Goal: Communication & Community: Answer question/provide support

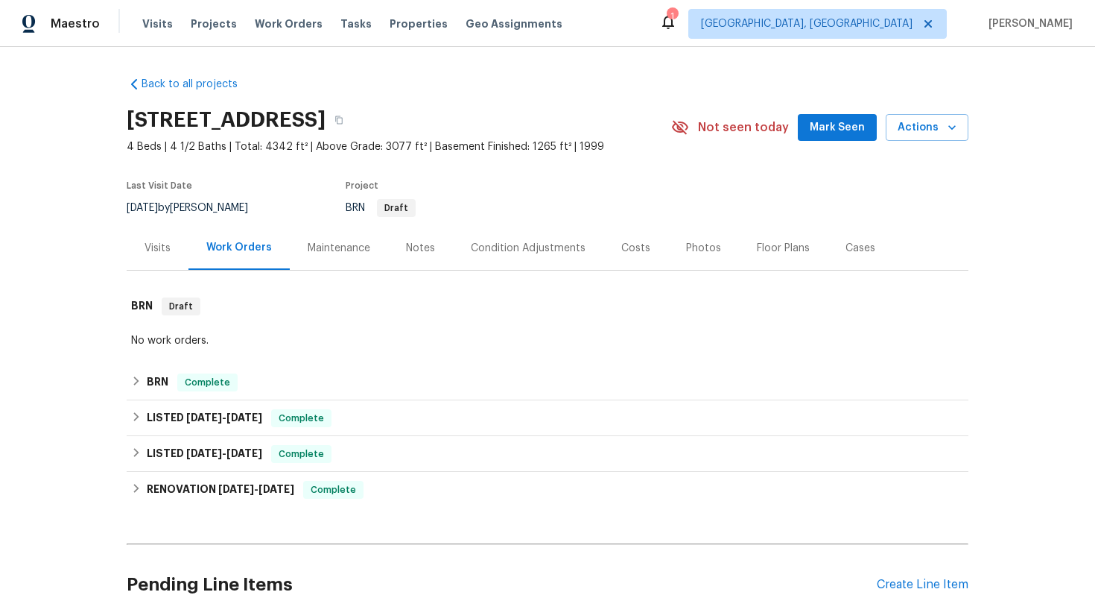
scroll to position [141, 0]
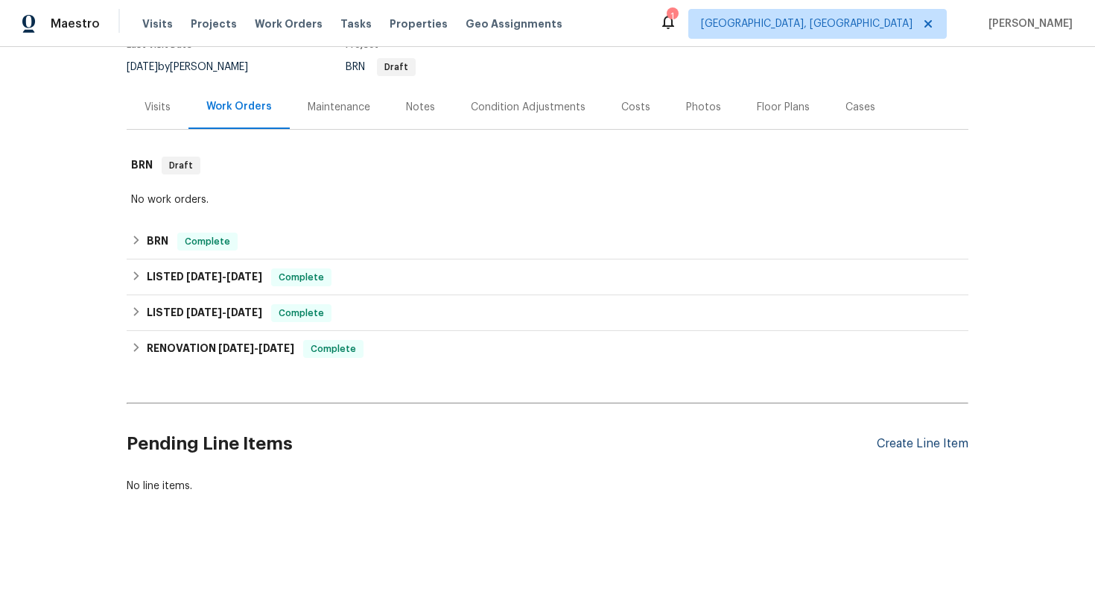
click at [920, 437] on div "Create Line Item" at bounding box center [923, 444] width 92 height 14
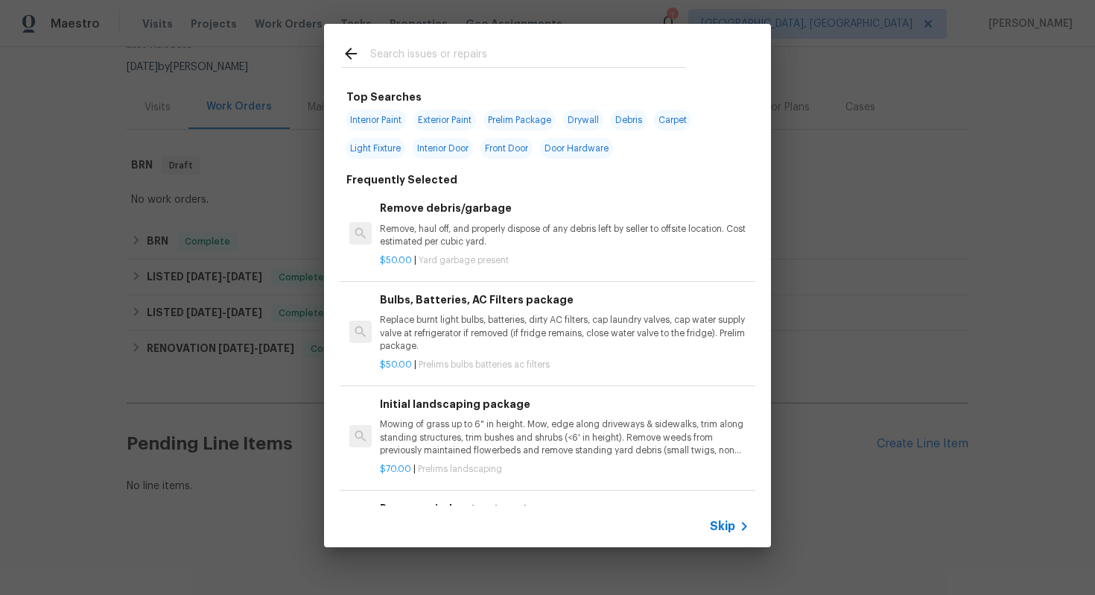
click at [724, 522] on span "Skip" at bounding box center [722, 526] width 25 height 15
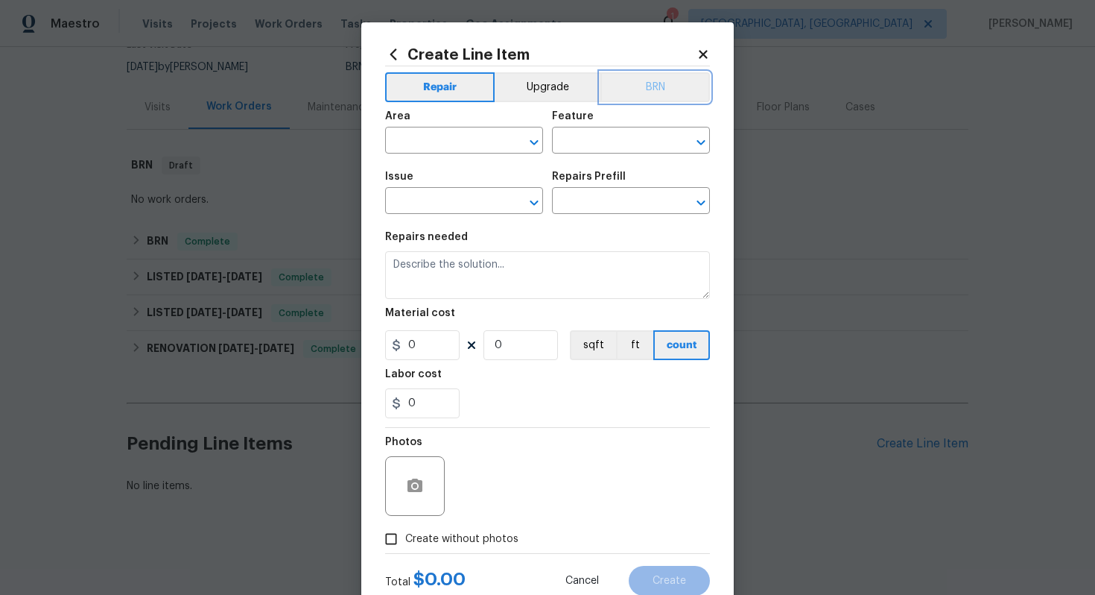
click at [671, 81] on button "BRN" at bounding box center [656, 87] width 110 height 30
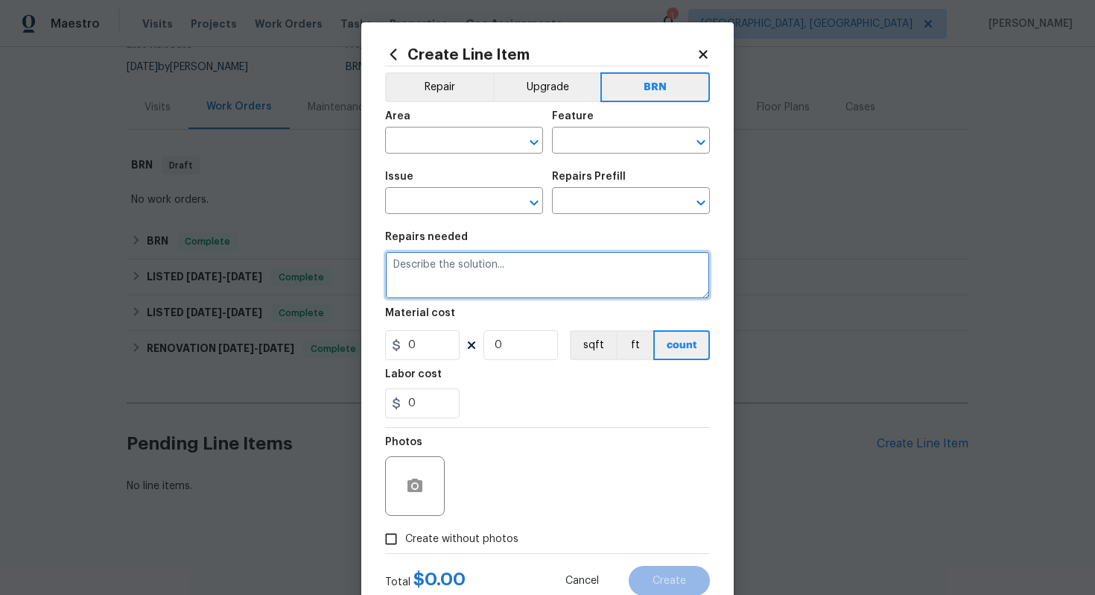
click at [486, 292] on textarea at bounding box center [547, 275] width 325 height 48
paste textarea "Rework - thermostat blank at final walk-through"
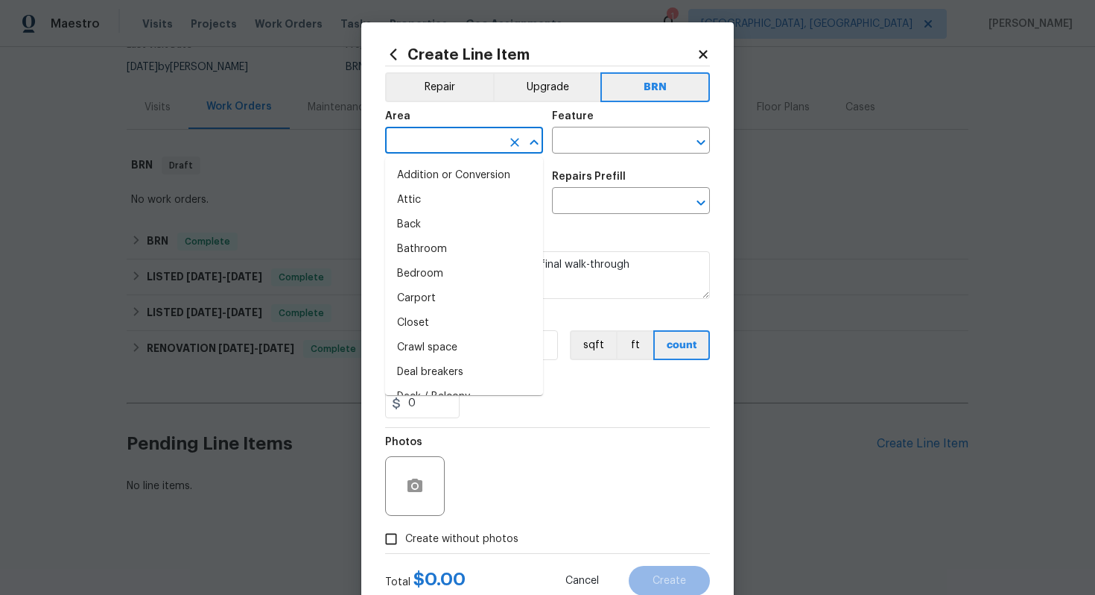
click at [443, 142] on input "text" at bounding box center [443, 141] width 116 height 23
click at [569, 221] on div "Issue ​ Repairs Prefill ​" at bounding box center [547, 192] width 325 height 60
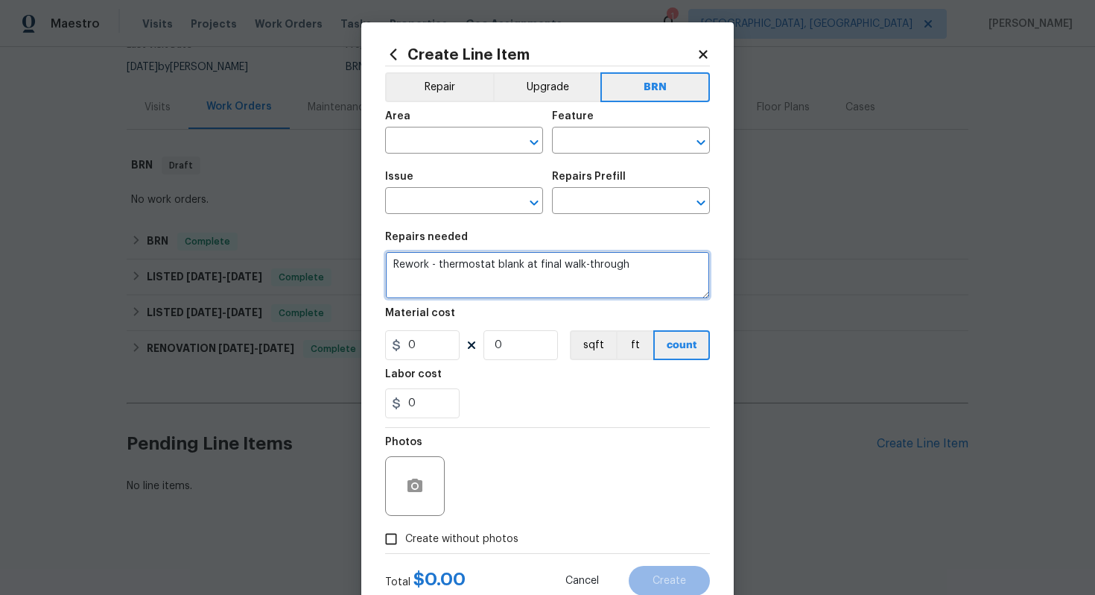
drag, startPoint x: 437, startPoint y: 266, endPoint x: 391, endPoint y: 269, distance: 45.6
click at [391, 269] on textarea "Rework - thermostat blank at final walk-through" at bounding box center [547, 275] width 325 height 48
type textarea "thermostat blank at final walk-through"
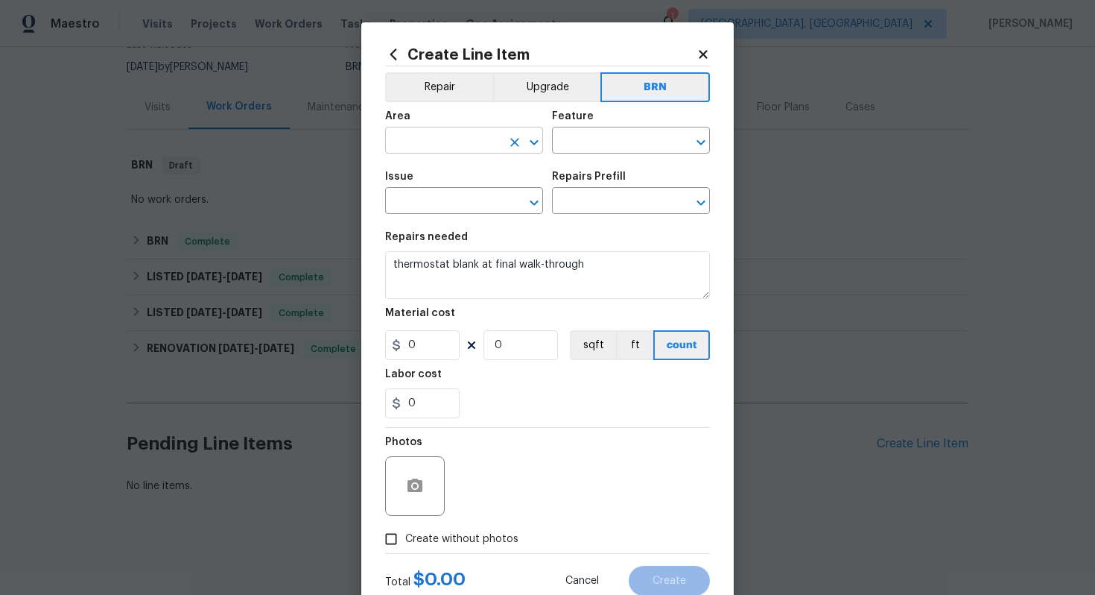
click at [455, 144] on input "text" at bounding box center [443, 141] width 116 height 23
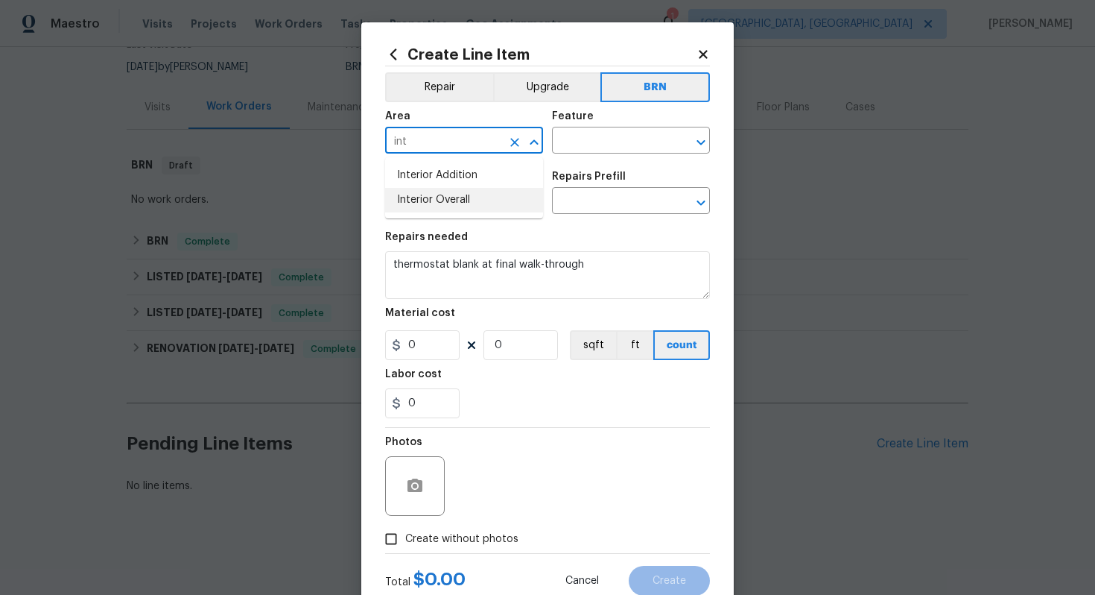
click at [493, 196] on li "Interior Overall" at bounding box center [464, 200] width 158 height 25
type input "Interior Overall"
click at [609, 143] on input "text" at bounding box center [610, 141] width 116 height 23
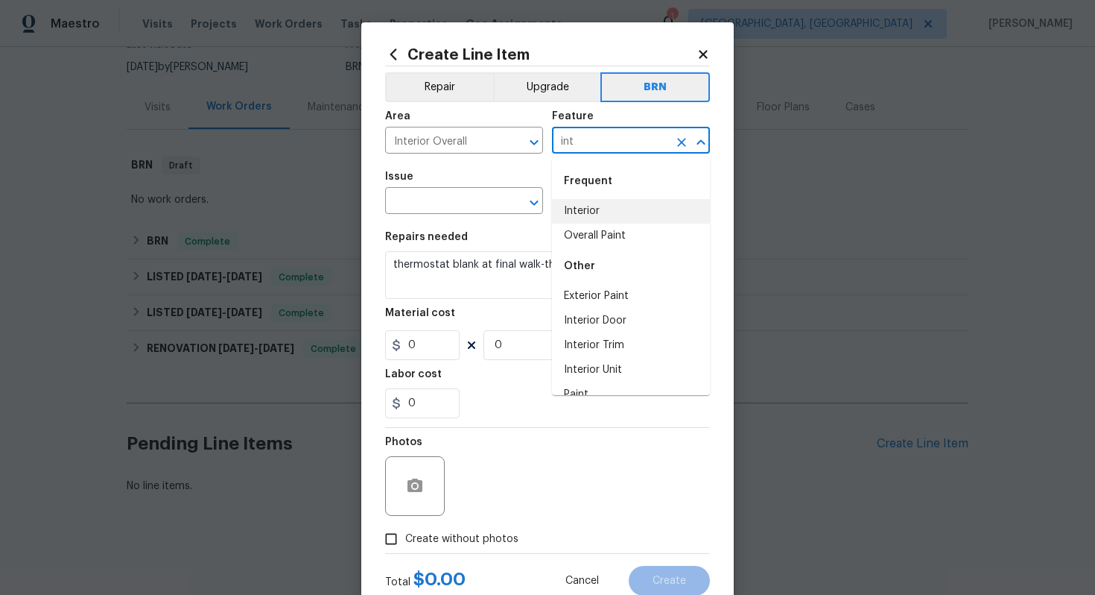
click at [612, 209] on li "Interior" at bounding box center [631, 211] width 158 height 25
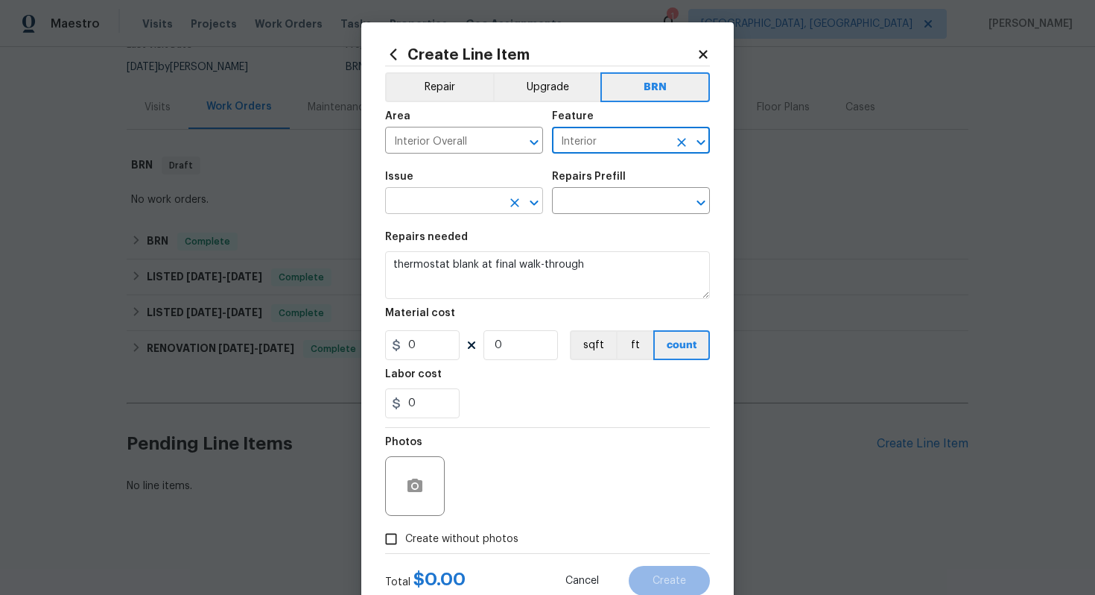
type input "Interior"
click at [416, 202] on input "text" at bounding box center [443, 202] width 116 height 23
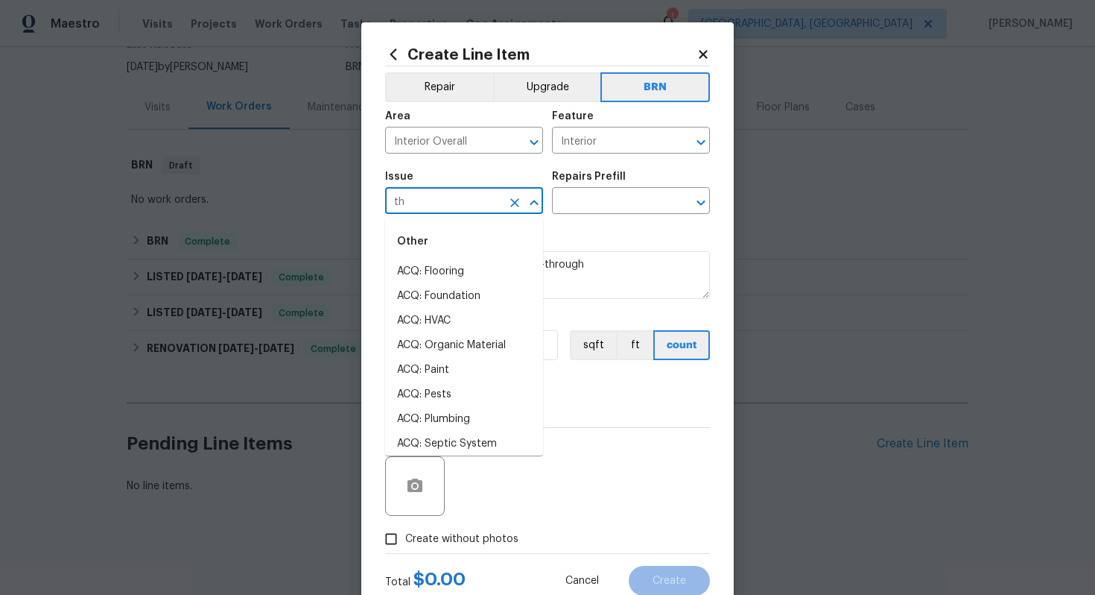
type input "t"
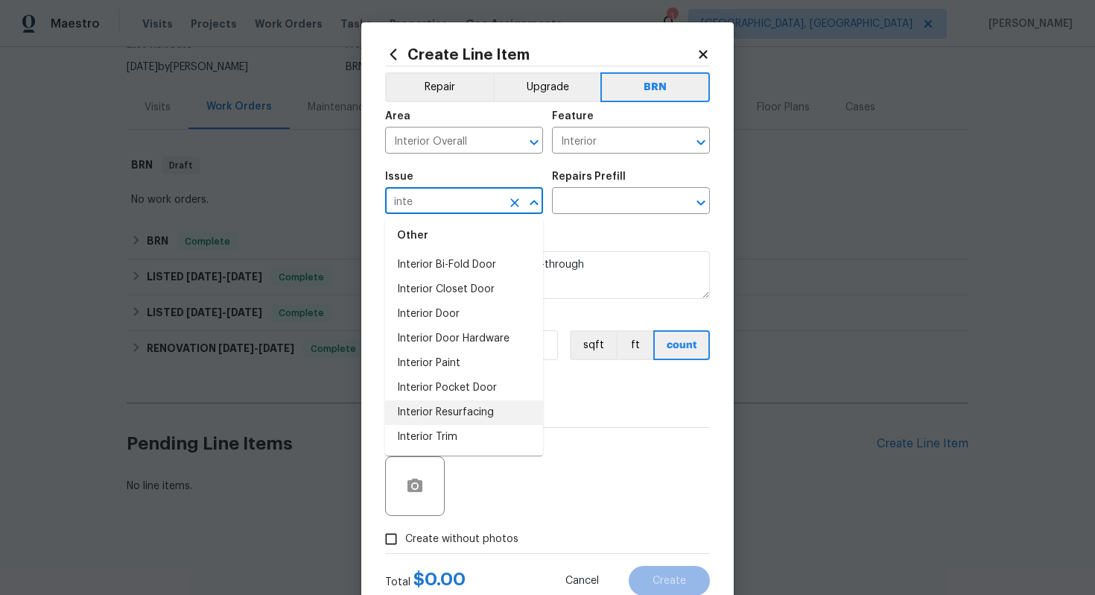
click at [443, 421] on li "Interior Resurfacing" at bounding box center [464, 412] width 158 height 25
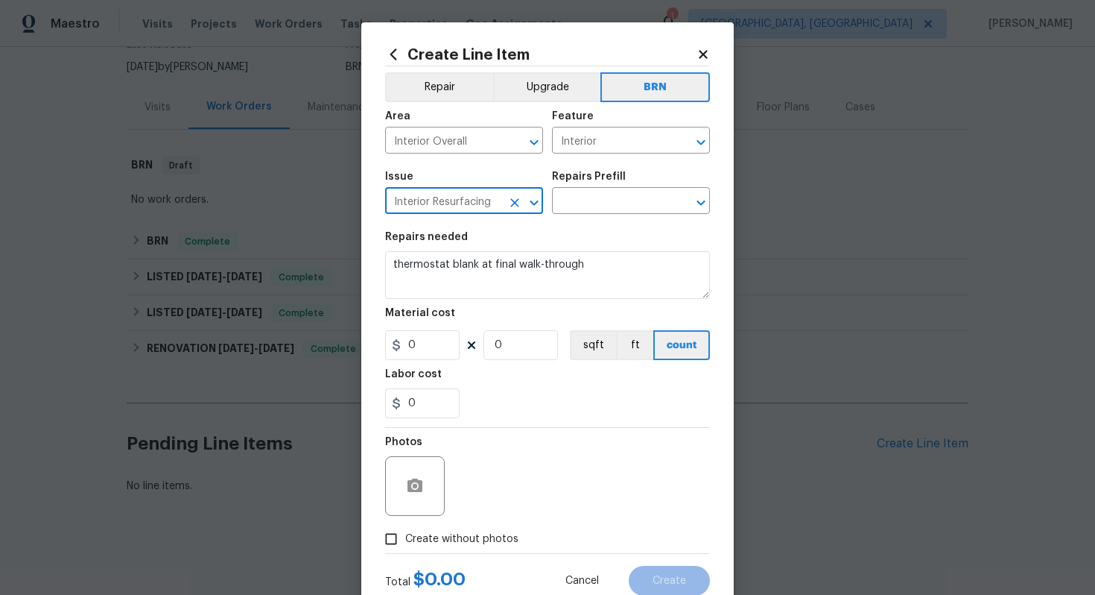
type input "Interior Resurfacing"
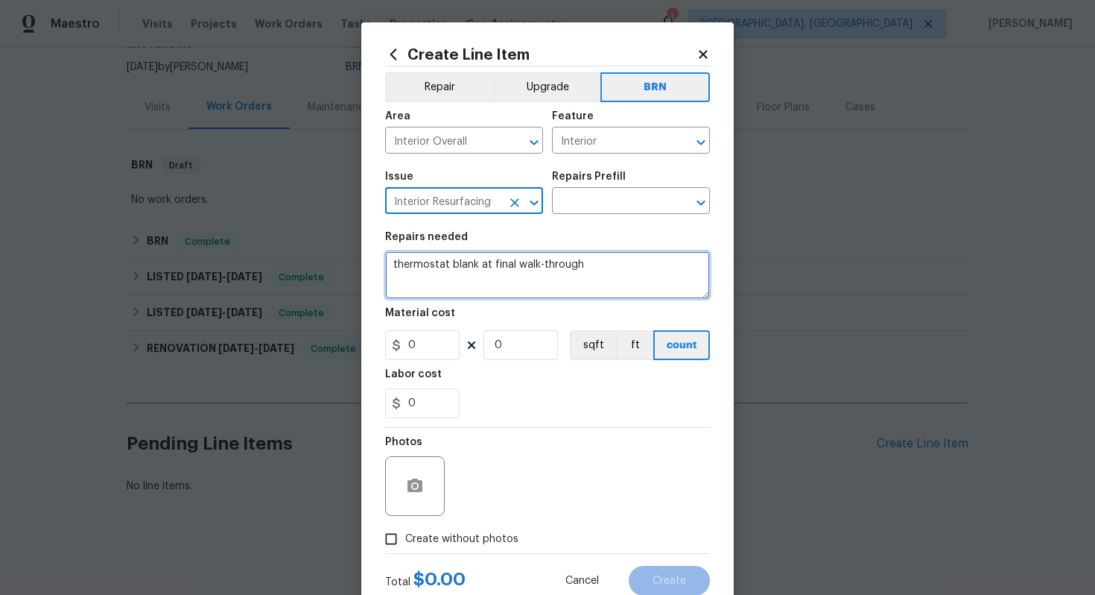
click at [392, 268] on textarea "thermostat blank at final walk-through" at bounding box center [547, 275] width 325 height 48
drag, startPoint x: 392, startPoint y: 268, endPoint x: 627, endPoint y: 272, distance: 235.5
click at [627, 272] on textarea "thermostat blank at final walk-through" at bounding box center [547, 275] width 325 height 48
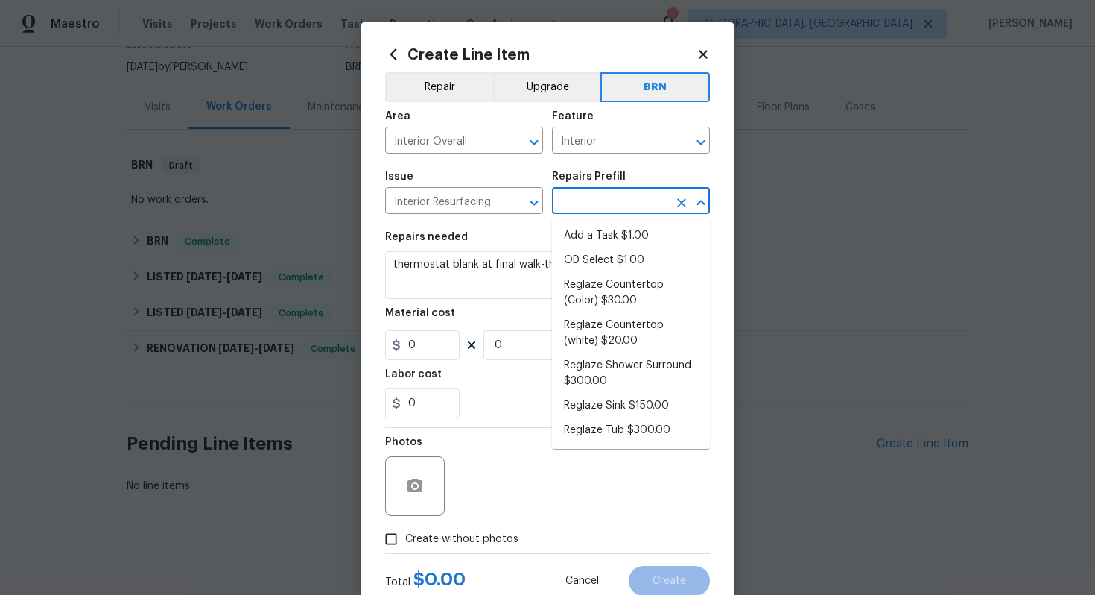
click at [645, 197] on input "text" at bounding box center [610, 202] width 116 height 23
click at [627, 303] on li "Reglaze Countertop (Color) $30.00" at bounding box center [631, 293] width 158 height 40
type input "Reglaze Countertop (Color) $30.00"
type textarea "Prep, mask and reglaze finish the countertop (Speckle) PM to approve of finish …"
type input "30"
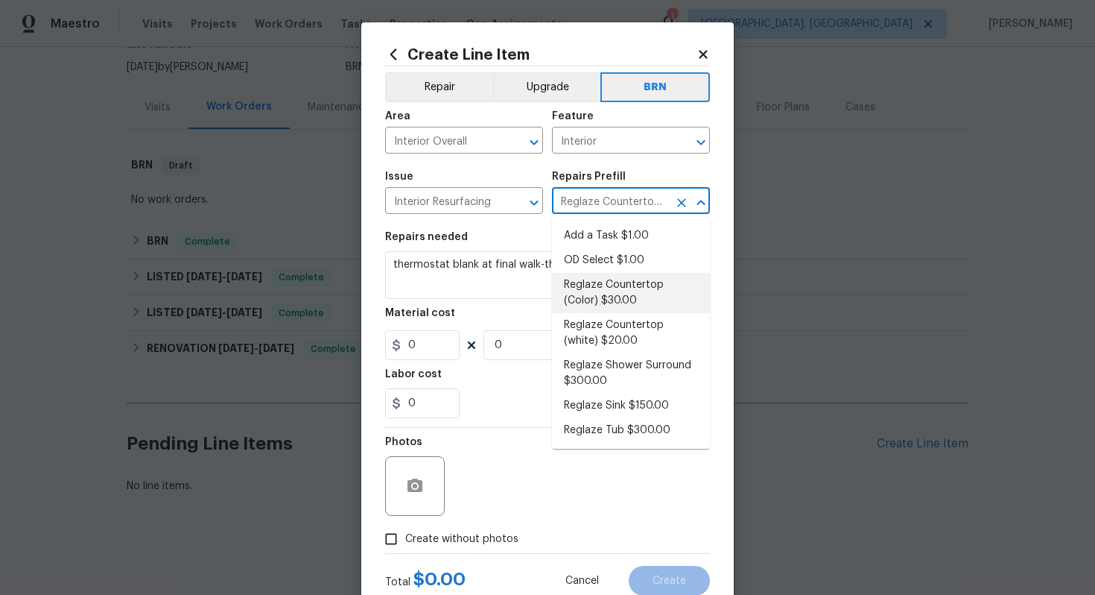
type input "1"
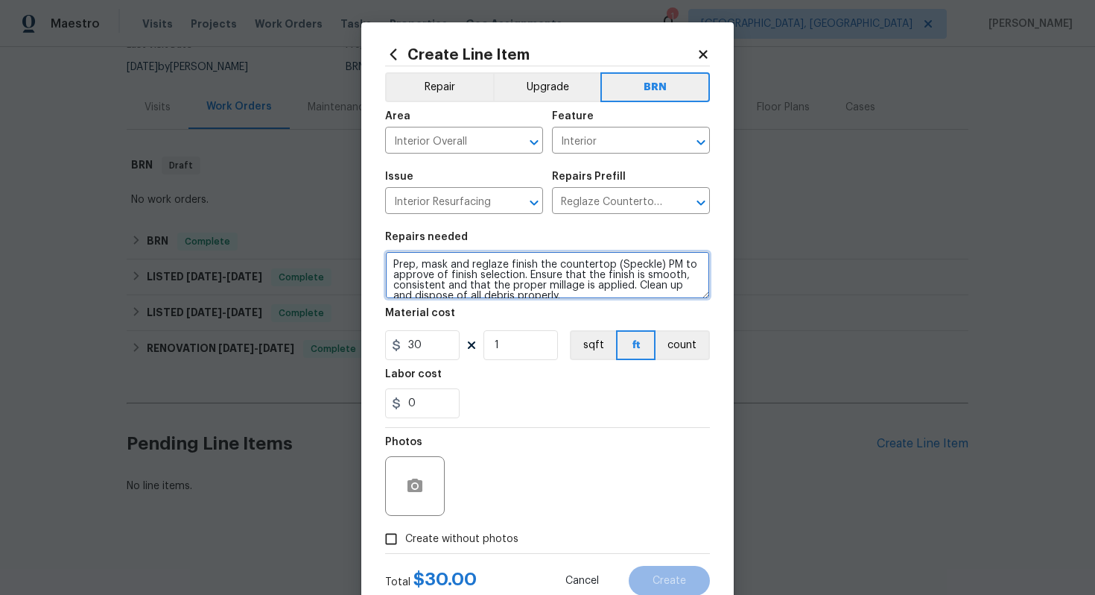
scroll to position [10, 0]
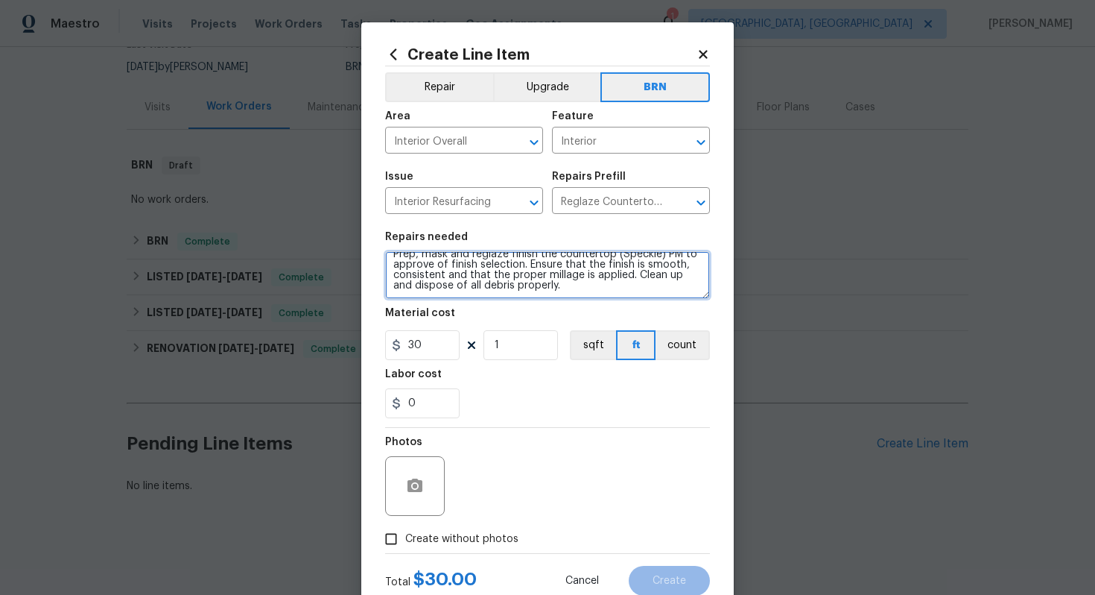
drag, startPoint x: 391, startPoint y: 265, endPoint x: 514, endPoint y: 319, distance: 135.1
click at [515, 317] on section "Repairs needed Prep, mask and reglaze finish the countertop (Speckle) PM to app…" at bounding box center [547, 325] width 325 height 204
paste textarea "thermostat blank at final walk-through"
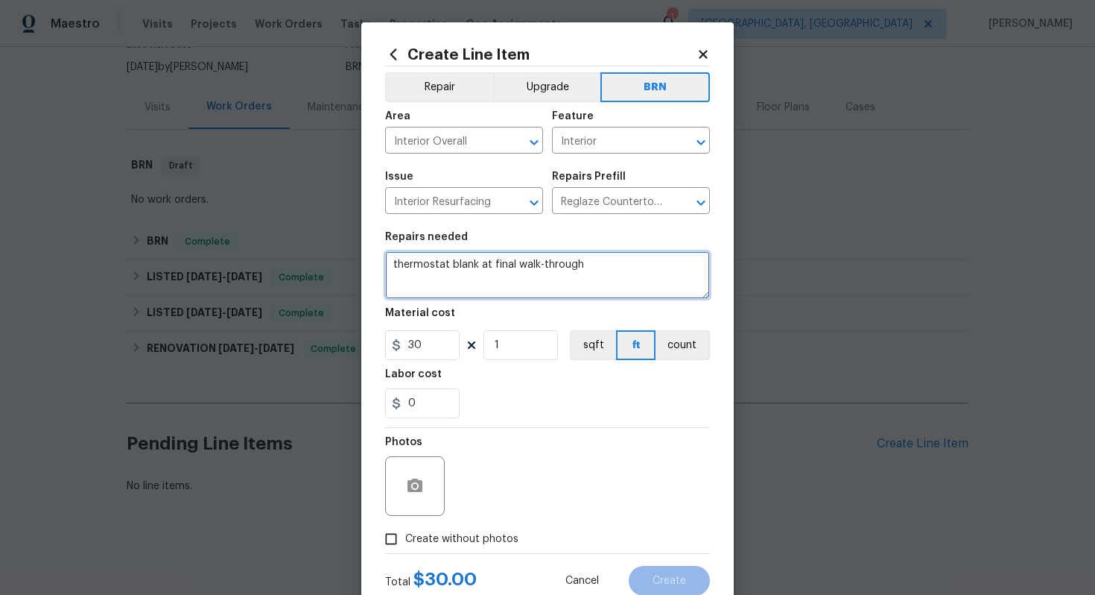
scroll to position [0, 0]
type textarea "thermostat blank at final walk-through"
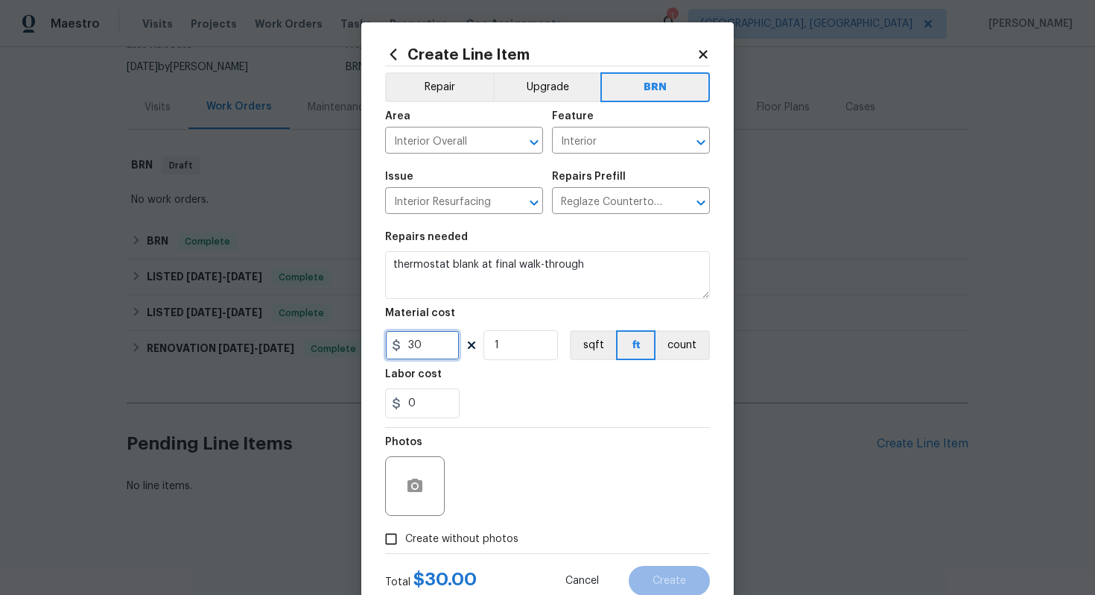
click at [416, 345] on input "30" at bounding box center [422, 345] width 75 height 30
type input "0"
click at [447, 402] on input "0" at bounding box center [422, 403] width 75 height 30
type input "1"
click at [539, 461] on div "Photos" at bounding box center [547, 476] width 325 height 97
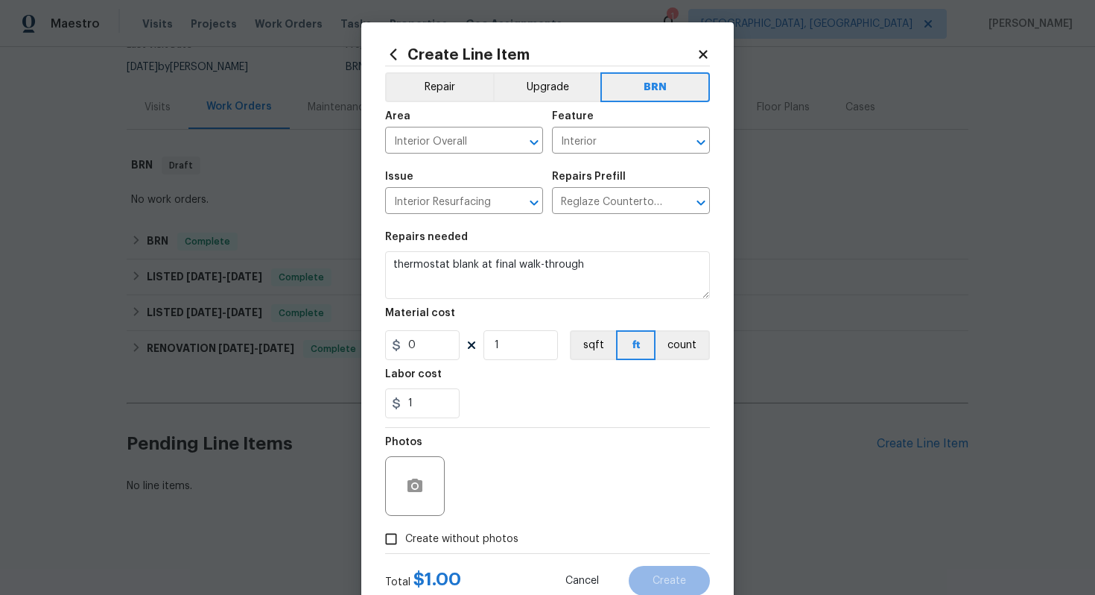
scroll to position [48, 0]
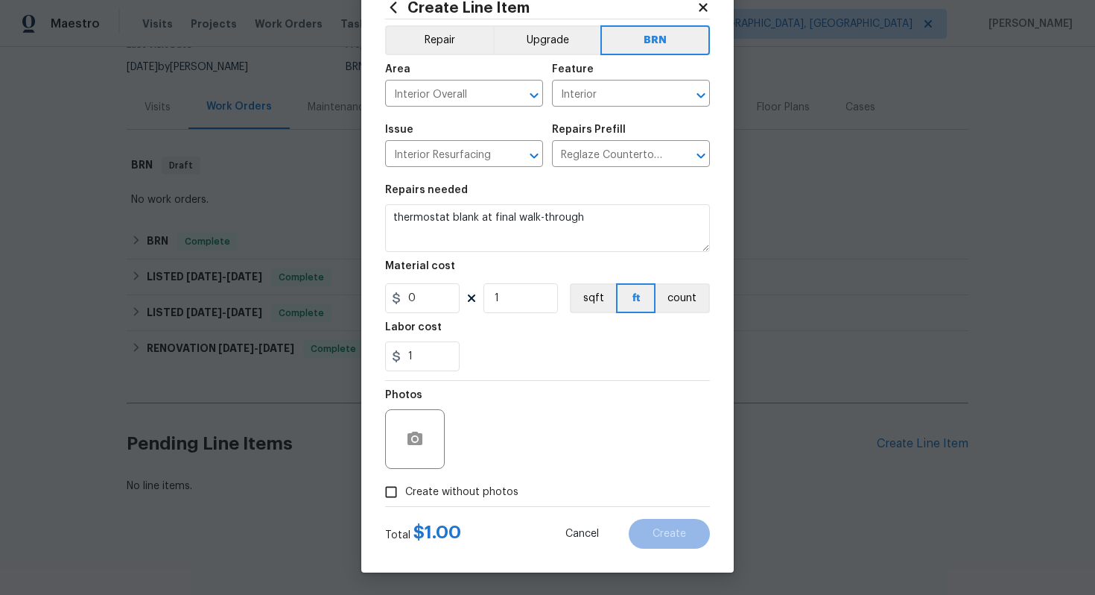
click at [464, 486] on span "Create without photos" at bounding box center [461, 492] width 113 height 16
click at [405, 486] on input "Create without photos" at bounding box center [391, 492] width 28 height 28
checkbox input "true"
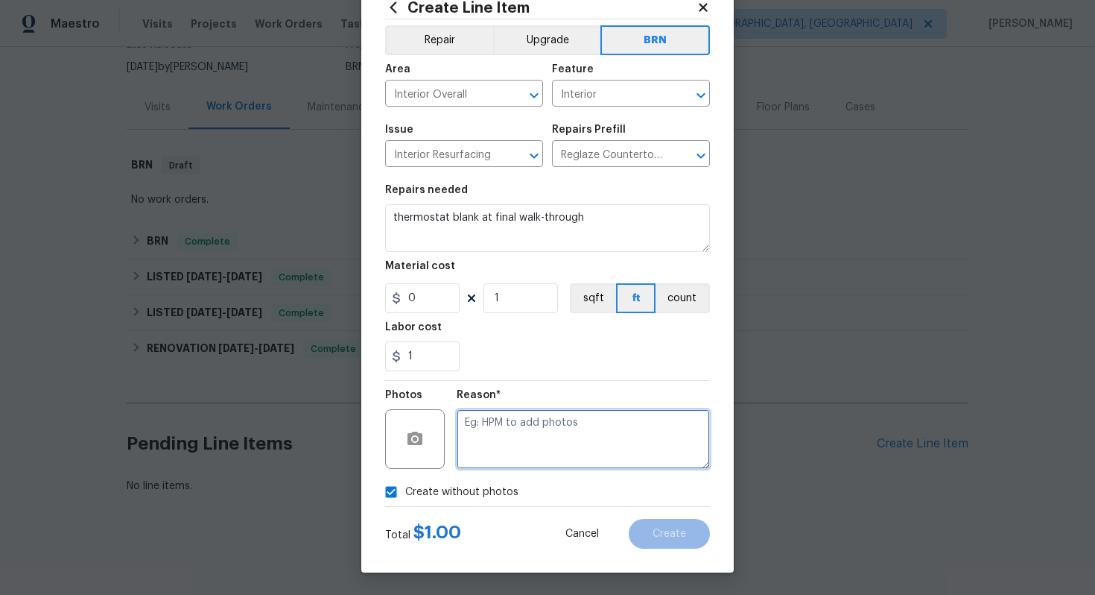
click at [538, 452] on textarea at bounding box center [583, 439] width 253 height 60
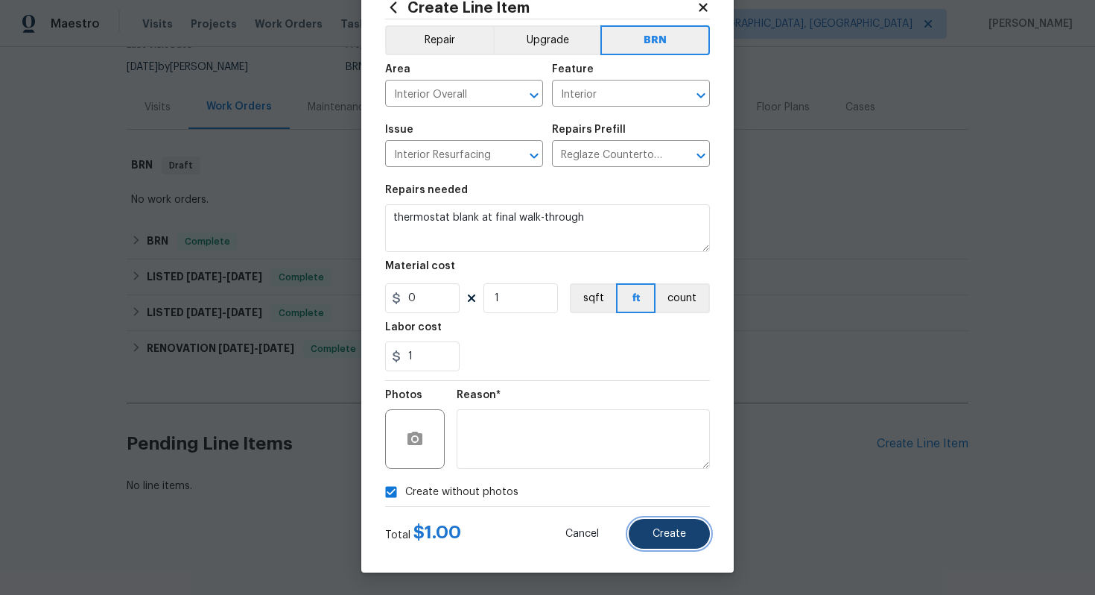
click at [668, 543] on button "Create" at bounding box center [669, 534] width 81 height 30
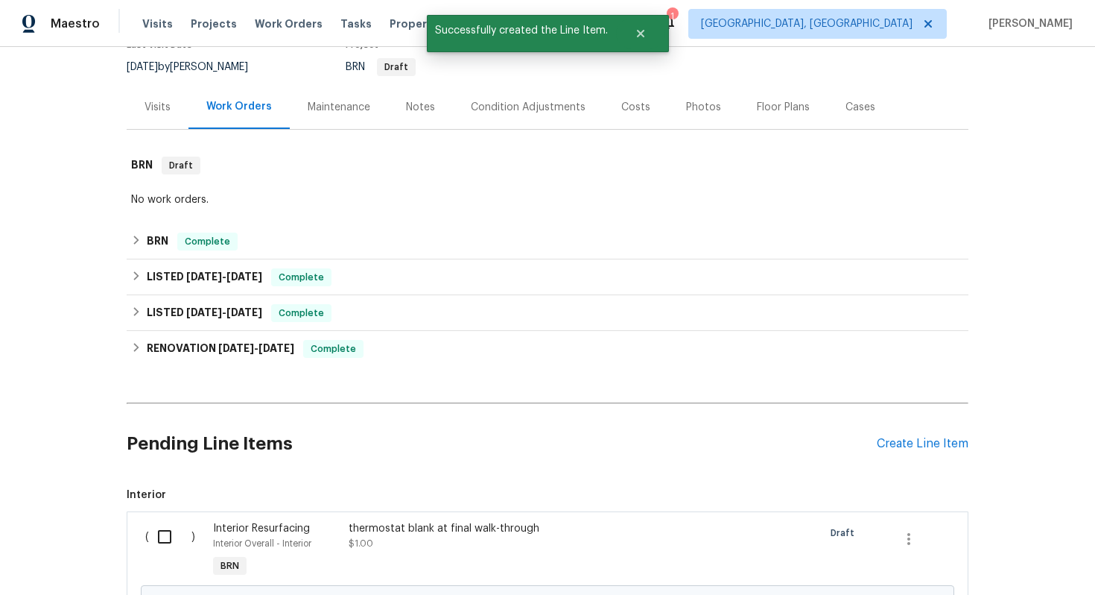
scroll to position [311, 0]
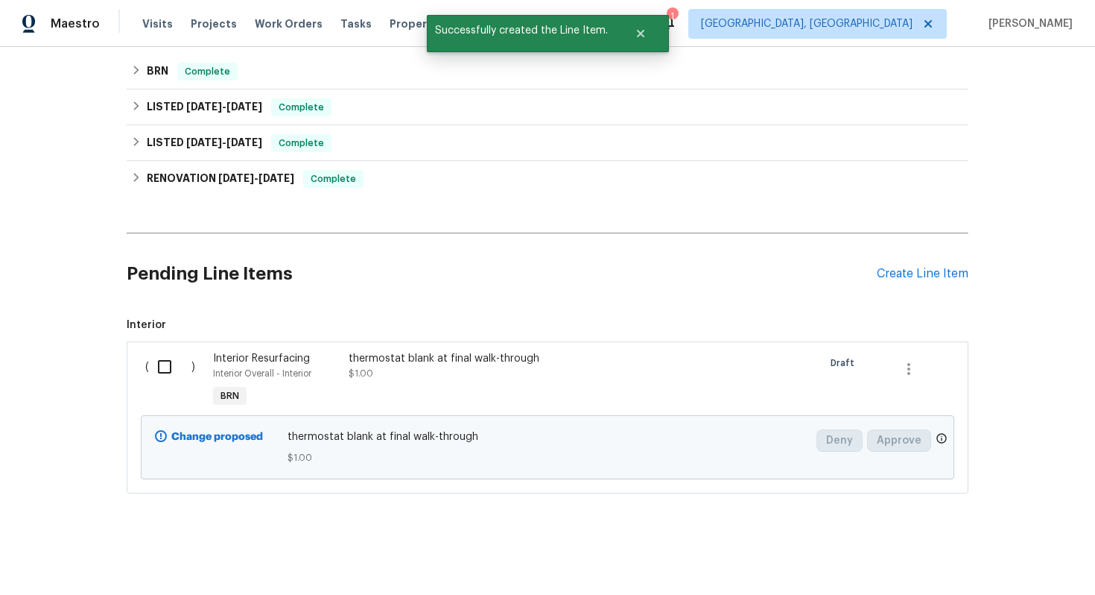
click at [170, 361] on input "checkbox" at bounding box center [170, 366] width 42 height 31
checkbox input "true"
click at [1010, 546] on button "Create Work Order" at bounding box center [1010, 558] width 123 height 28
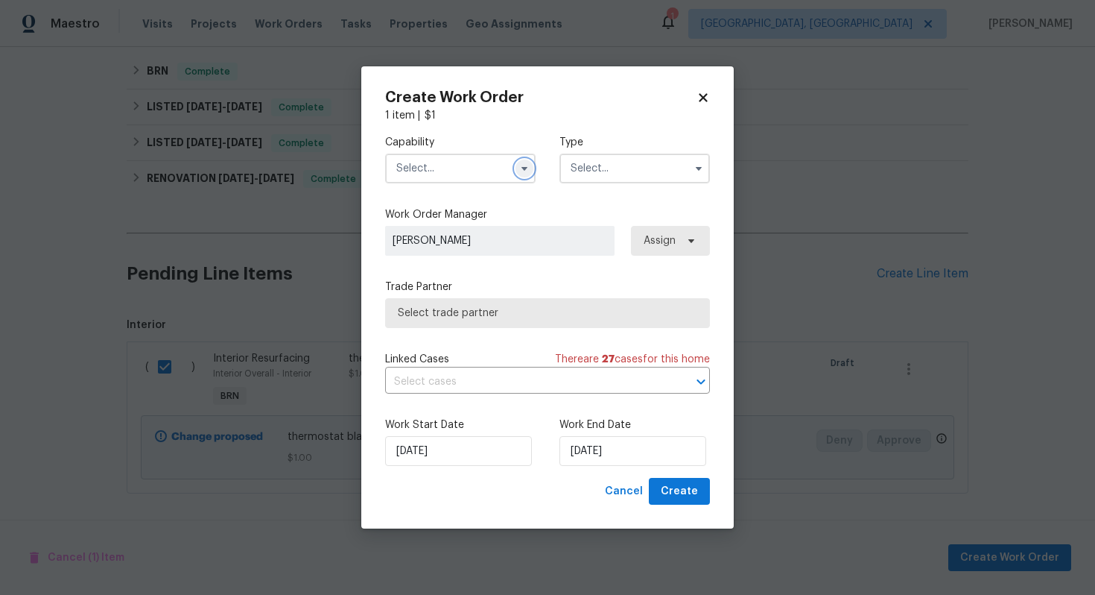
click at [531, 166] on button "button" at bounding box center [525, 168] width 18 height 18
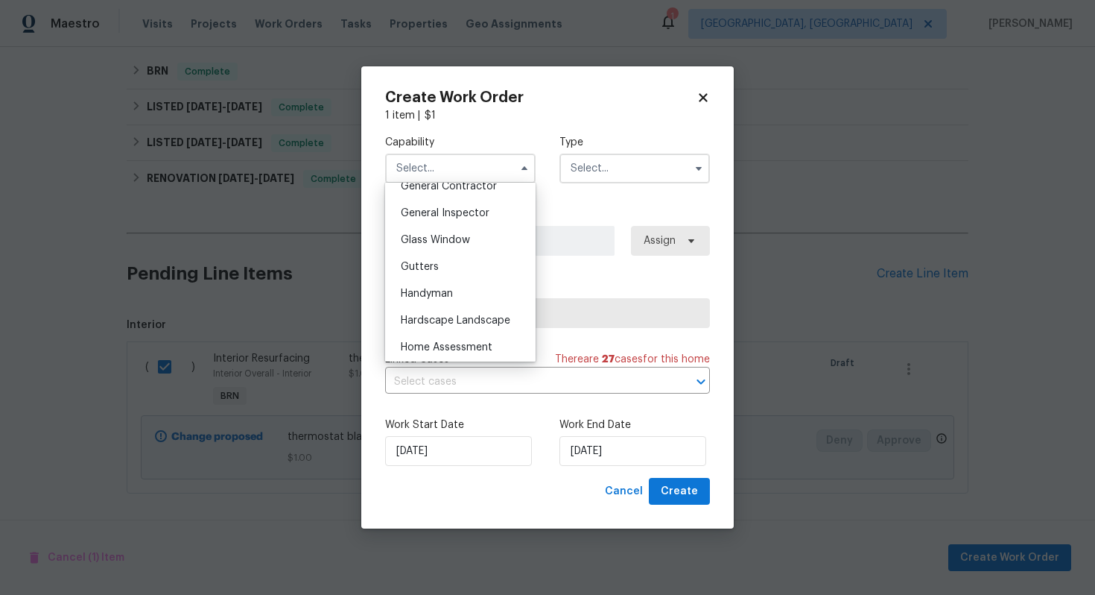
scroll to position [680, 0]
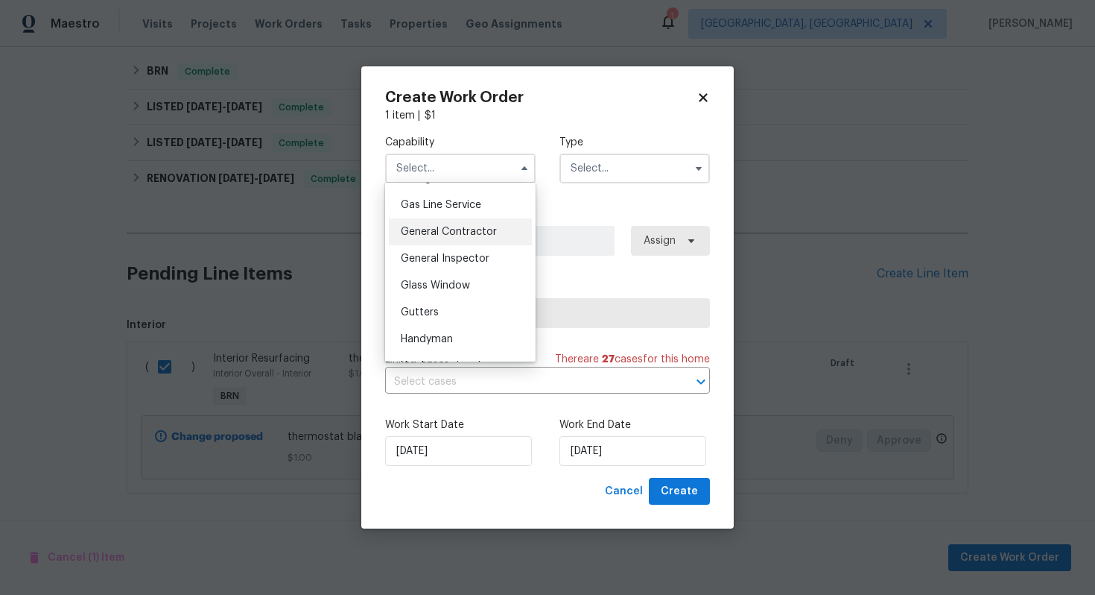
click at [481, 240] on div "General Contractor" at bounding box center [460, 231] width 143 height 27
type input "General Contractor"
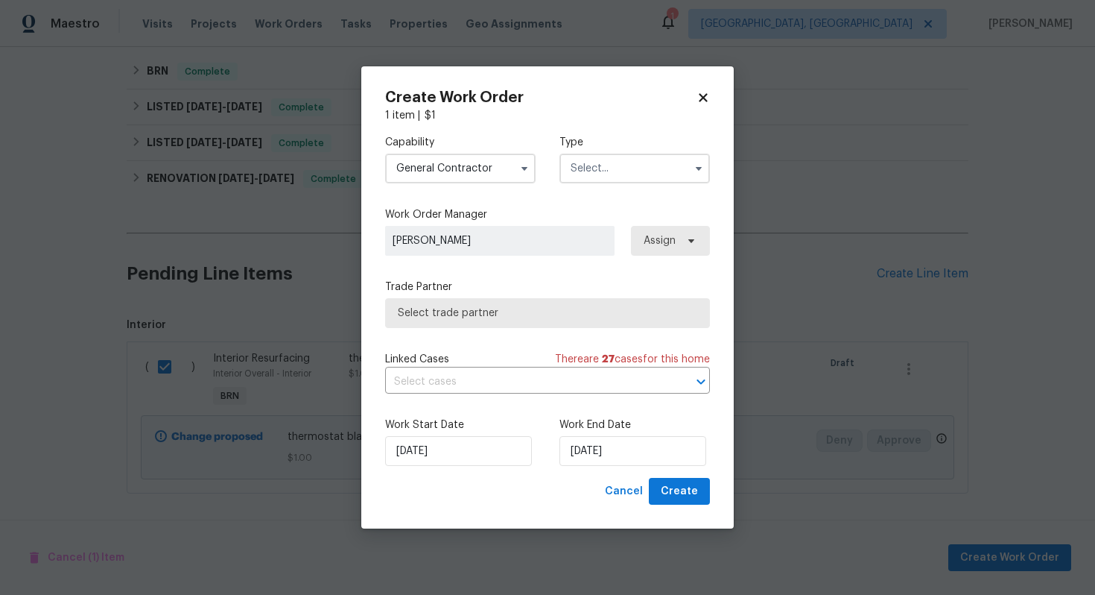
click at [588, 171] on input "text" at bounding box center [635, 169] width 151 height 30
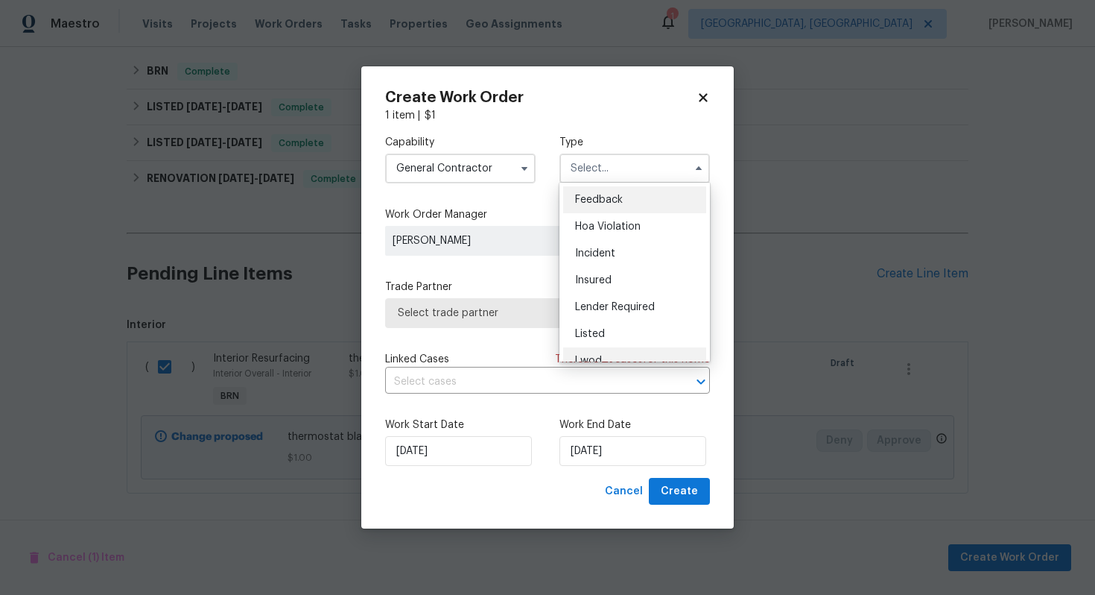
scroll to position [151, 0]
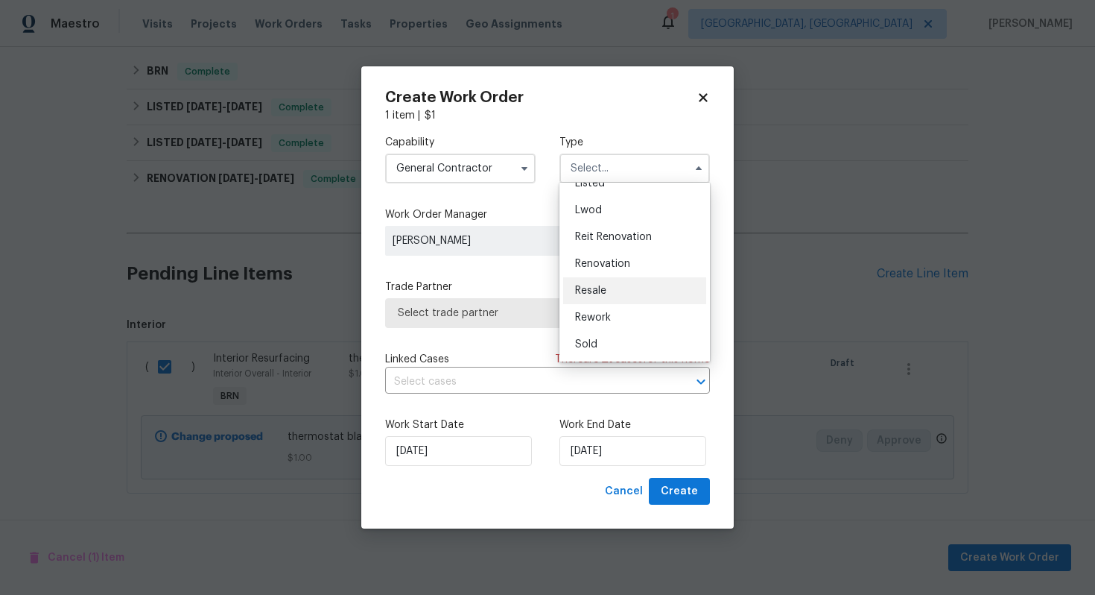
click at [630, 288] on div "Resale" at bounding box center [634, 290] width 143 height 27
type input "Resale"
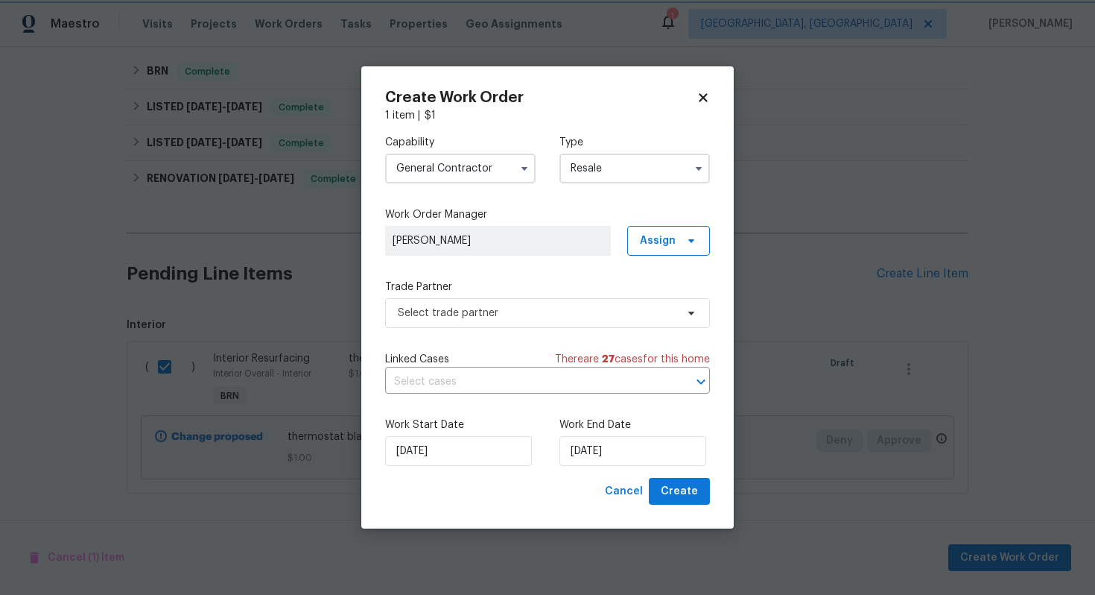
scroll to position [0, 0]
click at [539, 368] on div "Linked Cases There are 27 case s for this home ​" at bounding box center [547, 373] width 325 height 42
click at [513, 315] on span "Select trade partner" at bounding box center [537, 313] width 278 height 15
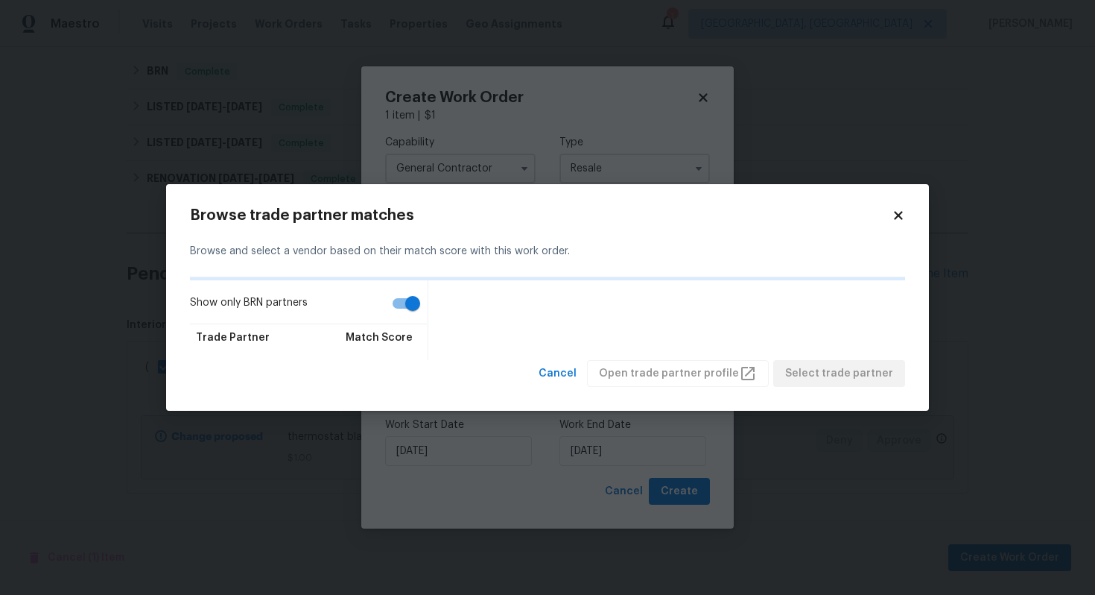
click at [408, 300] on input "Show only BRN partners" at bounding box center [412, 303] width 85 height 28
checkbox input "false"
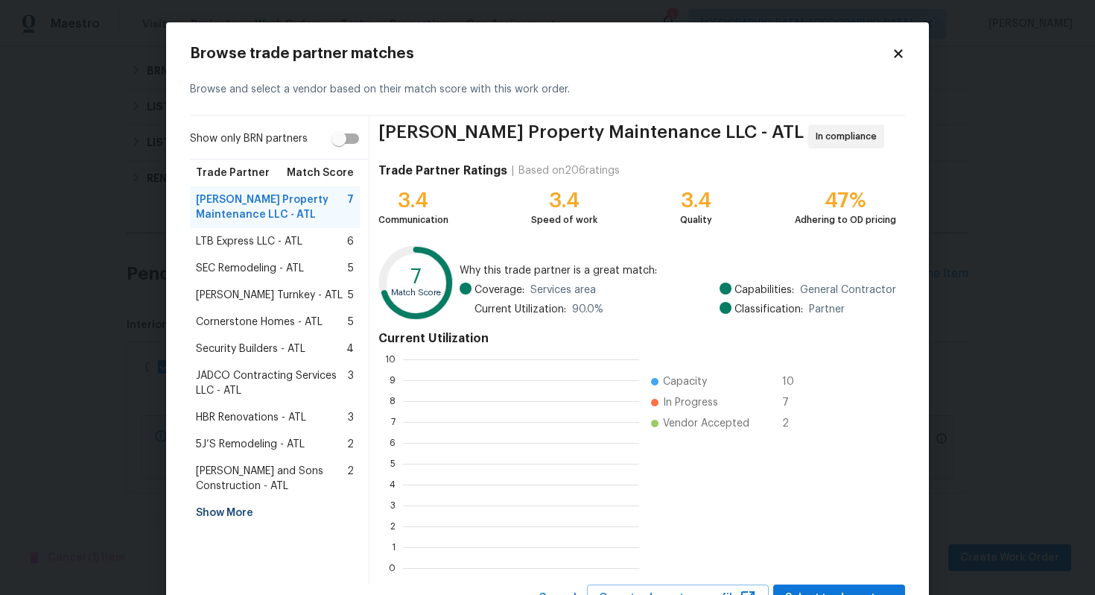
scroll to position [209, 236]
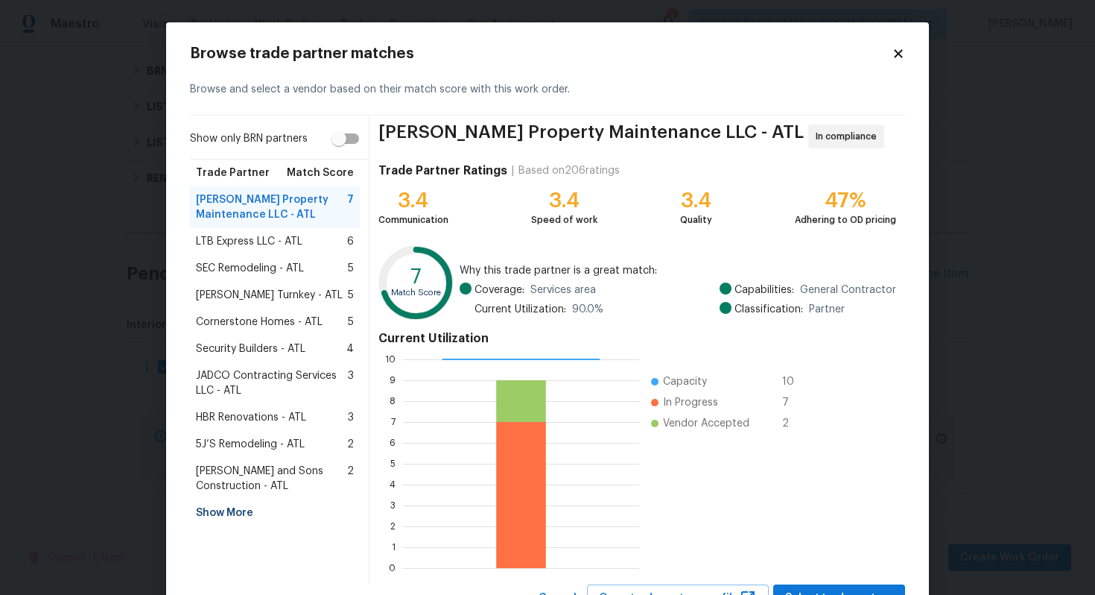
click at [282, 296] on span "Davis Turnkey - ATL" at bounding box center [269, 295] width 147 height 15
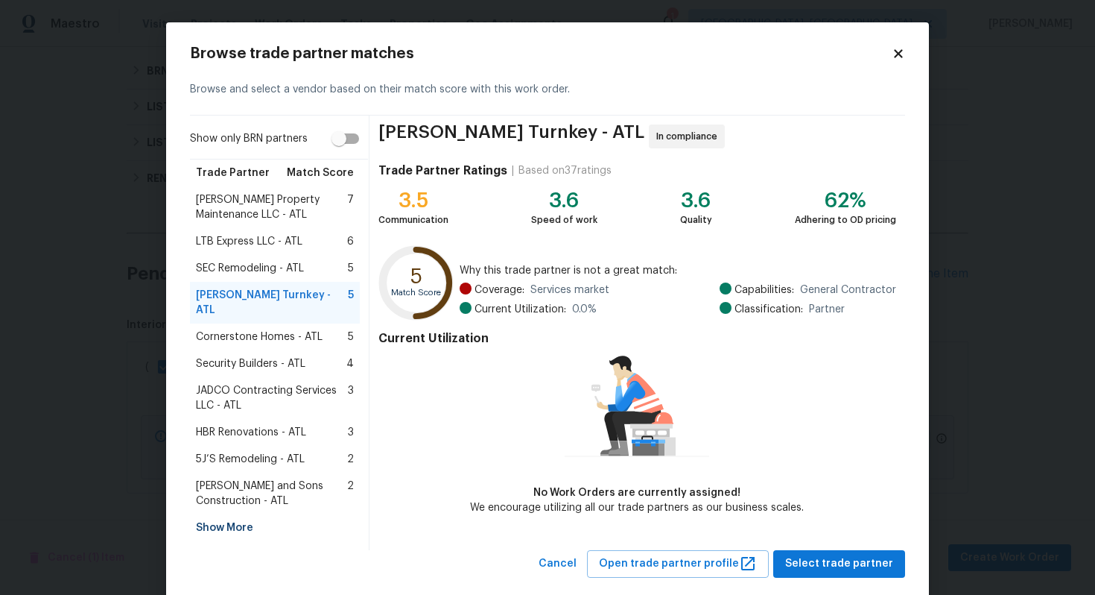
scroll to position [13, 0]
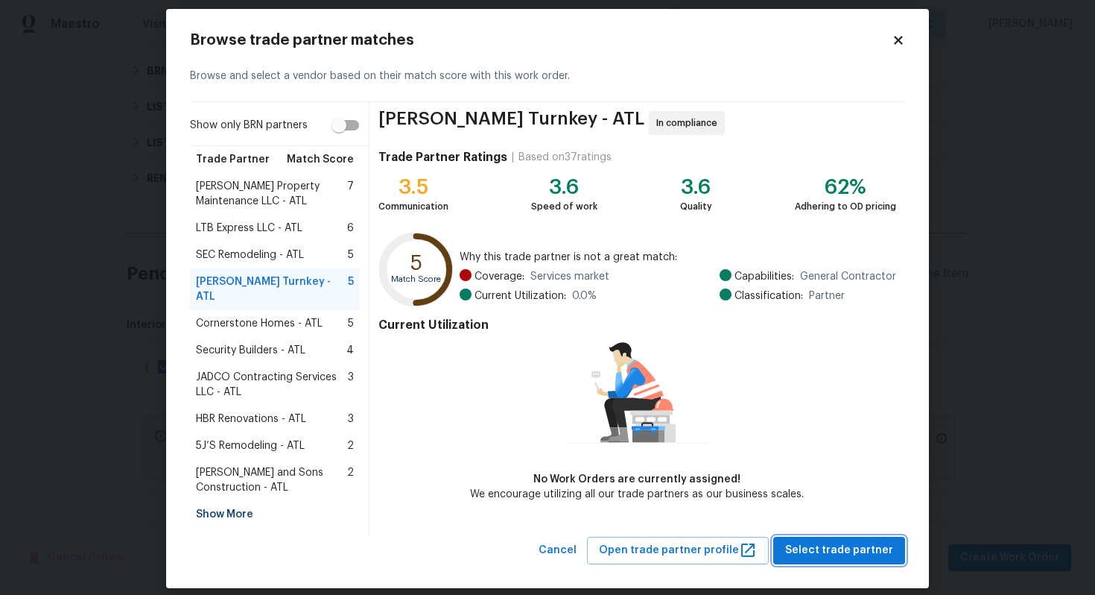
click at [878, 544] on button "Select trade partner" at bounding box center [840, 551] width 132 height 28
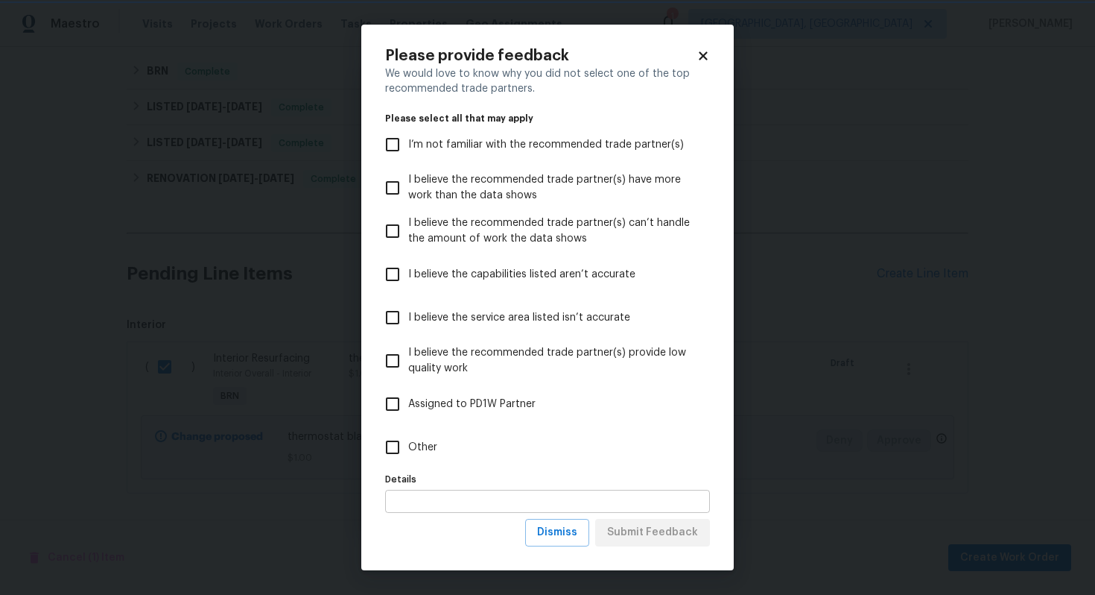
scroll to position [0, 0]
click at [570, 539] on span "Dismiss" at bounding box center [557, 532] width 40 height 19
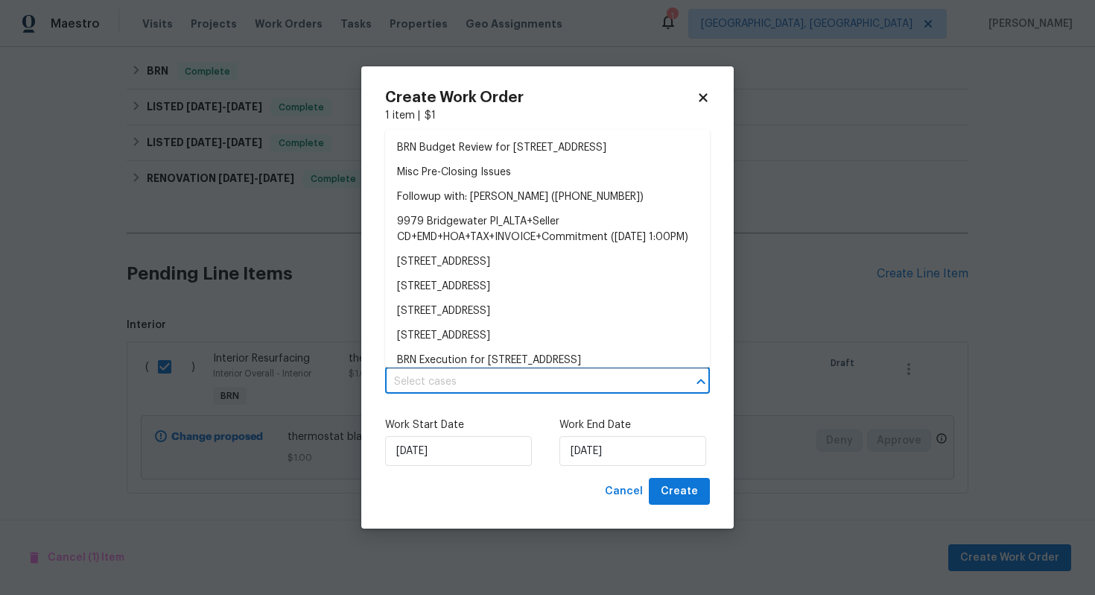
click at [448, 388] on input "text" at bounding box center [526, 381] width 283 height 23
click at [510, 160] on li "BRN Budget Review for 9979 Bridgewater Pointe, Villa Rica, GA 30180" at bounding box center [547, 148] width 325 height 25
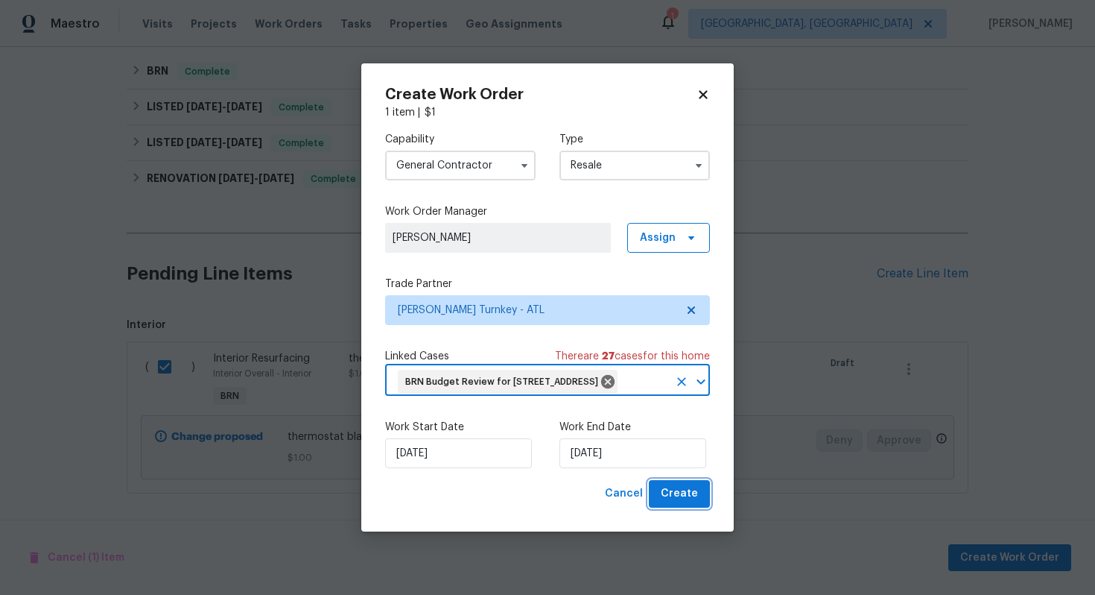
click at [677, 503] on span "Create" at bounding box center [679, 493] width 37 height 19
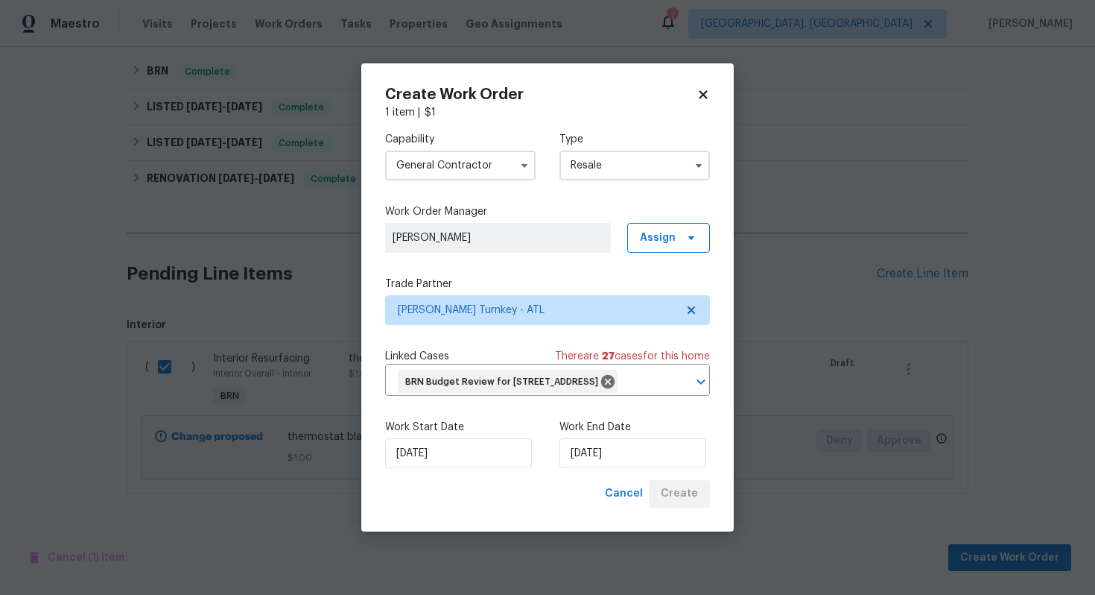
checkbox input "false"
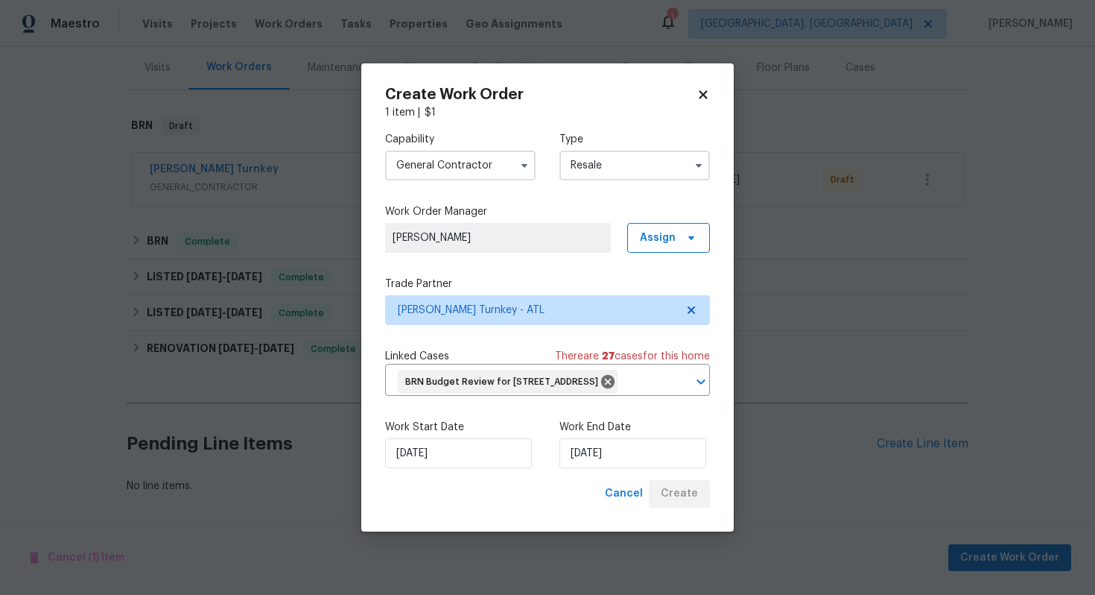
scroll to position [180, 0]
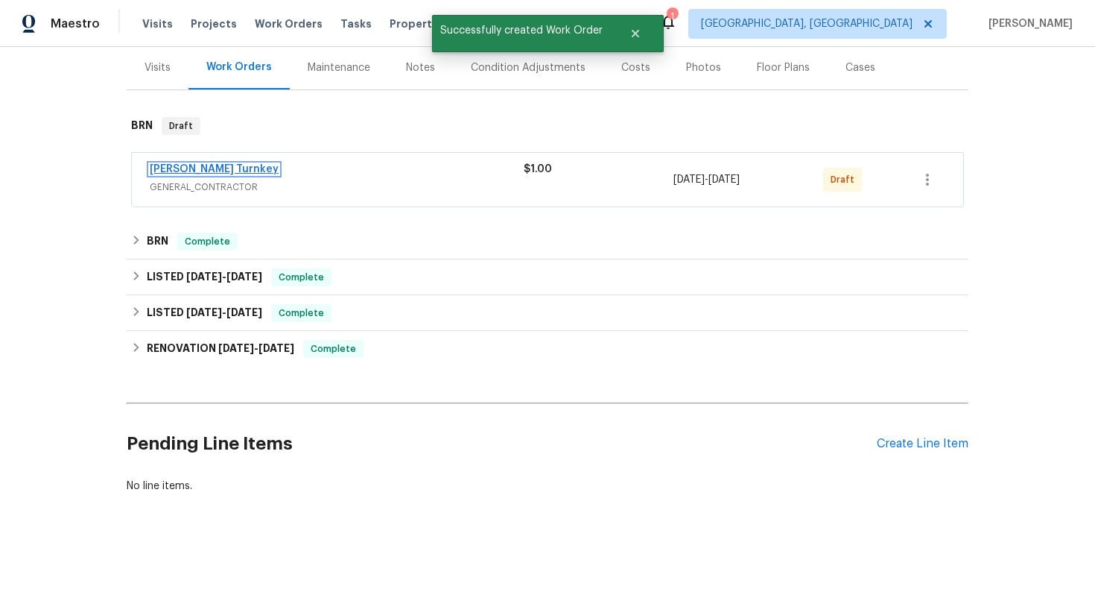
click at [208, 173] on link "Davis Turnkey" at bounding box center [214, 169] width 129 height 10
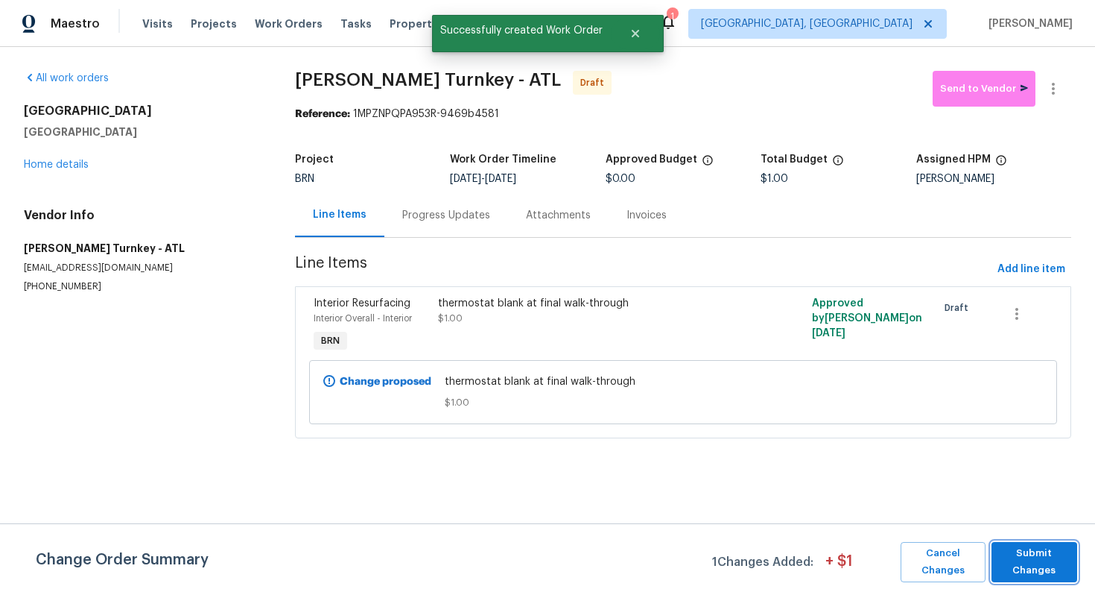
click at [1057, 563] on span "Submit Changes" at bounding box center [1034, 562] width 71 height 34
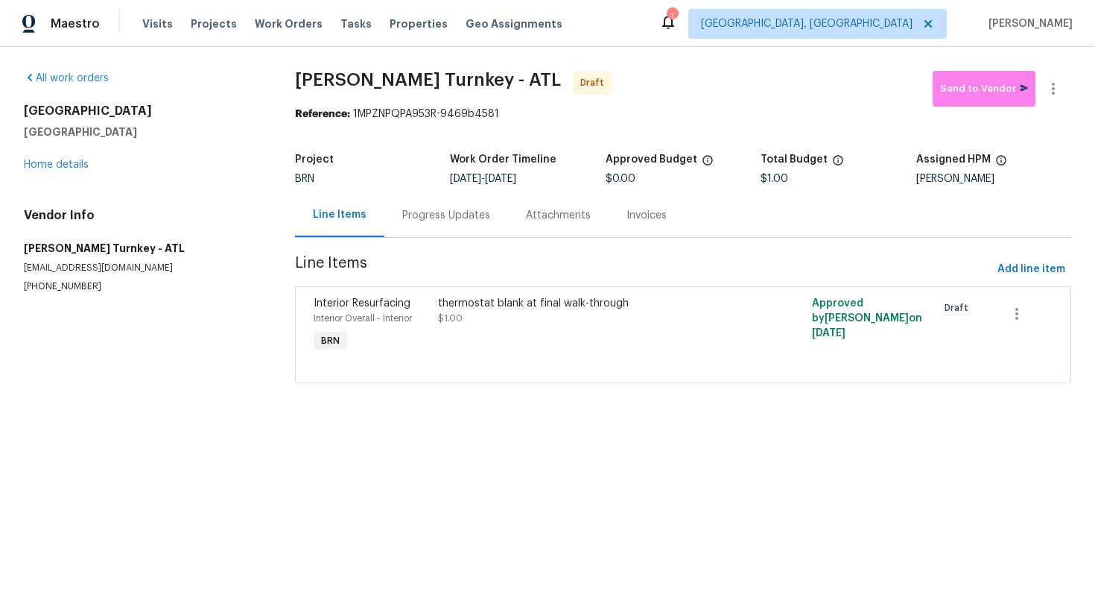
click at [453, 211] on div "Progress Updates" at bounding box center [446, 215] width 88 height 15
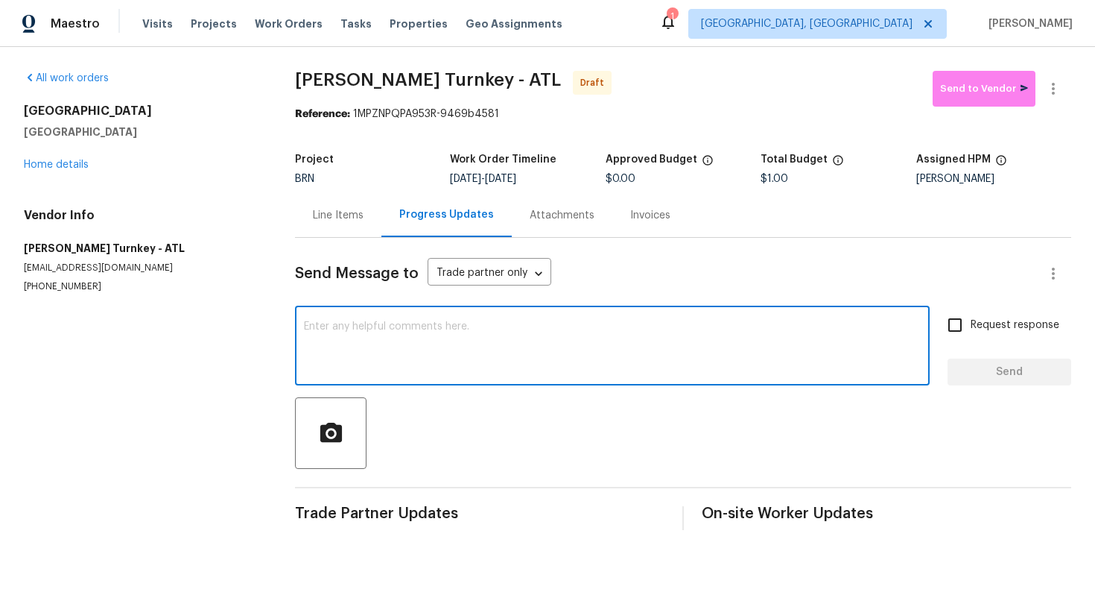
click at [472, 333] on textarea at bounding box center [612, 347] width 617 height 52
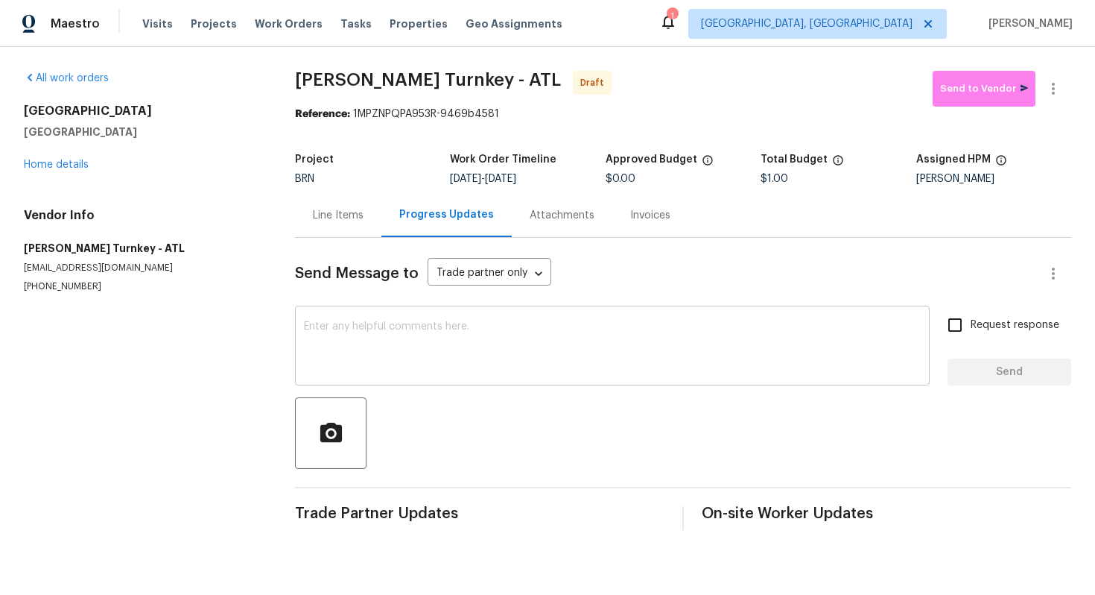
click at [470, 326] on textarea at bounding box center [612, 347] width 617 height 52
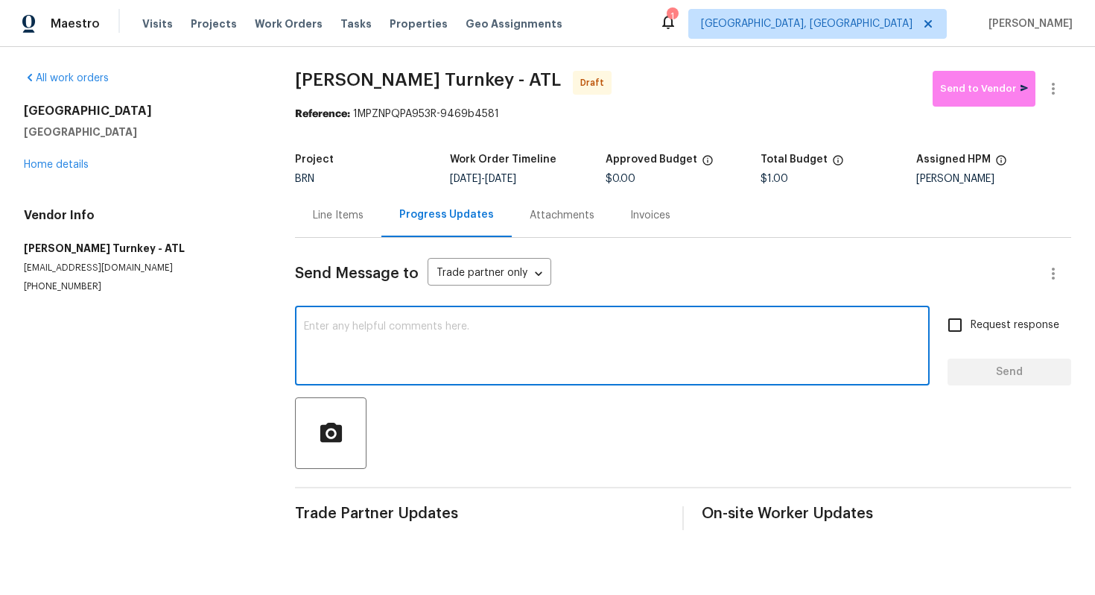
paste textarea "The buyer did their final walkthrough and the light and thermostat are not work…"
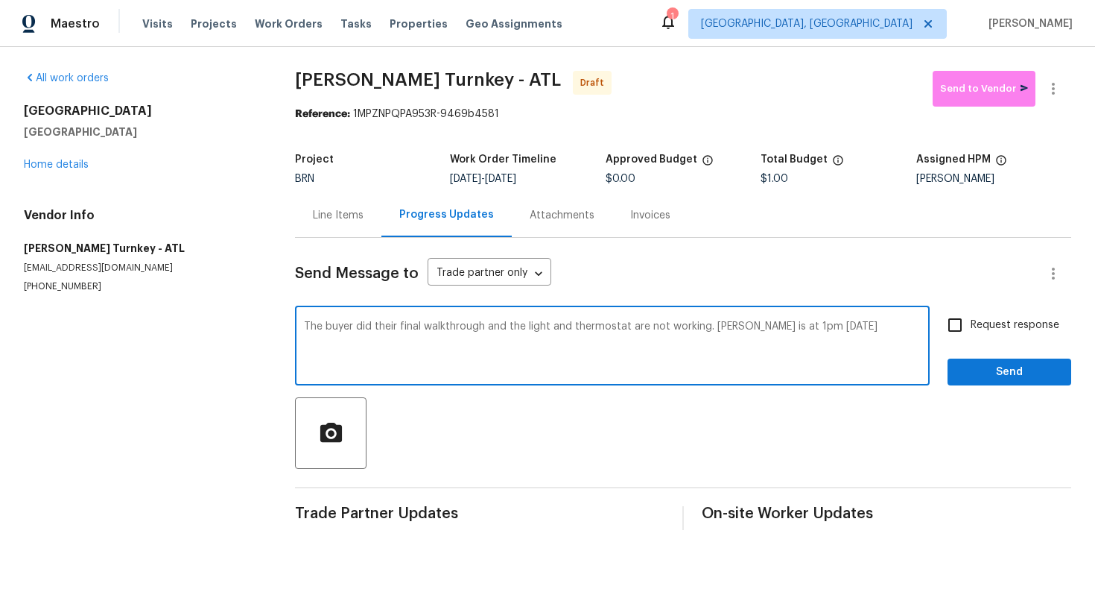
click at [304, 326] on textarea "The buyer did their final walkthrough and the light and thermostat are not work…" at bounding box center [612, 347] width 617 height 52
type textarea "Hi! The buyer did their final walkthrough and the light and thermostat are not …"
click at [961, 325] on input "Request response" at bounding box center [955, 324] width 31 height 31
checkbox input "true"
click at [920, 326] on textarea "Hi! The buyer did their final walkthrough and the light and thermostat are not …" at bounding box center [612, 347] width 617 height 52
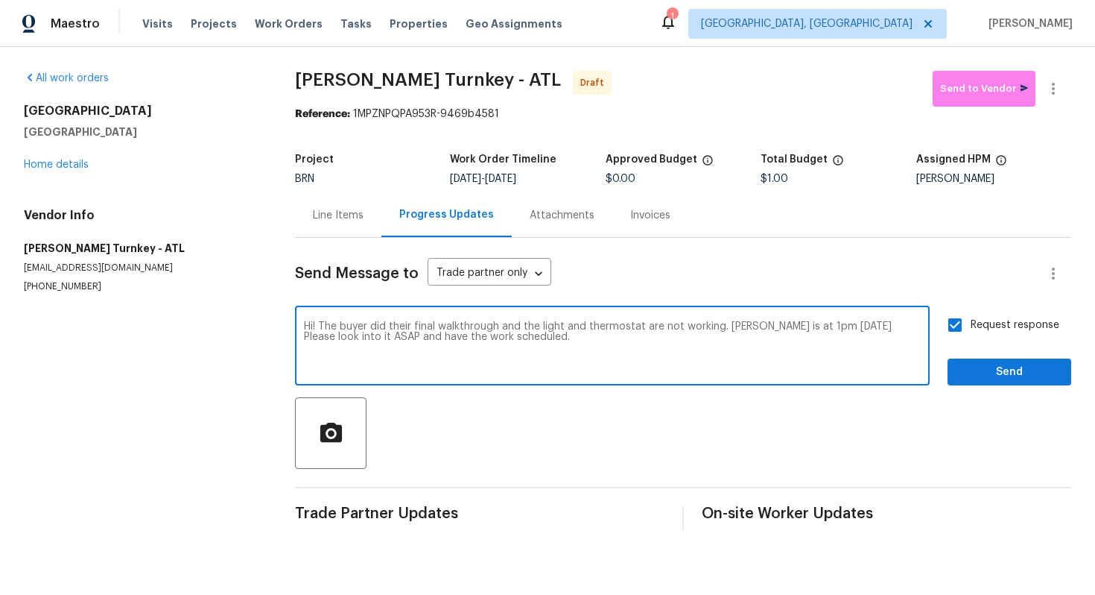
type textarea "Hi! The buyer did their final walkthrough and the light and thermostat are not …"
click at [1022, 377] on span "Send" at bounding box center [1010, 372] width 100 height 19
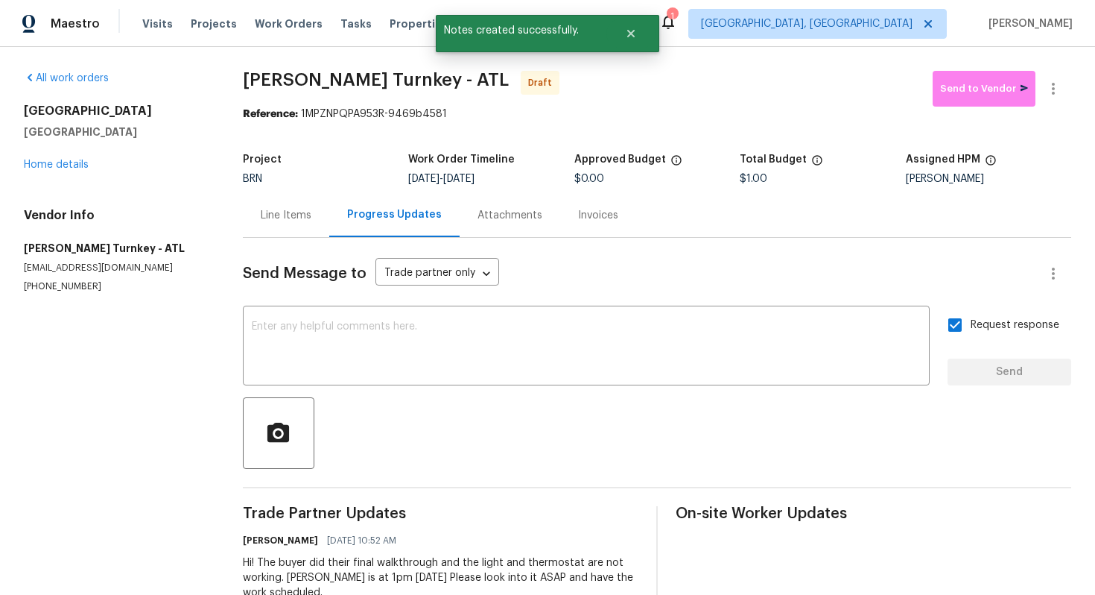
click at [306, 218] on div "Line Items" at bounding box center [286, 215] width 51 height 15
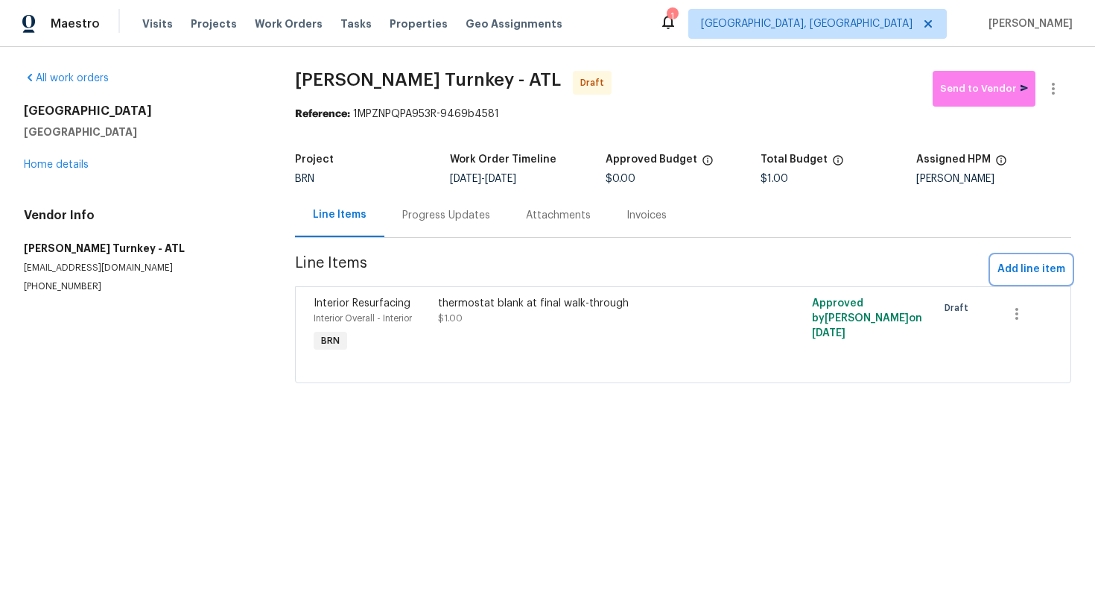
click at [1042, 274] on span "Add line item" at bounding box center [1032, 269] width 68 height 19
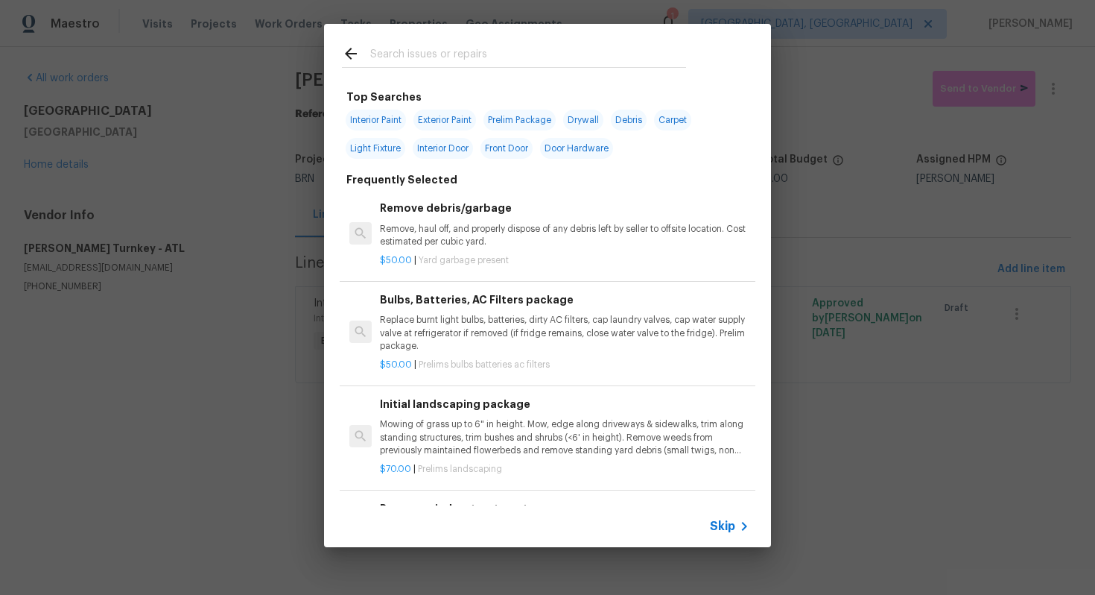
click at [724, 519] on span "Skip" at bounding box center [722, 526] width 25 height 15
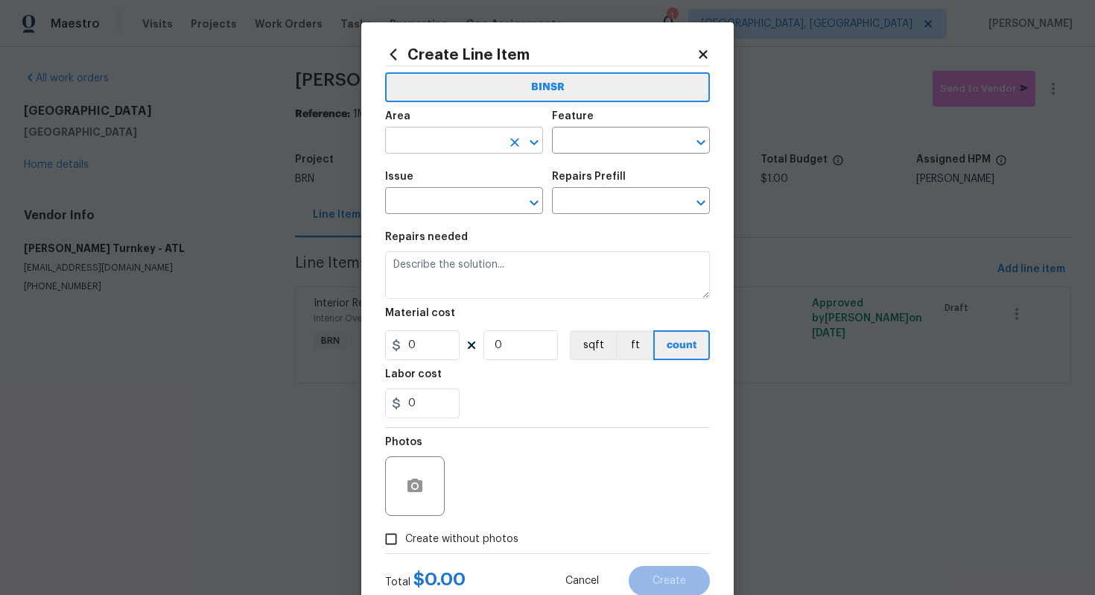
click at [472, 137] on input "text" at bounding box center [443, 141] width 116 height 23
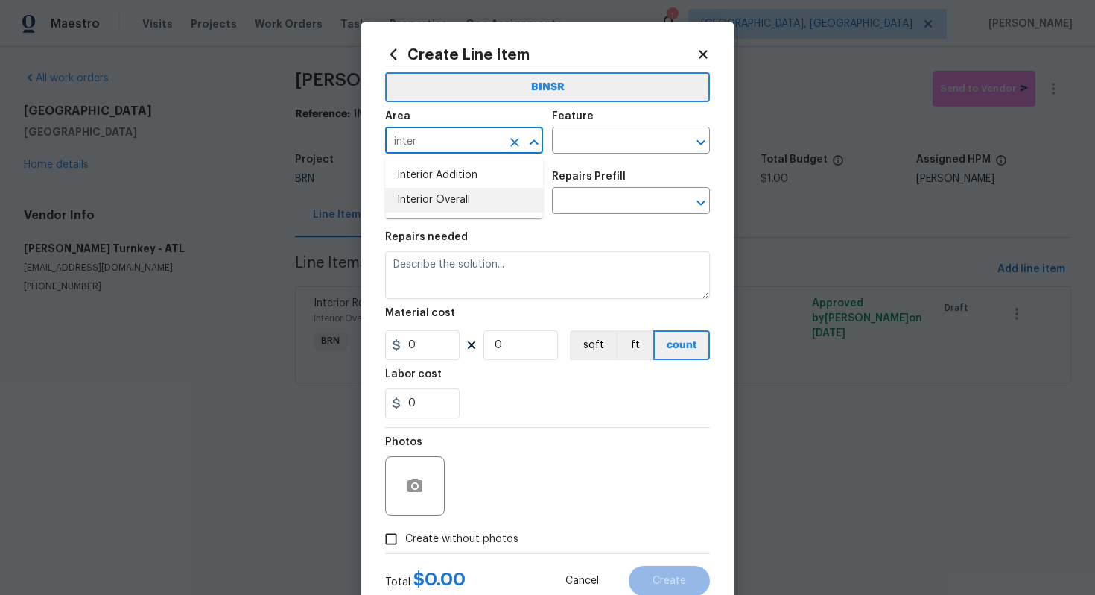
click at [459, 199] on li "Interior Overall" at bounding box center [464, 200] width 158 height 25
type input "Interior Overall"
click at [598, 146] on input "text" at bounding box center [610, 141] width 116 height 23
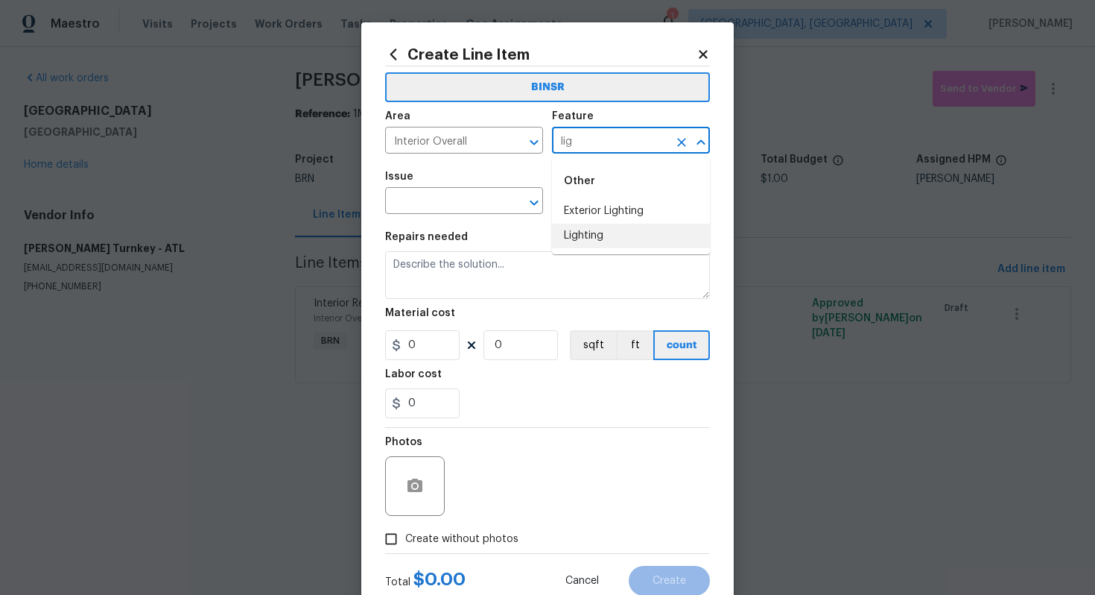
click at [584, 234] on li "Lighting" at bounding box center [631, 236] width 158 height 25
type input "Lighting"
click at [451, 205] on input "text" at bounding box center [443, 202] width 116 height 23
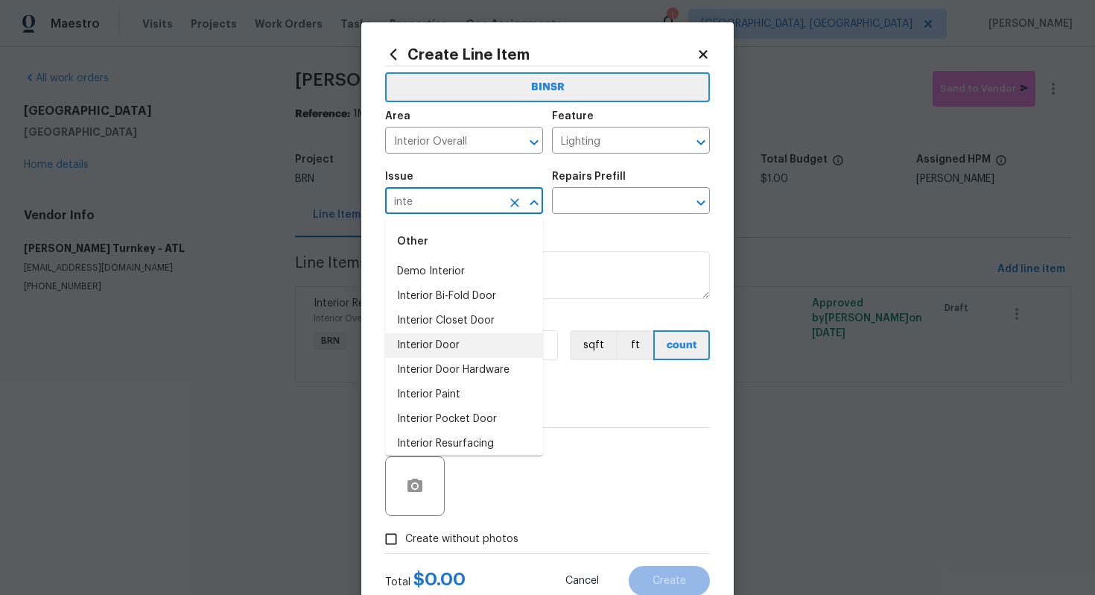
click at [459, 344] on li "Interior Door" at bounding box center [464, 345] width 158 height 25
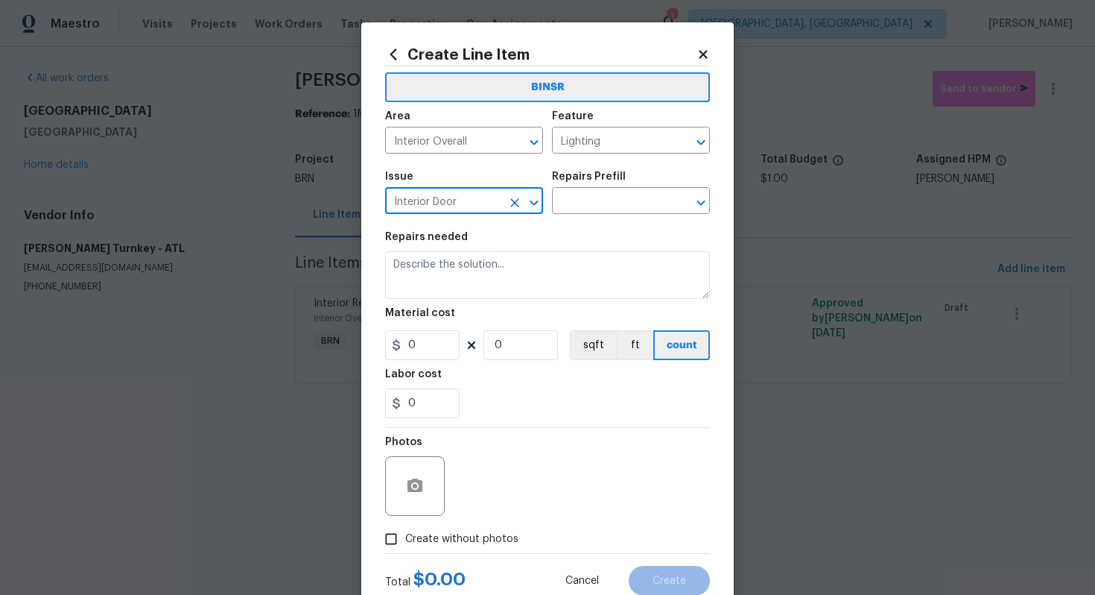
type input "Interior Door"
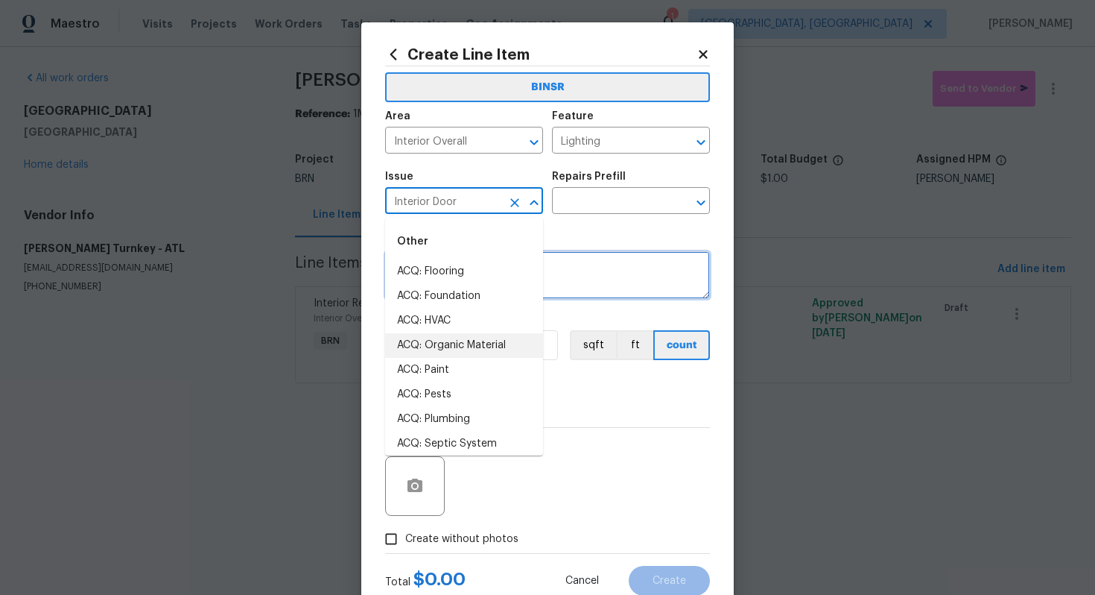
click at [598, 276] on textarea at bounding box center [547, 275] width 325 height 48
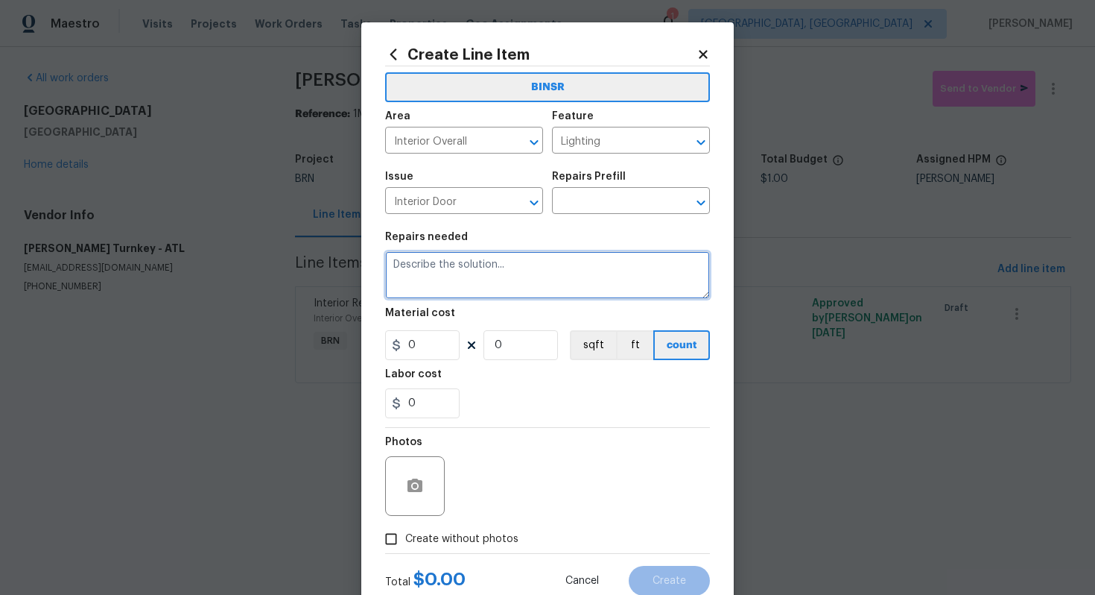
paste textarea "Light not working in area shown in photo, change bulbs and/or troubleshoot to e…"
type textarea "Light not working in area shown in photo, change bulbs and/or troubleshoot to e…"
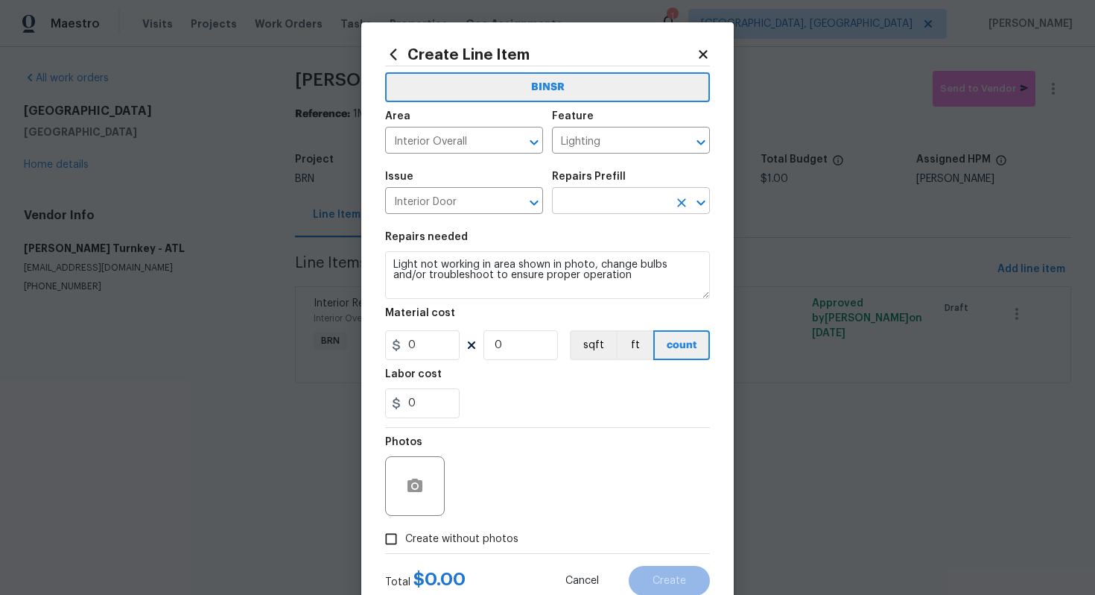
click at [642, 203] on input "text" at bounding box center [610, 202] width 116 height 23
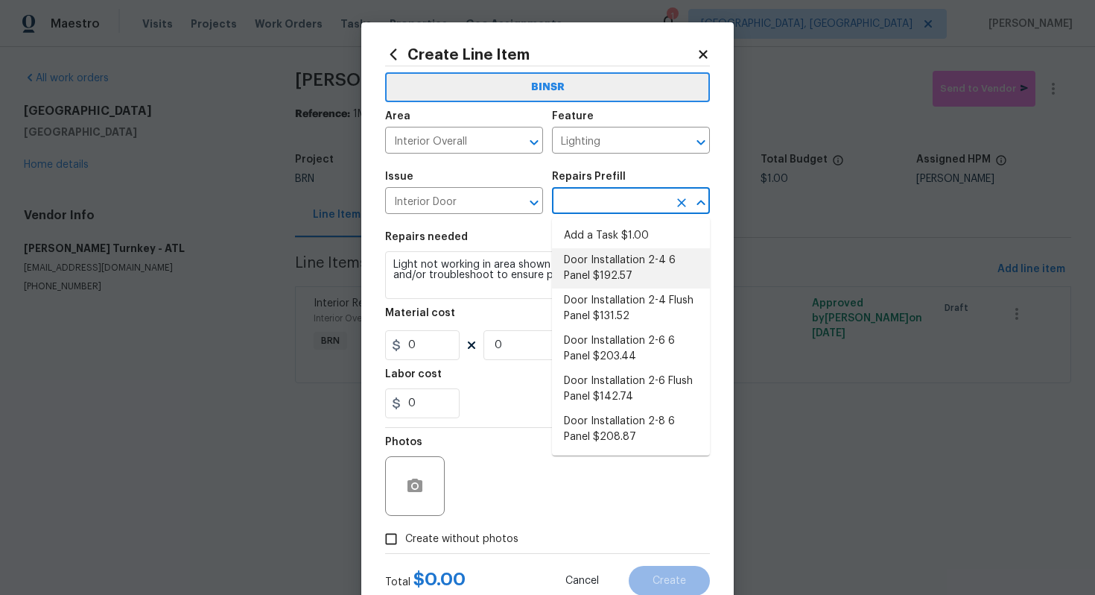
click at [627, 277] on li "Door Installation 2-4 6 Panel $192.57" at bounding box center [631, 268] width 158 height 40
type input "Interior Door"
type input "Door Installation 2-4 6 Panel $192.57"
type textarea "Remove the existing door (if present). Install a new pre-hung 2-4 6 panel inter…"
type input "192.57"
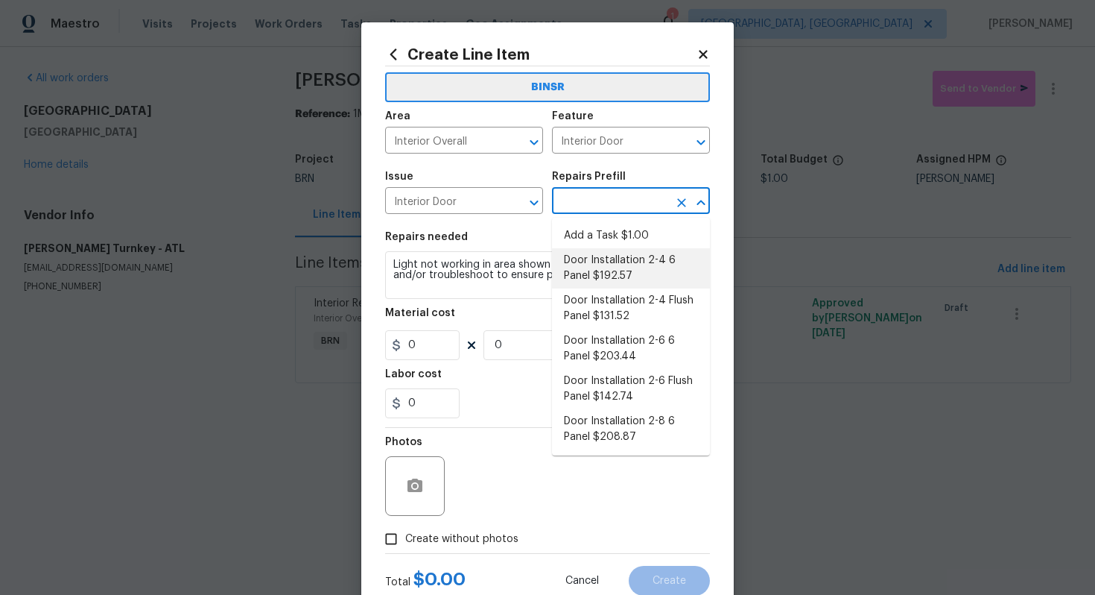
type input "1"
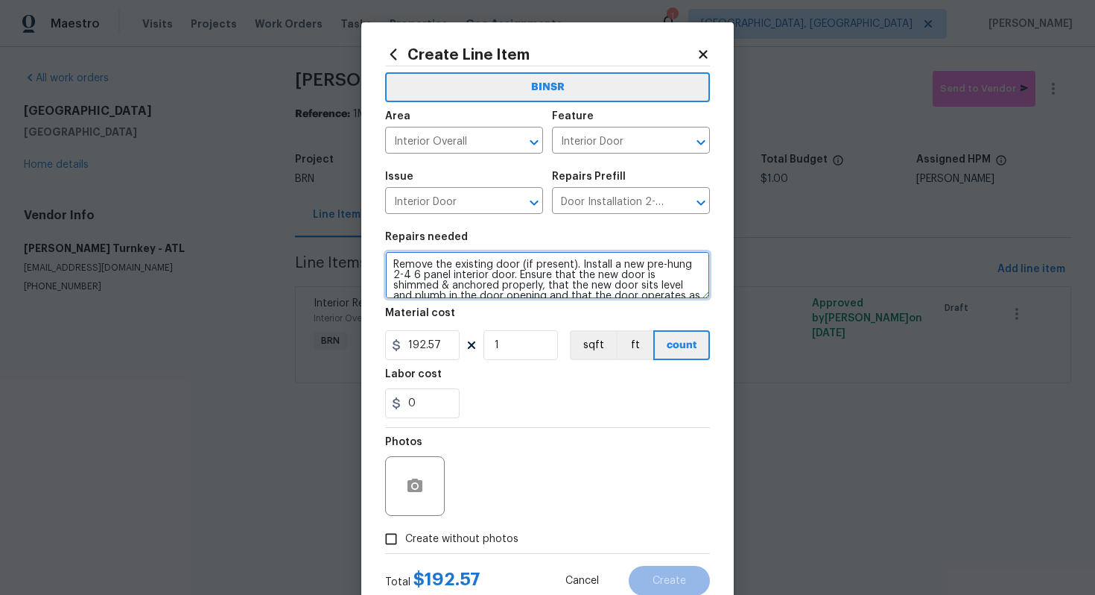
scroll to position [21, 0]
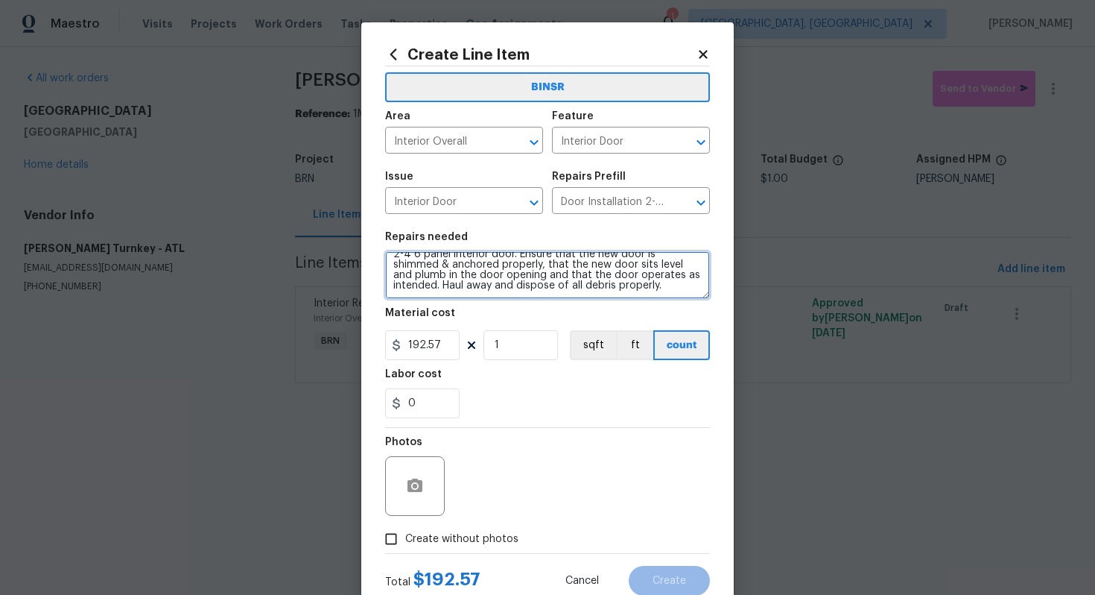
drag, startPoint x: 392, startPoint y: 265, endPoint x: 469, endPoint y: 319, distance: 93.7
click at [469, 319] on section "Repairs needed Remove the existing door (if present). Install a new pre-hung 2-…" at bounding box center [547, 325] width 325 height 204
paste textarea "Light not working in area shown in photo, change bulbs and/or troubleshoot to e…"
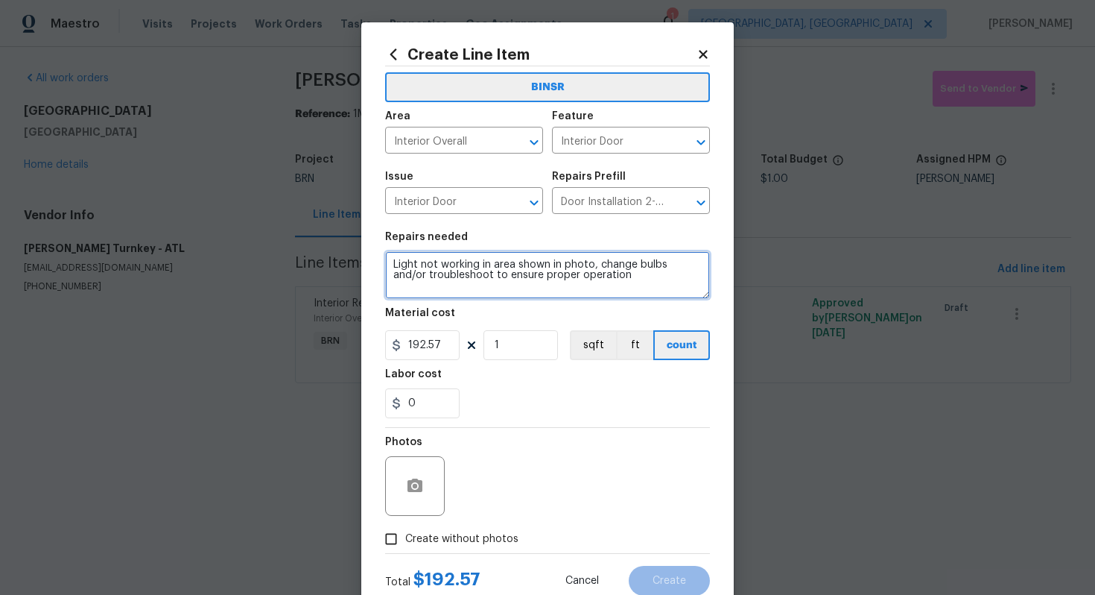
scroll to position [0, 0]
type textarea "Light not working in area shown in photo, change bulbs and/or troubleshoot to e…"
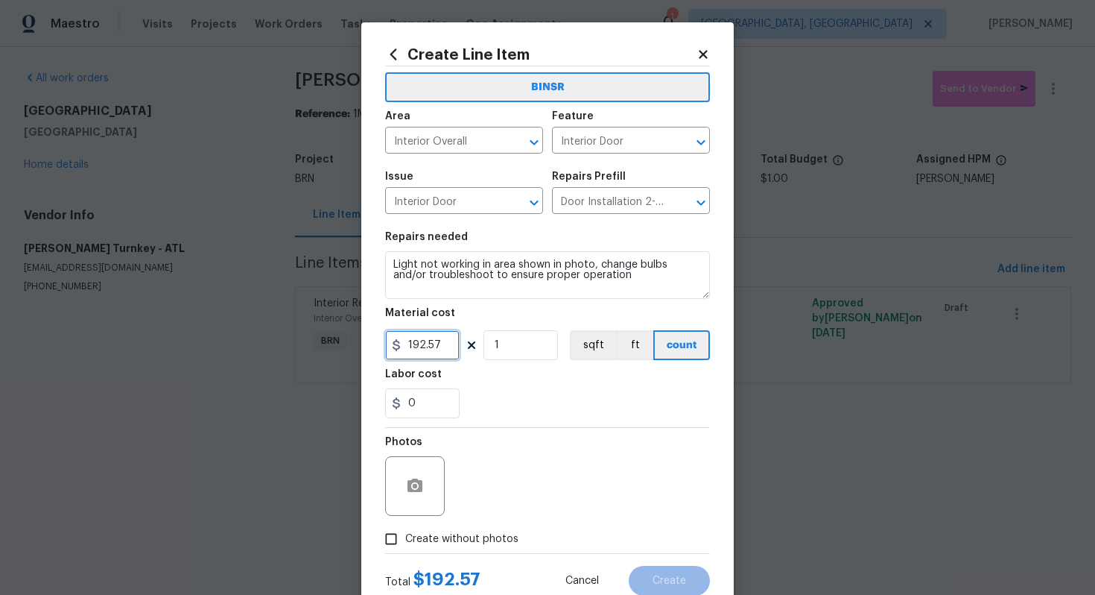
drag, startPoint x: 441, startPoint y: 344, endPoint x: 396, endPoint y: 344, distance: 44.7
click at [396, 344] on div "192.57" at bounding box center [422, 345] width 75 height 30
type input "75"
click at [648, 451] on div "Photos" at bounding box center [547, 476] width 325 height 97
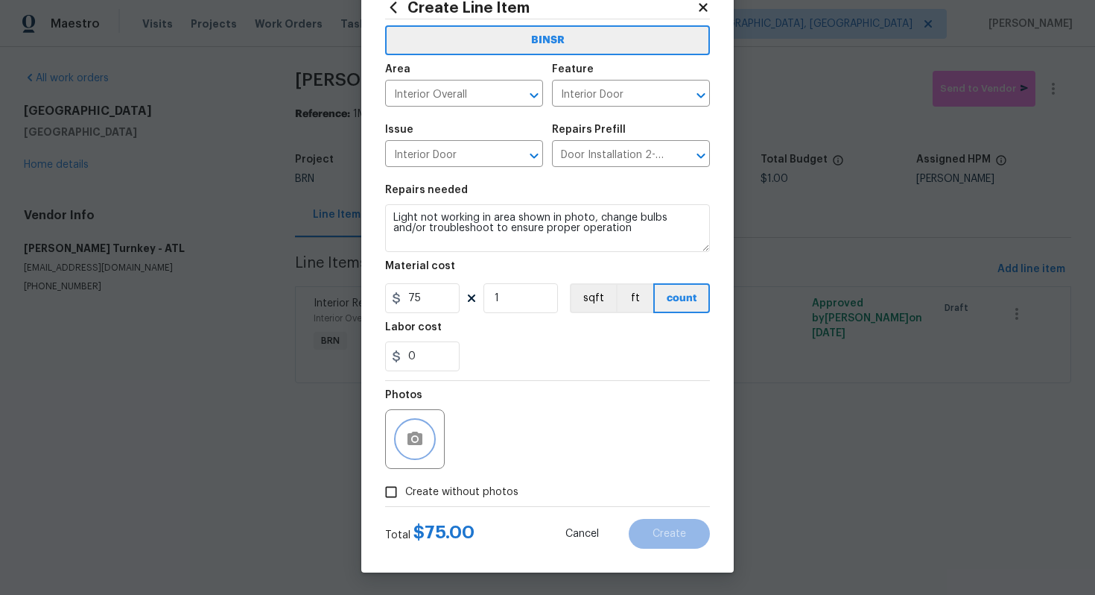
click at [424, 434] on button "button" at bounding box center [415, 439] width 36 height 36
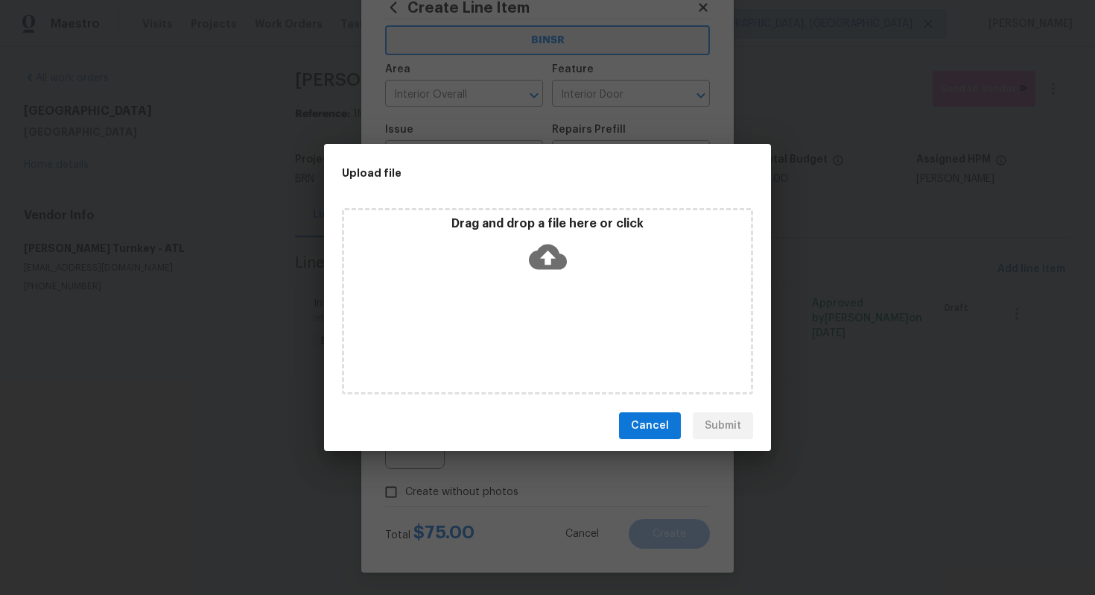
click at [563, 244] on icon at bounding box center [548, 257] width 38 height 38
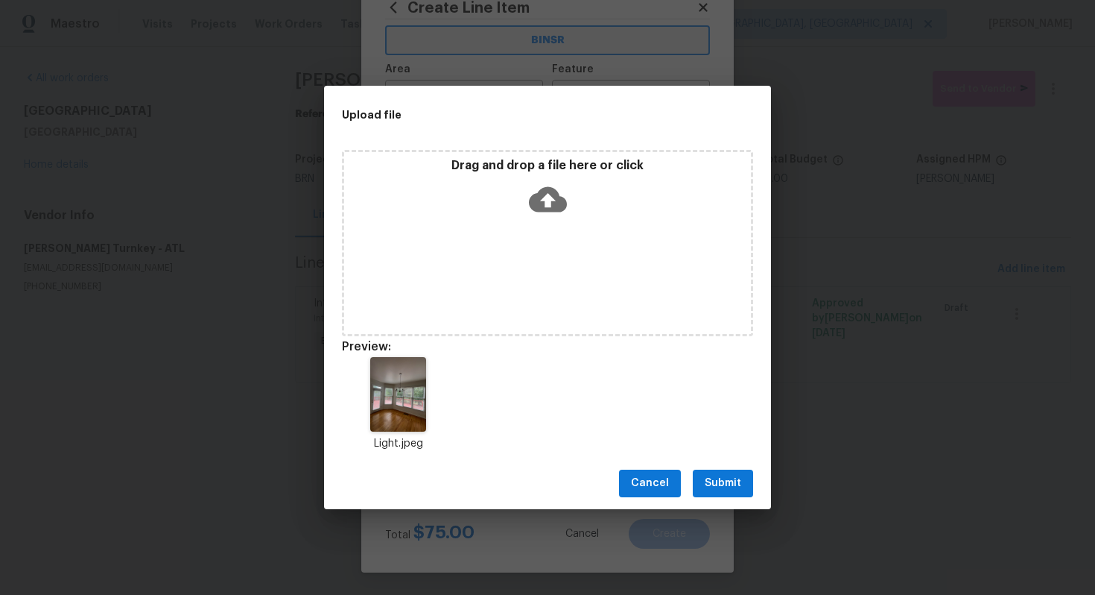
click at [727, 486] on span "Submit" at bounding box center [723, 483] width 37 height 19
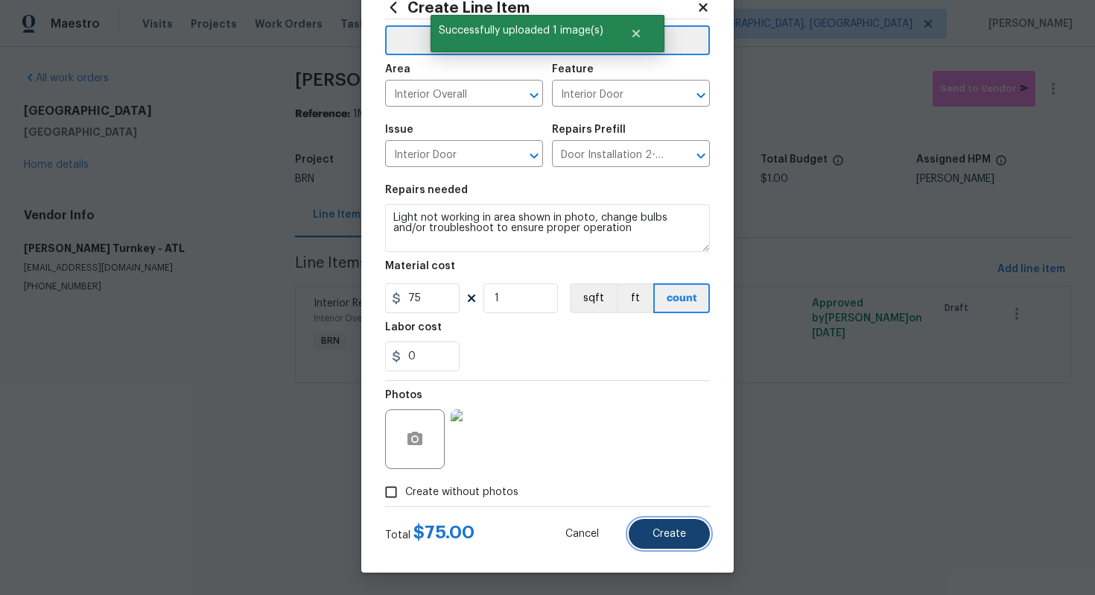
click at [676, 543] on button "Create" at bounding box center [669, 534] width 81 height 30
type input "0"
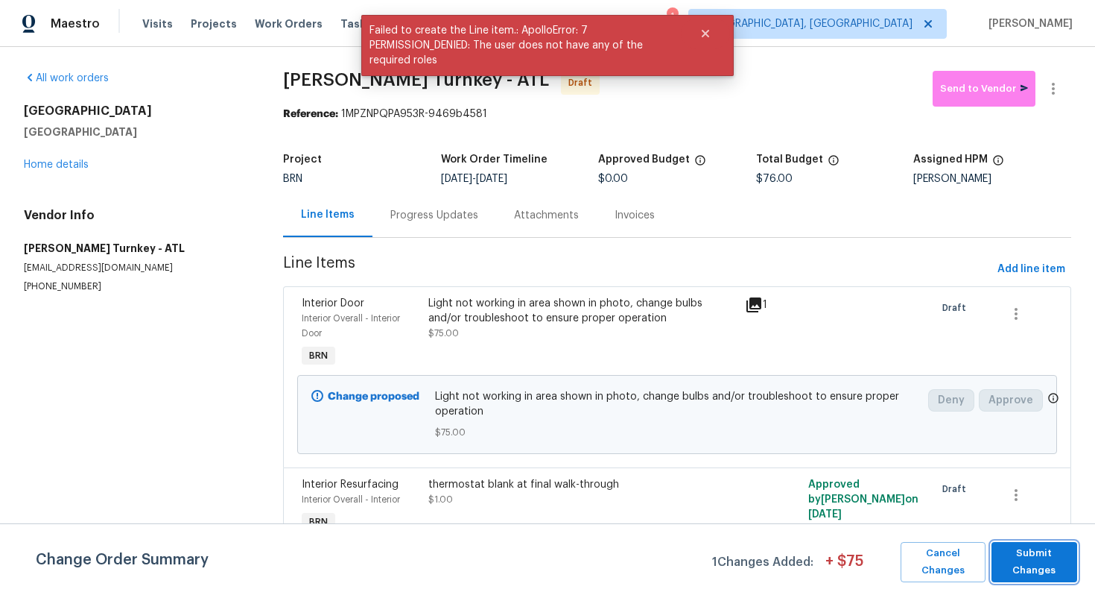
click at [1044, 559] on span "Submit Changes" at bounding box center [1034, 562] width 71 height 34
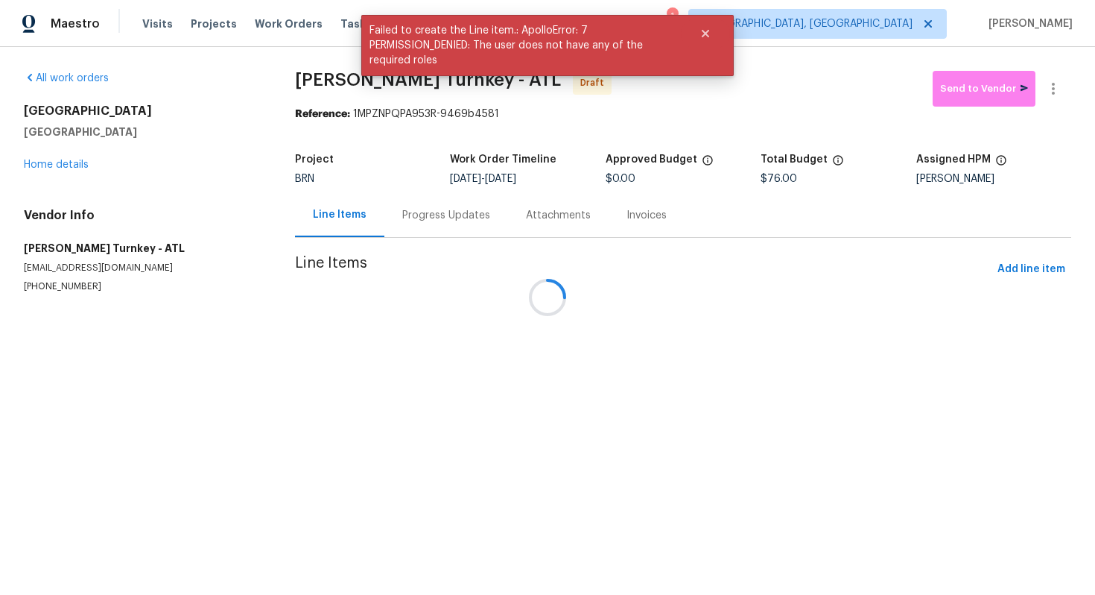
click at [455, 222] on div at bounding box center [547, 297] width 1095 height 595
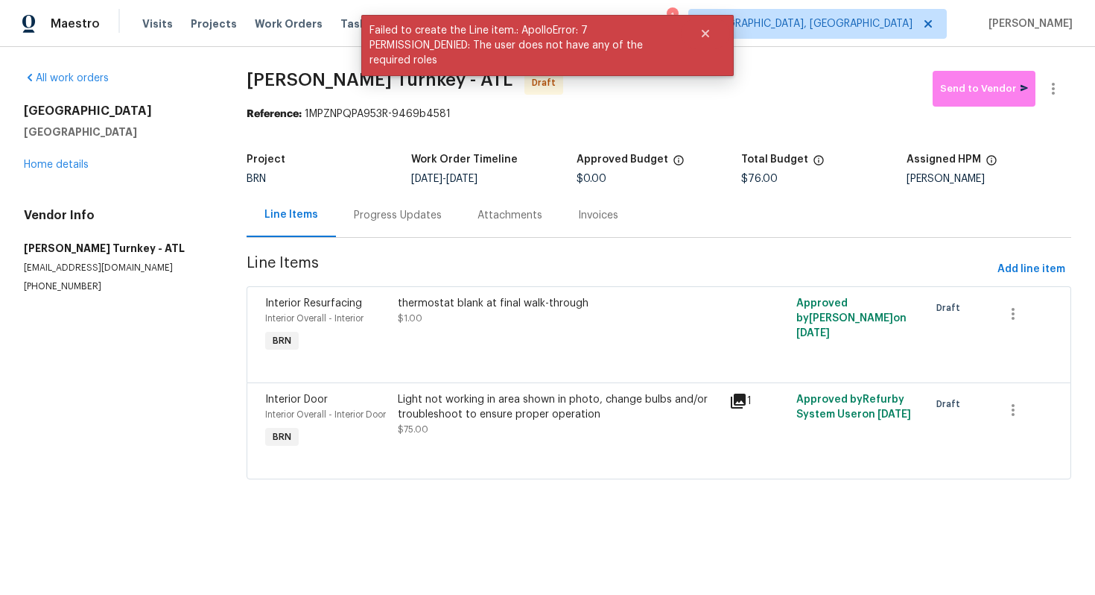
click at [418, 215] on div "Progress Updates" at bounding box center [398, 215] width 88 height 15
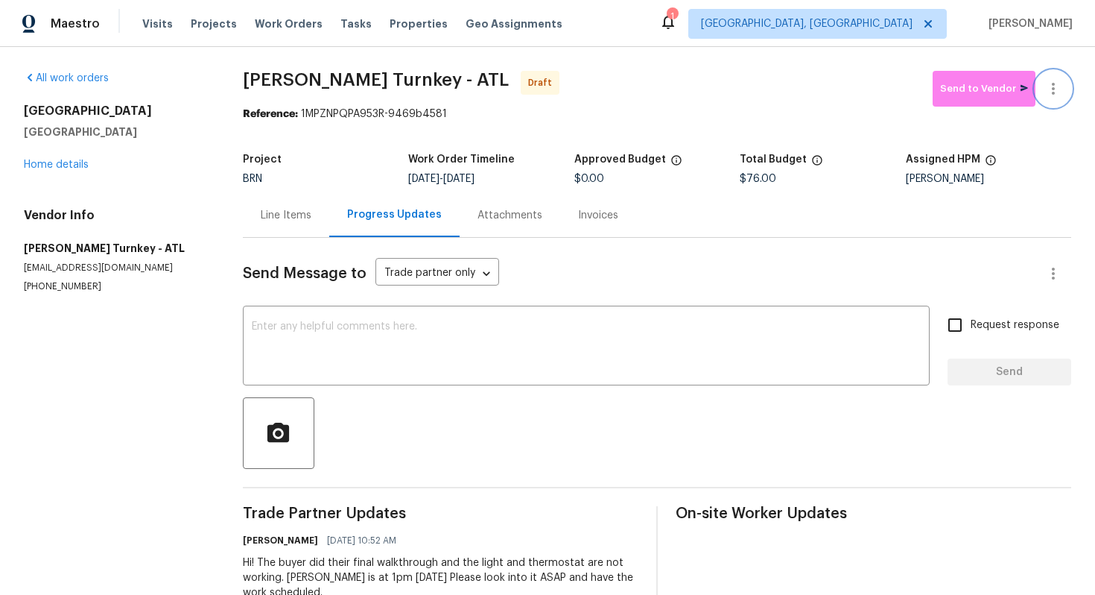
click at [1060, 80] on icon "button" at bounding box center [1054, 89] width 18 height 18
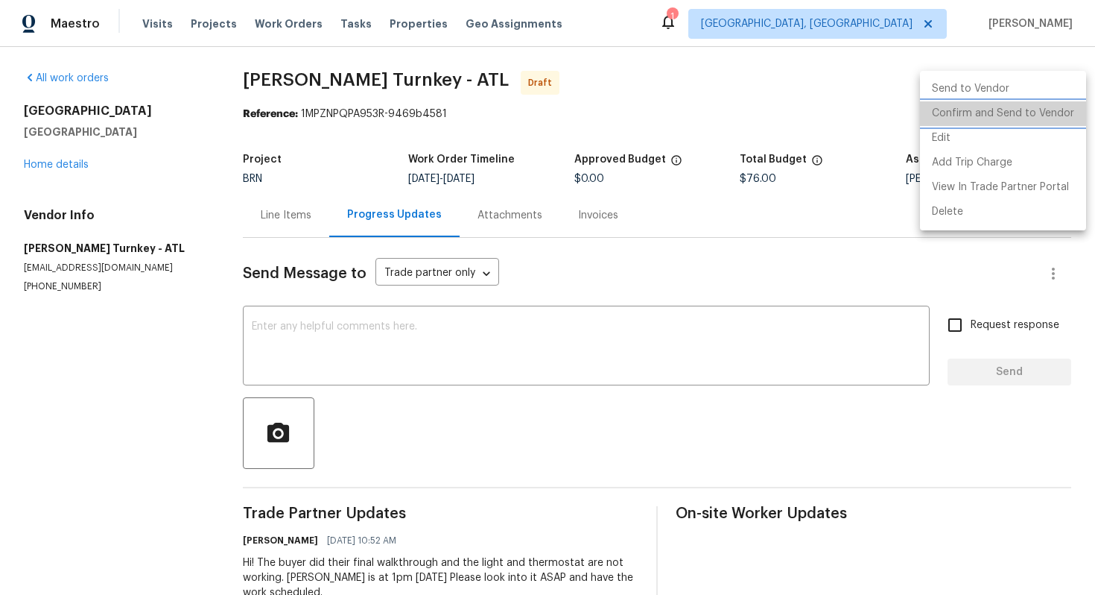
click at [1057, 110] on li "Confirm and Send to Vendor" at bounding box center [1003, 113] width 166 height 25
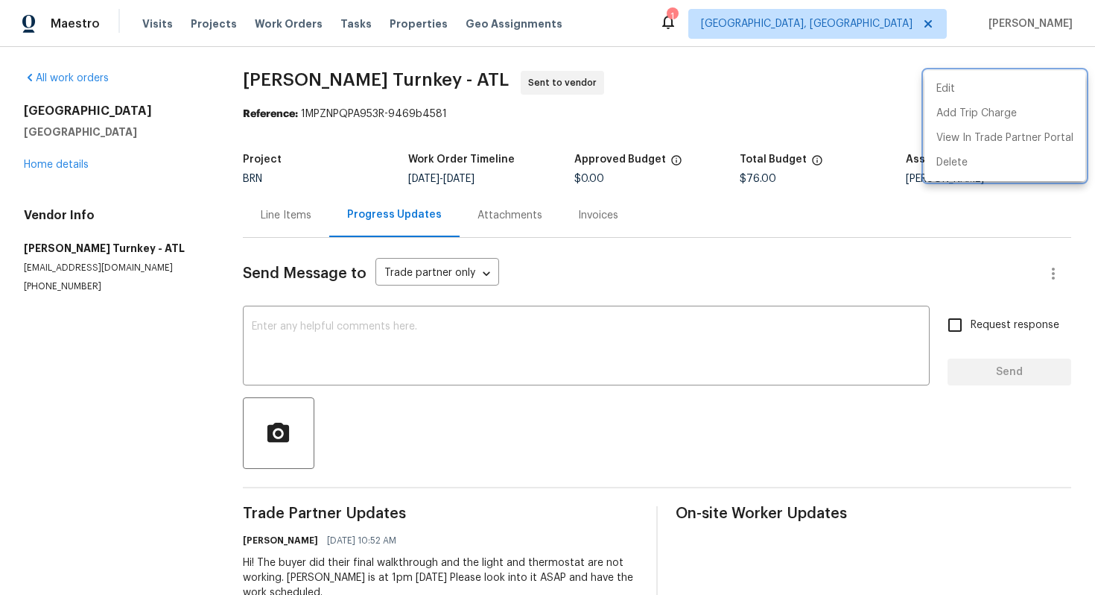
click at [693, 227] on div at bounding box center [547, 297] width 1095 height 595
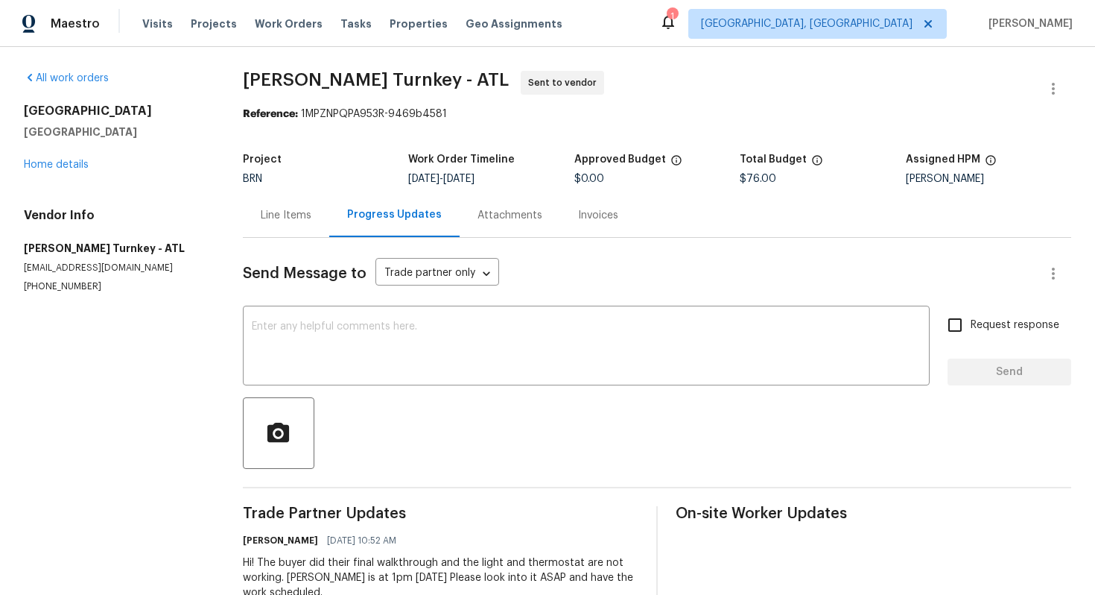
click at [282, 215] on div "Line Items" at bounding box center [286, 215] width 51 height 15
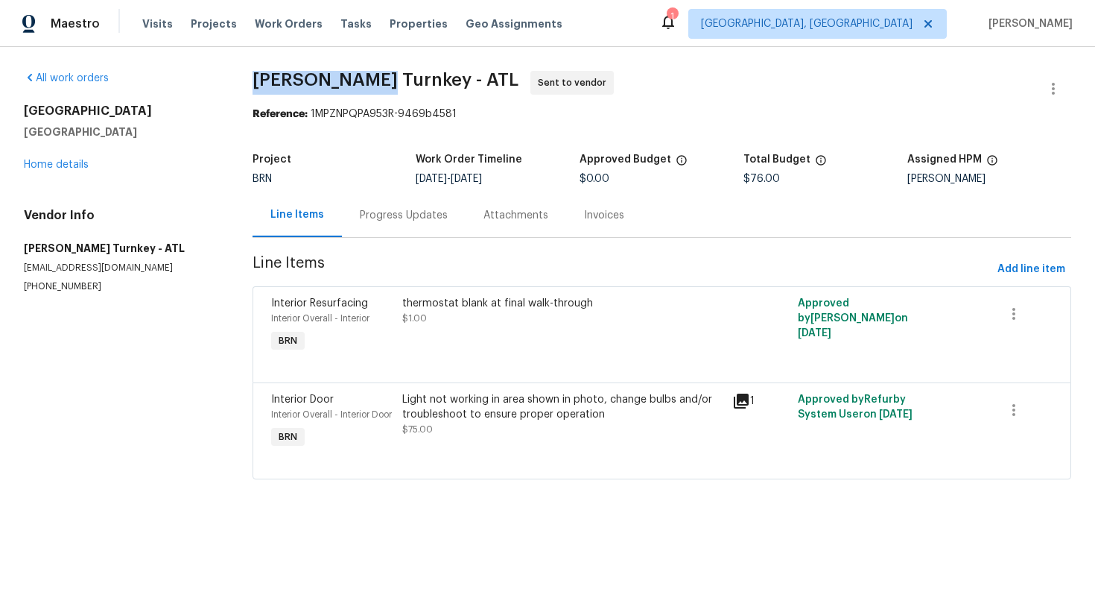
drag, startPoint x: 246, startPoint y: 80, endPoint x: 367, endPoint y: 75, distance: 121.6
click at [368, 75] on div "All work orders 9979 Bridgewater Pointe Villa Rica, GA 30180 Home details Vendo…" at bounding box center [547, 284] width 1095 height 474
copy span "Davis Turnkey"
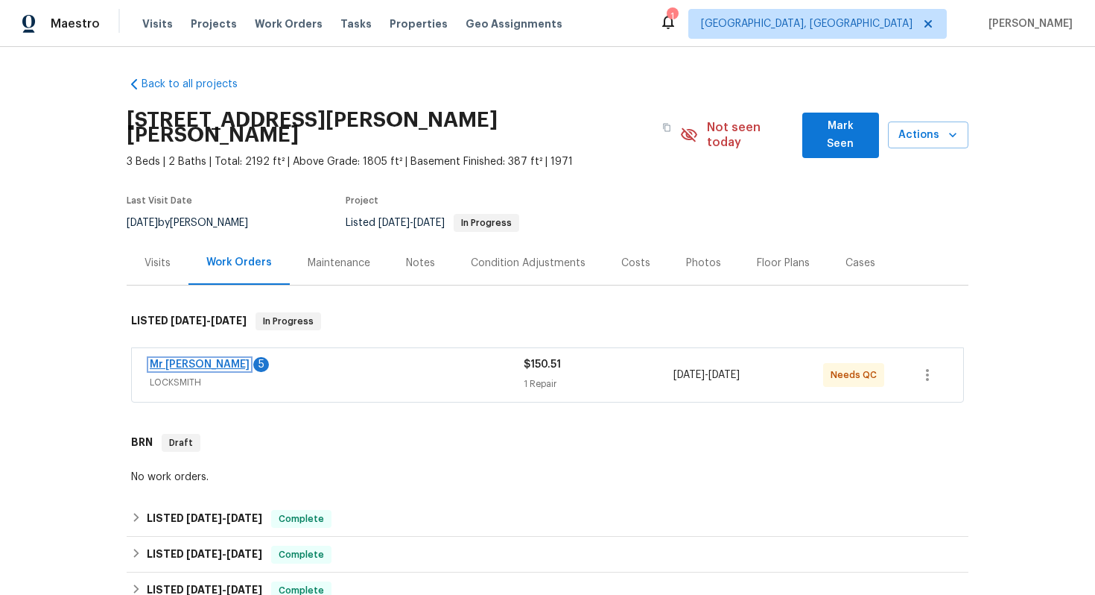
click at [215, 359] on link "Mr Rekey Locksmith" at bounding box center [200, 364] width 100 height 10
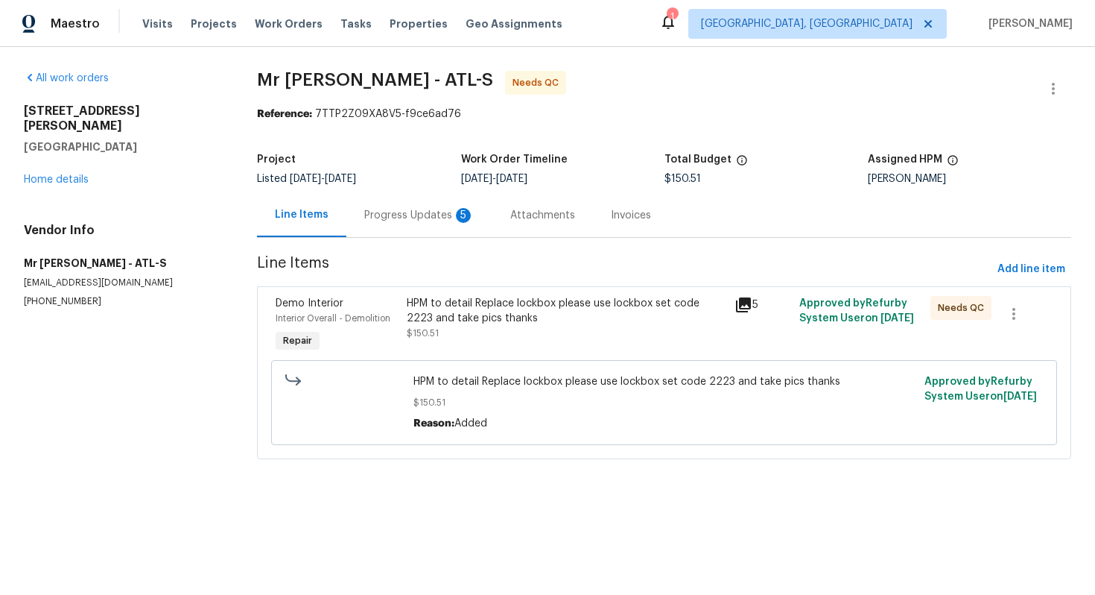
click at [419, 224] on div "Progress Updates 5" at bounding box center [420, 215] width 146 height 44
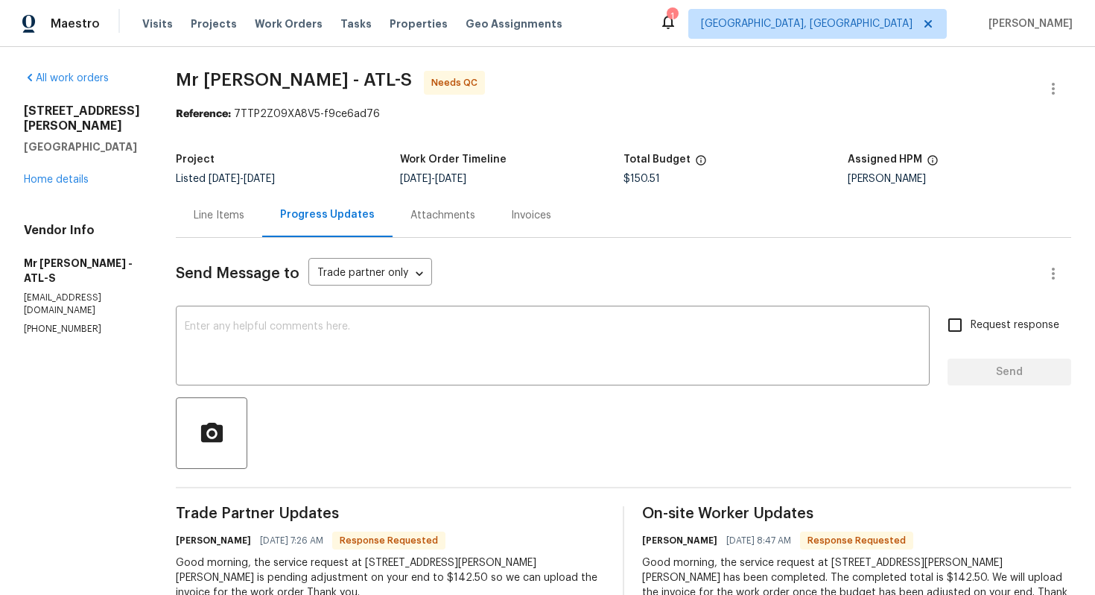
click at [215, 231] on div "Line Items" at bounding box center [219, 215] width 86 height 44
click at [140, 231] on div "Vendor Info Mr Rekey Locksmith - ATL-S orders@rekey.com (512) 929-5397" at bounding box center [82, 279] width 116 height 113
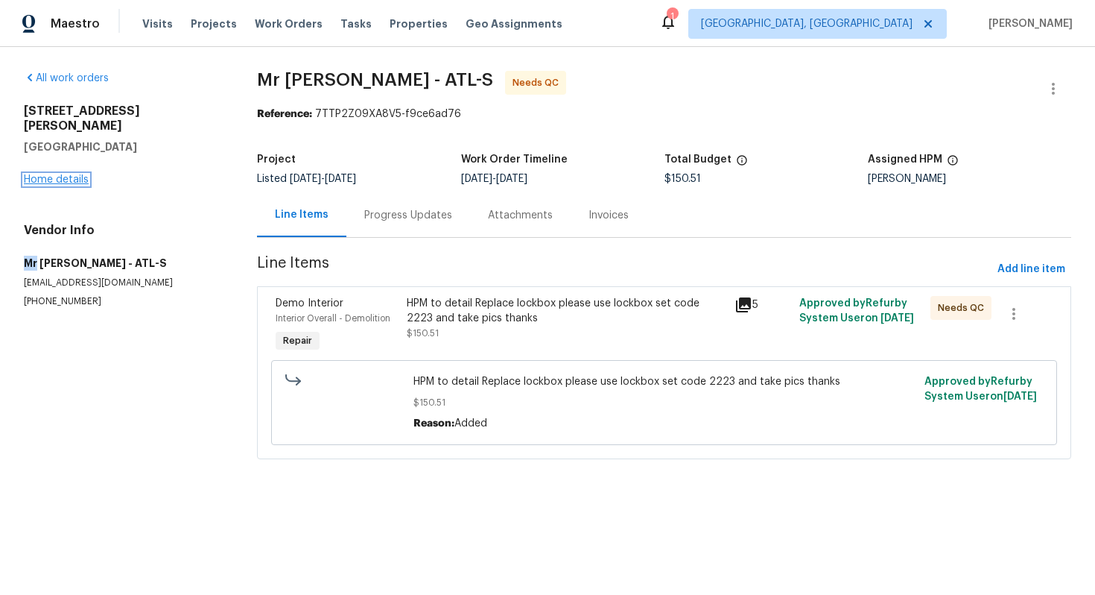
click at [72, 174] on link "Home details" at bounding box center [56, 179] width 65 height 10
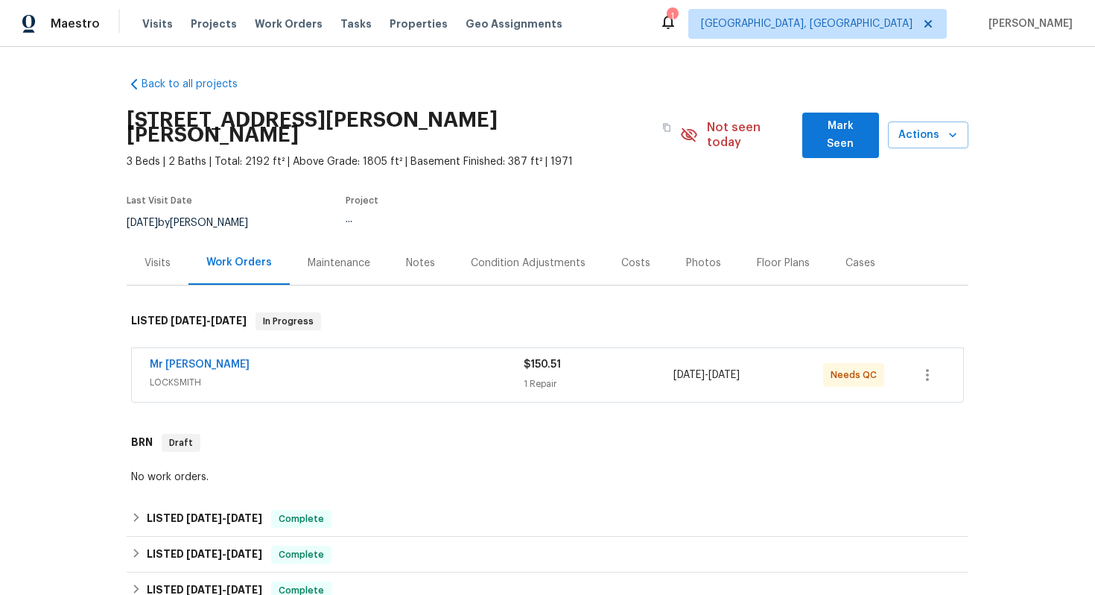
scroll to position [525, 0]
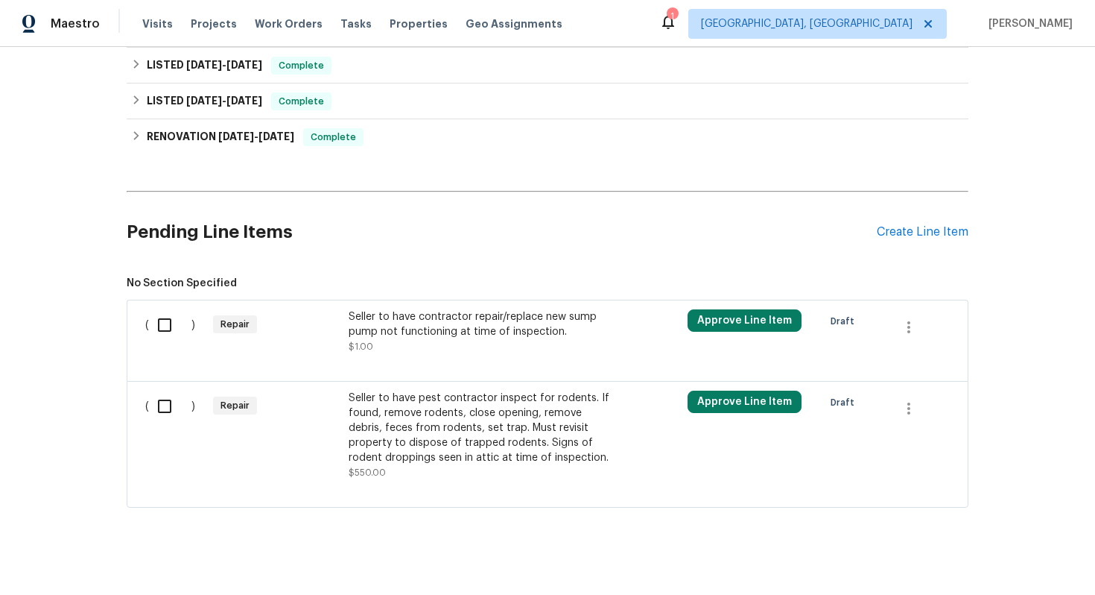
click at [462, 331] on div "Seller to have contractor repair/replace new sump pump not functioning at time …" at bounding box center [480, 331] width 262 height 45
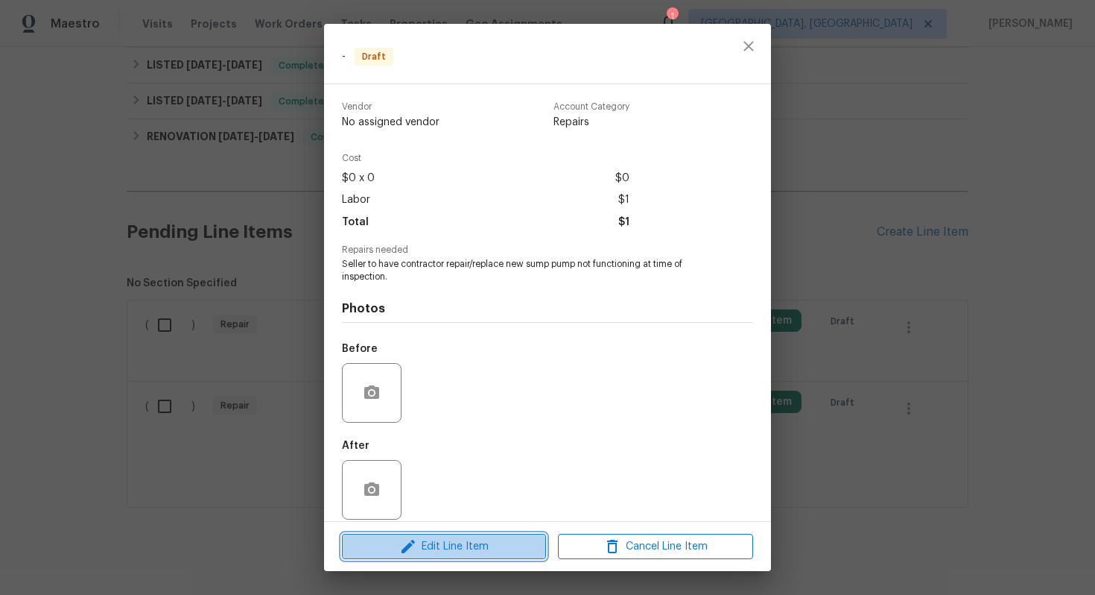
click at [446, 551] on span "Edit Line Item" at bounding box center [444, 546] width 195 height 19
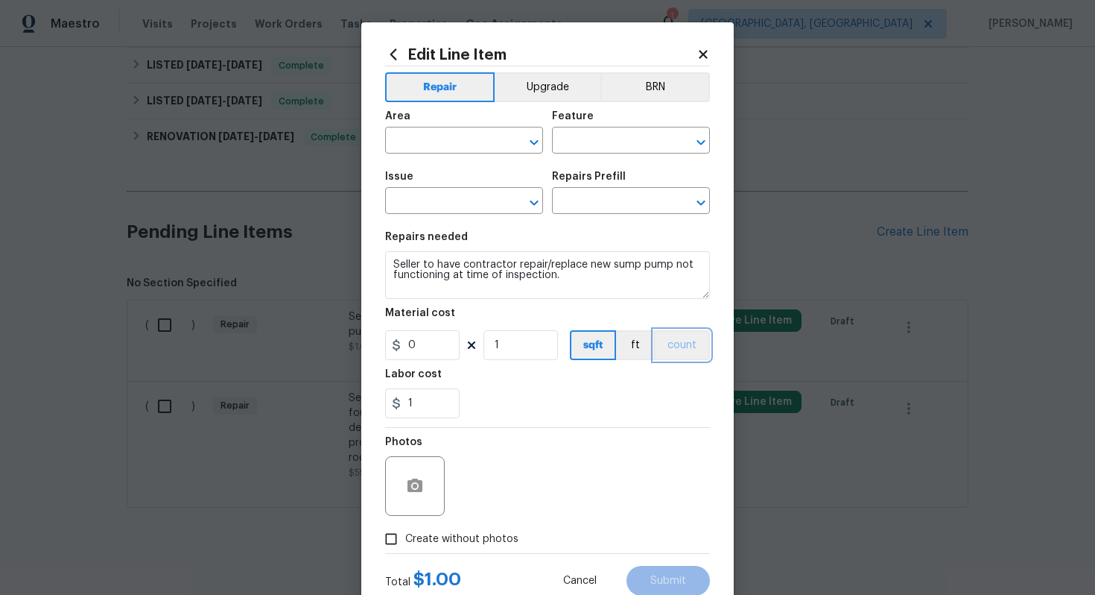
click at [689, 352] on button "count" at bounding box center [682, 345] width 56 height 30
click at [659, 92] on button "BRN" at bounding box center [656, 87] width 110 height 30
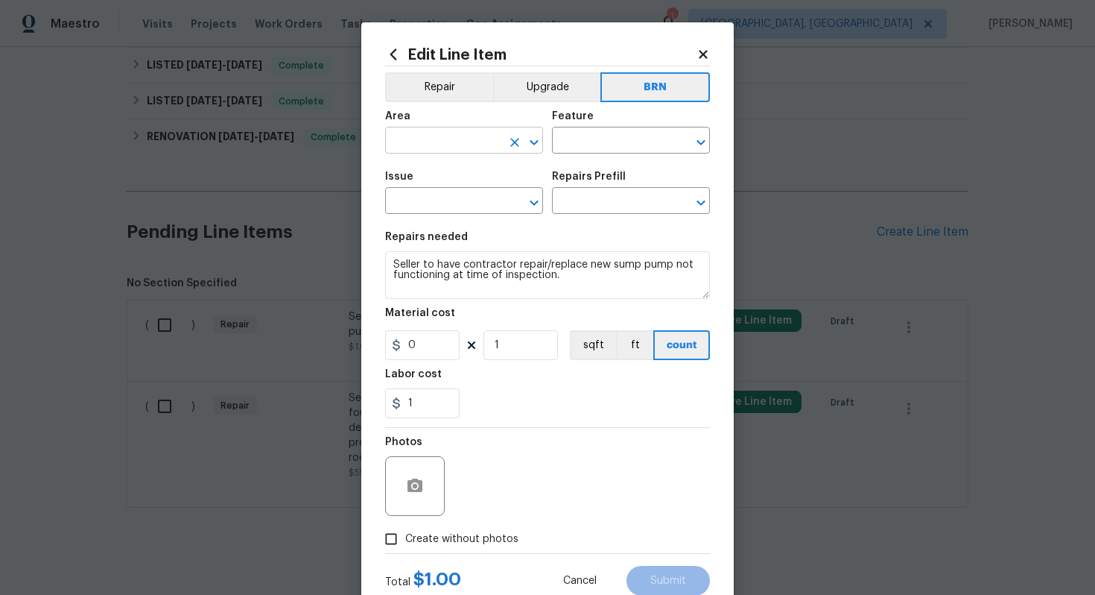
click at [426, 138] on input "text" at bounding box center [443, 141] width 116 height 23
click at [446, 173] on li "Plumbing" at bounding box center [464, 175] width 158 height 25
type input "Plumbing"
click at [597, 143] on input "text" at bounding box center [610, 141] width 116 height 23
click at [620, 205] on li "Sump pump" at bounding box center [631, 211] width 158 height 25
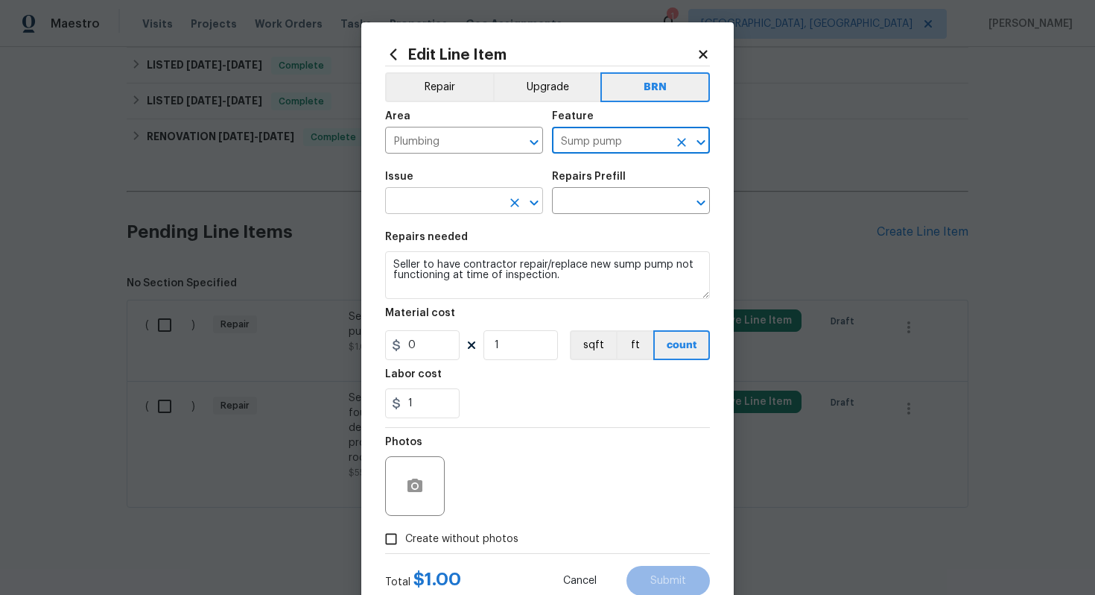
type input "Sump pump"
click at [458, 206] on input "text" at bounding box center [443, 202] width 116 height 23
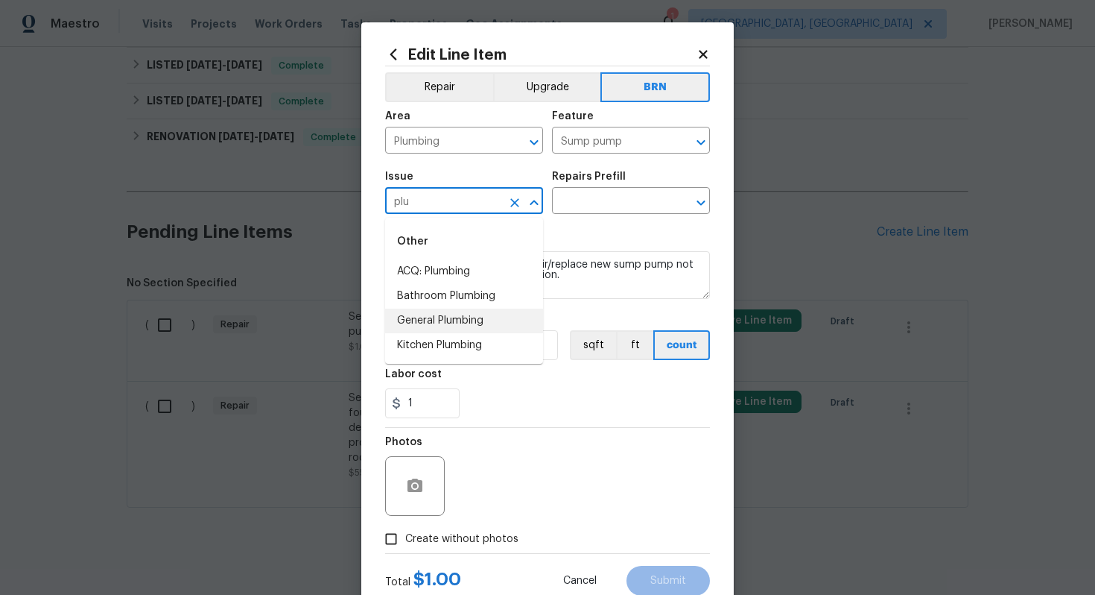
click at [474, 317] on li "General Plumbing" at bounding box center [464, 321] width 158 height 25
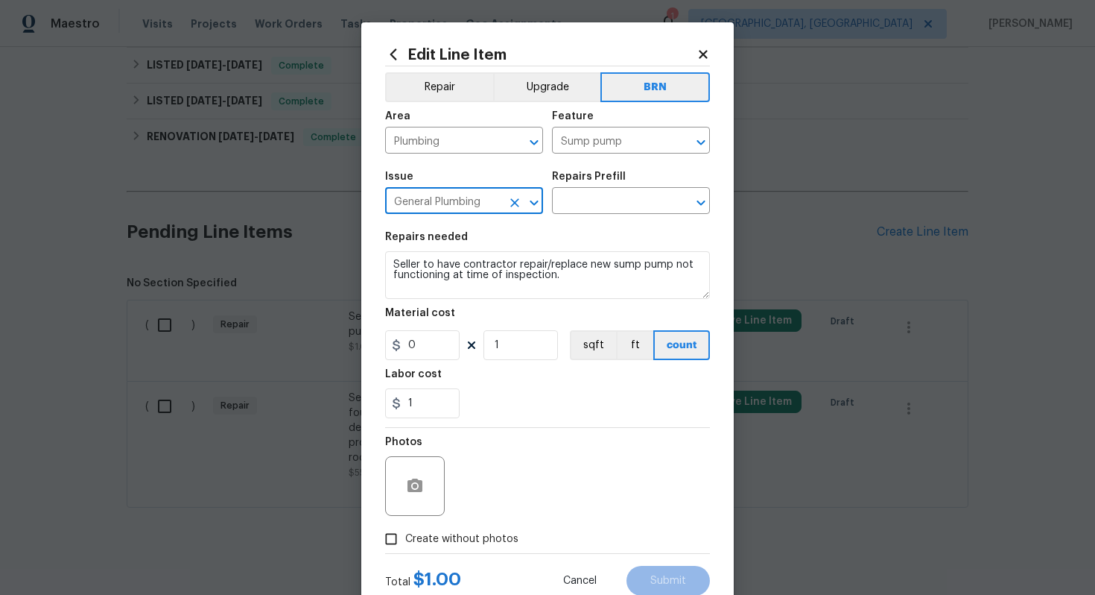
type input "General Plumbing"
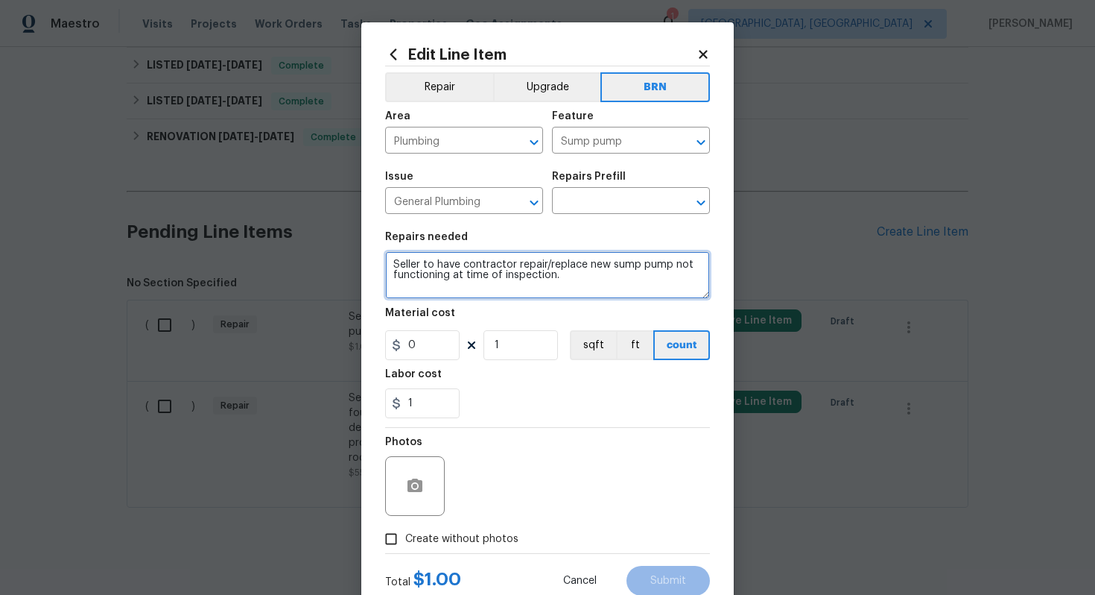
drag, startPoint x: 390, startPoint y: 262, endPoint x: 533, endPoint y: 294, distance: 146.6
click at [533, 294] on textarea "Seller to have contractor repair/replace new sump pump not functioning at time …" at bounding box center [547, 275] width 325 height 48
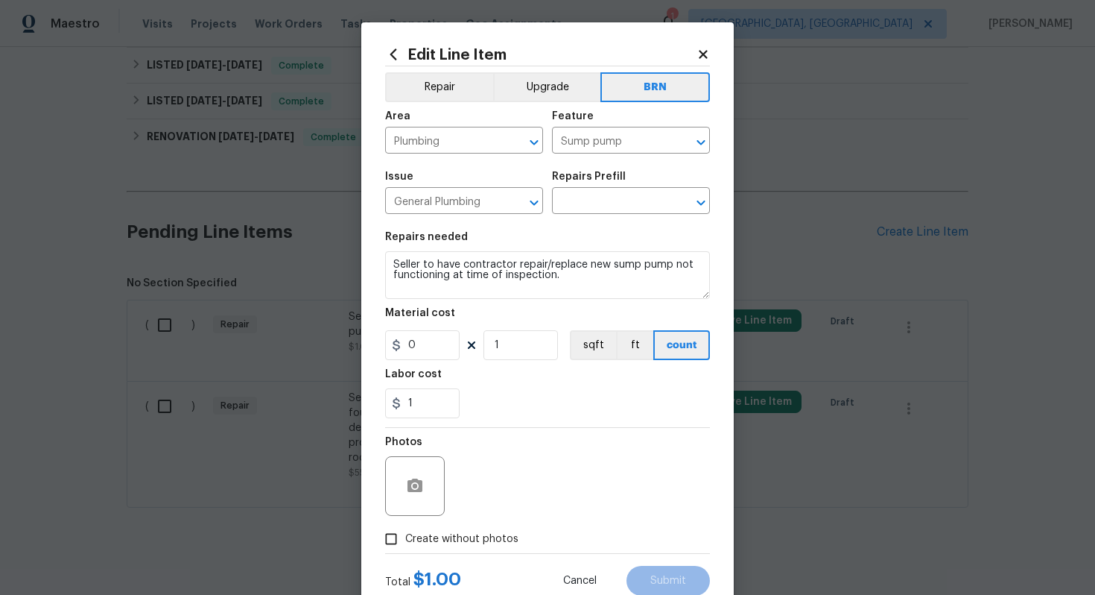
click at [610, 215] on div "Issue General Plumbing ​ Repairs Prefill ​" at bounding box center [547, 192] width 325 height 60
click at [610, 209] on input "text" at bounding box center [610, 202] width 116 height 23
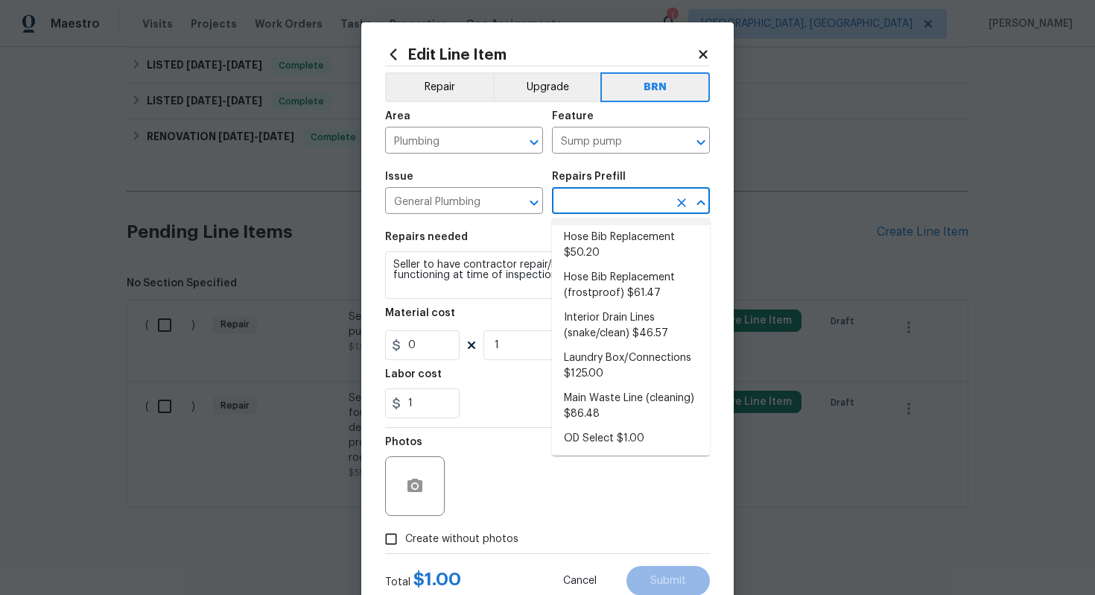
scroll to position [111, 0]
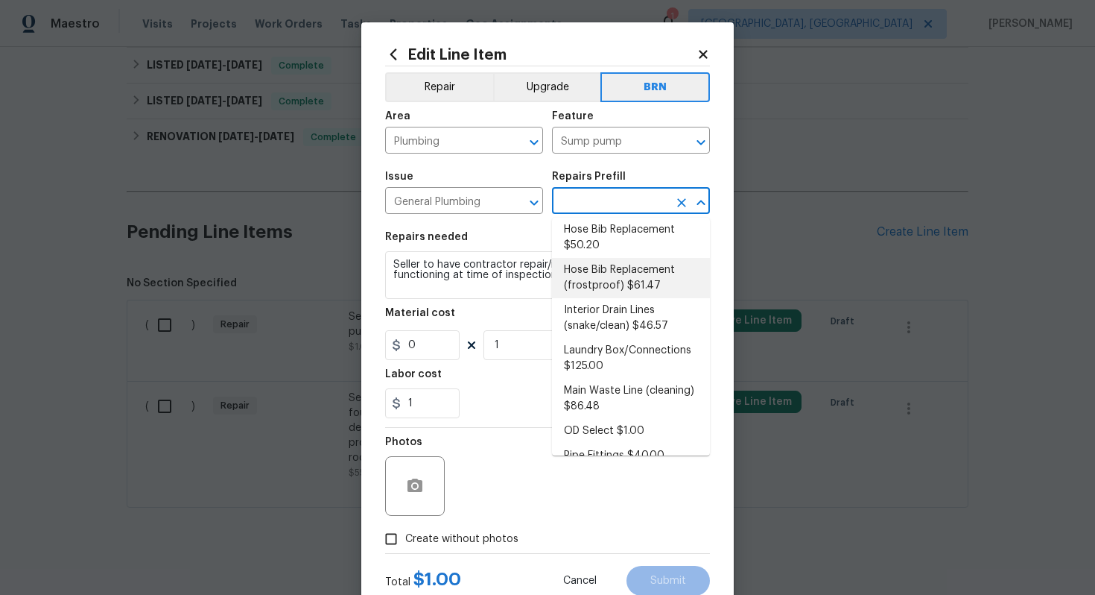
click at [625, 290] on li "Hose Bib Replacement (frostproof) $61.47" at bounding box center [631, 278] width 158 height 40
type input "Plumbing"
type input "Hose Bib Replacement (frostproof) $61.47"
type textarea "Remove the existing hose bib and replace it with a new frostproof hose bib. Ens…"
type input "61.47"
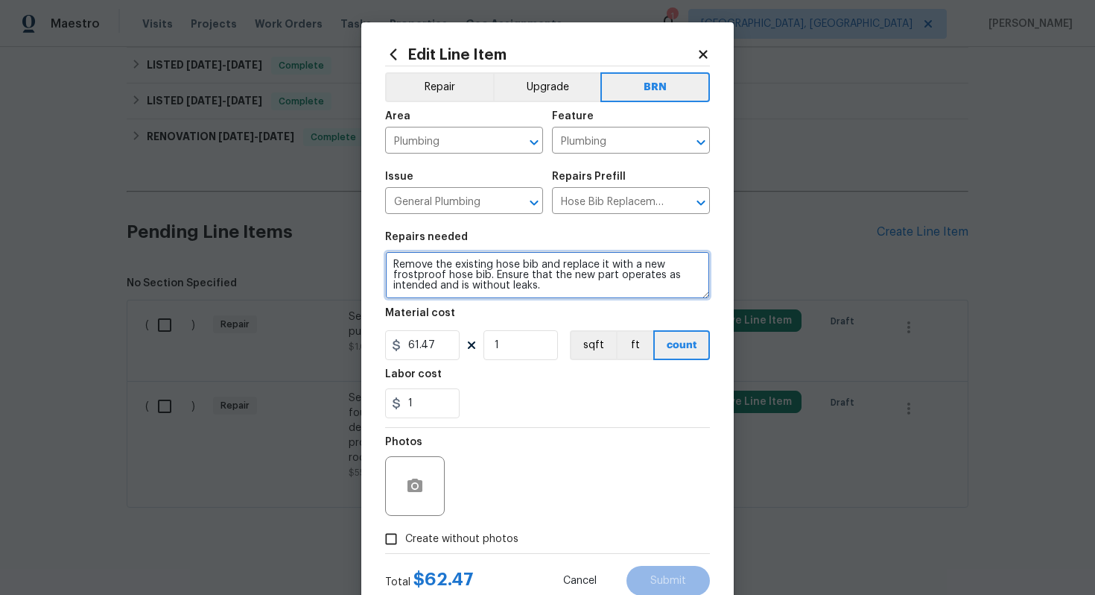
drag, startPoint x: 391, startPoint y: 262, endPoint x: 506, endPoint y: 294, distance: 119.2
click at [508, 294] on textarea "Remove the existing hose bib and replace it with a new frostproof hose bib. Ens…" at bounding box center [547, 275] width 325 height 48
paste textarea "Seller to have contractor repair/replace new sump pump not functioning at time …"
type textarea "Seller to have contractor repair/replace new sump pump not functioning at time …"
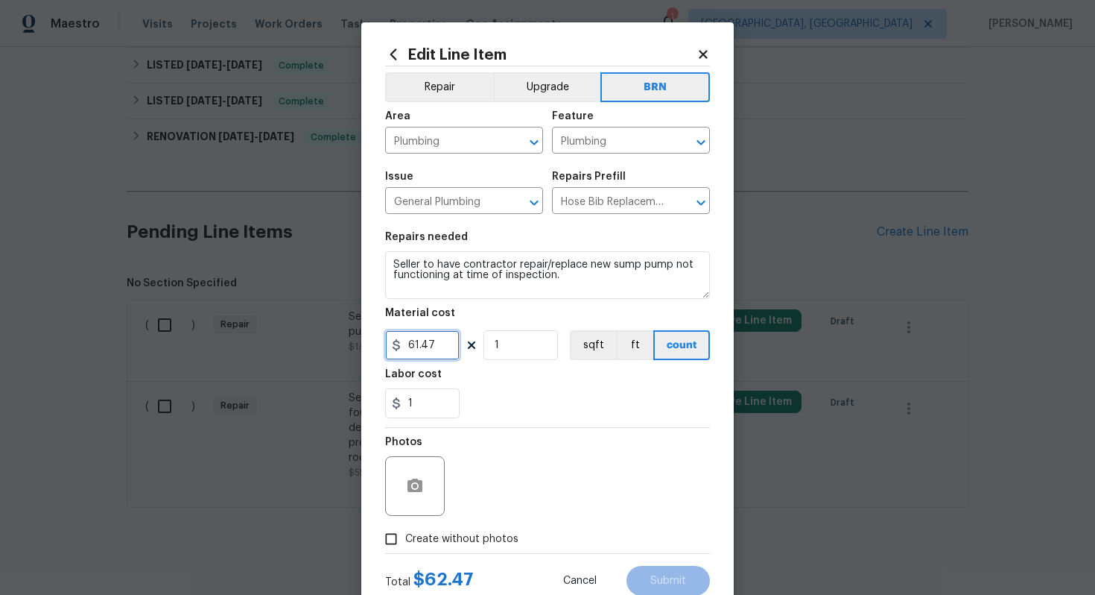
drag, startPoint x: 443, startPoint y: 344, endPoint x: 404, endPoint y: 349, distance: 39.1
click at [404, 349] on input "61.47" at bounding box center [422, 345] width 75 height 30
type input "0"
click at [621, 455] on div "Photos" at bounding box center [547, 476] width 325 height 97
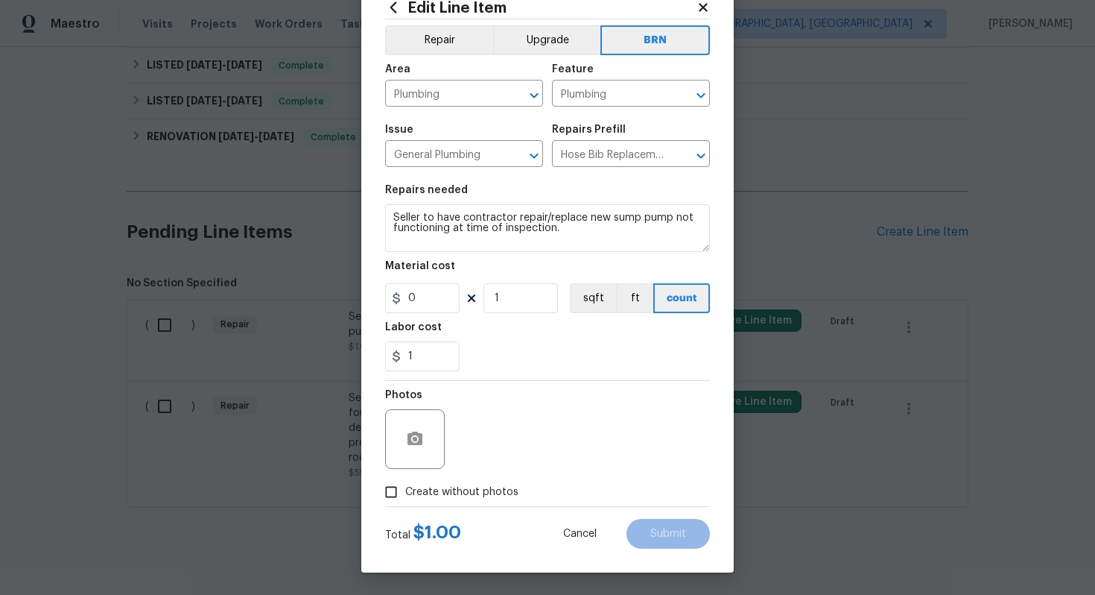
click at [482, 486] on span "Create without photos" at bounding box center [461, 492] width 113 height 16
click at [405, 486] on input "Create without photos" at bounding box center [391, 492] width 28 height 28
checkbox input "true"
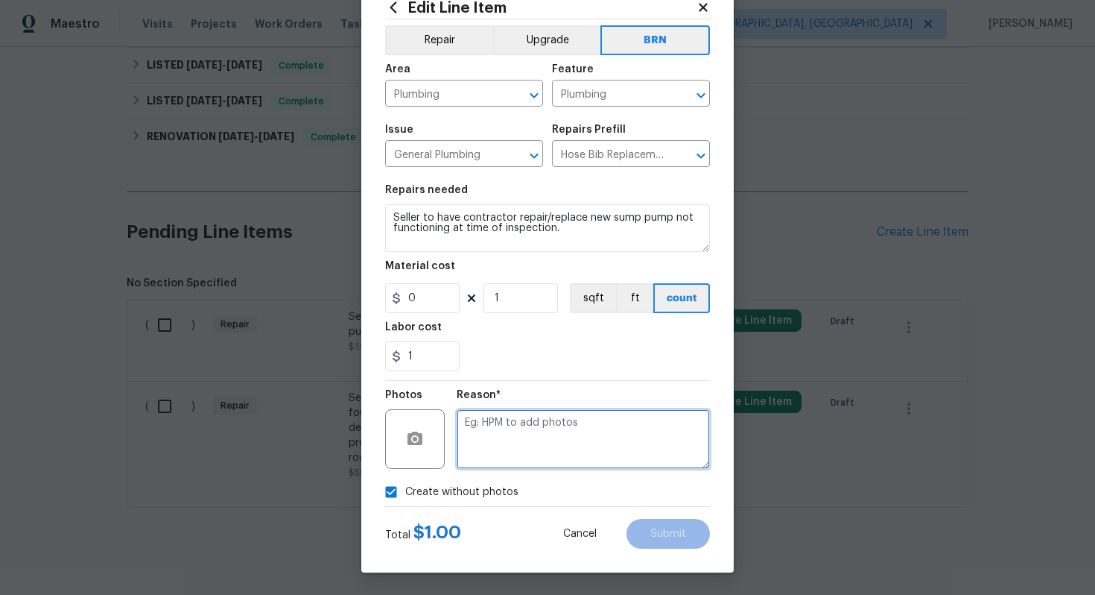
click at [536, 440] on textarea at bounding box center [583, 439] width 253 height 60
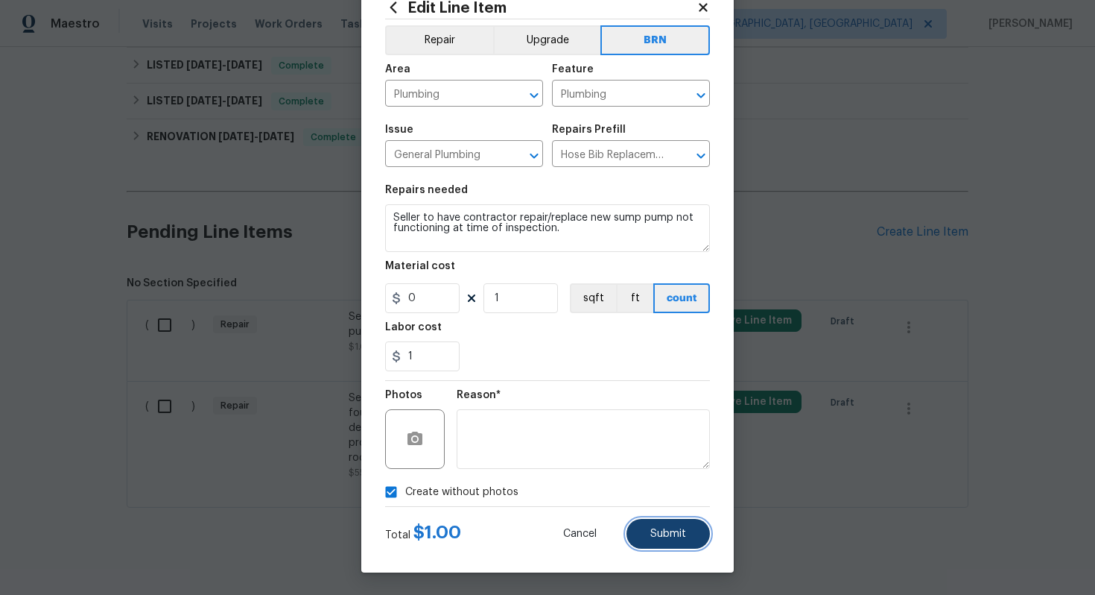
click at [674, 537] on span "Submit" at bounding box center [669, 533] width 36 height 11
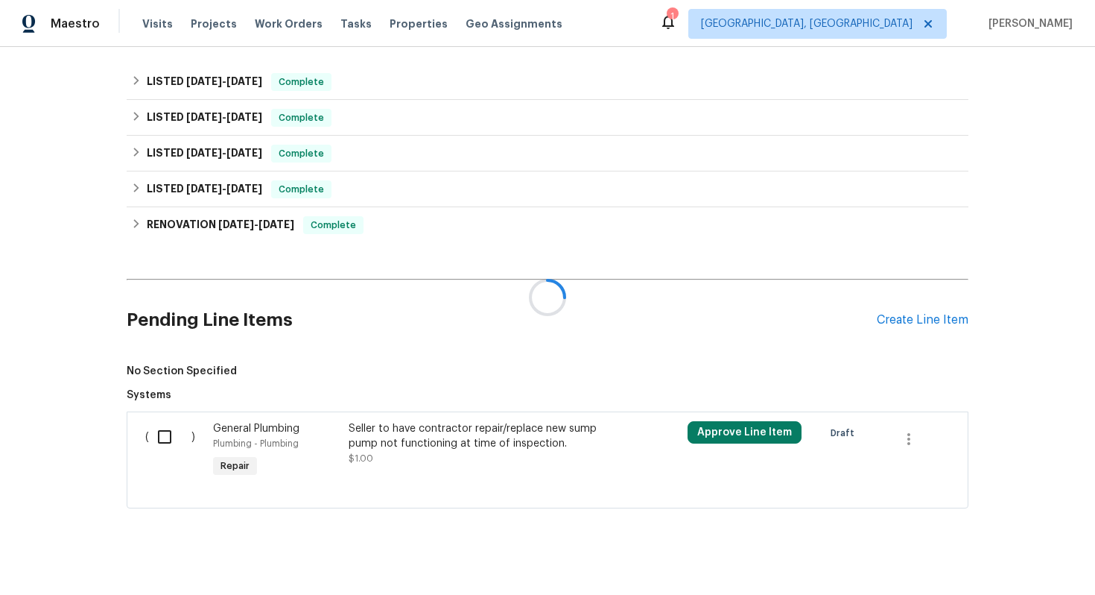
scroll to position [525, 0]
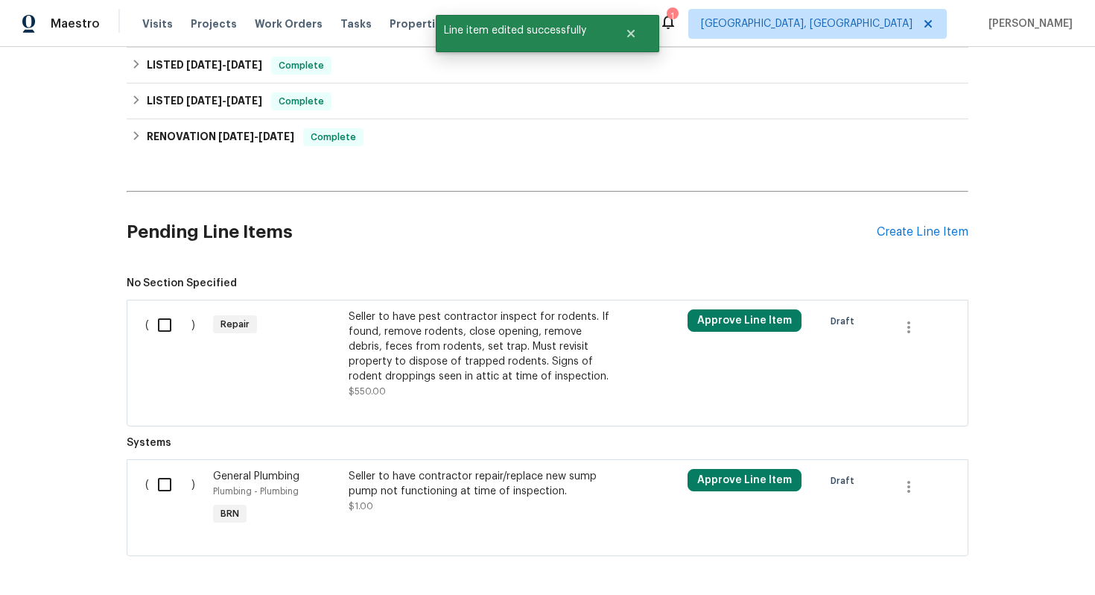
click at [446, 344] on div "Seller to have pest contractor inspect for rodents. If found, remove rodents, c…" at bounding box center [480, 346] width 262 height 75
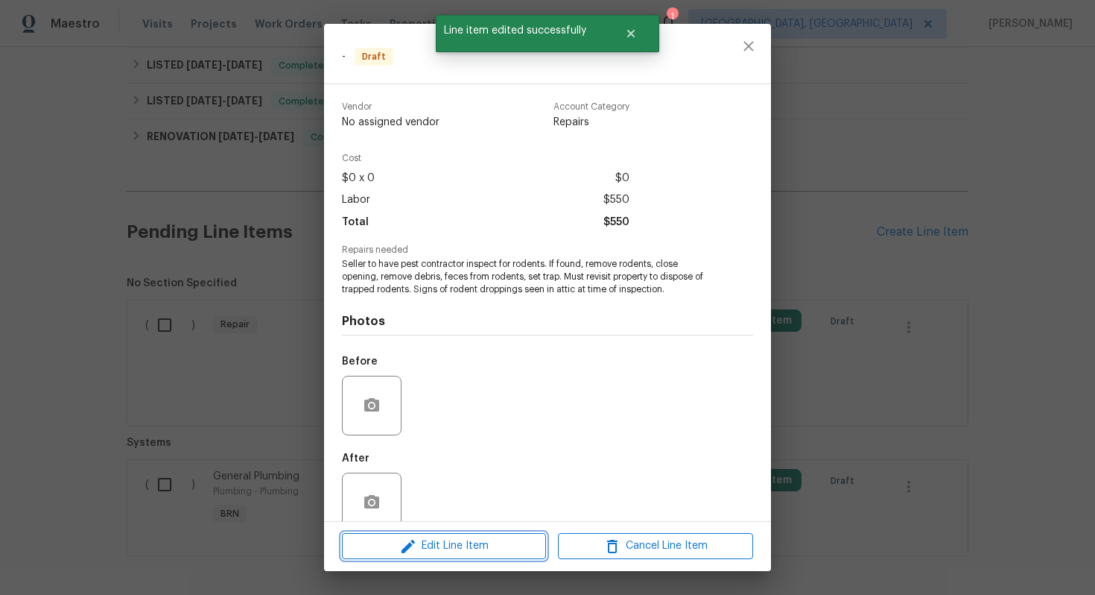
click at [464, 554] on span "Edit Line Item" at bounding box center [444, 546] width 195 height 19
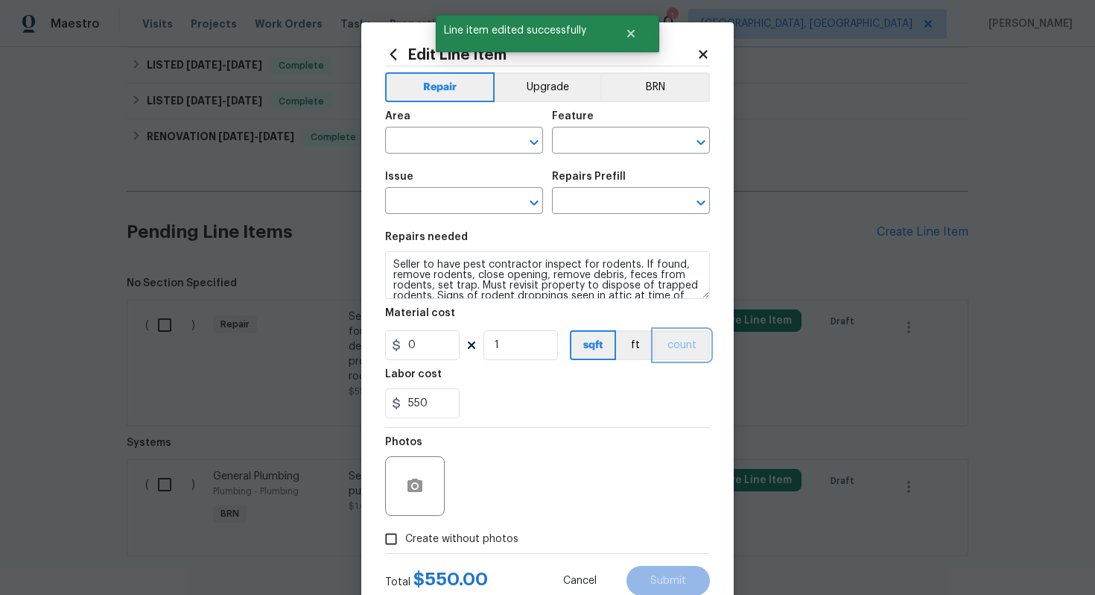
click at [684, 350] on button "count" at bounding box center [682, 345] width 56 height 30
click at [644, 89] on button "BRN" at bounding box center [656, 87] width 110 height 30
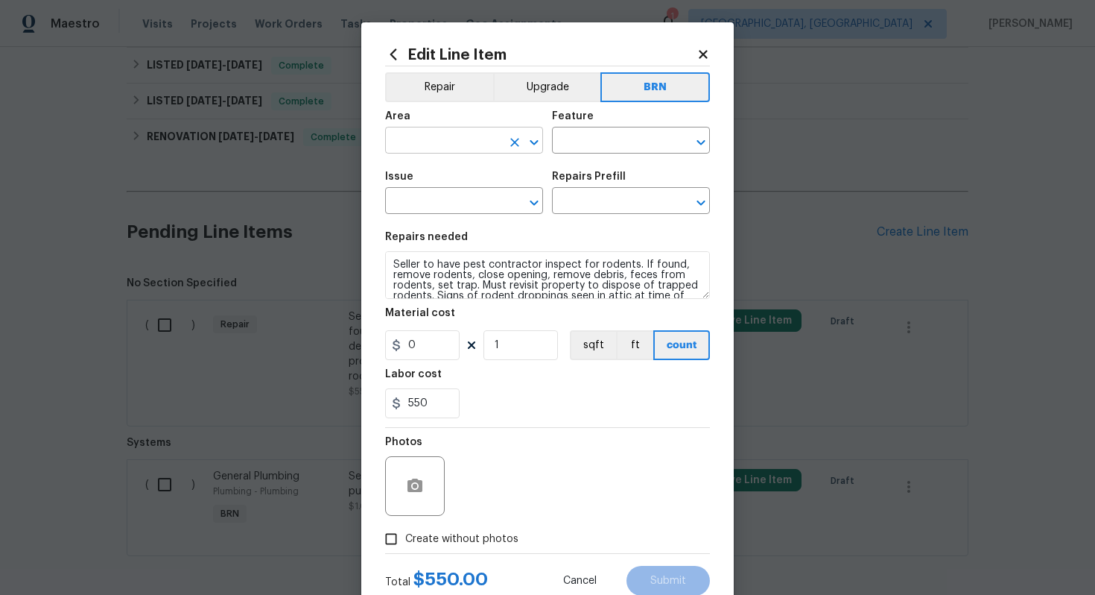
click at [430, 142] on input "text" at bounding box center [443, 141] width 116 height 23
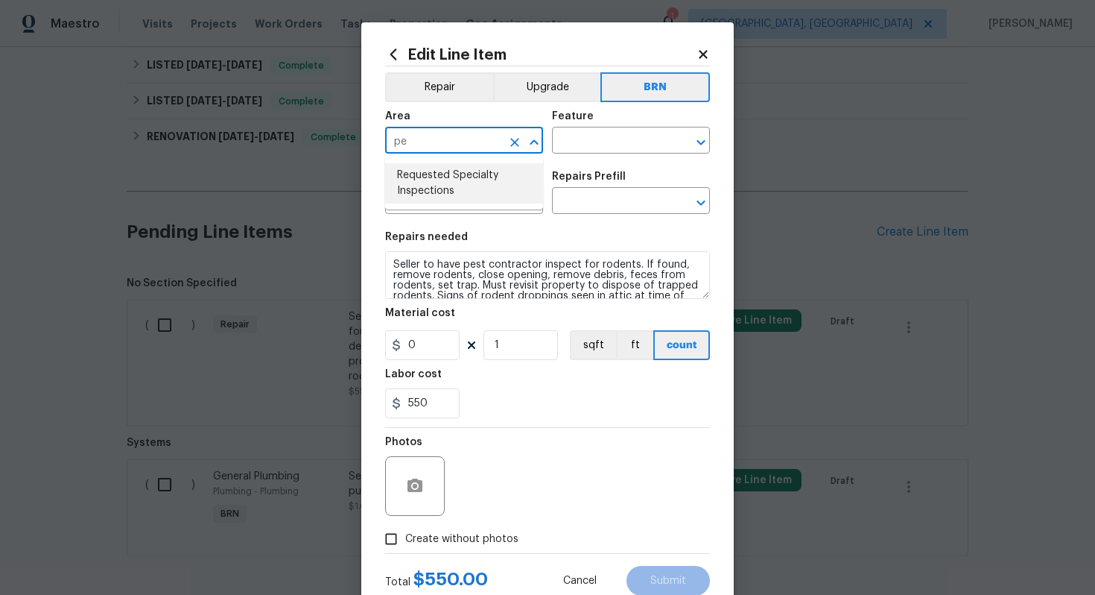
type input "p"
click at [459, 199] on li "Interior Overall" at bounding box center [464, 200] width 158 height 25
type input "Interior Overall"
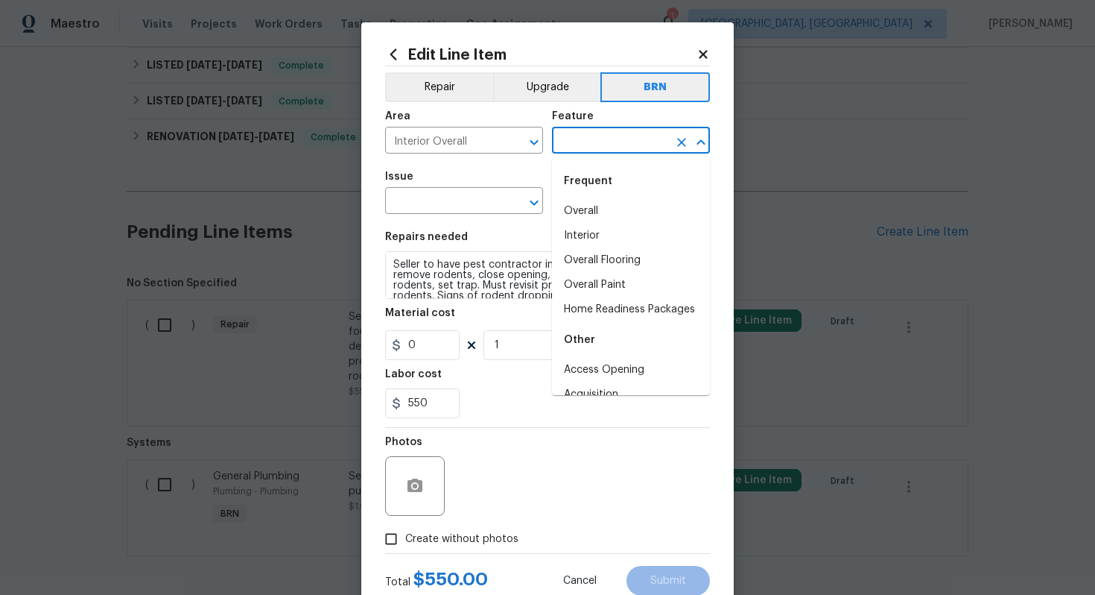
click at [603, 139] on input "text" at bounding box center [610, 141] width 116 height 23
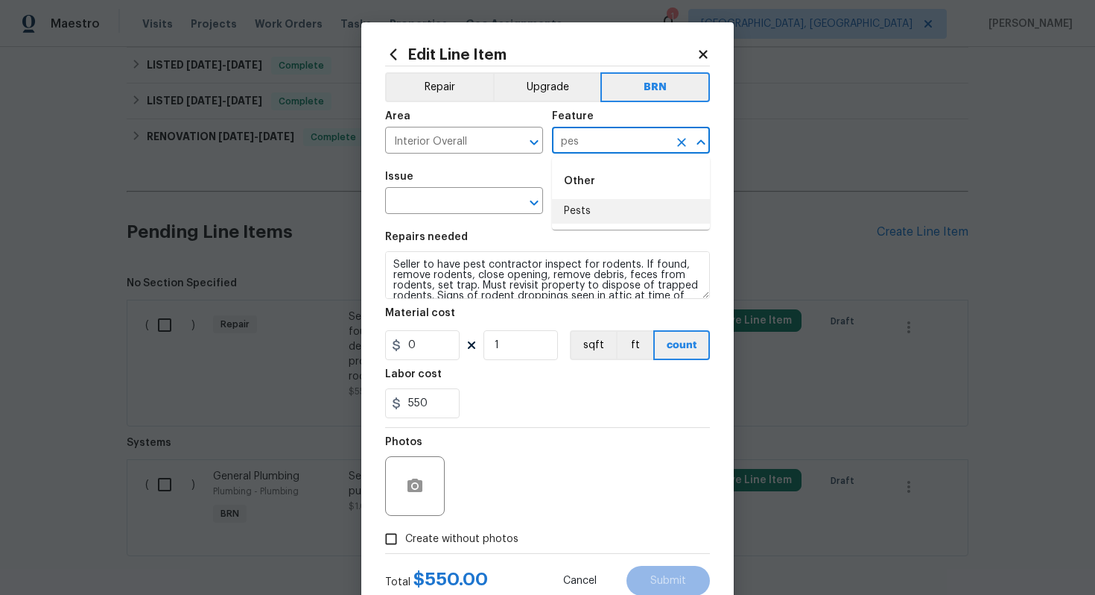
click at [610, 212] on li "Pests" at bounding box center [631, 211] width 158 height 25
type input "Pests"
click at [446, 202] on input "text" at bounding box center [443, 202] width 116 height 23
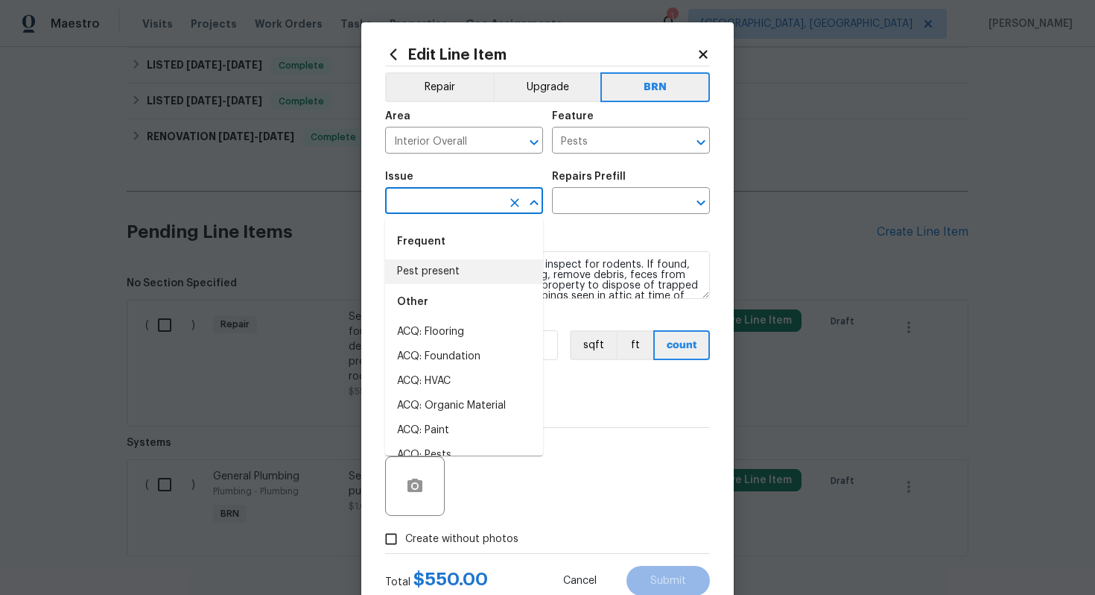
click at [455, 271] on li "Pest present" at bounding box center [464, 271] width 158 height 25
type input "Pest present"
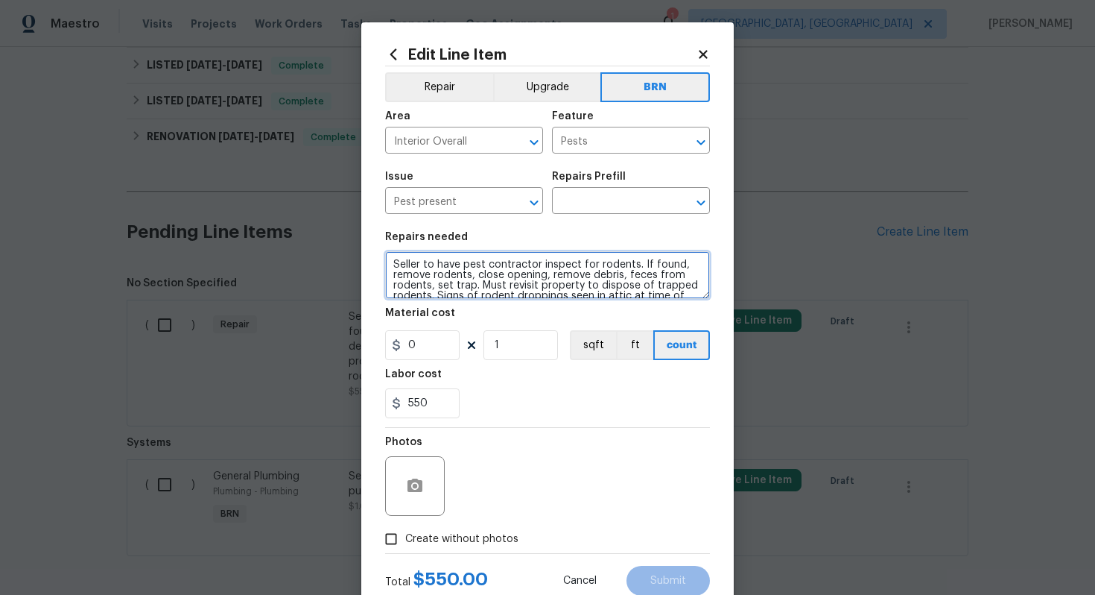
scroll to position [21, 0]
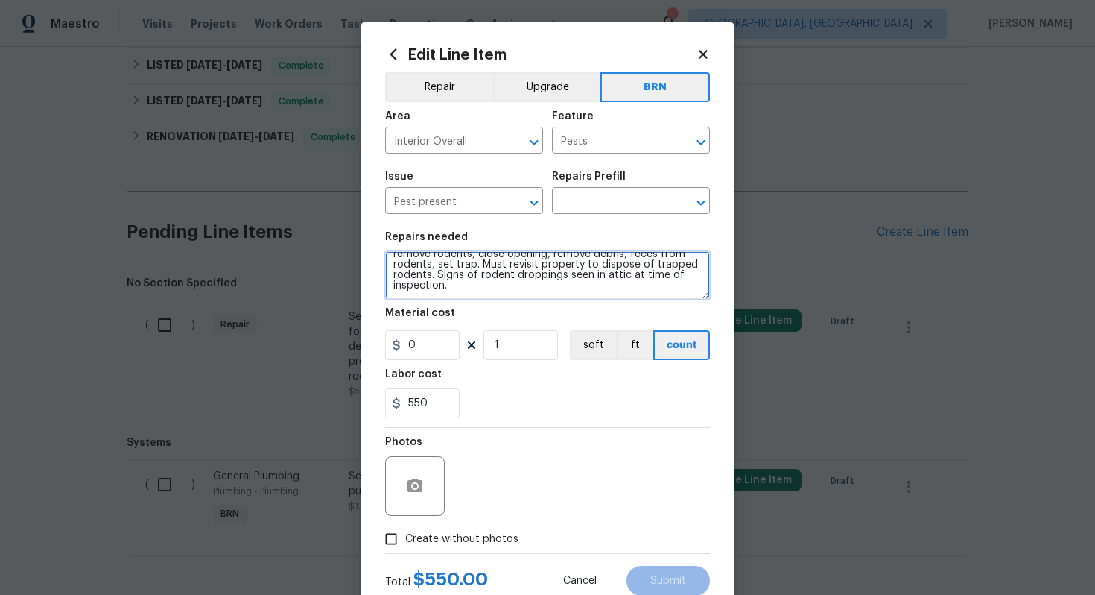
drag, startPoint x: 391, startPoint y: 268, endPoint x: 502, endPoint y: 322, distance: 123.7
click at [502, 322] on section "Repairs needed Seller to have pest contractor inspect for rodents. If found, re…" at bounding box center [547, 325] width 325 height 204
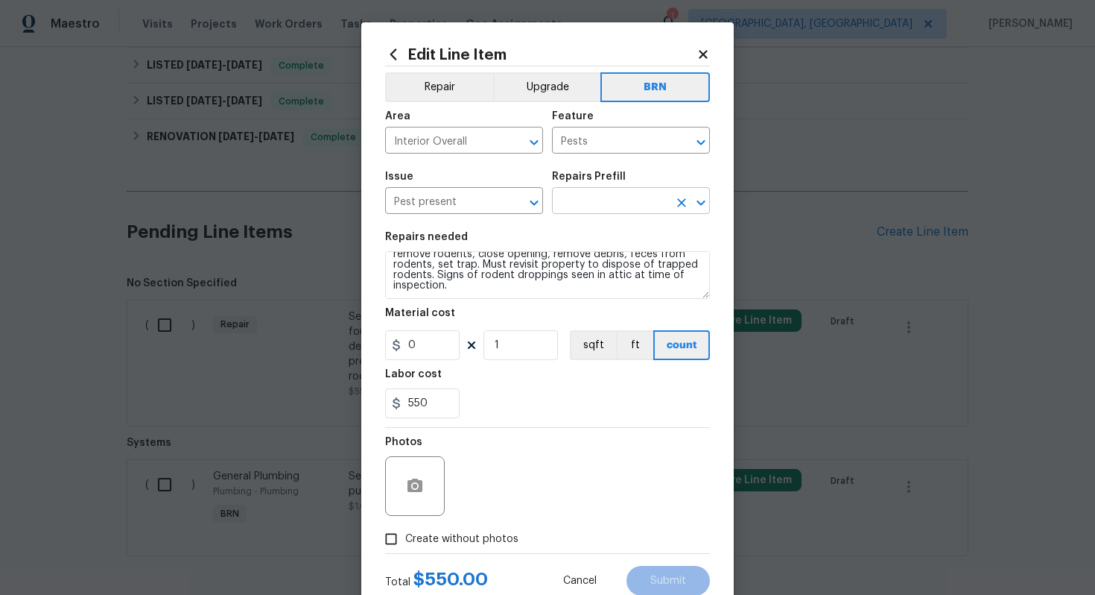
click at [581, 199] on input "text" at bounding box center [610, 202] width 116 height 23
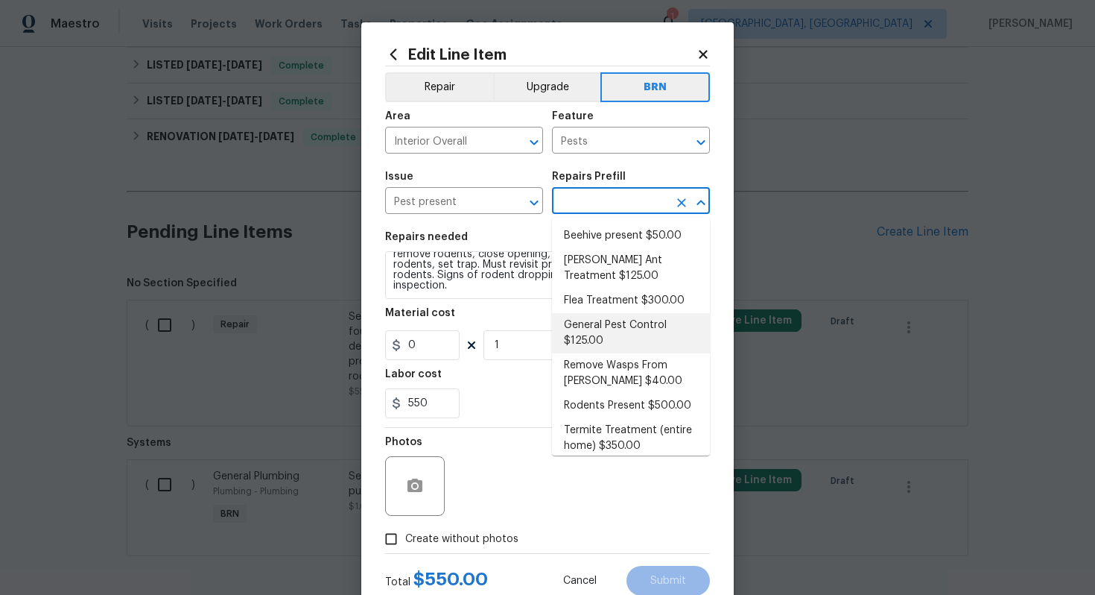
scroll to position [114, 0]
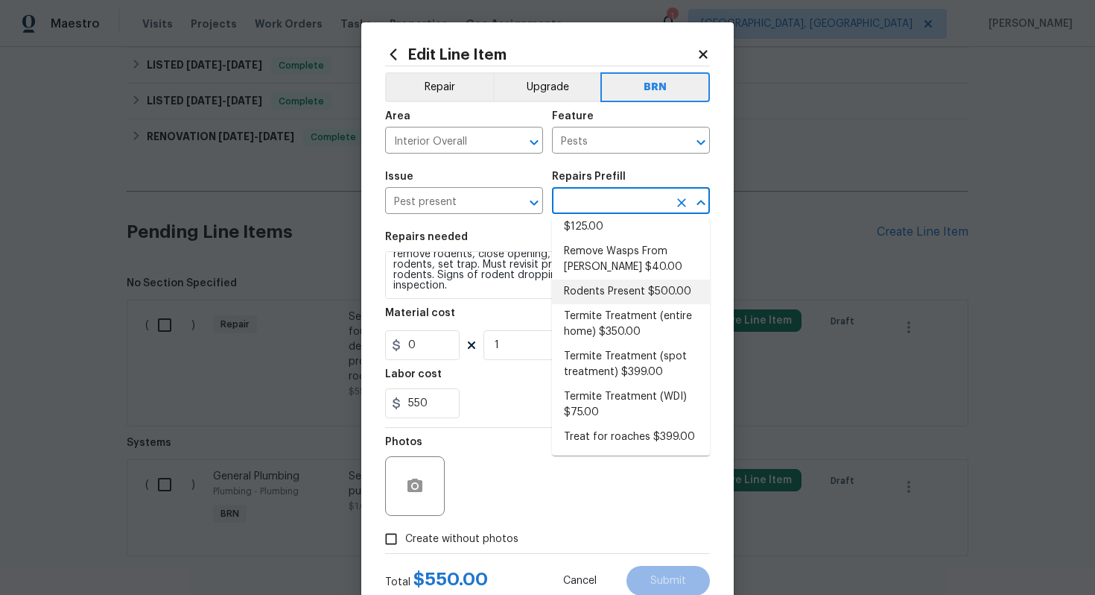
click at [618, 299] on li "Rodents Present $500.00" at bounding box center [631, 291] width 158 height 25
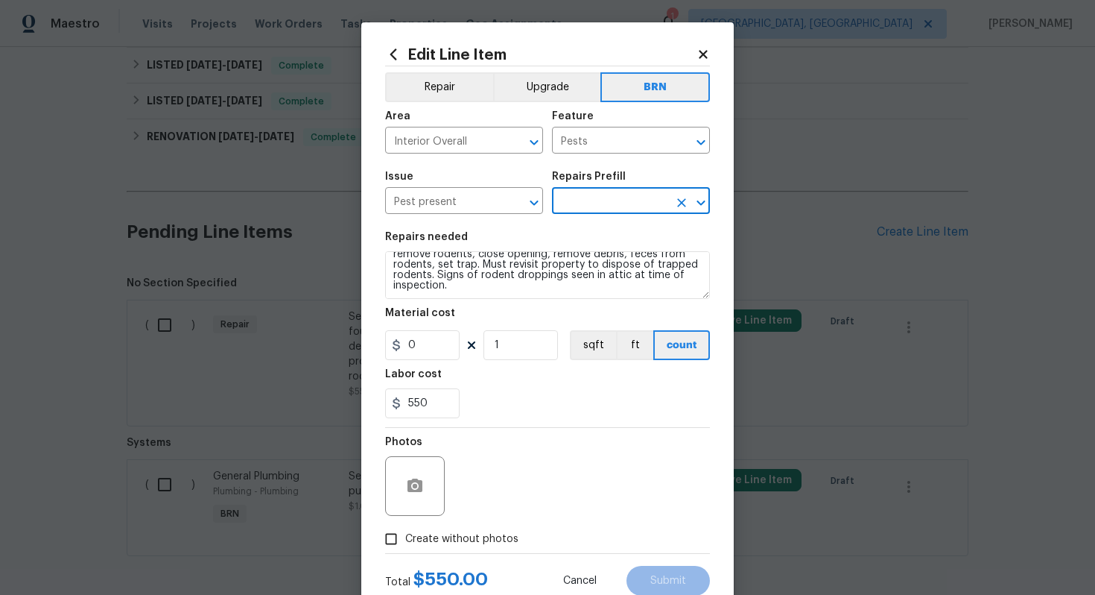
type input "Rodents Present $500.00"
type textarea "Remove rodents, close opening, remove debris, feces from rodents, set trap. Mus…"
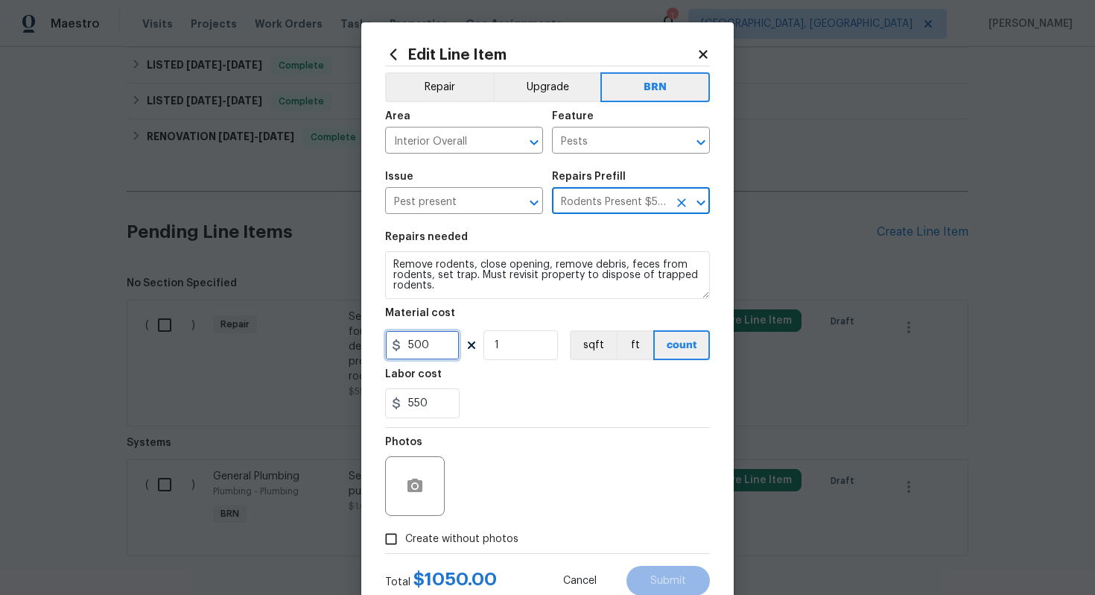
click at [414, 345] on input "500" at bounding box center [422, 345] width 75 height 30
type input "0"
click at [511, 389] on div "550" at bounding box center [547, 403] width 325 height 30
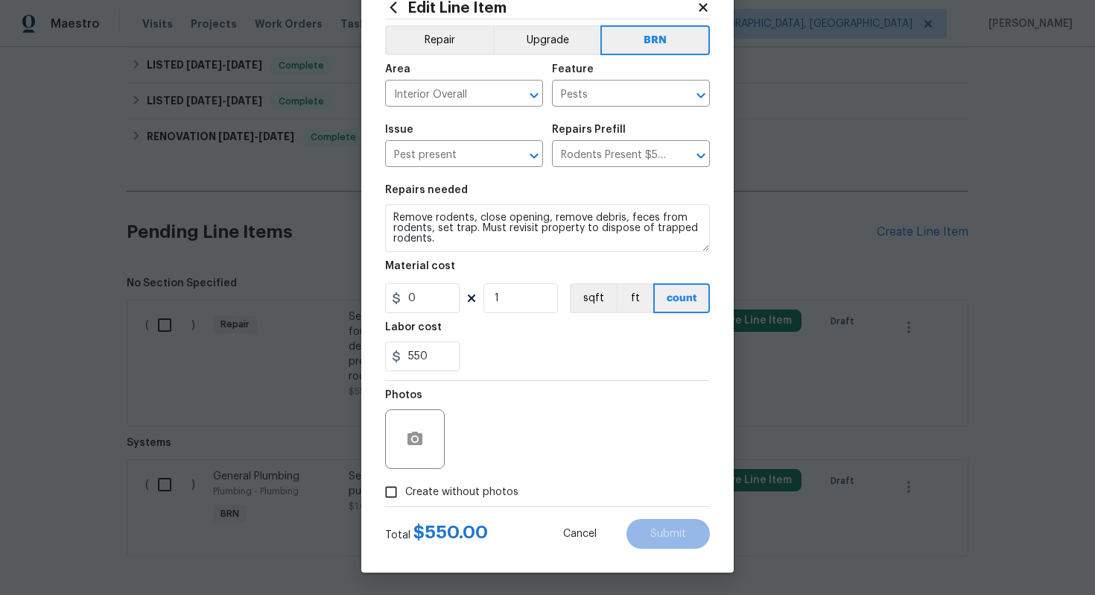
click at [482, 493] on span "Create without photos" at bounding box center [461, 492] width 113 height 16
click at [405, 493] on input "Create without photos" at bounding box center [391, 492] width 28 height 28
checkbox input "true"
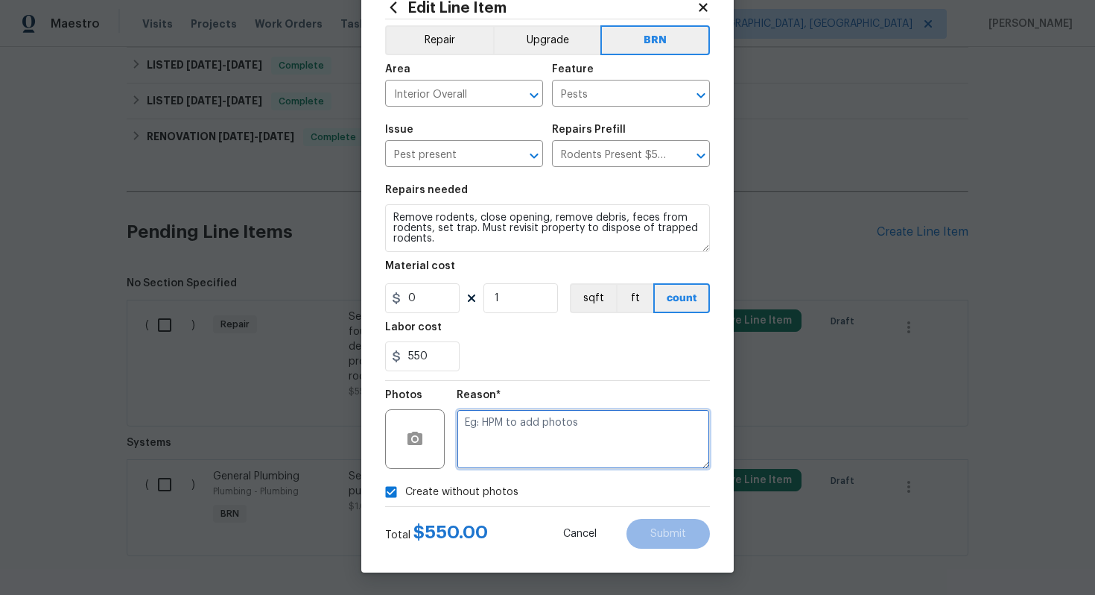
click at [521, 448] on textarea at bounding box center [583, 439] width 253 height 60
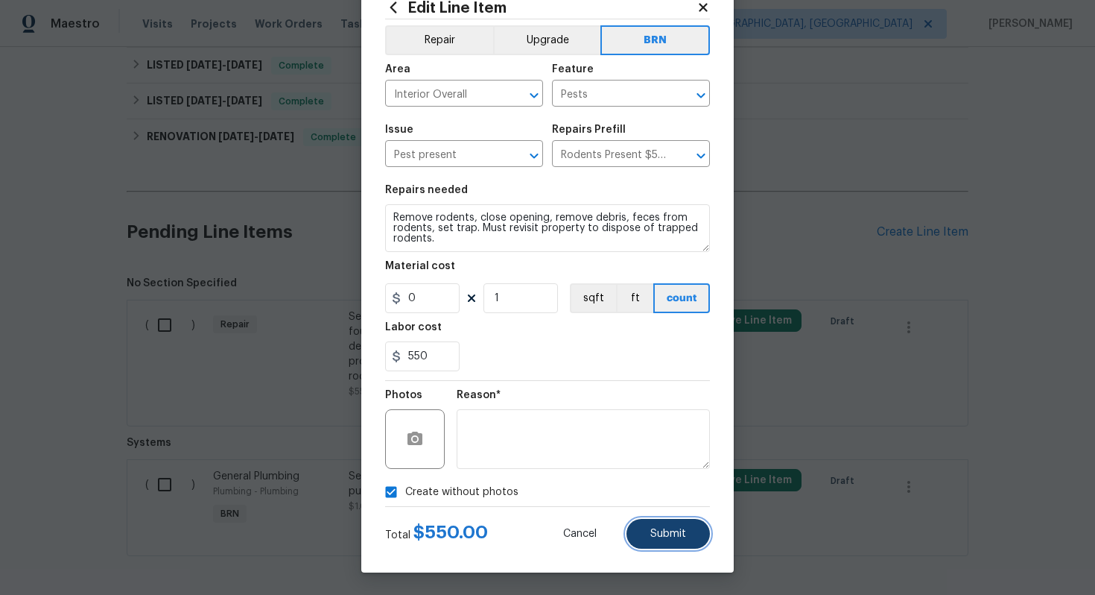
click at [661, 527] on button "Submit" at bounding box center [668, 534] width 83 height 30
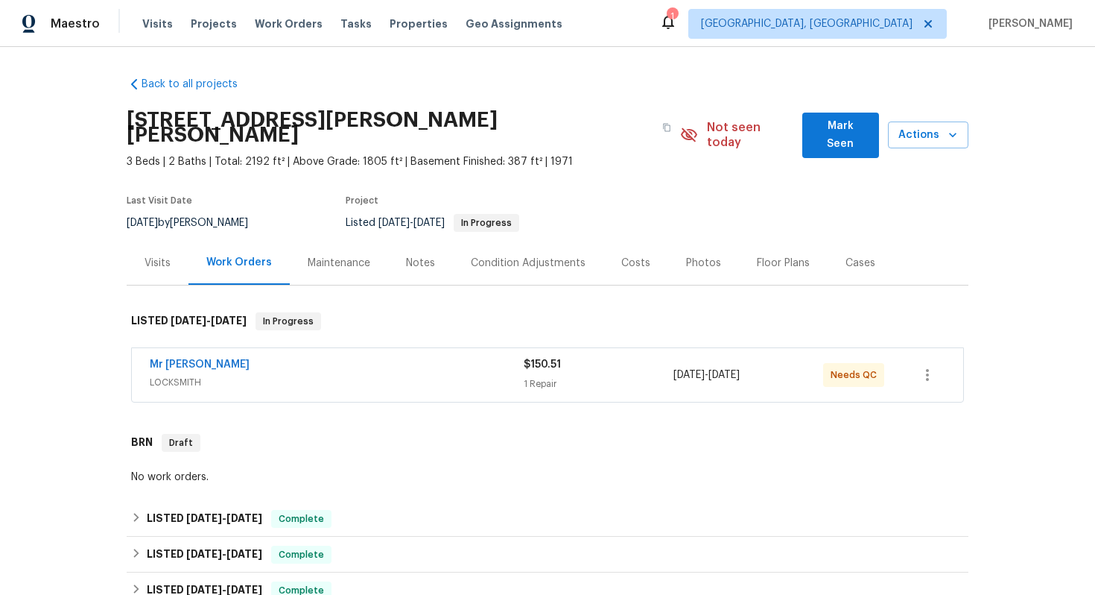
scroll to position [543, 0]
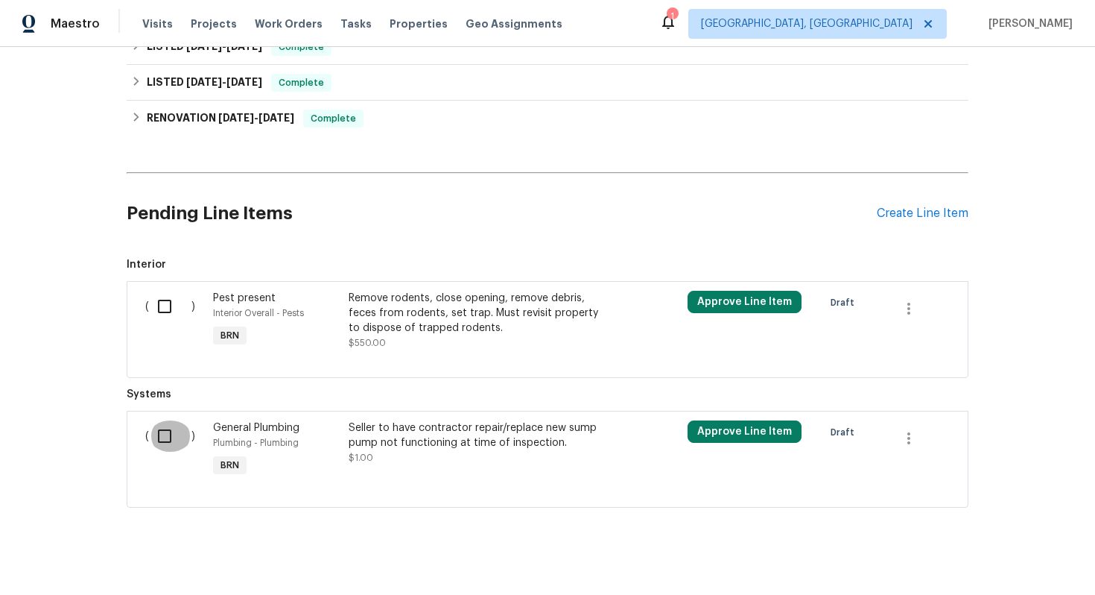
click at [165, 430] on input "checkbox" at bounding box center [170, 435] width 42 height 31
checkbox input "true"
click at [993, 554] on span "Create Work Order" at bounding box center [1010, 557] width 99 height 19
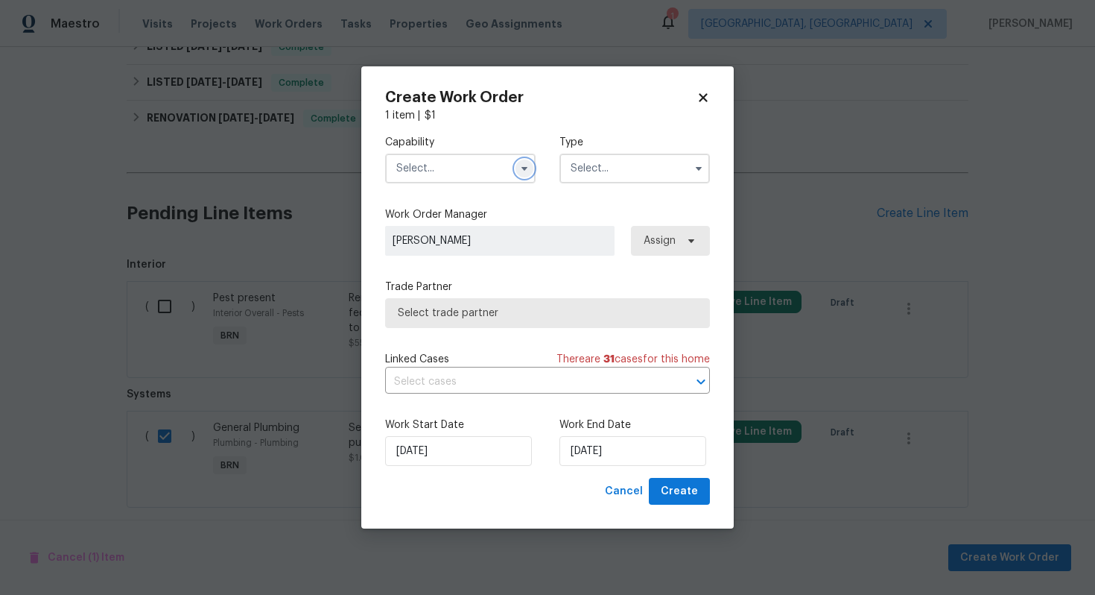
click at [529, 173] on icon "button" at bounding box center [525, 168] width 12 height 12
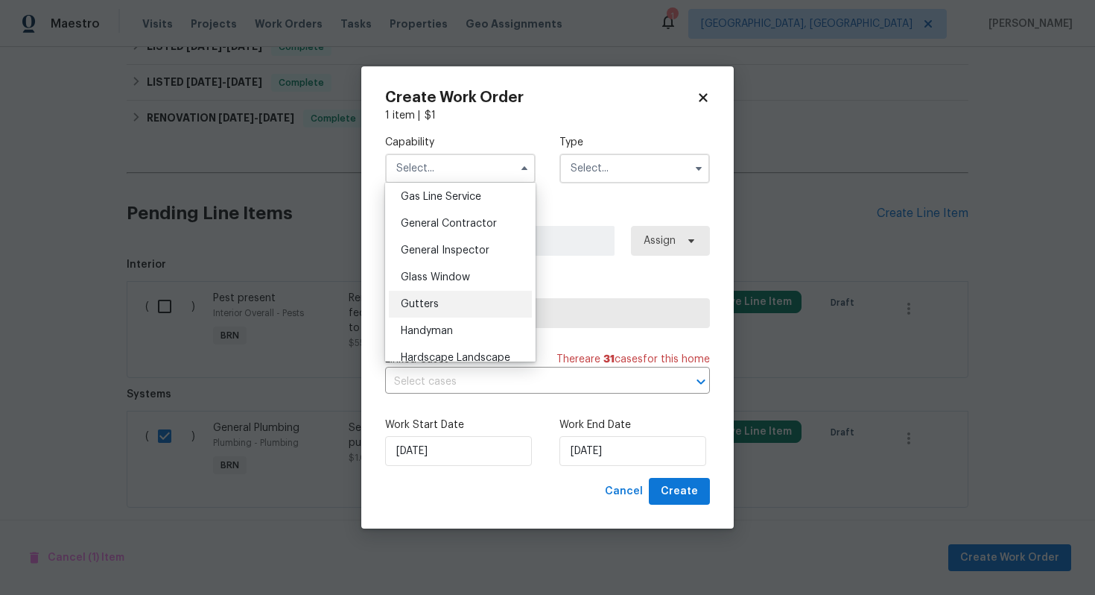
scroll to position [680, 0]
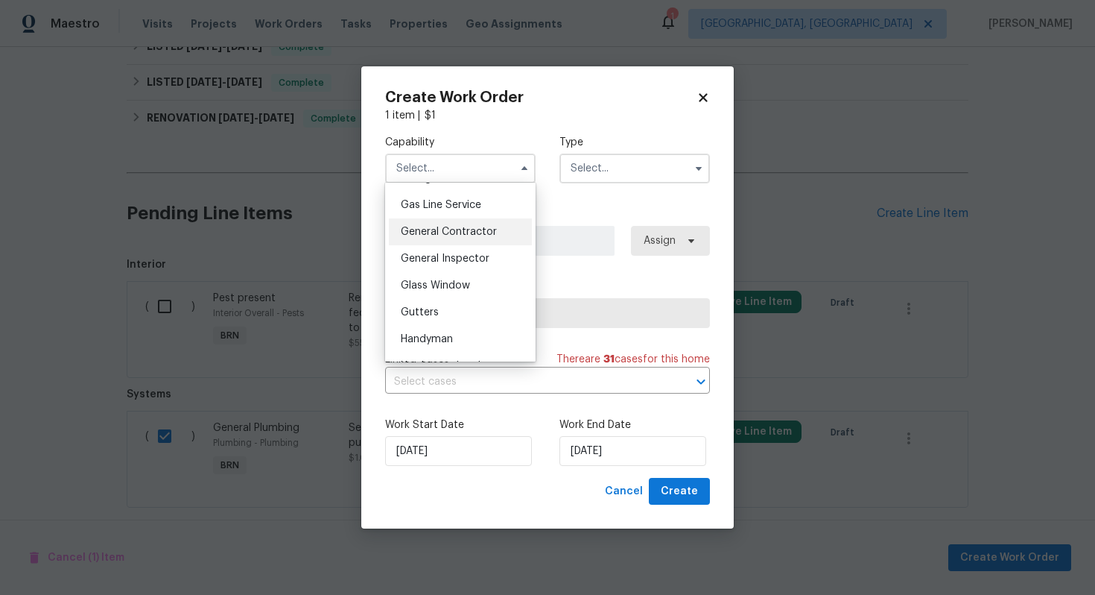
click at [463, 235] on span "General Contractor" at bounding box center [449, 232] width 96 height 10
type input "General Contractor"
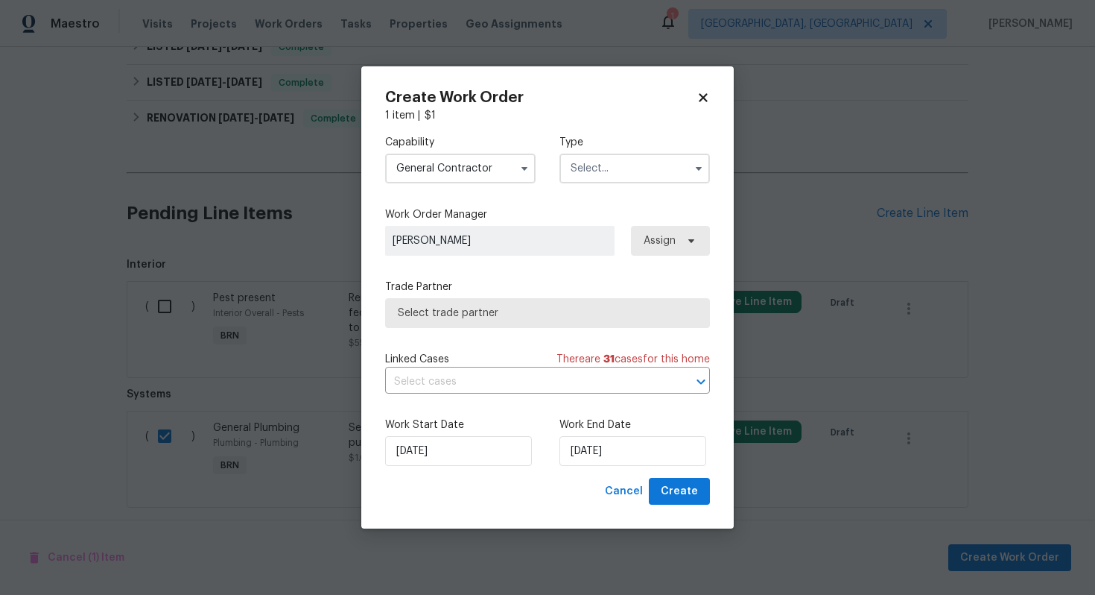
click at [601, 165] on input "text" at bounding box center [635, 169] width 151 height 30
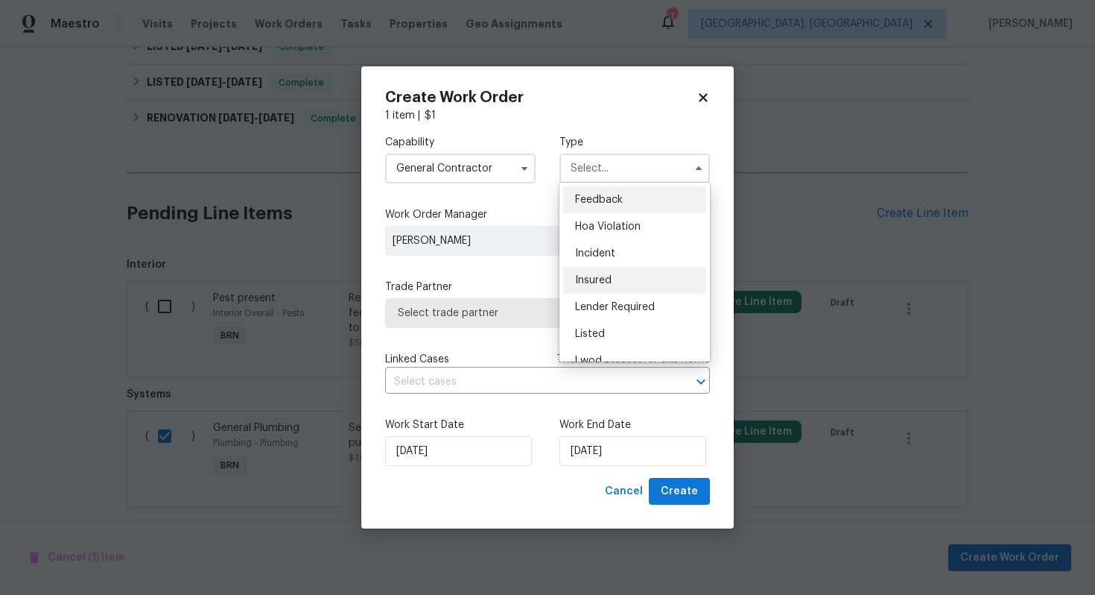
scroll to position [151, 0]
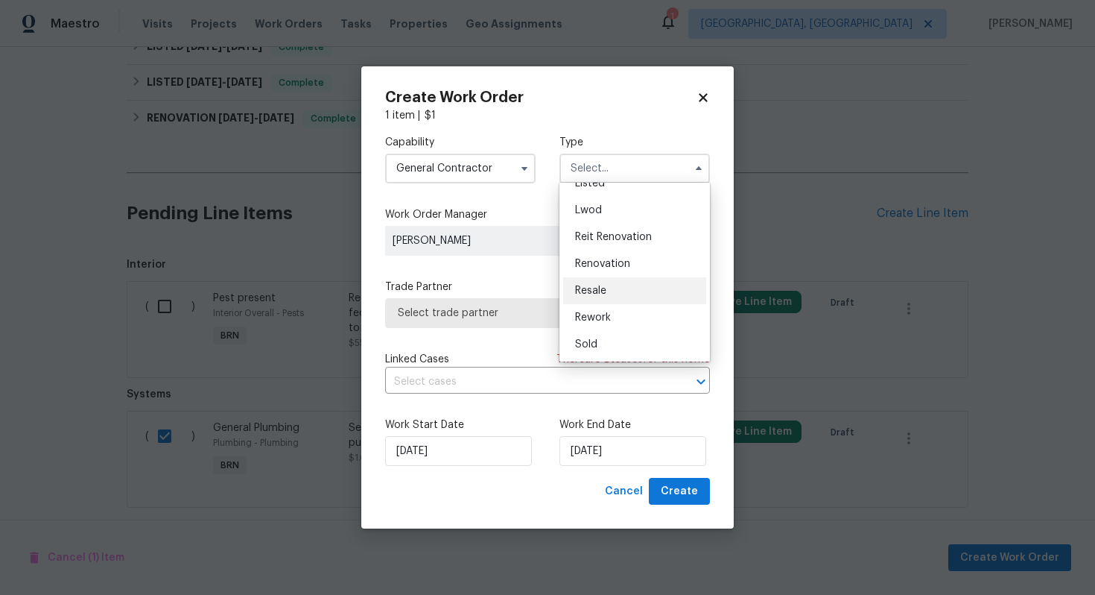
click at [625, 288] on div "Resale" at bounding box center [634, 290] width 143 height 27
type input "Resale"
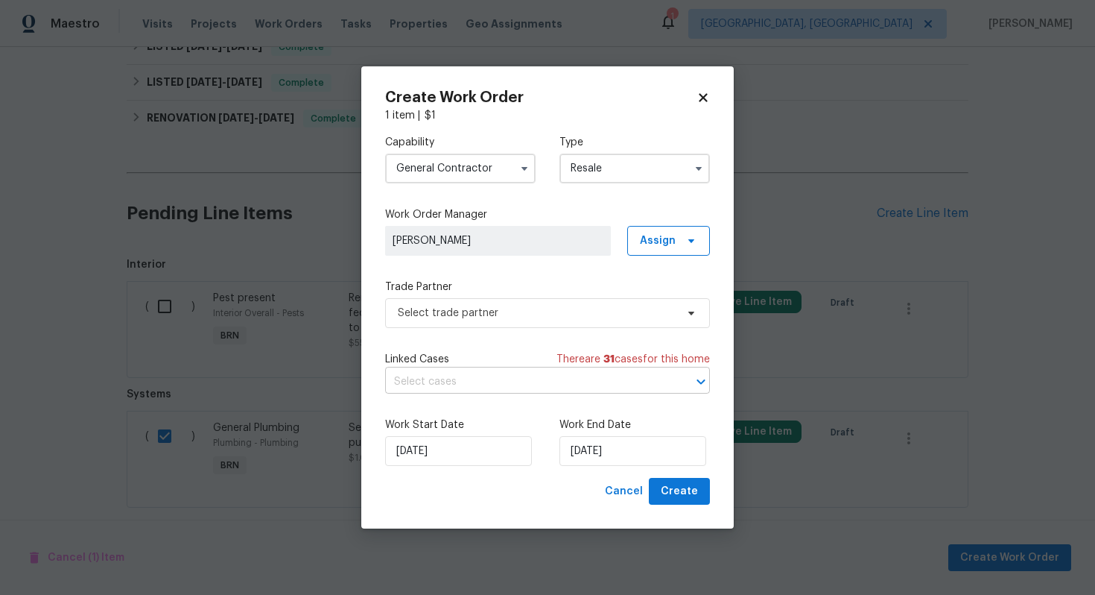
click at [506, 381] on input "text" at bounding box center [526, 381] width 283 height 23
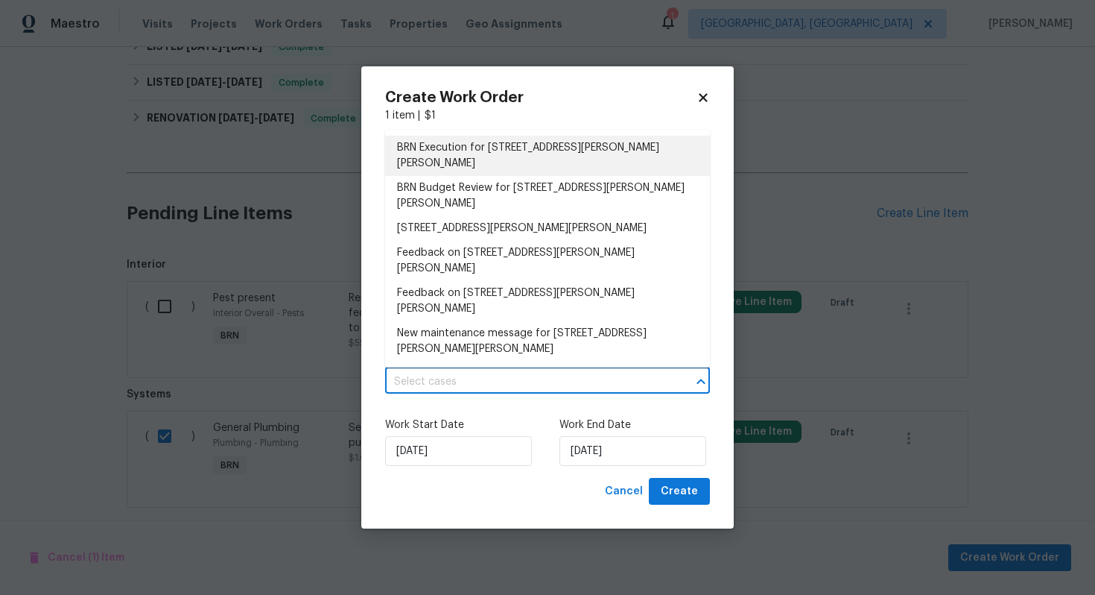
click at [515, 152] on li "BRN Execution for 724 Dukehart Ct, Stone Mountain, GA 30083" at bounding box center [547, 156] width 325 height 40
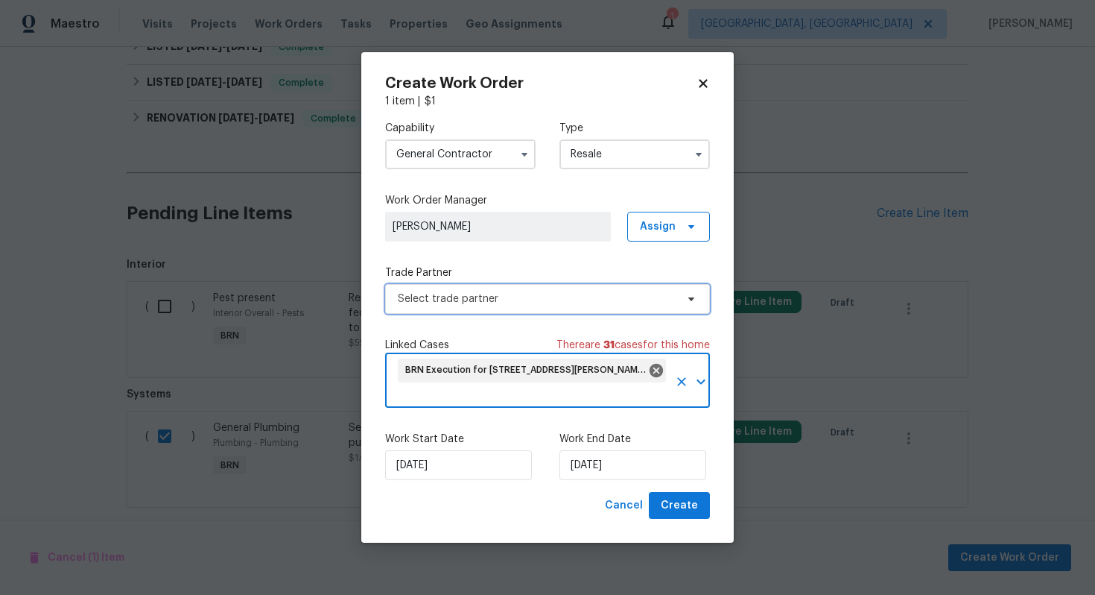
click at [533, 303] on span "Select trade partner" at bounding box center [537, 298] width 278 height 15
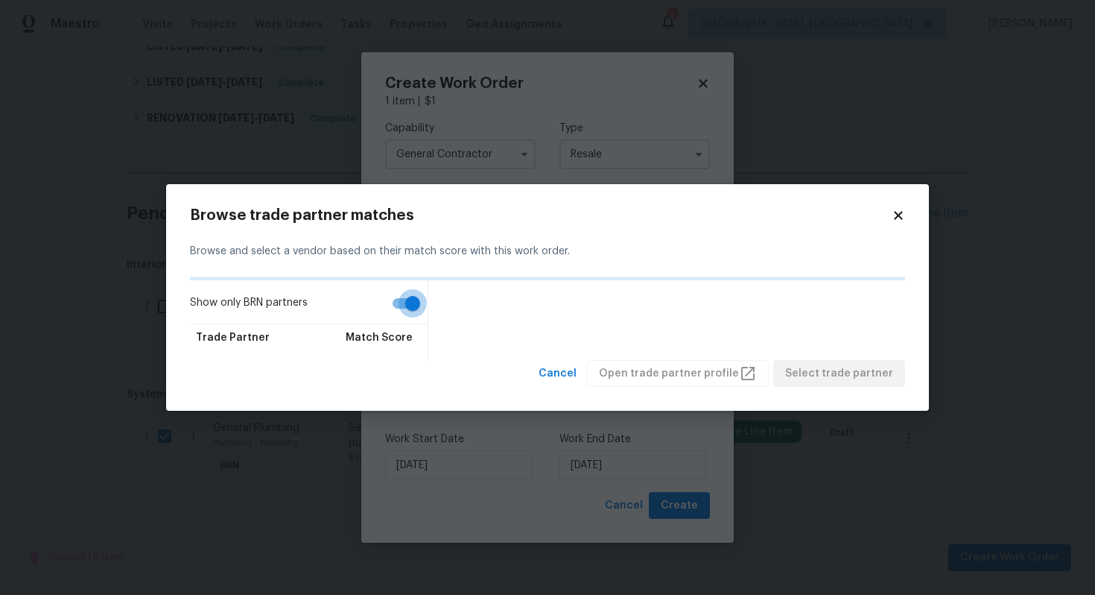
click at [425, 300] on input "Show only BRN partners" at bounding box center [412, 303] width 85 height 28
checkbox input "false"
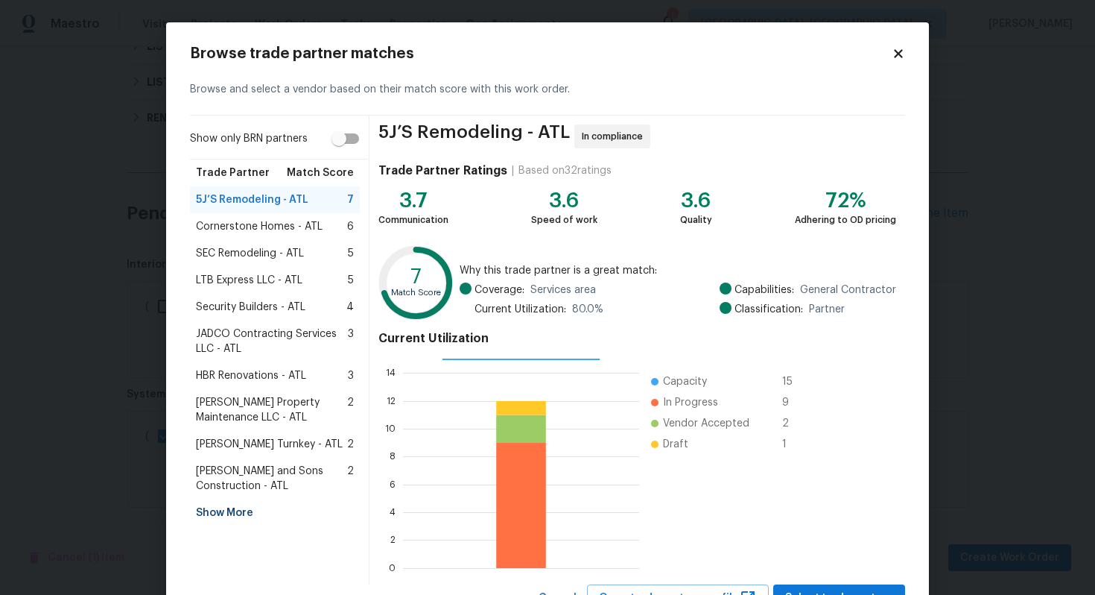
scroll to position [63, 0]
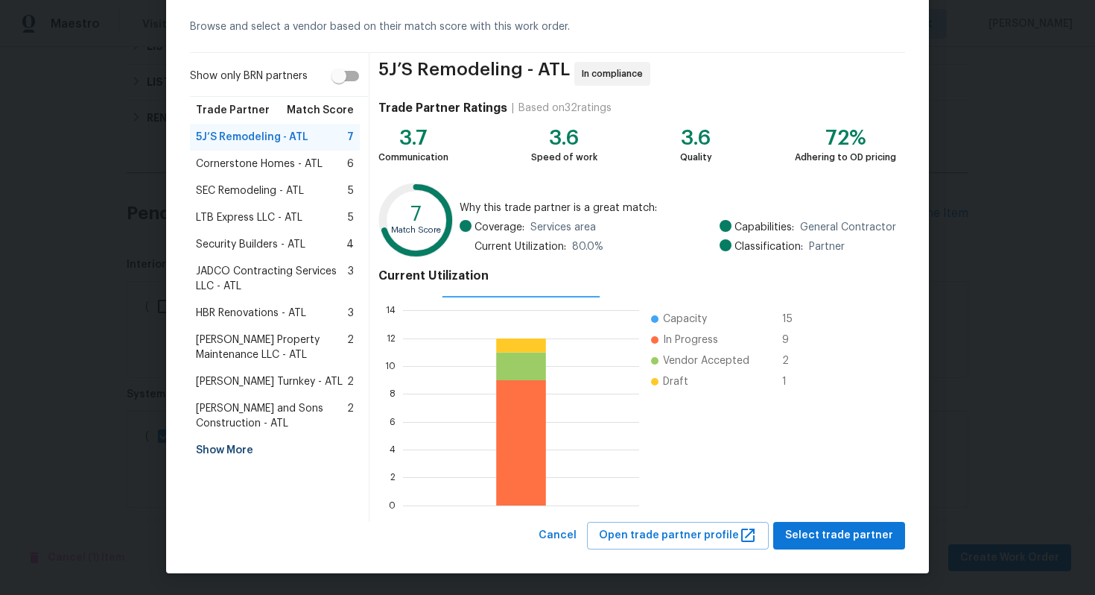
click at [232, 456] on div "Show More" at bounding box center [275, 450] width 170 height 27
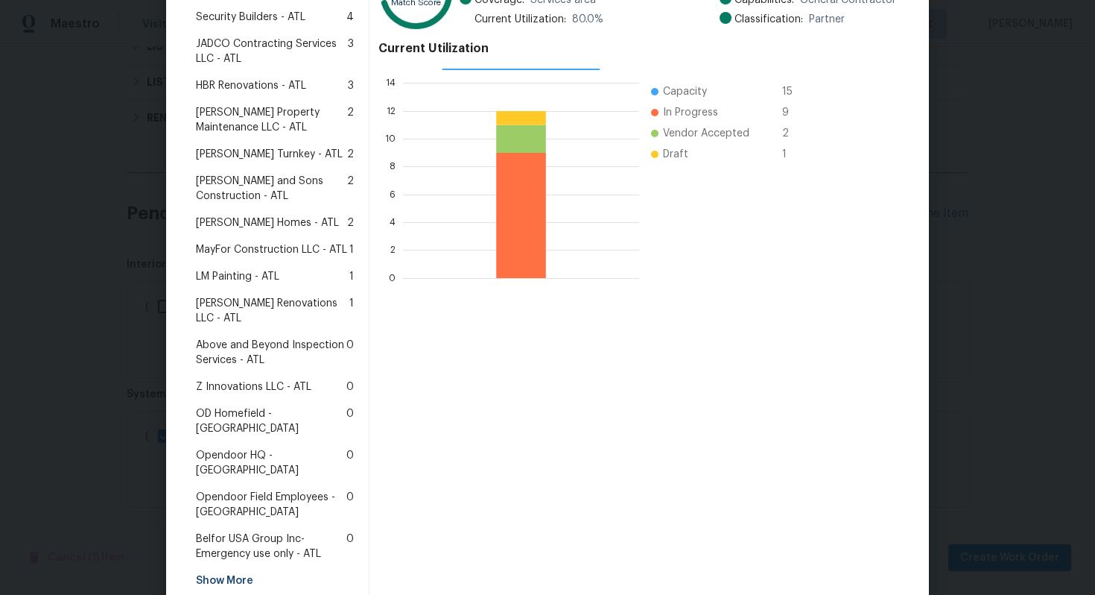
scroll to position [323, 0]
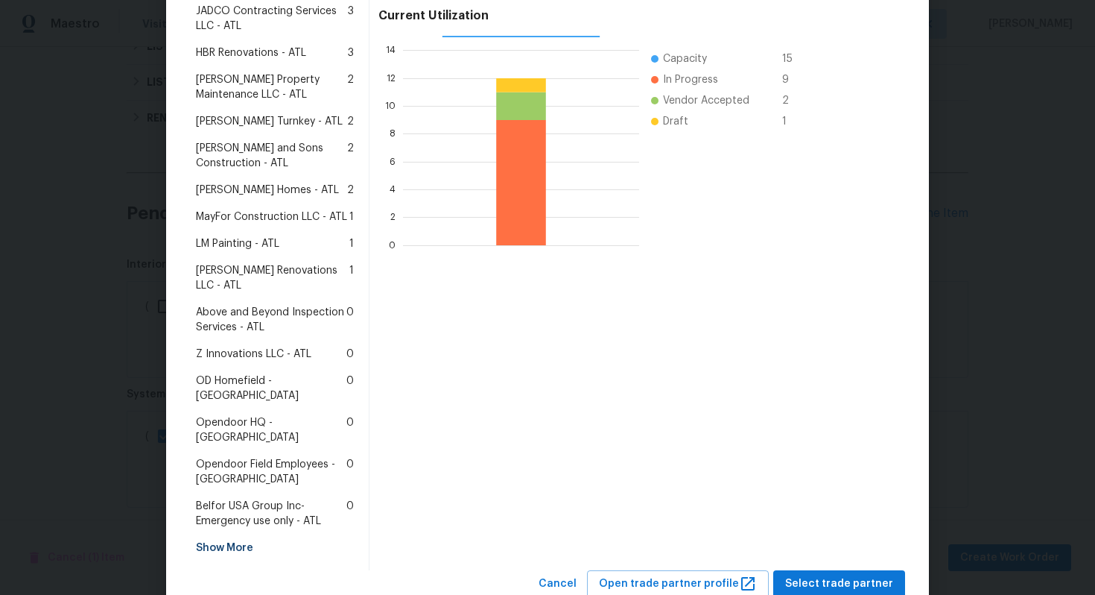
click at [232, 534] on div "Show More" at bounding box center [275, 547] width 170 height 27
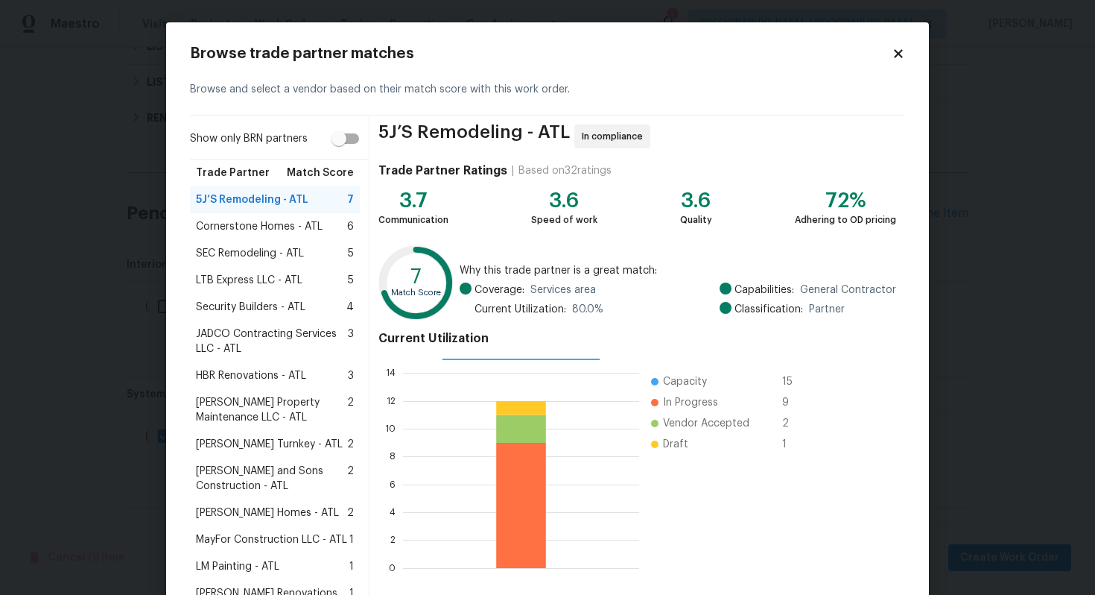
scroll to position [300, 0]
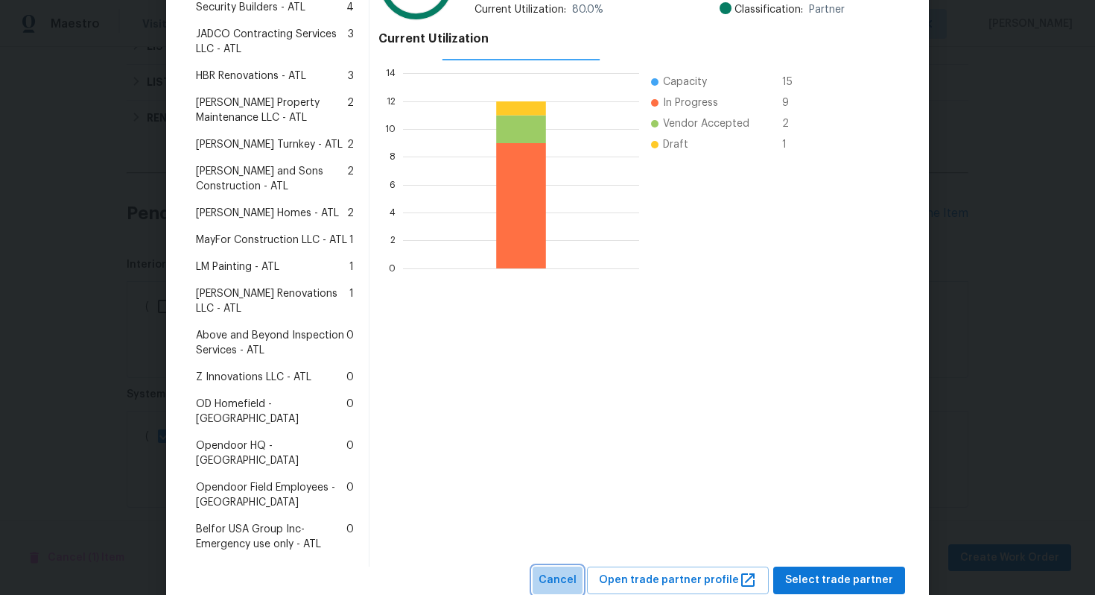
click at [577, 571] on span "Cancel" at bounding box center [558, 580] width 38 height 19
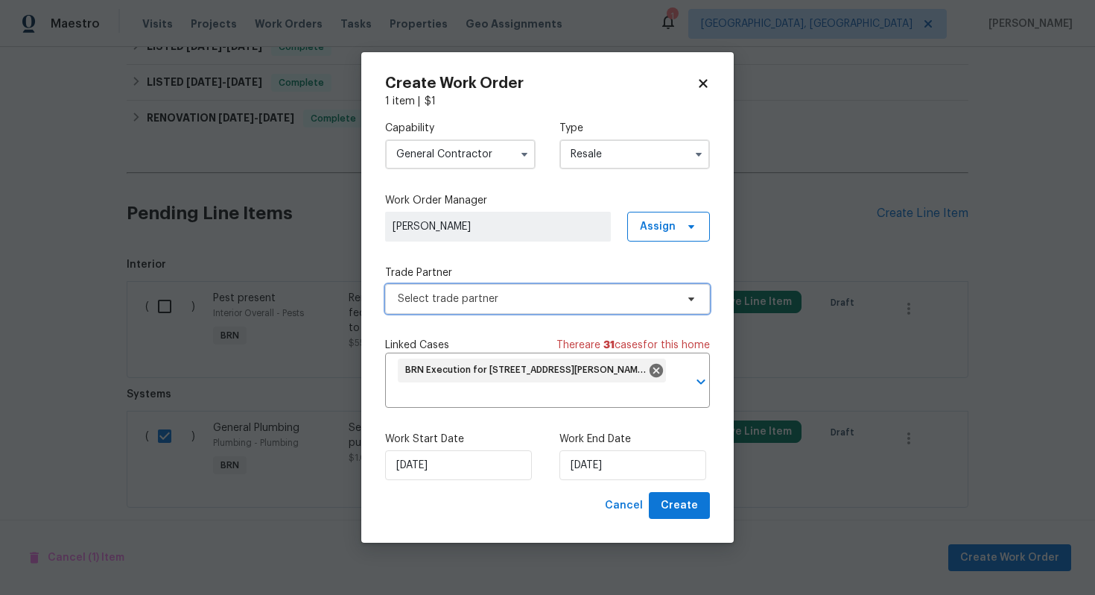
scroll to position [0, 0]
click at [486, 153] on input "General Contractor" at bounding box center [460, 154] width 151 height 30
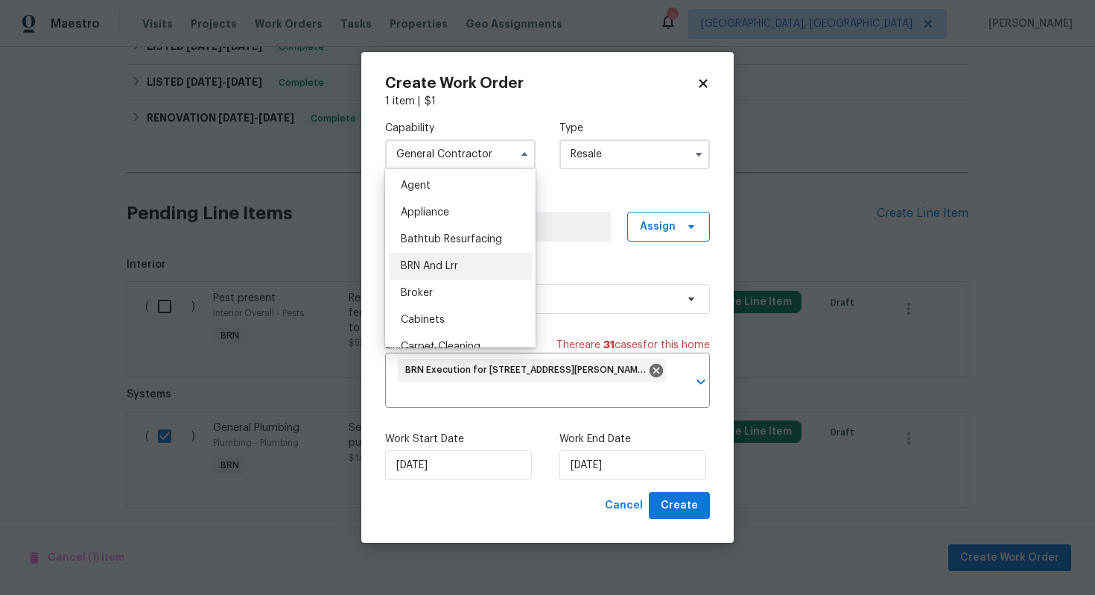
click at [484, 256] on div "BRN And Lrr" at bounding box center [460, 266] width 143 height 27
type input "BRN And Lrr"
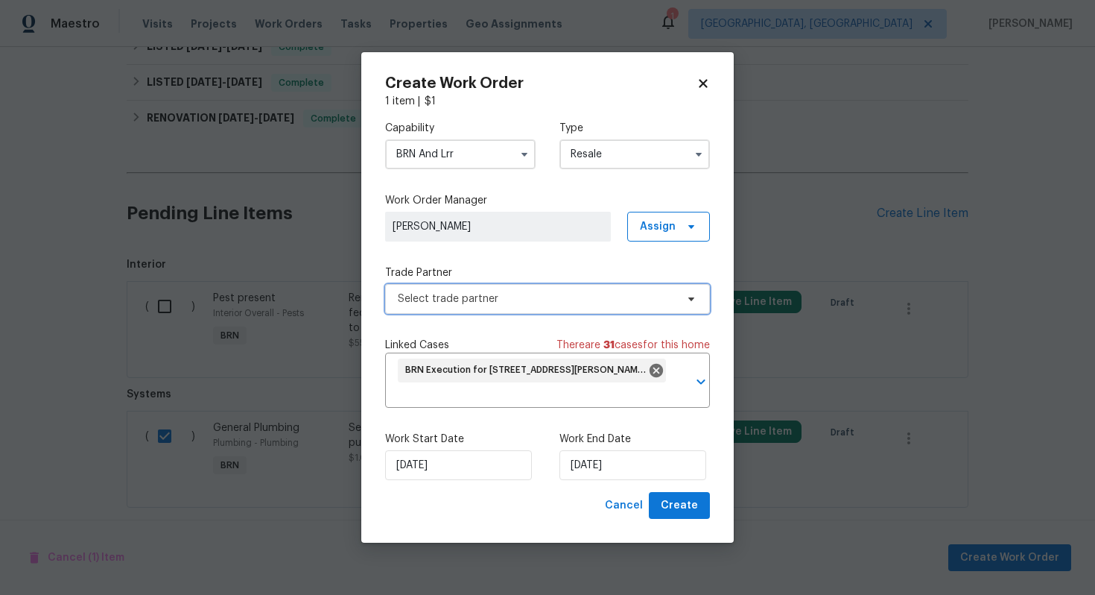
click at [566, 291] on span "Select trade partner" at bounding box center [537, 298] width 278 height 15
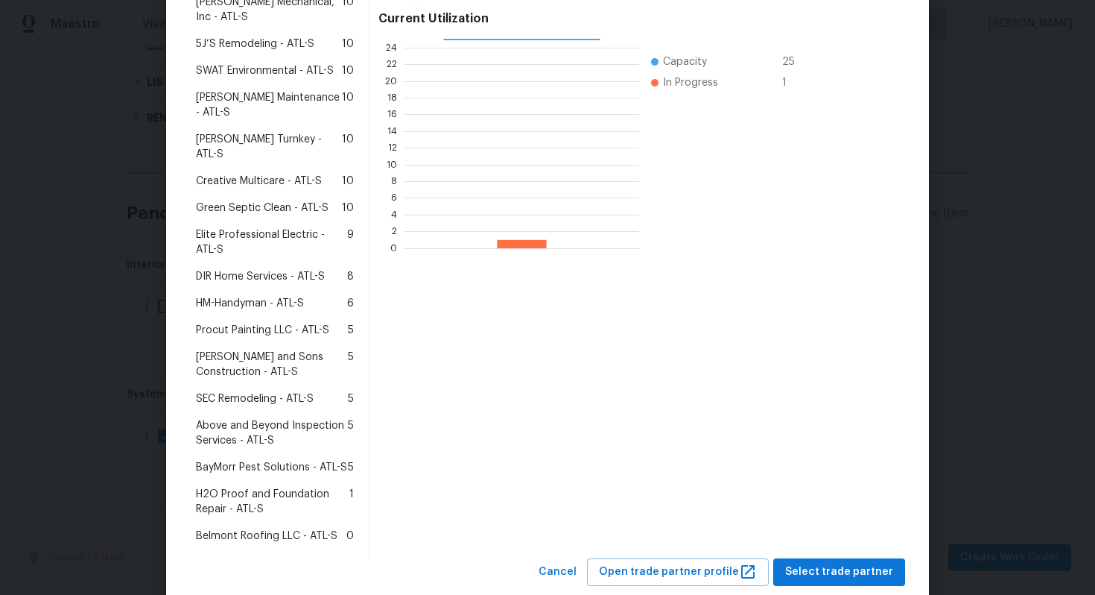
scroll to position [326, 0]
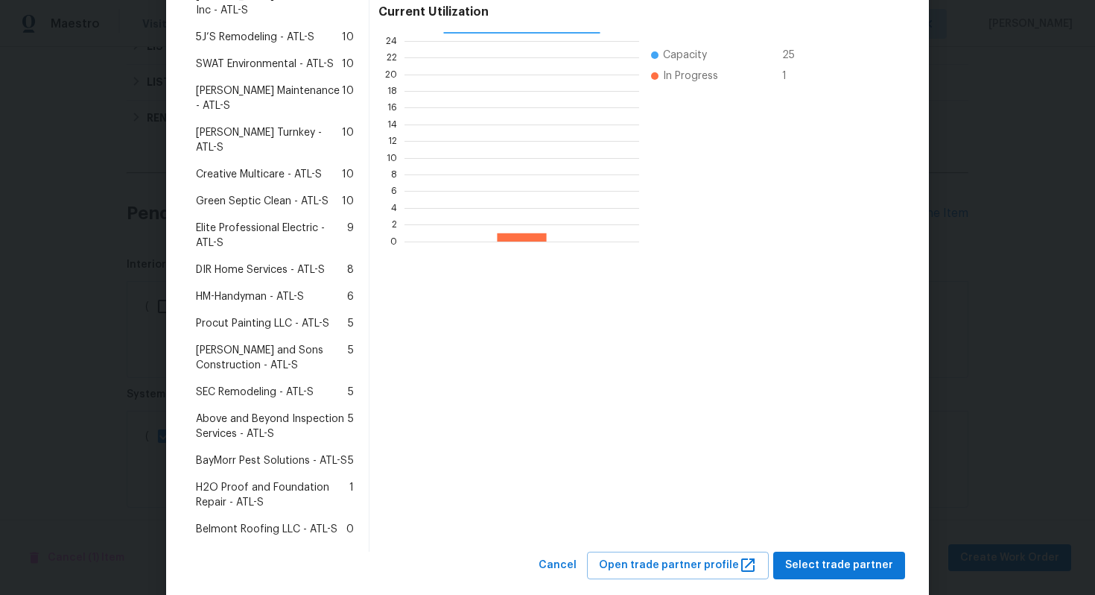
click at [265, 480] on span "H2O Proof and Foundation Repair - ATL-S" at bounding box center [273, 495] width 154 height 30
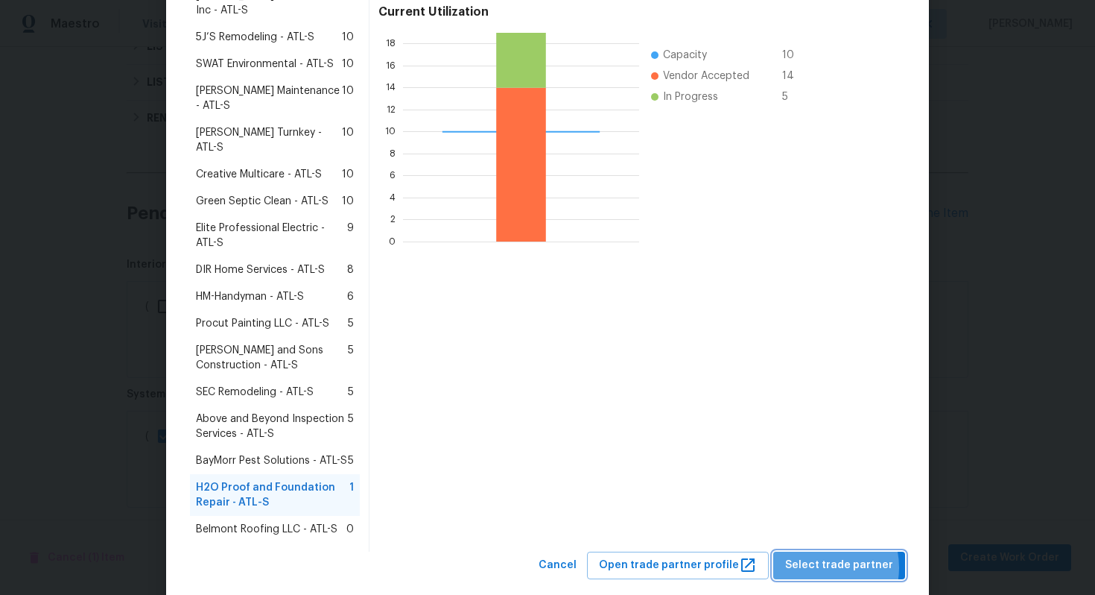
click at [823, 556] on span "Select trade partner" at bounding box center [839, 565] width 108 height 19
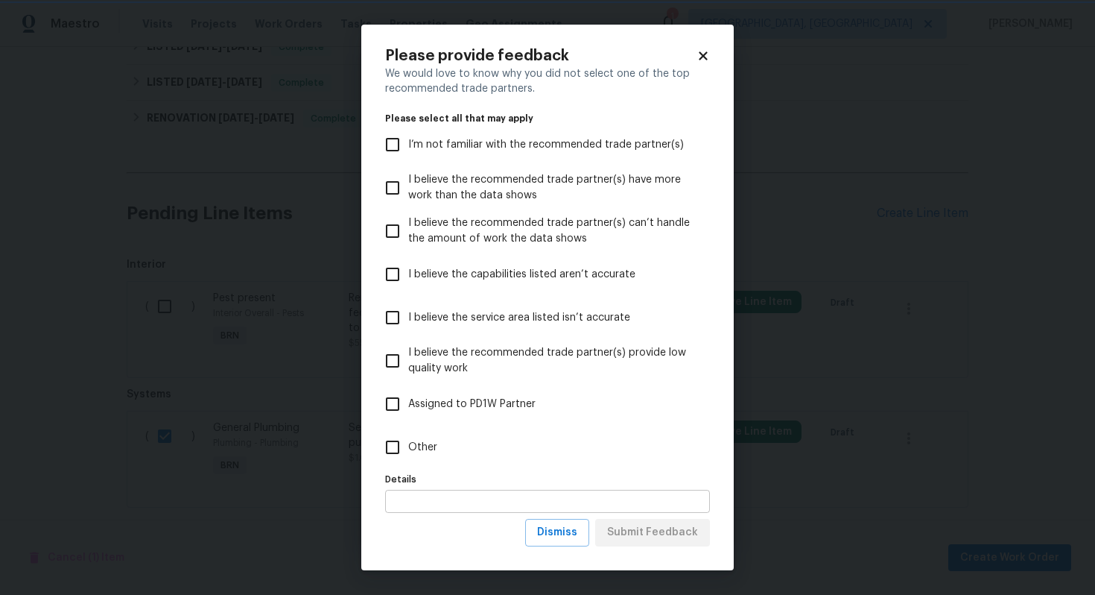
scroll to position [0, 0]
click at [577, 534] on span "Dismiss" at bounding box center [557, 532] width 40 height 19
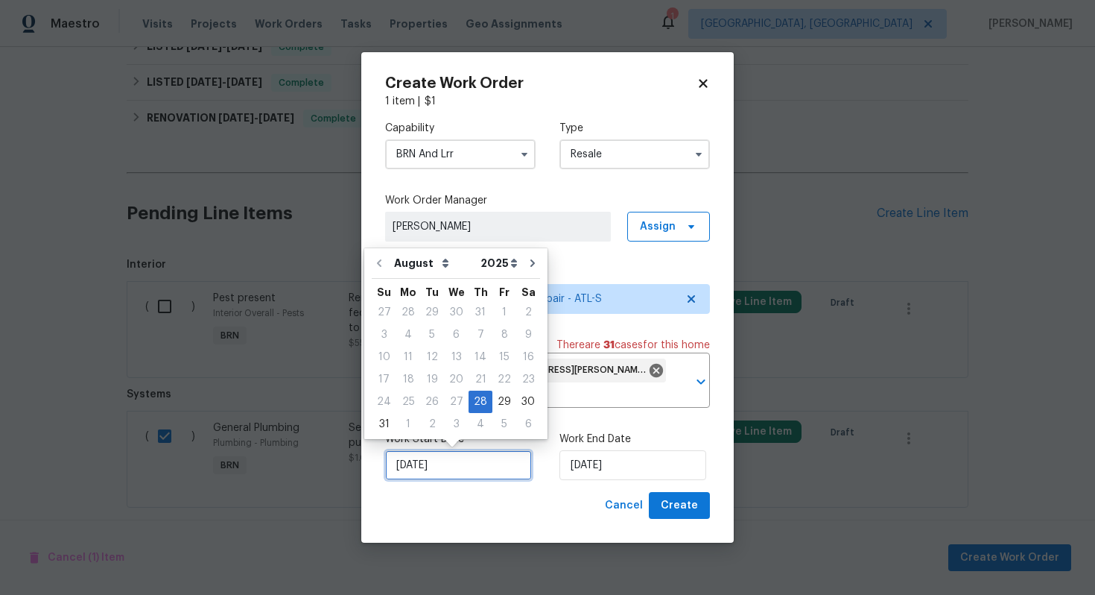
click at [417, 461] on input "8/28/2025" at bounding box center [458, 465] width 147 height 30
click at [475, 403] on div "28" at bounding box center [481, 401] width 24 height 21
click at [495, 403] on div "29" at bounding box center [505, 401] width 24 height 21
type input "8/29/2025"
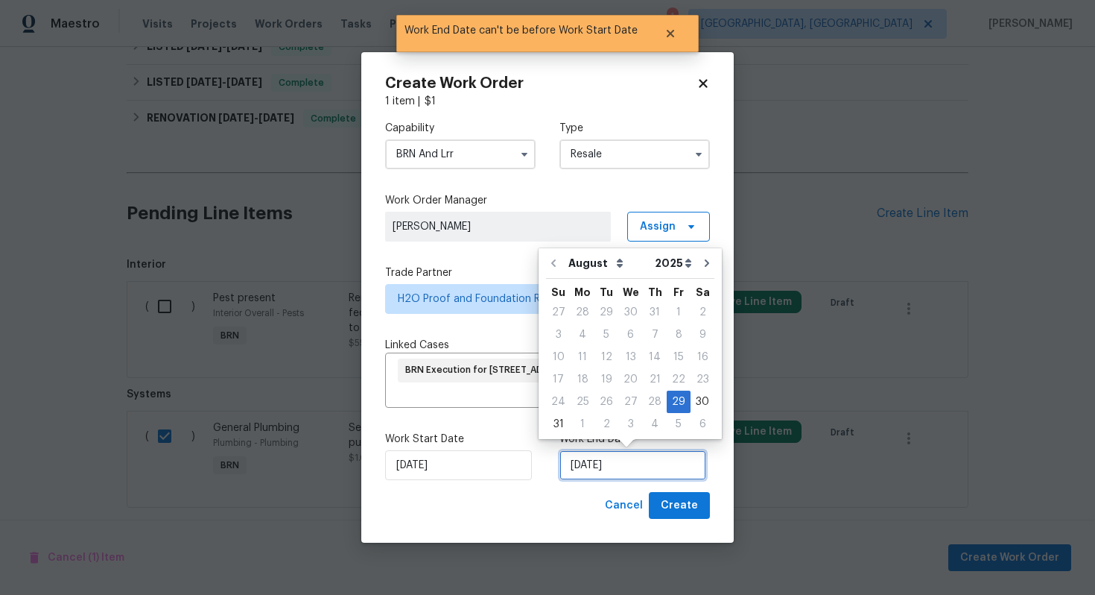
click at [583, 460] on input "8/29/2025" at bounding box center [633, 465] width 147 height 30
click at [581, 429] on div "1" at bounding box center [583, 424] width 24 height 21
type input "9/1/2025"
select select "8"
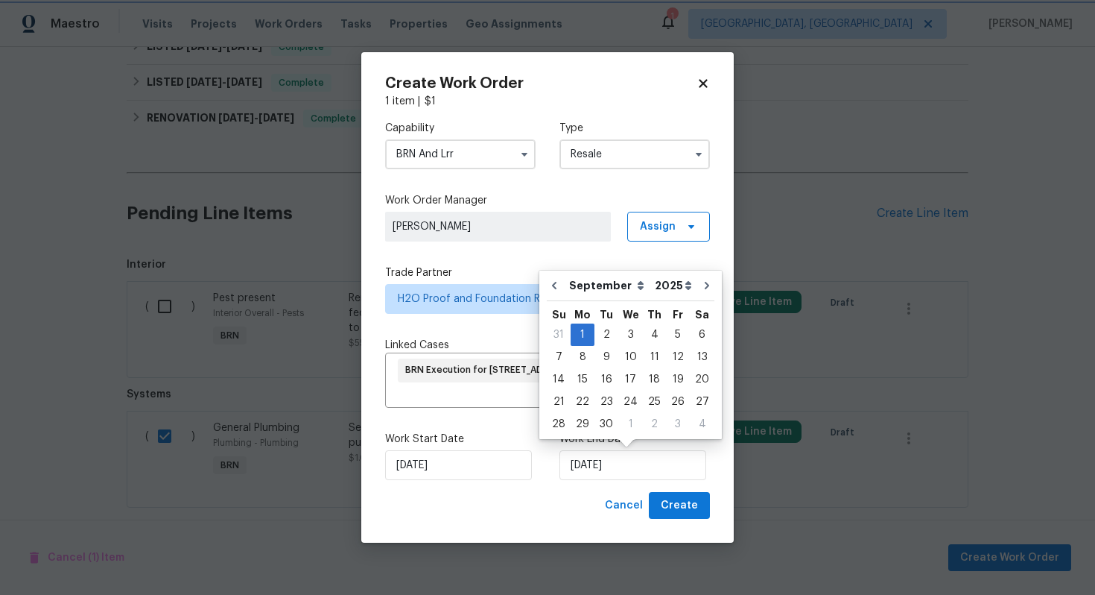
click at [537, 468] on div "Work Start Date 8/29/2025 Work End Date 9/1/2025" at bounding box center [547, 456] width 325 height 72
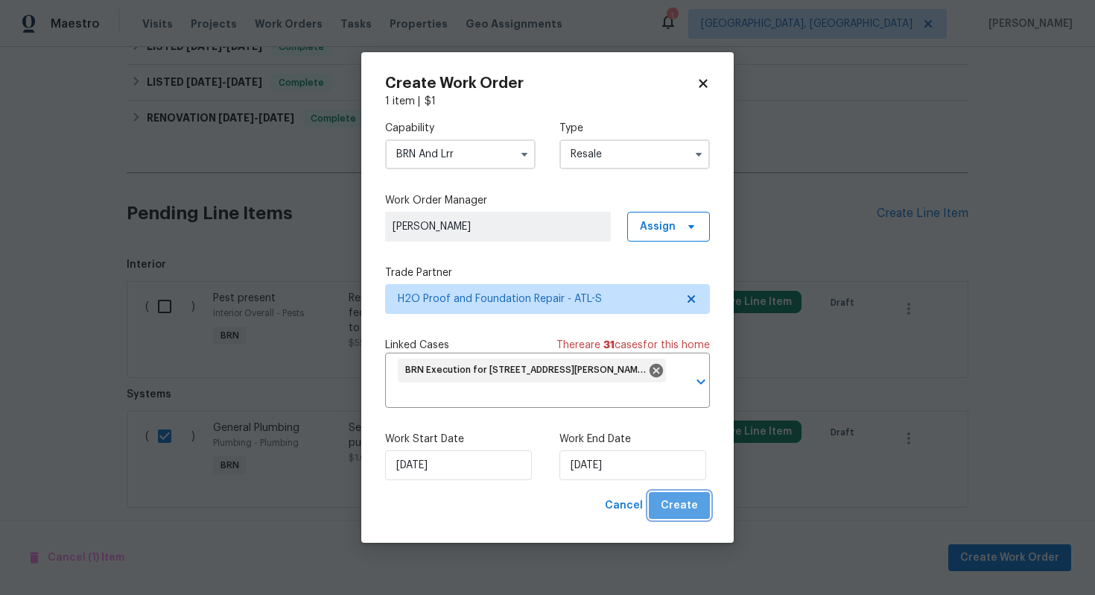
click at [688, 501] on span "Create" at bounding box center [679, 505] width 37 height 19
checkbox input "false"
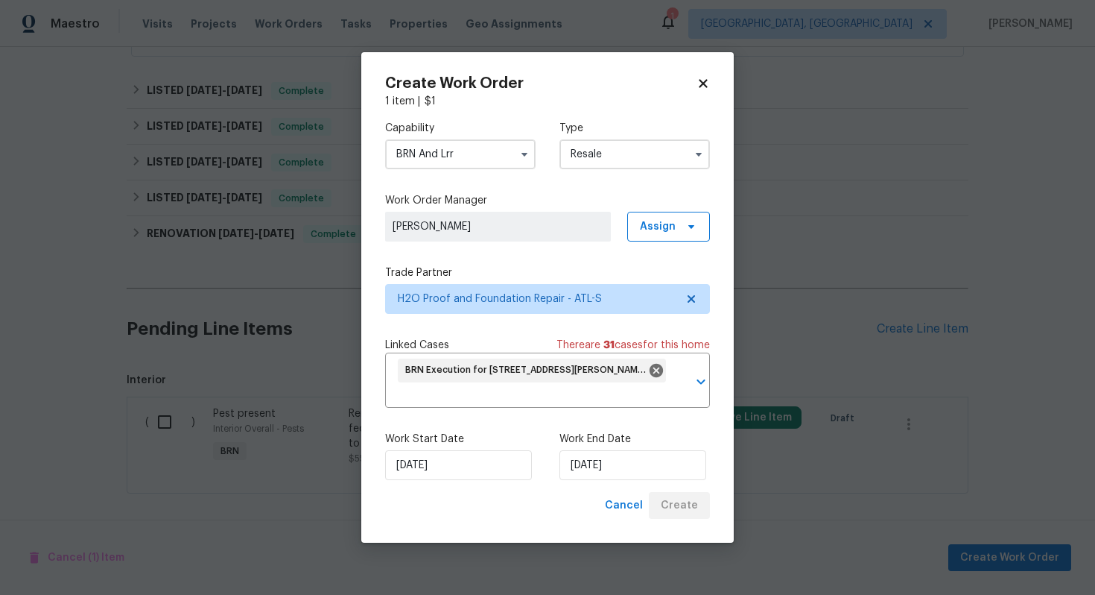
scroll to position [452, 0]
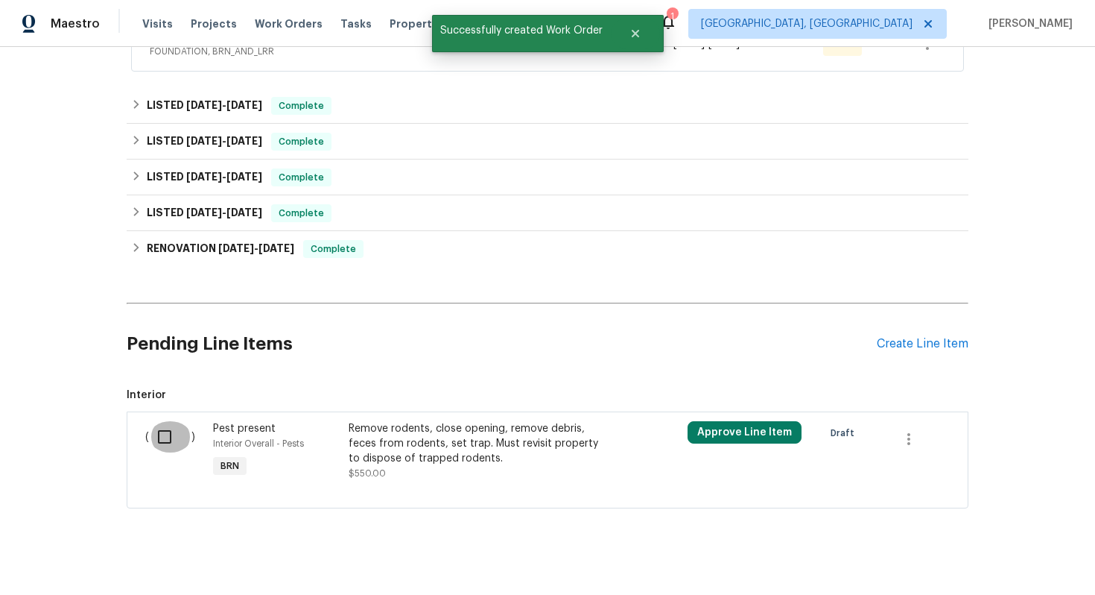
click at [179, 421] on input "checkbox" at bounding box center [170, 436] width 42 height 31
checkbox input "true"
click at [1002, 557] on span "Create Work Order" at bounding box center [1010, 557] width 99 height 19
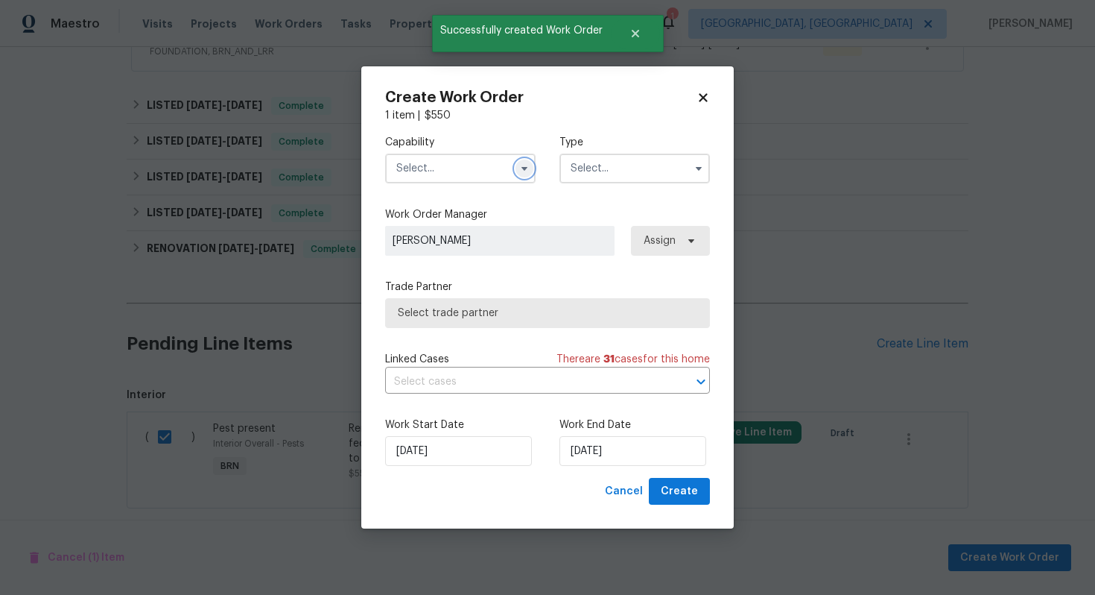
click at [521, 171] on icon "button" at bounding box center [525, 168] width 12 height 12
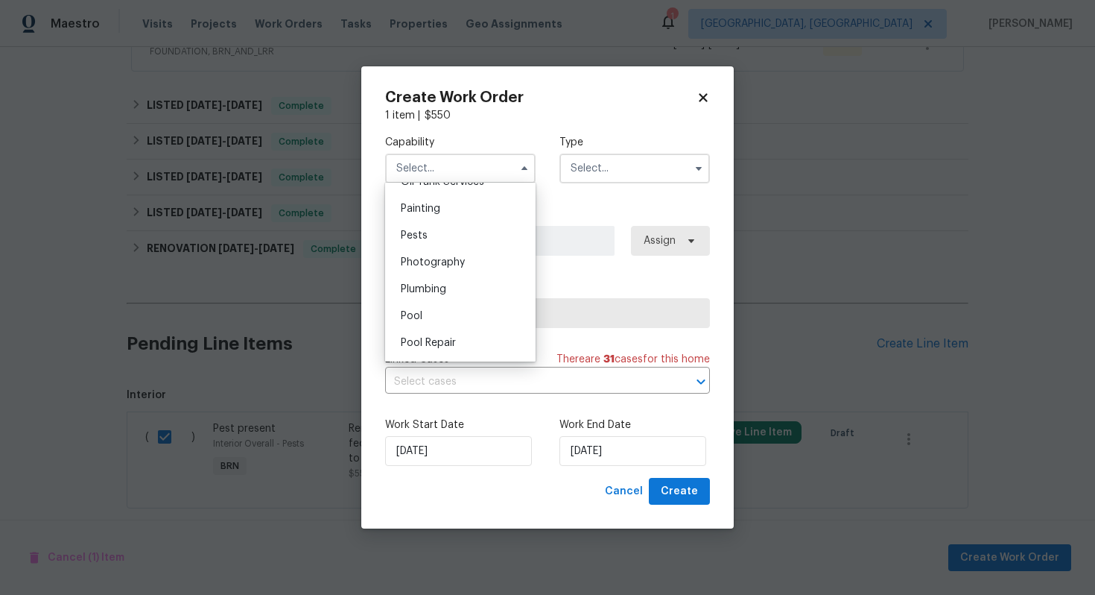
scroll to position [1237, 0]
click at [475, 236] on div "Pests" at bounding box center [460, 241] width 143 height 27
type input "Pests"
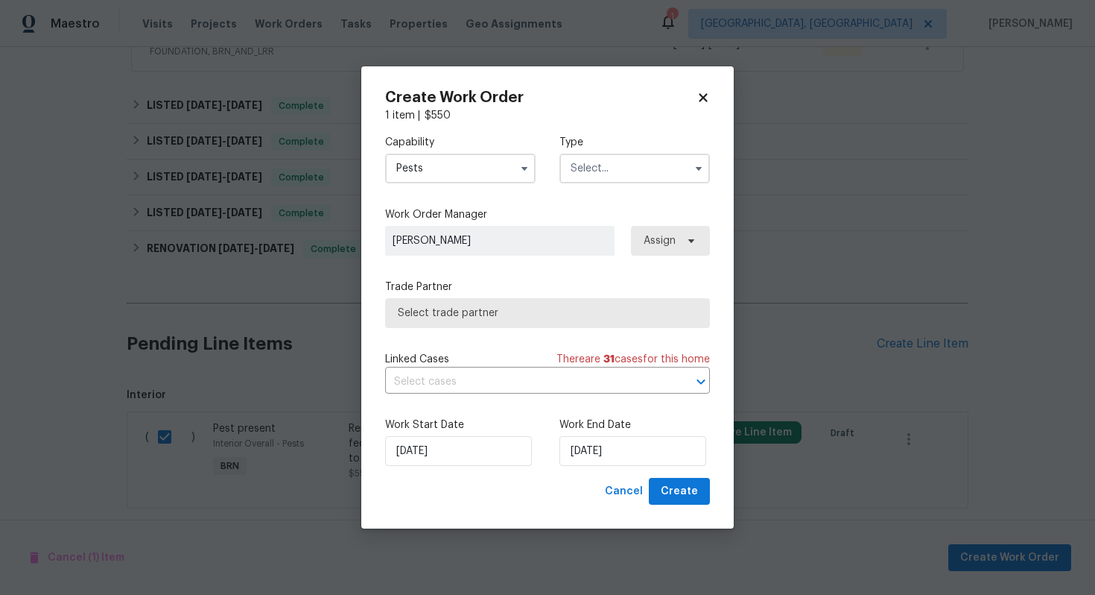
click at [605, 165] on input "text" at bounding box center [635, 169] width 151 height 30
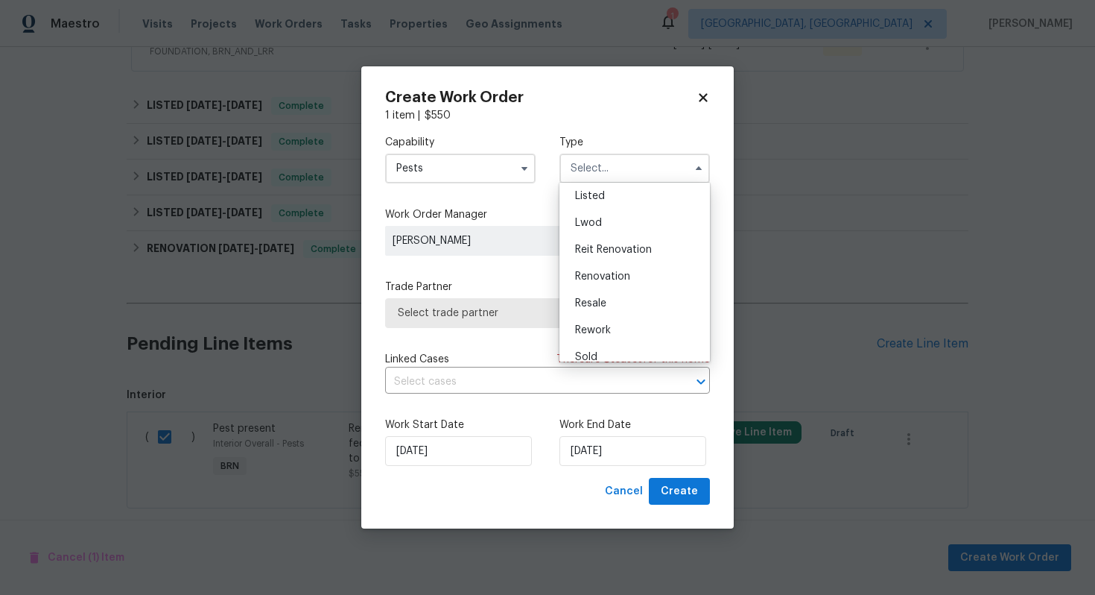
scroll to position [151, 0]
click at [624, 285] on div "Resale" at bounding box center [634, 290] width 143 height 27
type input "Resale"
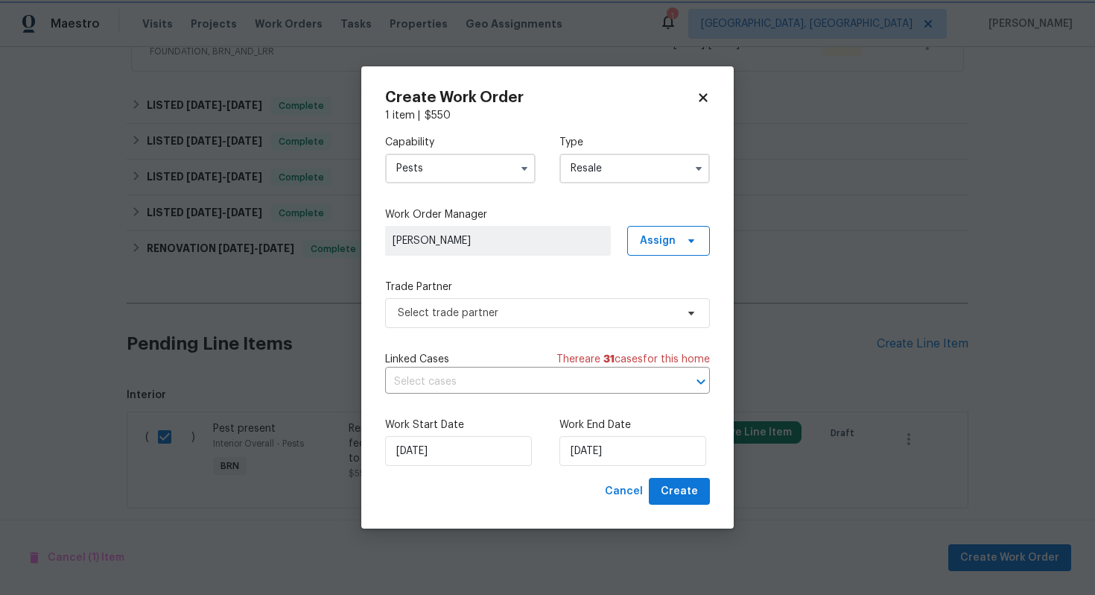
scroll to position [0, 0]
click at [502, 376] on input "text" at bounding box center [526, 381] width 283 height 23
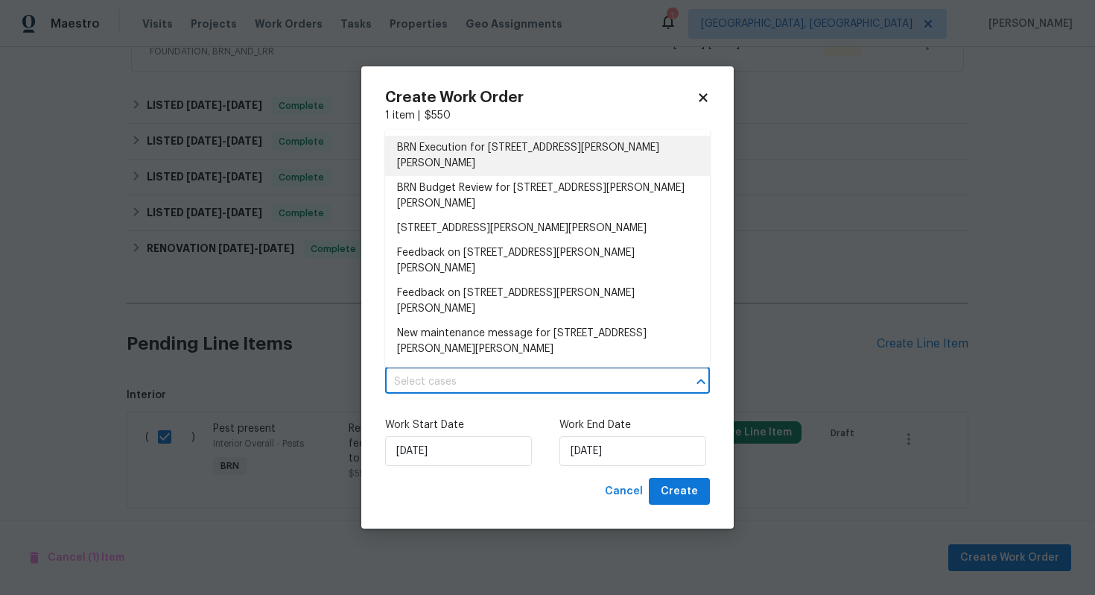
click at [538, 160] on li "BRN Execution for 724 Dukehart Ct, Stone Mountain, GA 30083" at bounding box center [547, 156] width 325 height 40
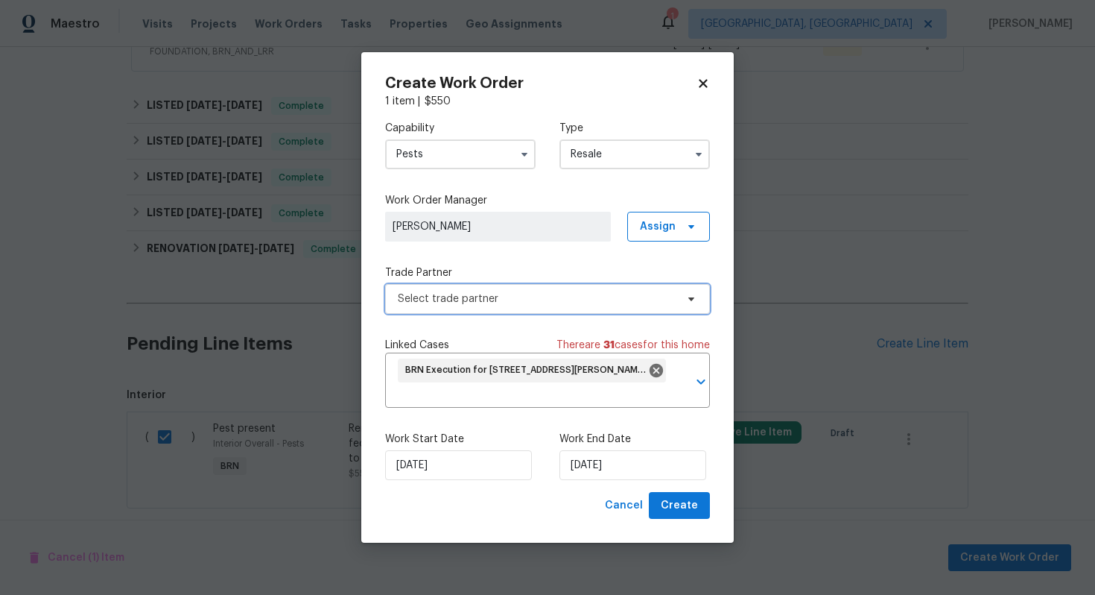
click at [510, 294] on span "Select trade partner" at bounding box center [537, 298] width 278 height 15
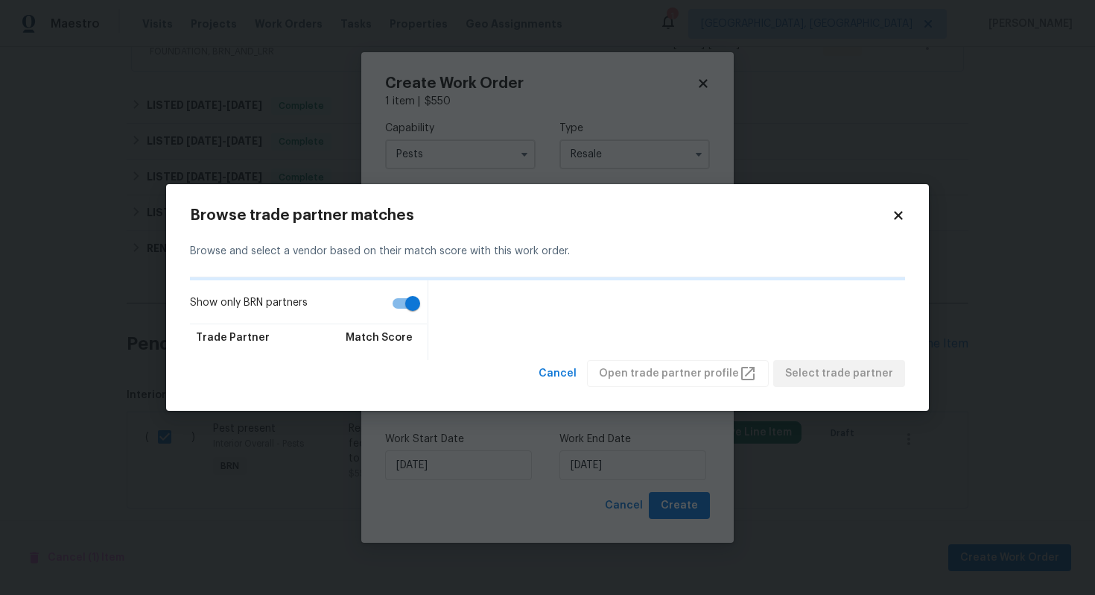
click at [402, 301] on input "Show only BRN partners" at bounding box center [412, 303] width 85 height 28
checkbox input "false"
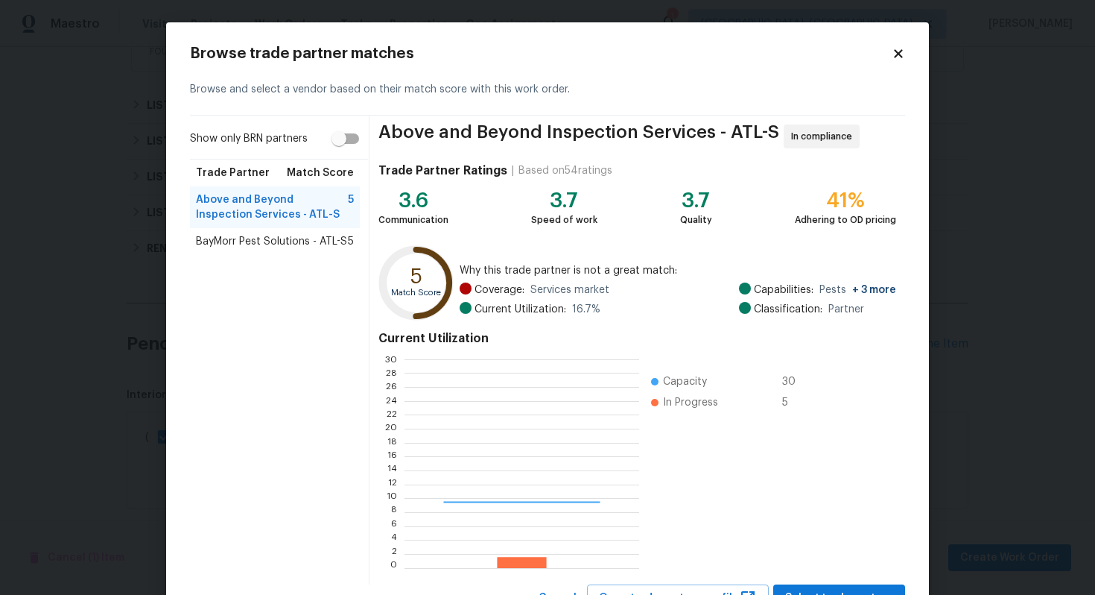
scroll to position [209, 234]
click at [327, 241] on span "BayMorr Pest Solutions - ATL-S" at bounding box center [271, 241] width 151 height 15
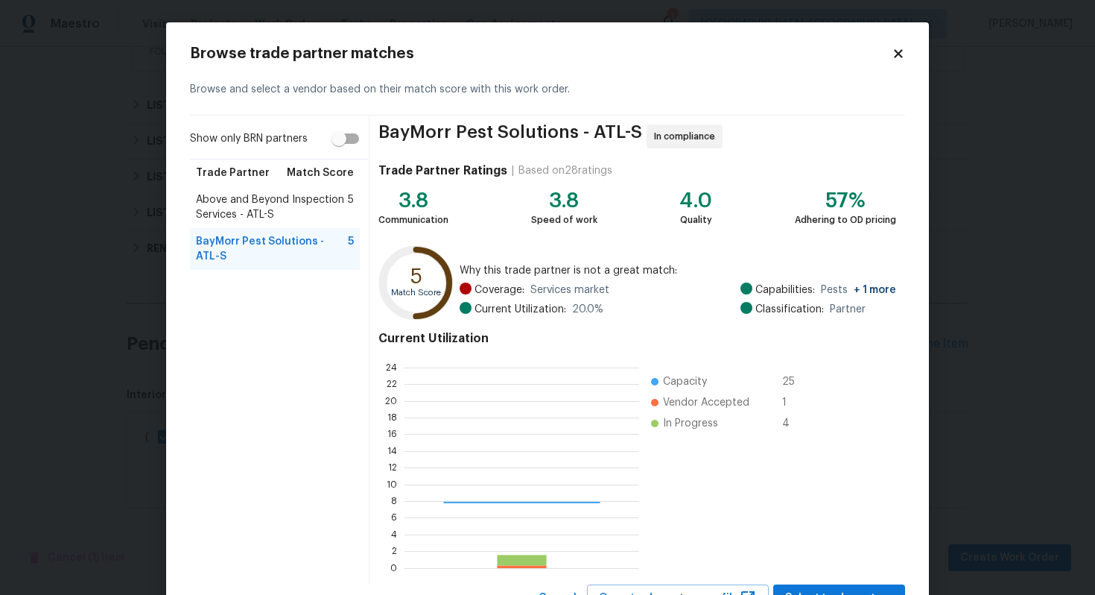
scroll to position [1, 1]
click at [279, 211] on span "Above and Beyond Inspection Services - ATL-S" at bounding box center [272, 207] width 152 height 30
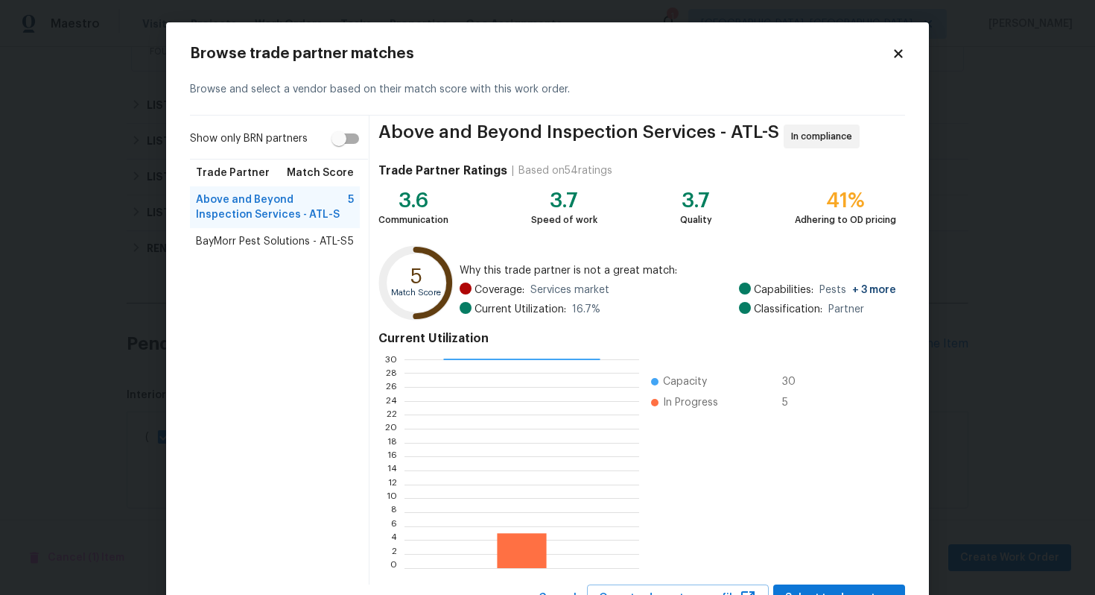
scroll to position [63, 0]
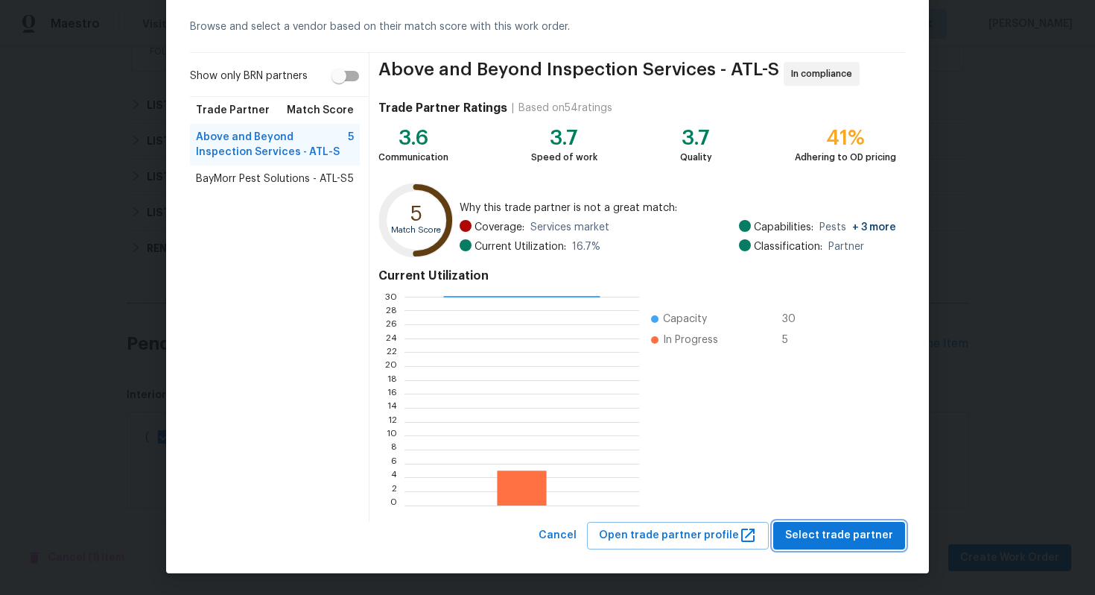
click at [865, 533] on span "Select trade partner" at bounding box center [839, 535] width 108 height 19
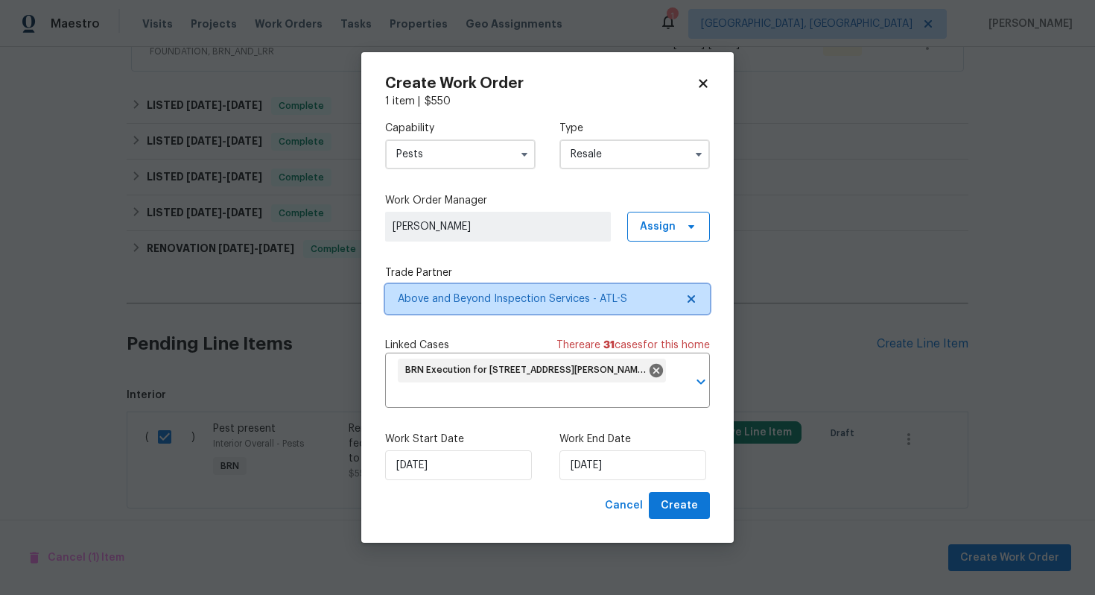
scroll to position [0, 0]
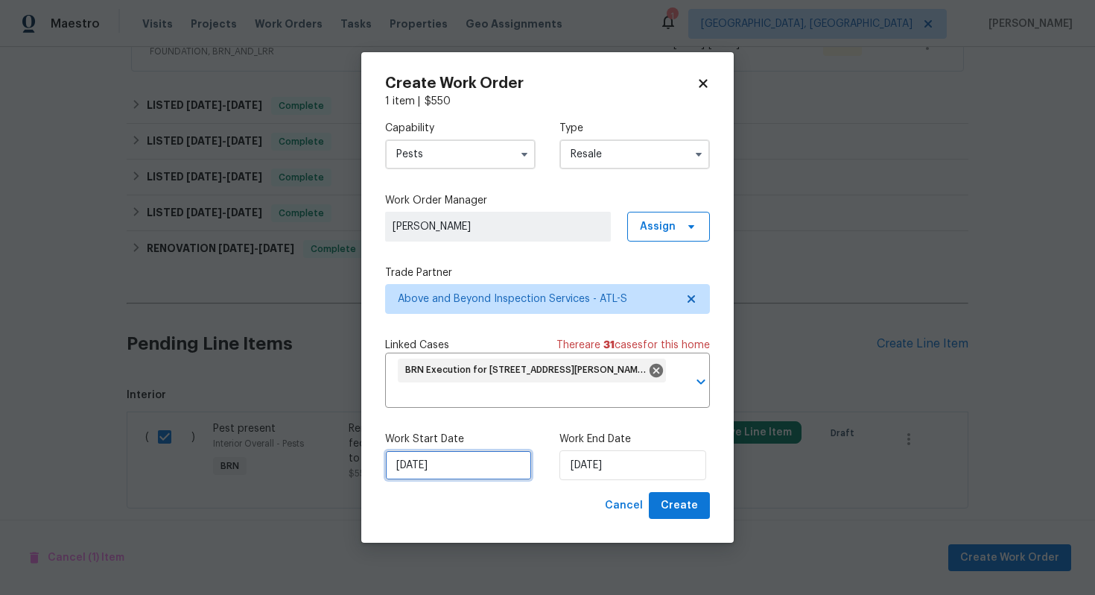
click at [420, 468] on input "8/28/2025" at bounding box center [458, 465] width 147 height 30
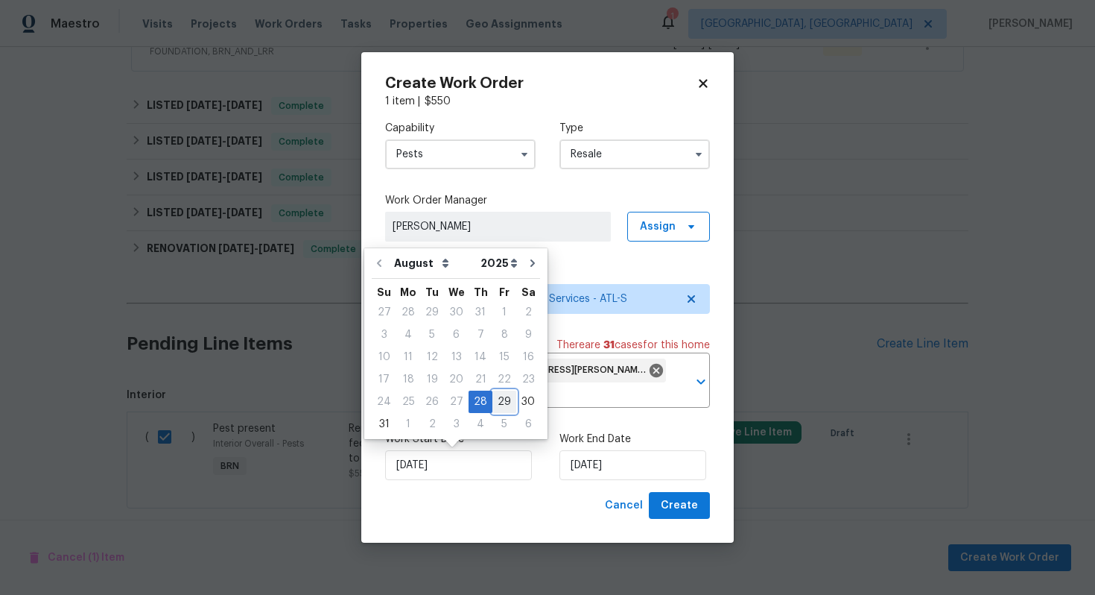
click at [499, 398] on div "29" at bounding box center [505, 401] width 24 height 21
type input "8/29/2025"
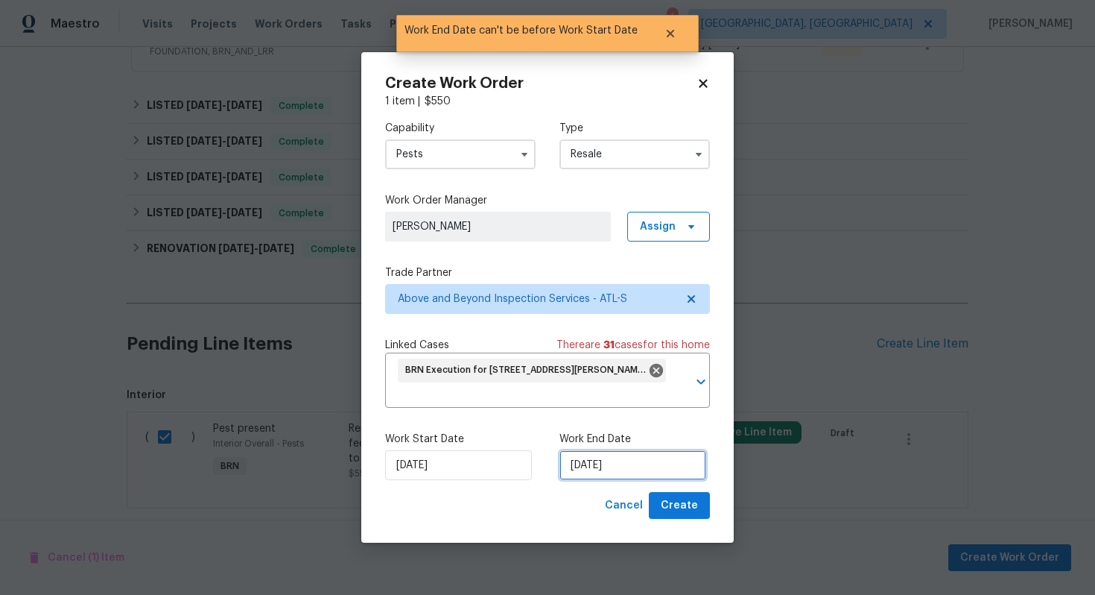
click at [582, 467] on input "8/29/2025" at bounding box center [633, 465] width 147 height 30
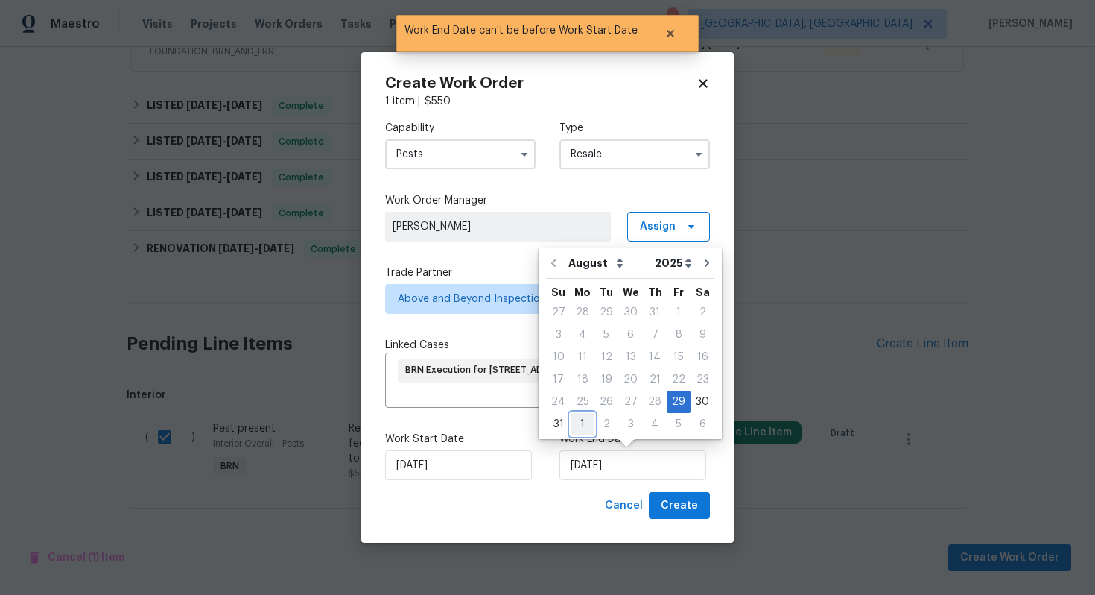
click at [575, 426] on div "1" at bounding box center [583, 424] width 24 height 21
type input "9/1/2025"
select select "8"
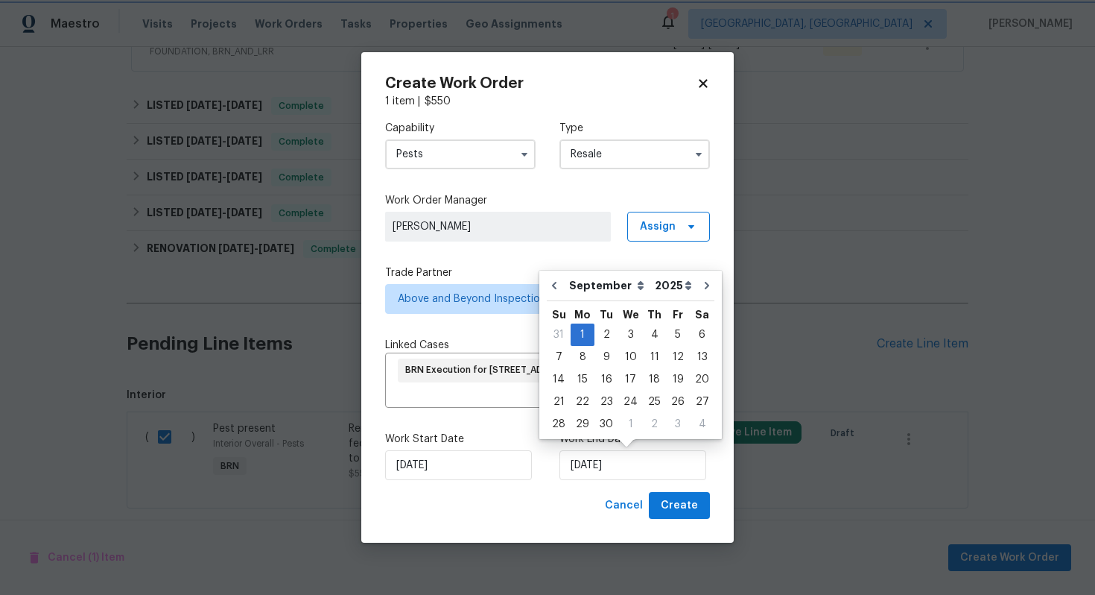
click at [540, 470] on div "Work Start Date 8/29/2025 Work End Date 9/1/2025" at bounding box center [547, 456] width 325 height 72
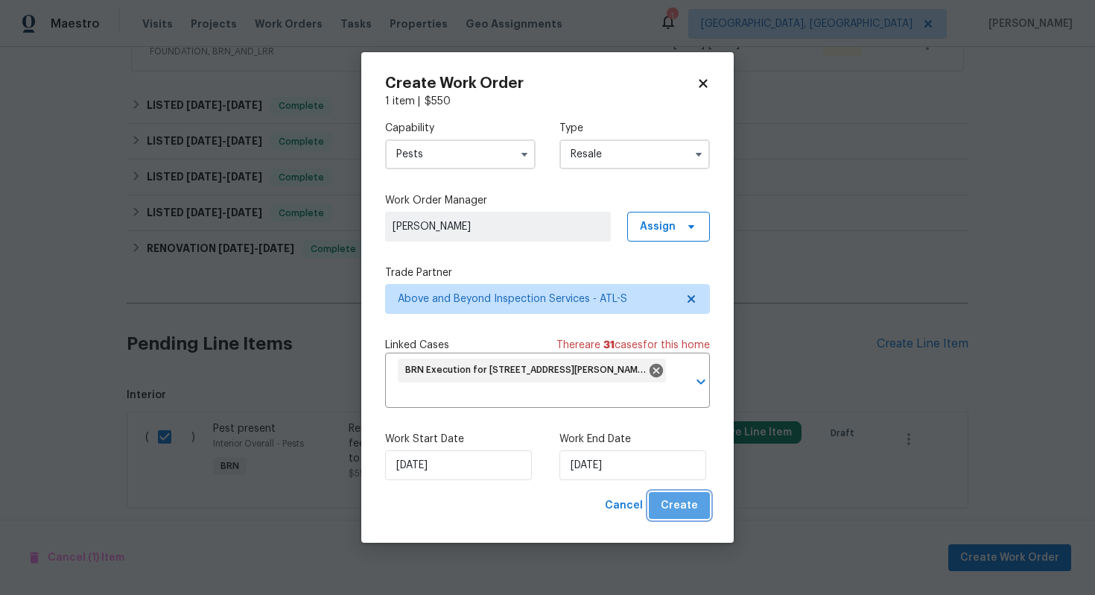
click at [693, 512] on span "Create" at bounding box center [679, 505] width 37 height 19
checkbox input "false"
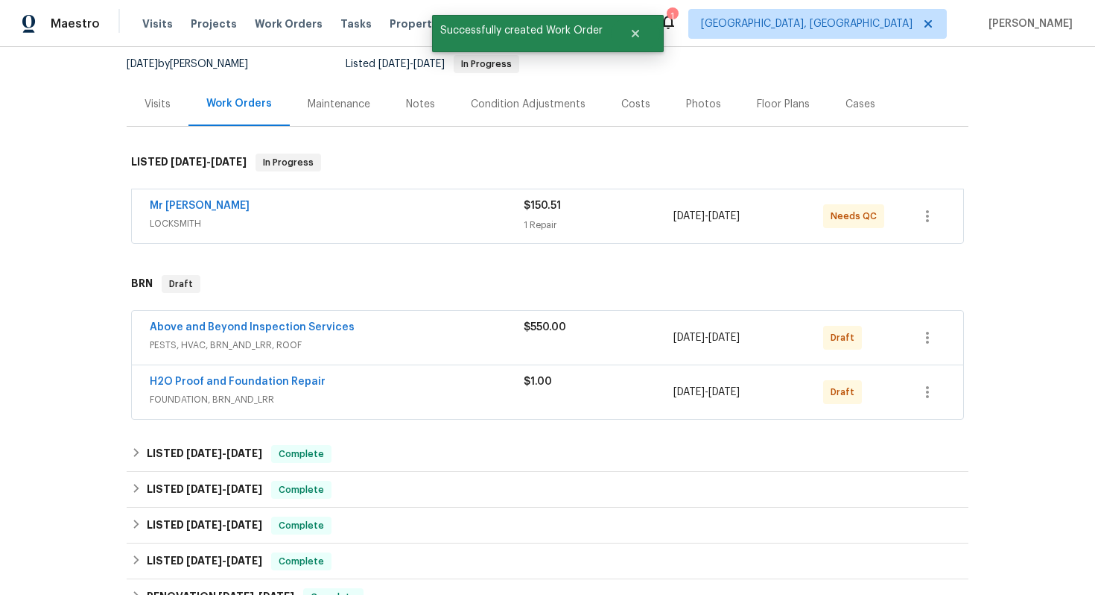
scroll to position [50, 0]
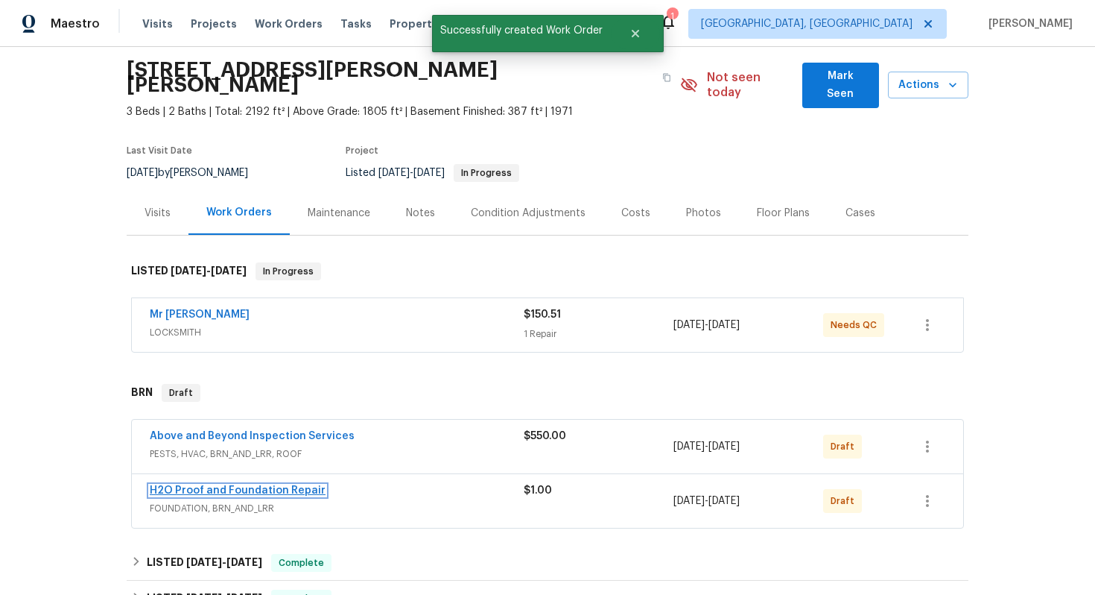
click at [241, 485] on link "H2O Proof and Foundation Repair" at bounding box center [238, 490] width 176 height 10
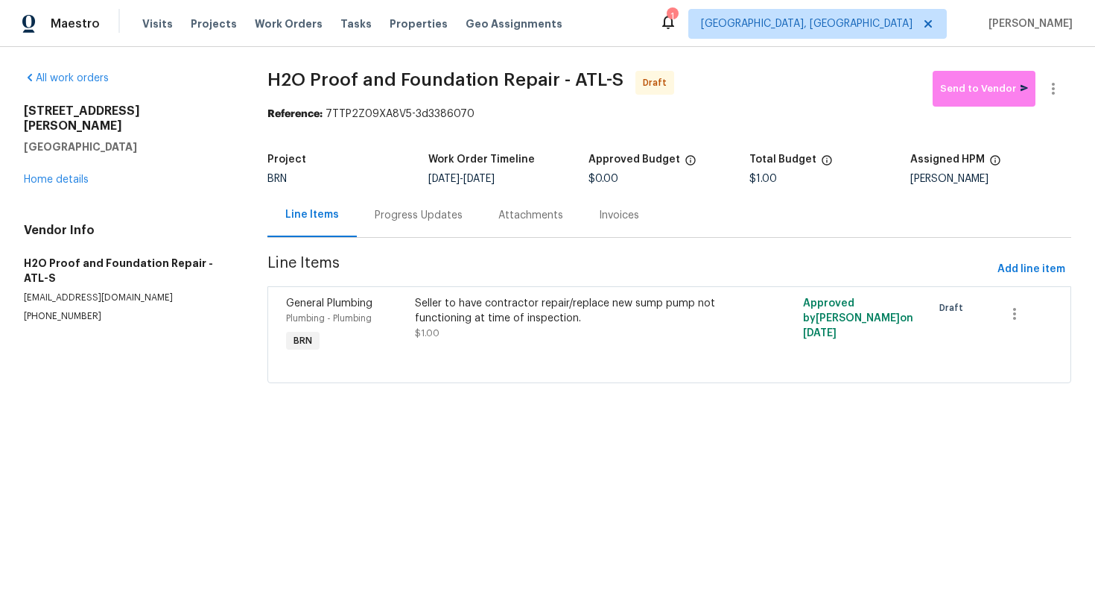
click at [402, 210] on div "Progress Updates" at bounding box center [419, 215] width 88 height 15
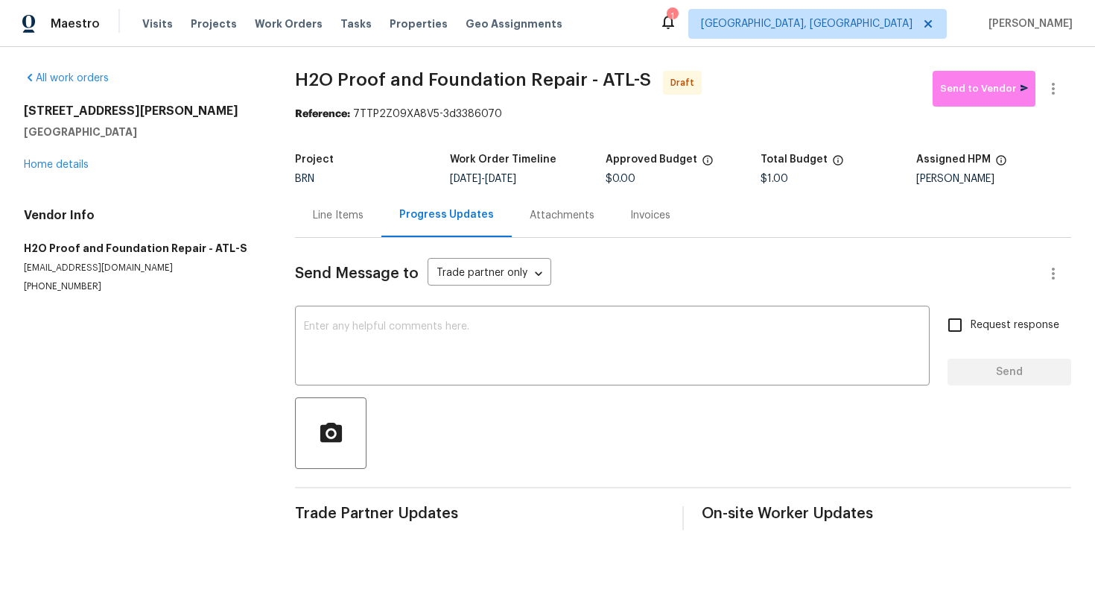
click at [332, 229] on div "Line Items" at bounding box center [338, 215] width 86 height 44
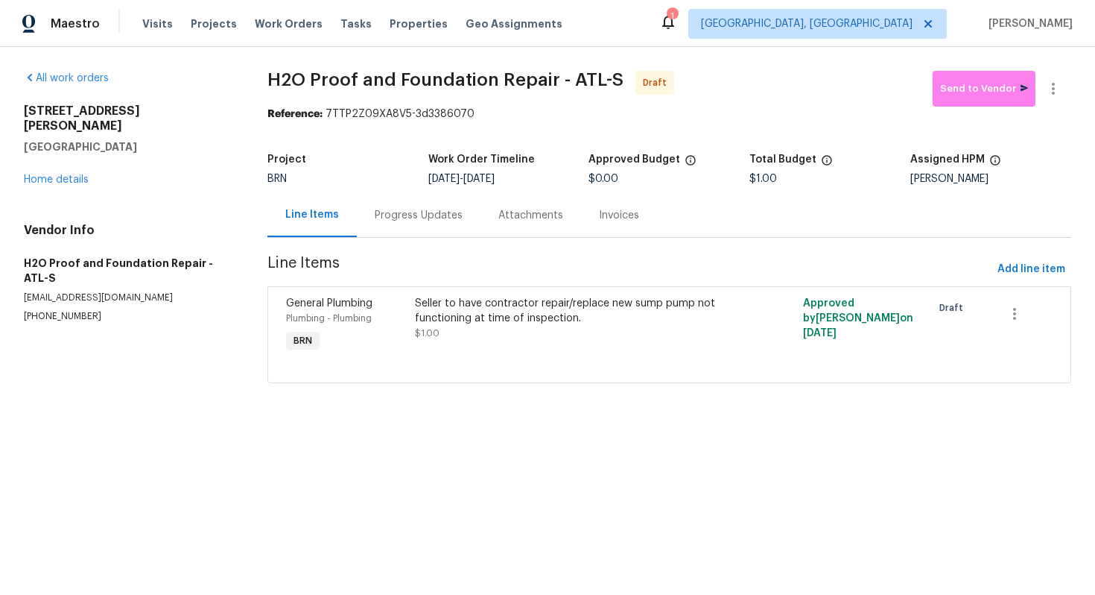
click at [433, 226] on div "Progress Updates" at bounding box center [419, 215] width 124 height 44
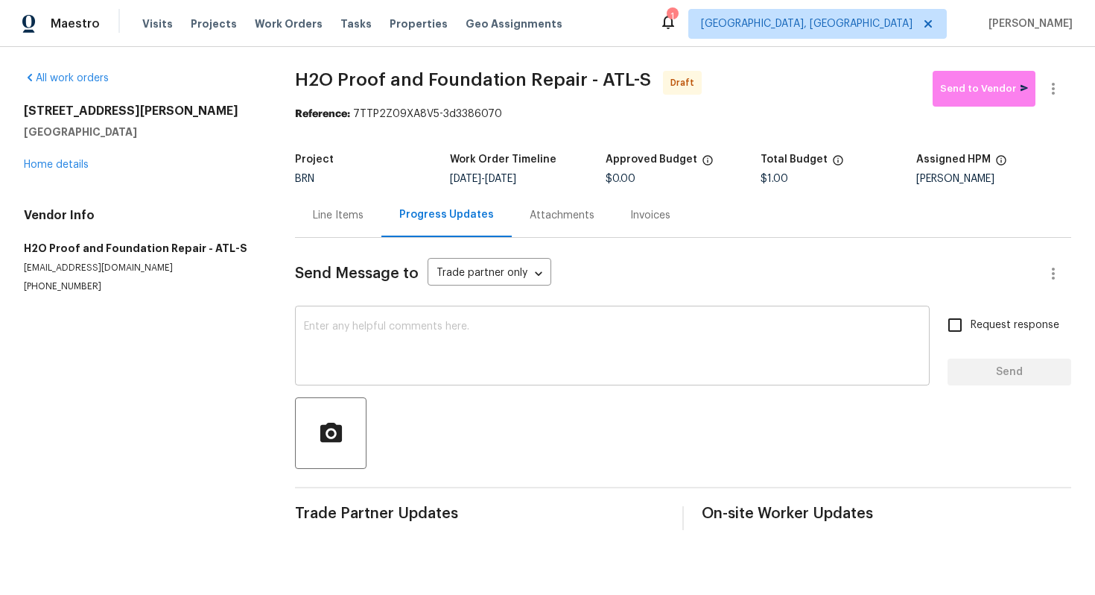
click at [490, 373] on textarea at bounding box center [612, 347] width 617 height 52
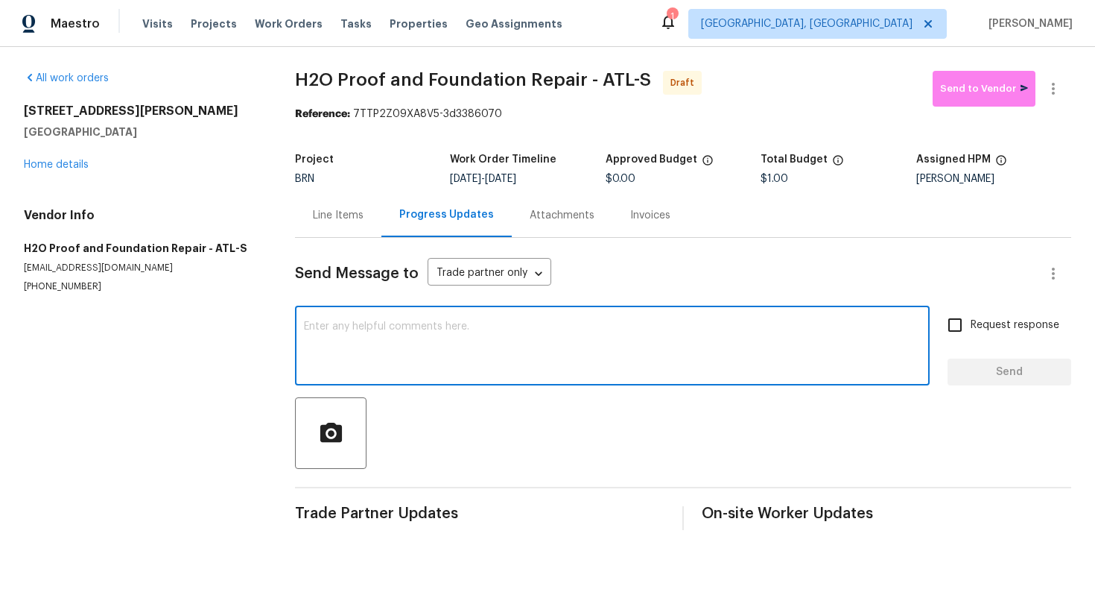
paste textarea "Hey! This is Ajay with Opendoor. I’m confirming a BRN Work Order for the proper…"
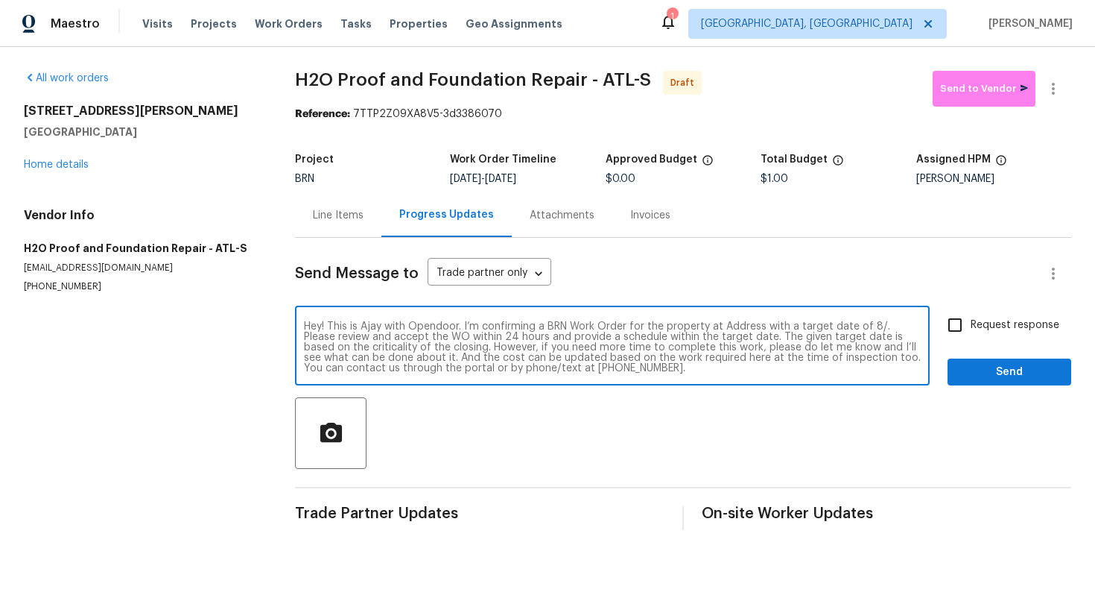
click at [744, 326] on textarea "Hey! This is Ajay with Opendoor. I’m confirming a BRN Work Order for the proper…" at bounding box center [612, 347] width 617 height 52
paste textarea "724 Dukehart Ct, Stone Mountain, GA 30083"
click at [450, 338] on textarea "Hey! This is Ajay with Opendoor. I’m confirming a BRN Work Order for the proper…" at bounding box center [612, 347] width 617 height 52
type textarea "Hey! This is Ajay with Opendoor. I’m confirming a BRN Work Order for the proper…"
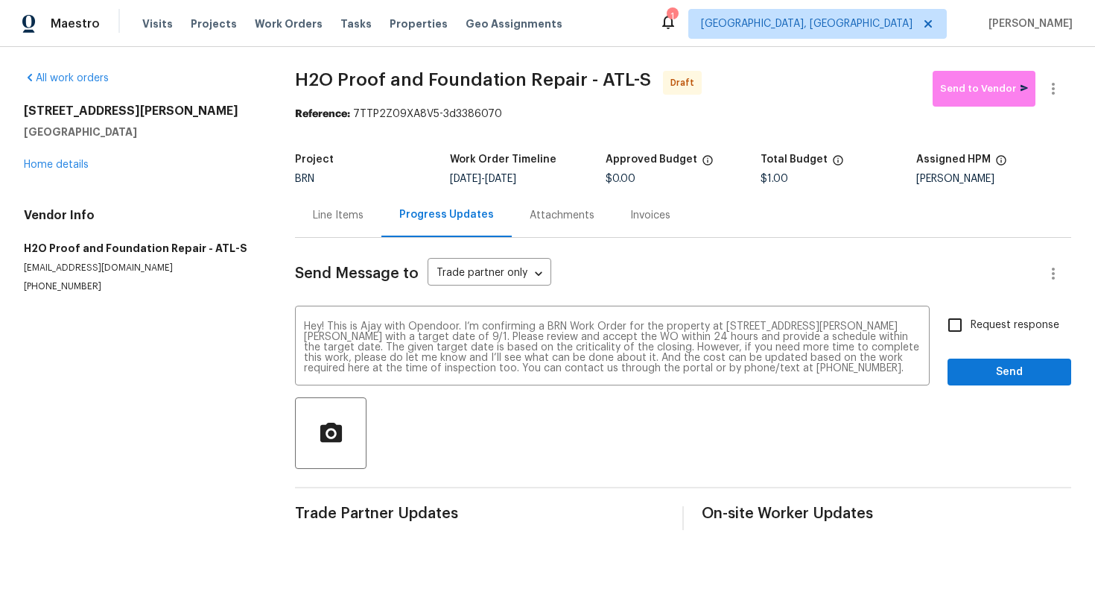
click at [984, 334] on label "Request response" at bounding box center [1000, 324] width 120 height 31
click at [971, 334] on input "Request response" at bounding box center [955, 324] width 31 height 31
checkbox input "true"
click at [990, 369] on span "Send" at bounding box center [1010, 372] width 100 height 19
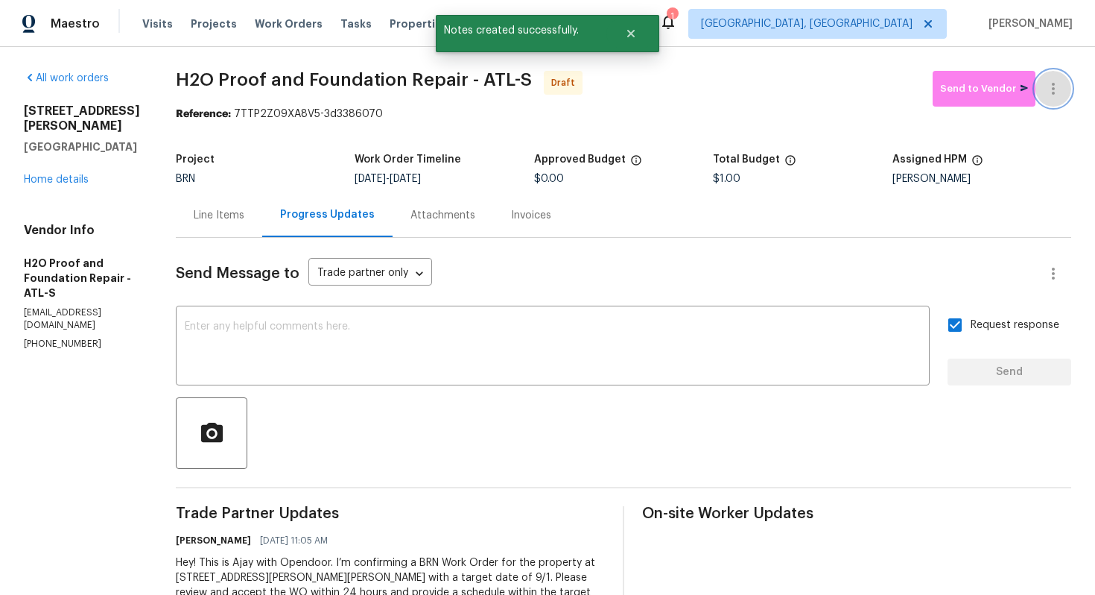
click at [1055, 78] on button "button" at bounding box center [1054, 89] width 36 height 36
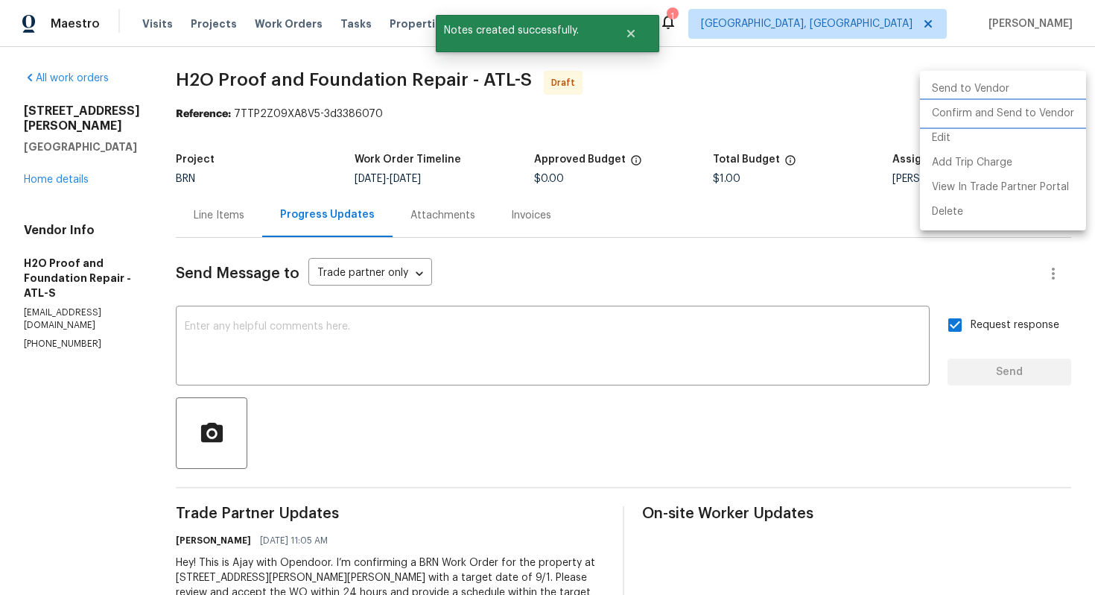
click at [1044, 104] on li "Confirm and Send to Vendor" at bounding box center [1003, 113] width 166 height 25
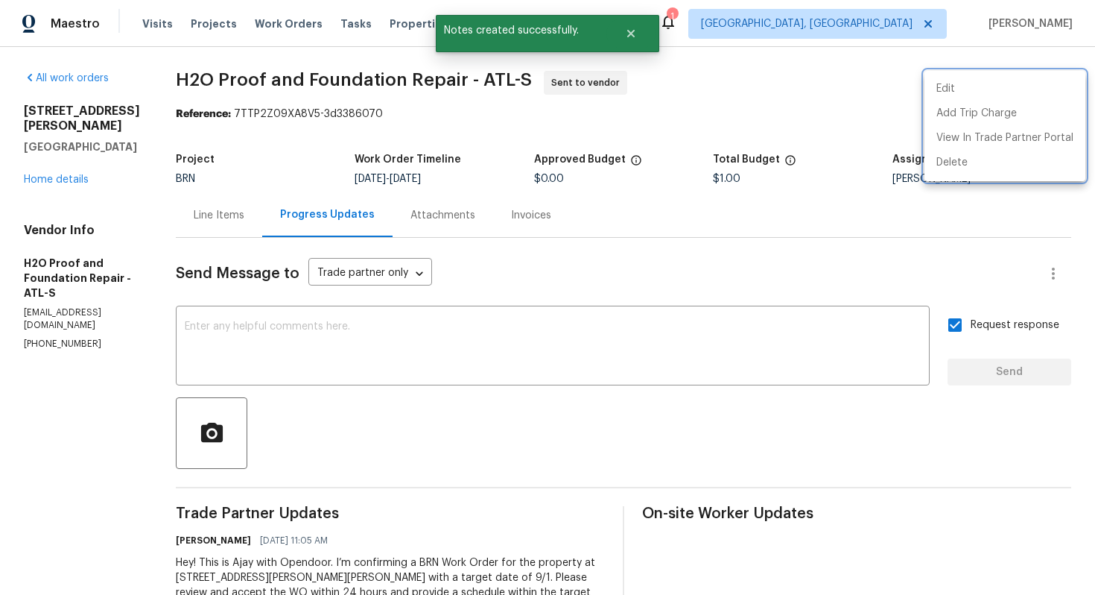
click at [698, 262] on div at bounding box center [547, 297] width 1095 height 595
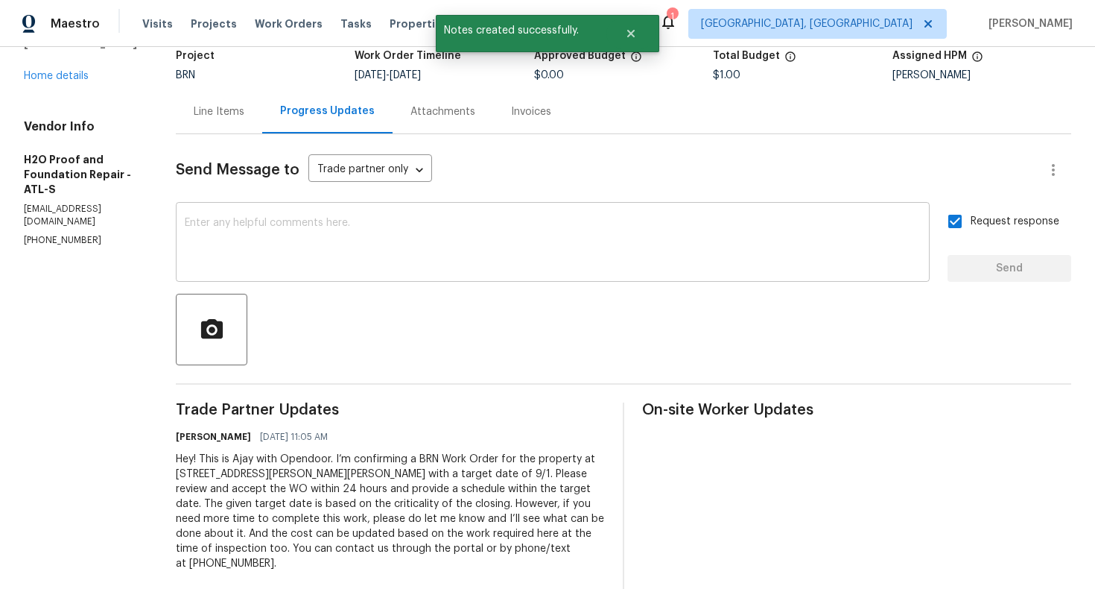
scroll to position [107, 0]
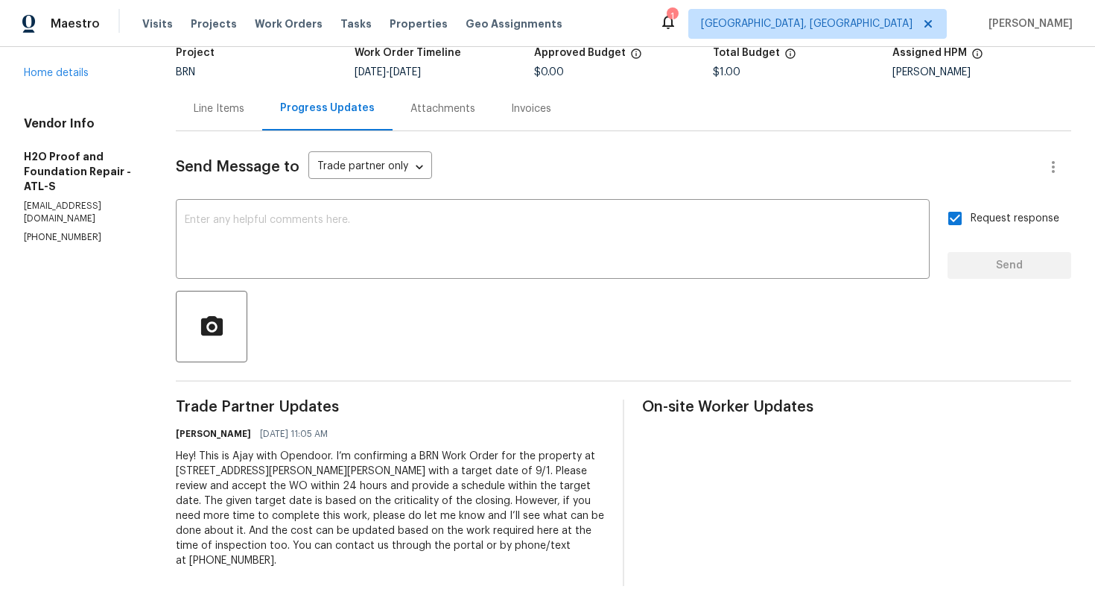
click at [233, 455] on div "Hey! This is Ajay with Opendoor. I’m confirming a BRN Work Order for the proper…" at bounding box center [390, 508] width 429 height 119
copy div "Trade Partner Updates Ajay Godson 08/28/2025 11:05 AM"
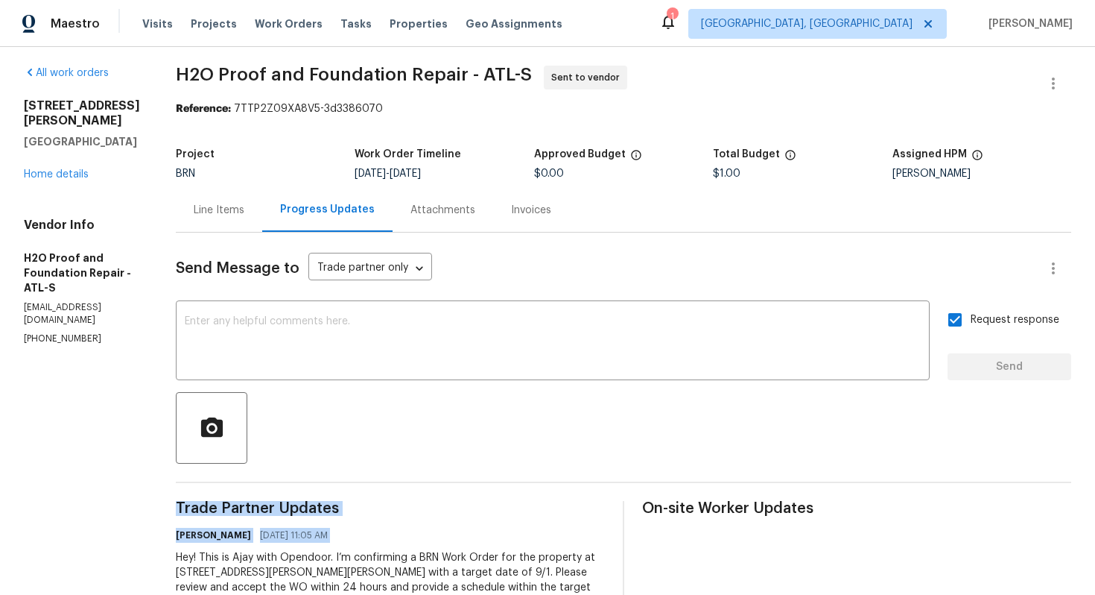
scroll to position [0, 0]
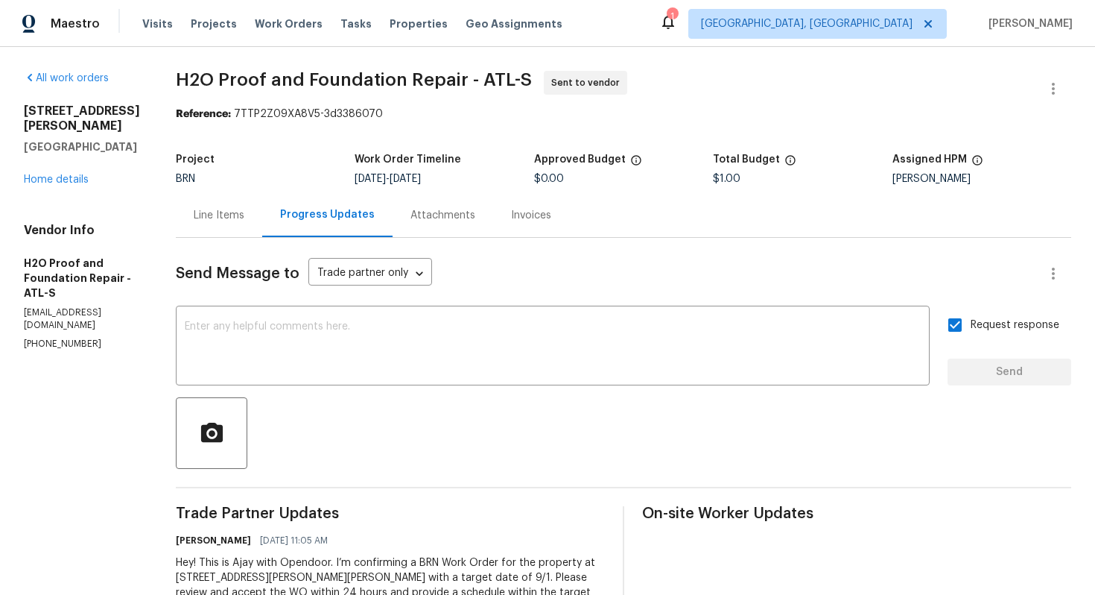
click at [186, 224] on div "Line Items" at bounding box center [219, 215] width 86 height 44
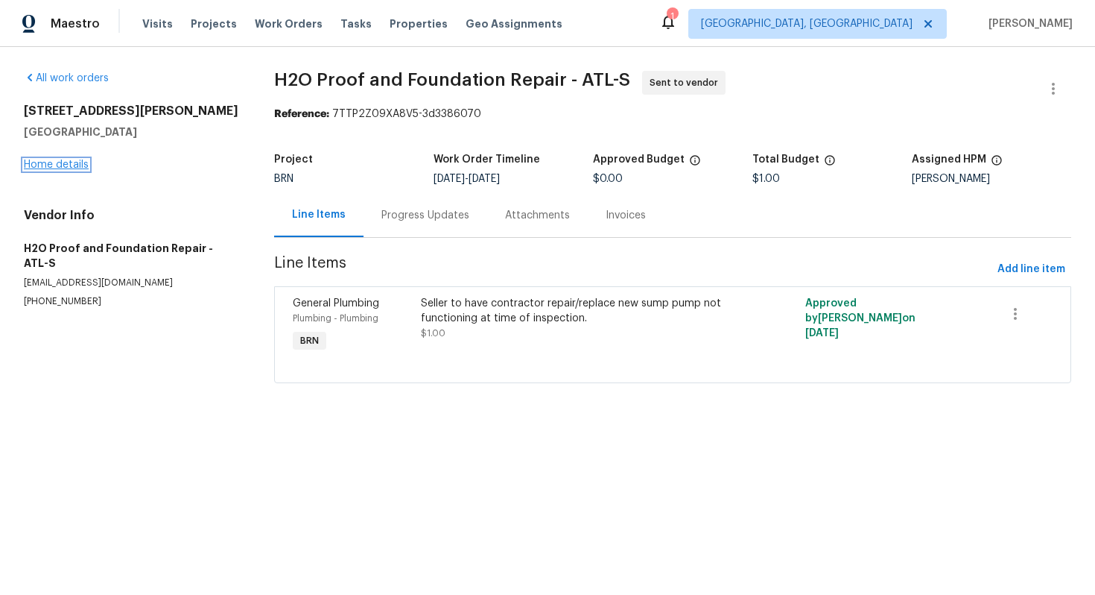
click at [64, 165] on link "Home details" at bounding box center [56, 164] width 65 height 10
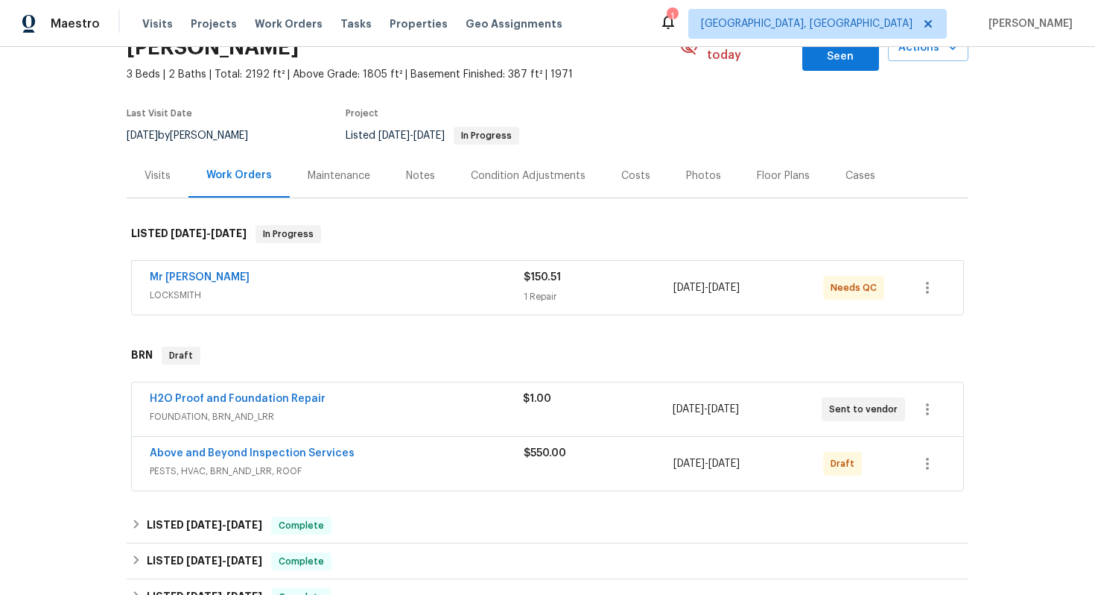
scroll to position [93, 0]
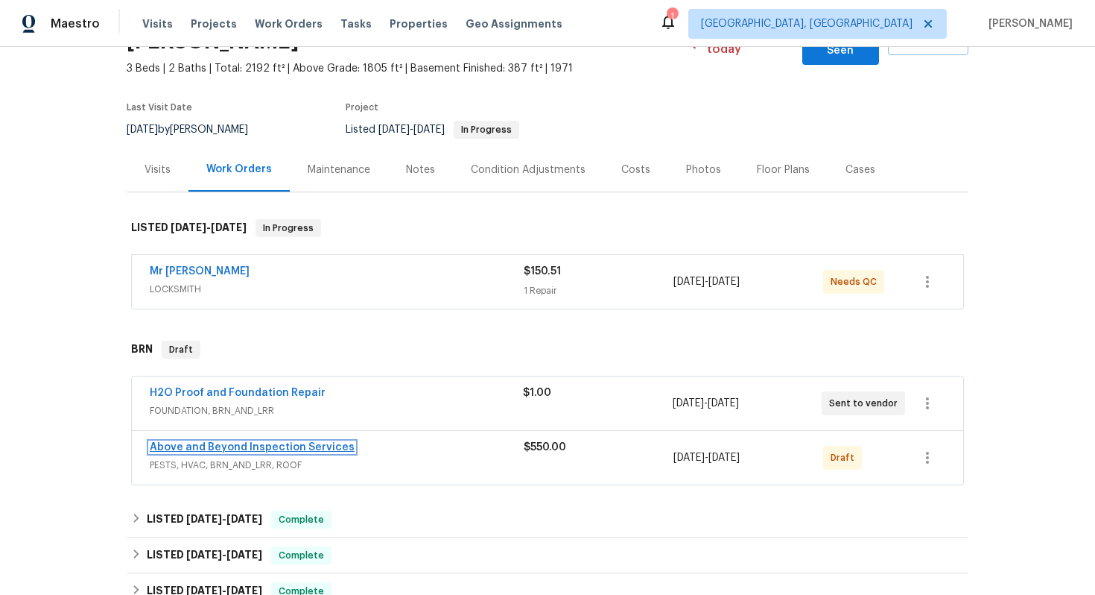
click at [216, 442] on link "Above and Beyond Inspection Services" at bounding box center [252, 447] width 205 height 10
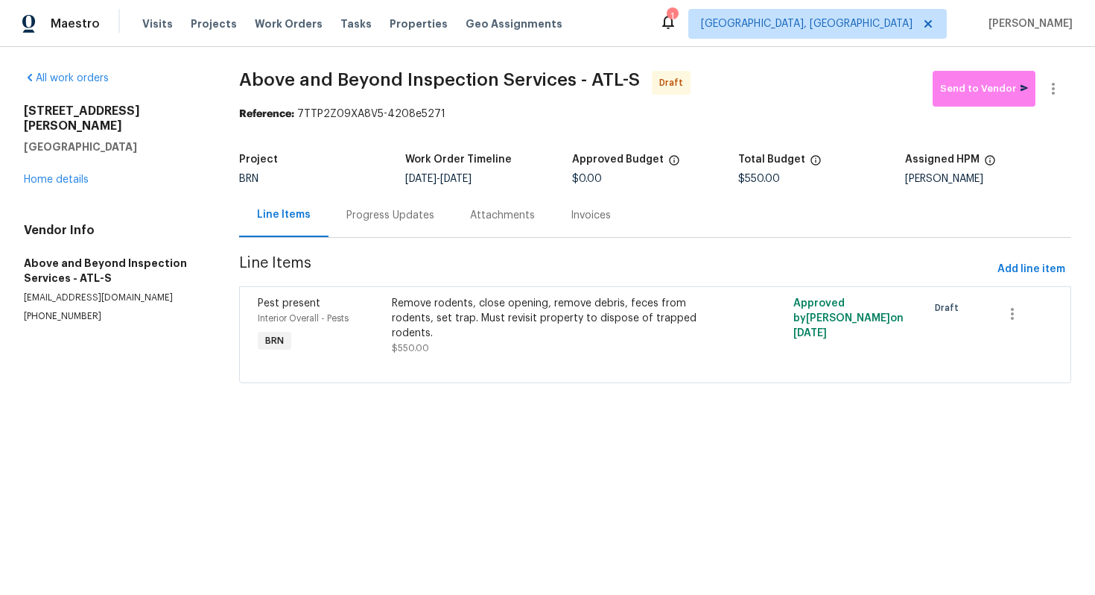
click at [378, 230] on div "Progress Updates" at bounding box center [391, 215] width 124 height 44
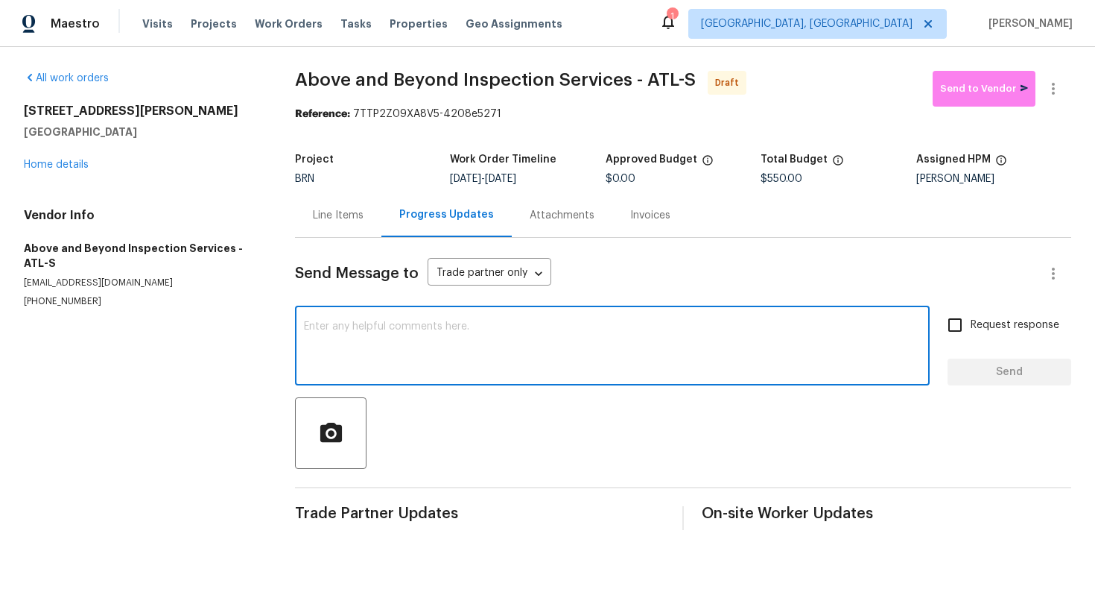
click at [411, 323] on textarea at bounding box center [612, 347] width 617 height 52
paste textarea "Hey! This is Ajay with Opendoor. I’m confirming a BRN Work Order for the proper…"
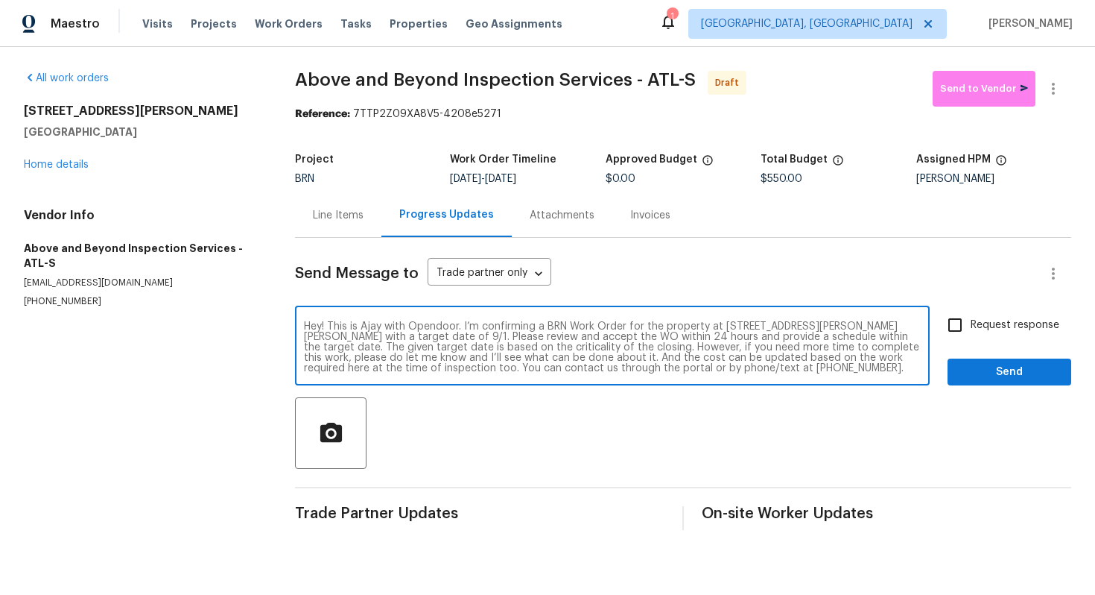
type textarea "Hey! This is Ajay with Opendoor. I’m confirming a BRN Work Order for the proper…"
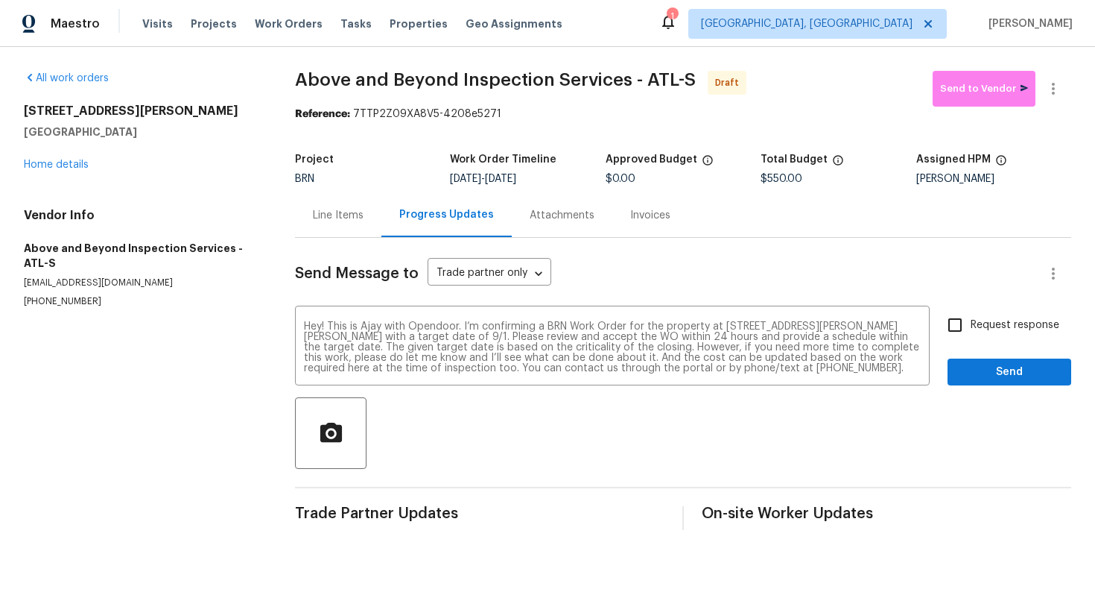
click at [1012, 328] on span "Request response" at bounding box center [1015, 325] width 89 height 16
click at [971, 328] on input "Request response" at bounding box center [955, 324] width 31 height 31
checkbox input "true"
click at [1015, 363] on span "Send" at bounding box center [1010, 372] width 100 height 19
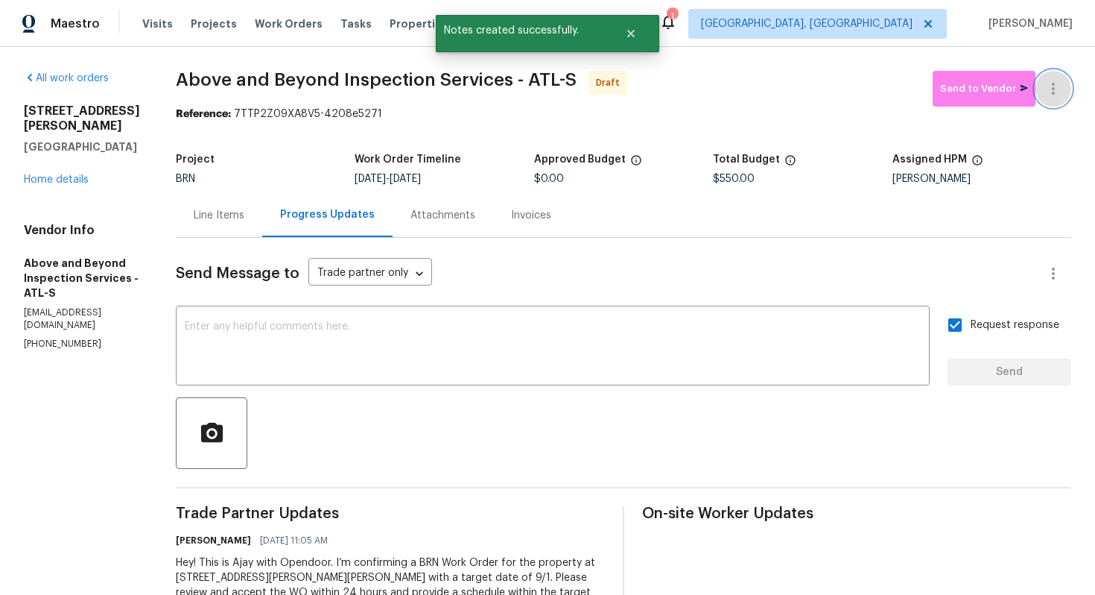
click at [1063, 94] on button "button" at bounding box center [1054, 89] width 36 height 36
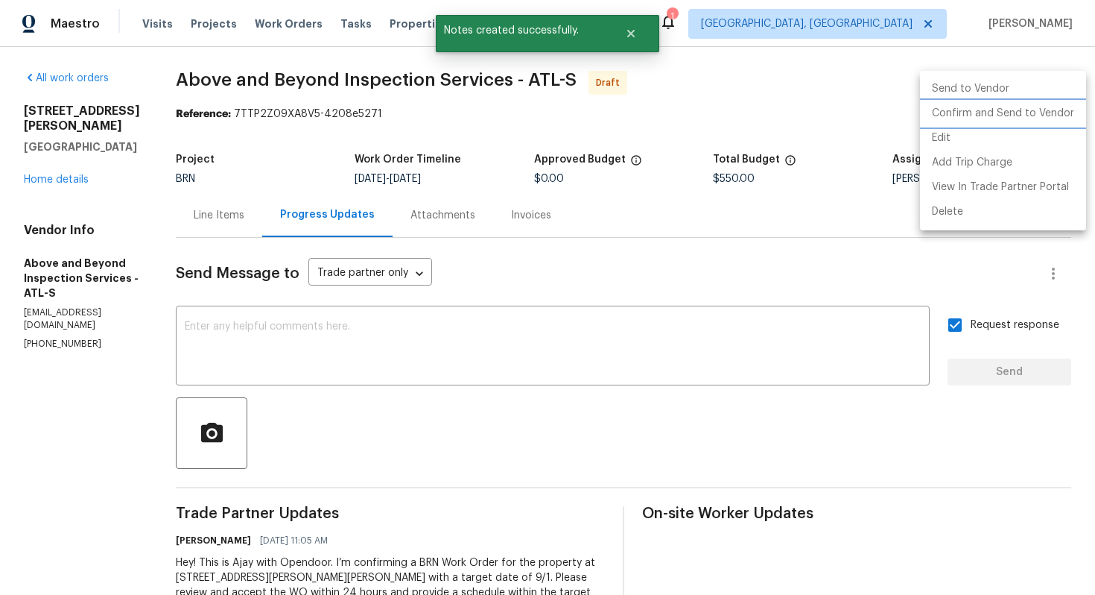
click at [1055, 107] on li "Confirm and Send to Vendor" at bounding box center [1003, 113] width 166 height 25
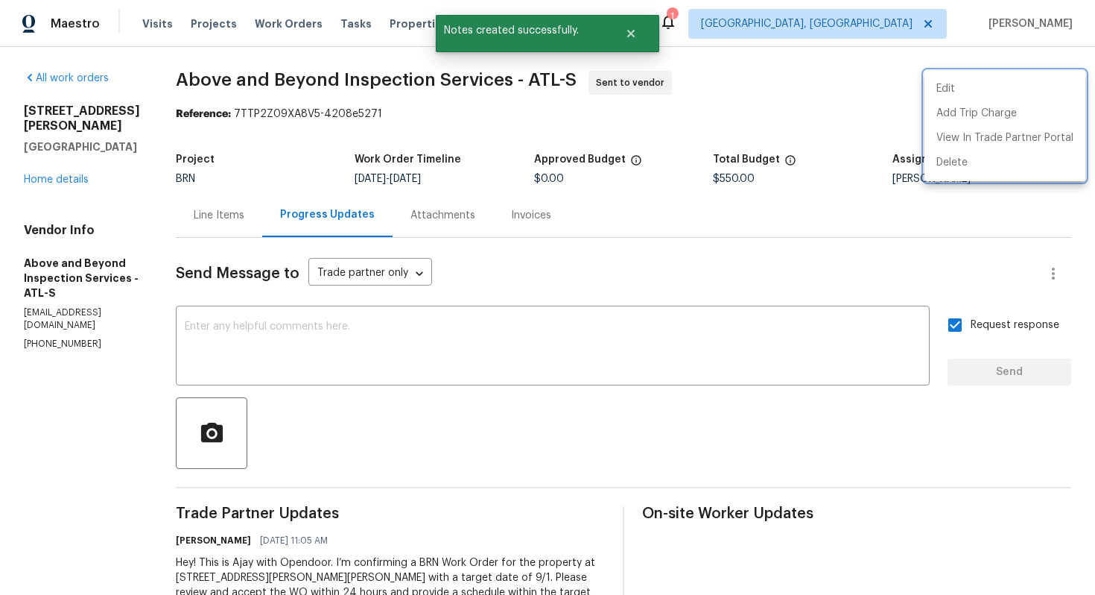
click at [762, 255] on div at bounding box center [547, 297] width 1095 height 595
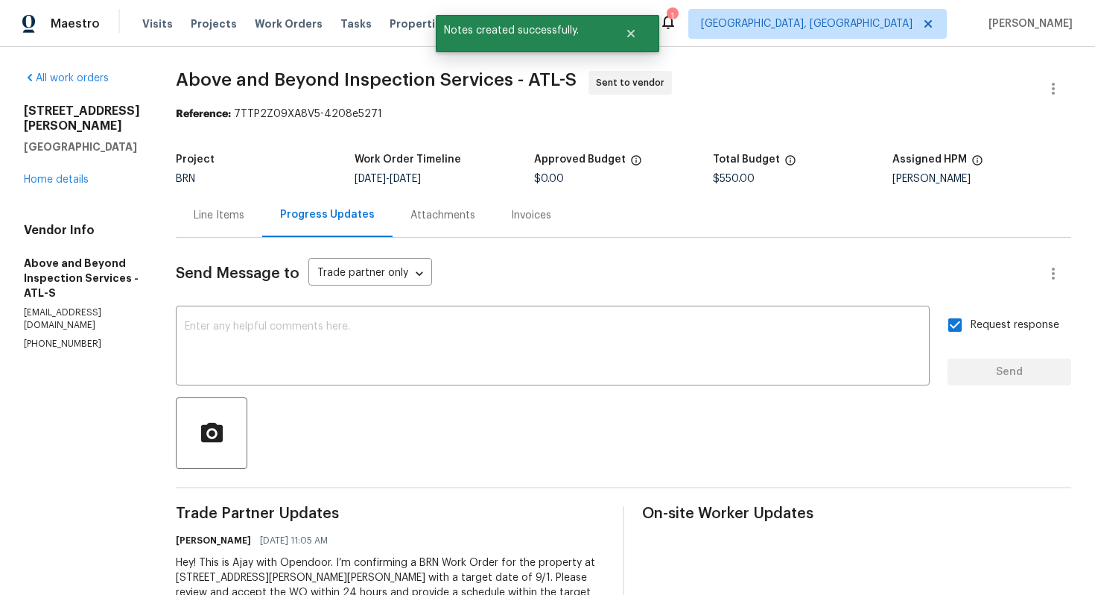
click at [262, 224] on div "Line Items" at bounding box center [219, 215] width 86 height 44
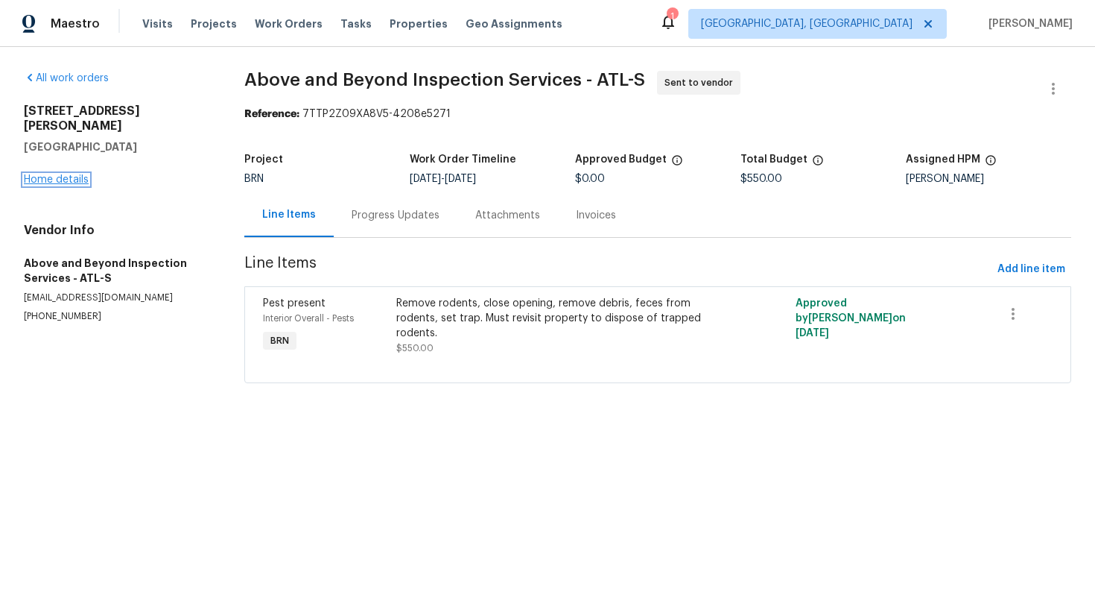
click at [82, 174] on link "Home details" at bounding box center [56, 179] width 65 height 10
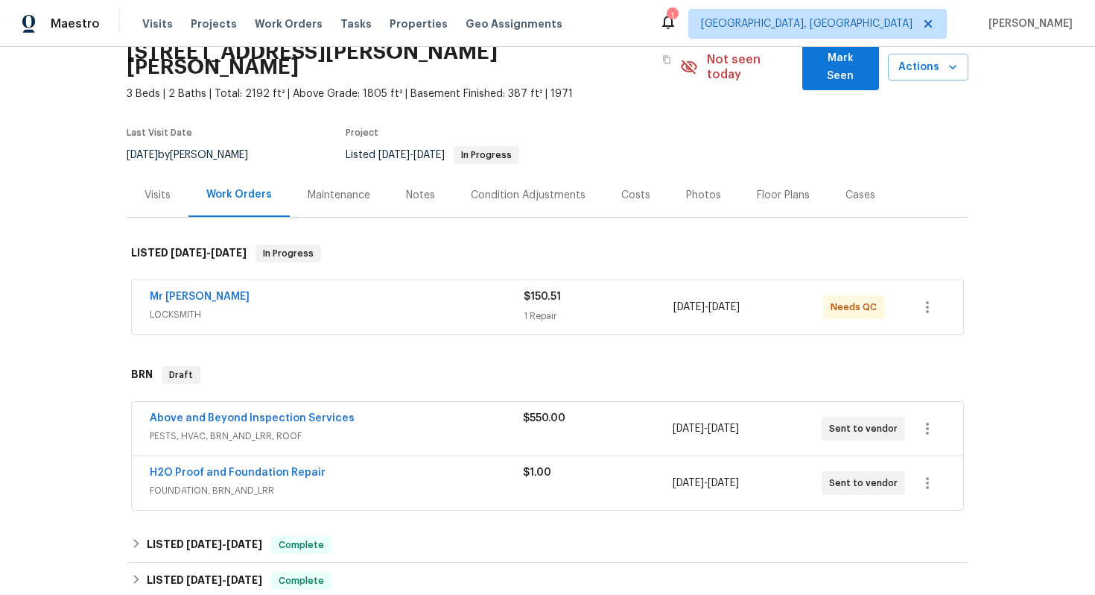
scroll to position [80, 0]
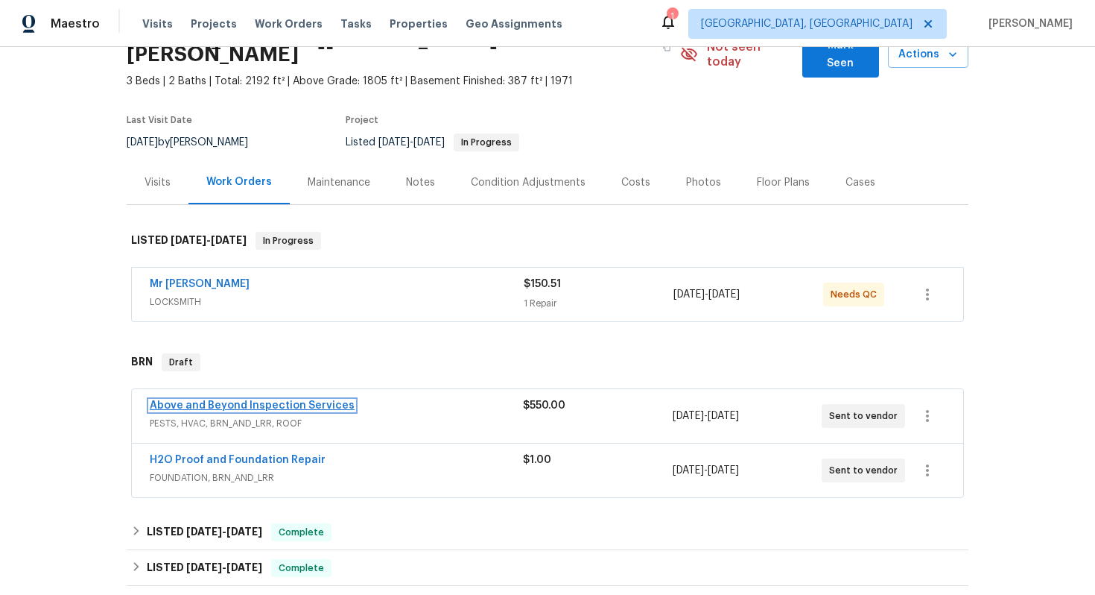
click at [264, 400] on link "Above and Beyond Inspection Services" at bounding box center [252, 405] width 205 height 10
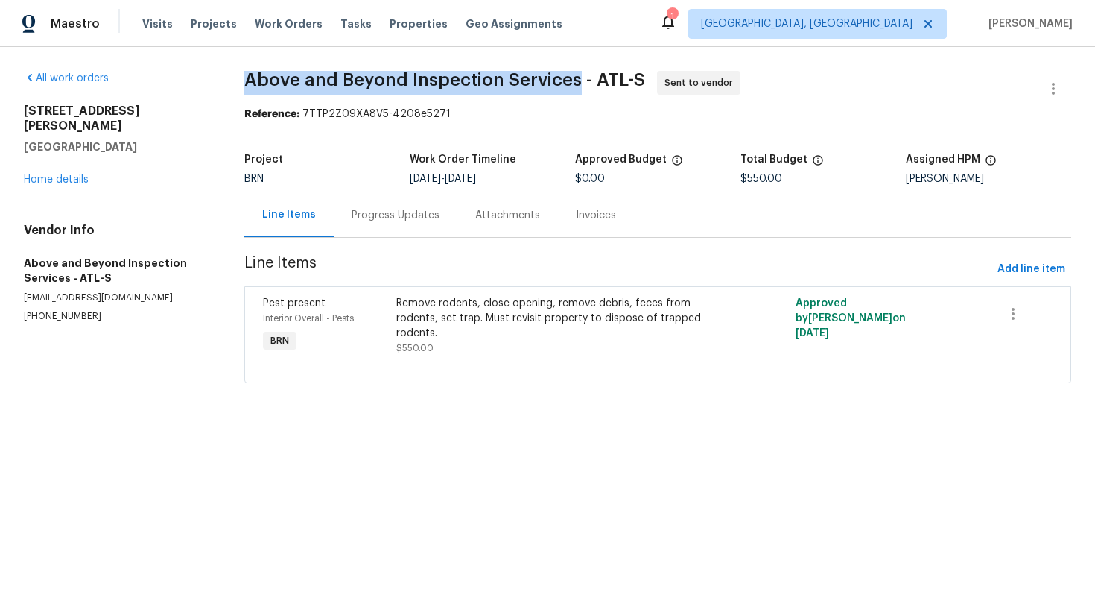
drag, startPoint x: 249, startPoint y: 82, endPoint x: 575, endPoint y: 79, distance: 325.7
click at [575, 79] on span "Above and Beyond Inspection Services - ATL-S" at bounding box center [444, 80] width 401 height 18
copy span "Above and Beyond Inspection Services"
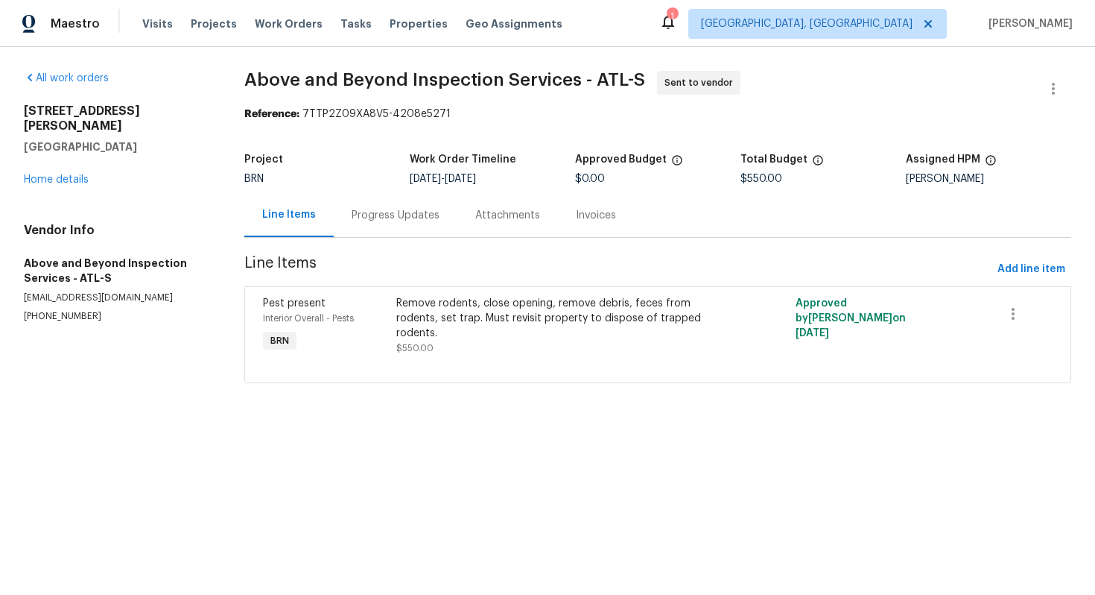
click at [403, 134] on section "Above and Beyond Inspection Services - ATL-S Sent to vendor Reference: 7TTP2Z09…" at bounding box center [657, 236] width 827 height 330
click at [74, 174] on link "Home details" at bounding box center [56, 179] width 65 height 10
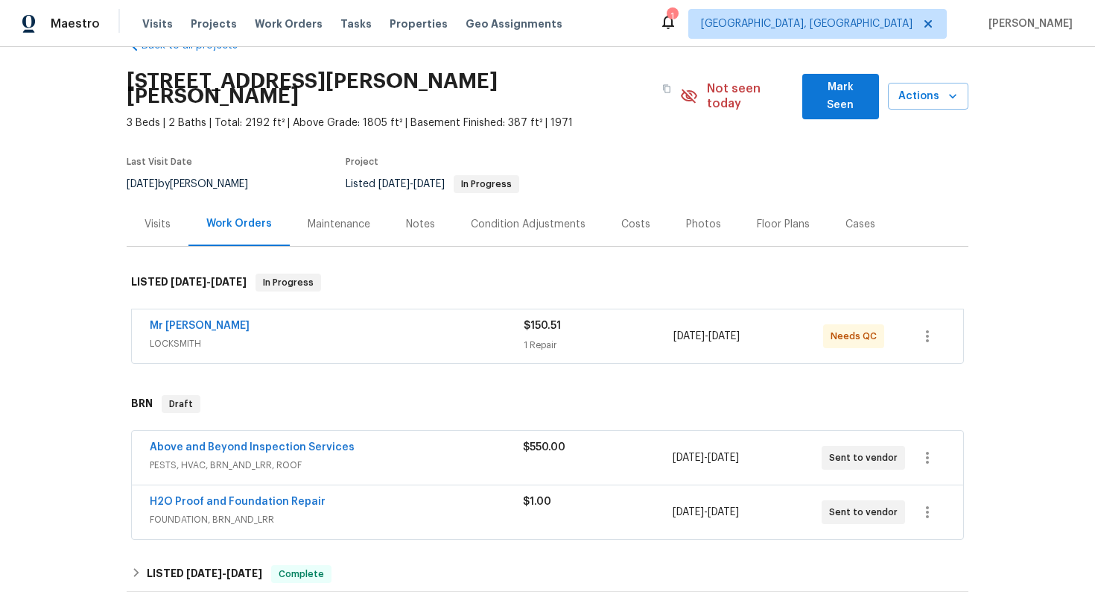
scroll to position [83, 0]
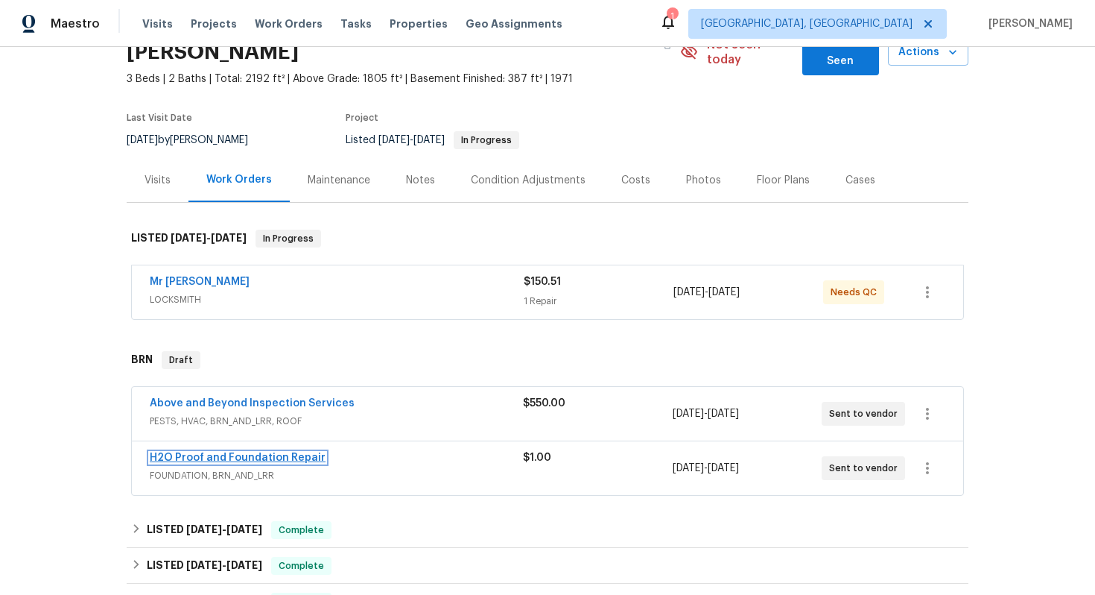
click at [183, 452] on link "H2O Proof and Foundation Repair" at bounding box center [238, 457] width 176 height 10
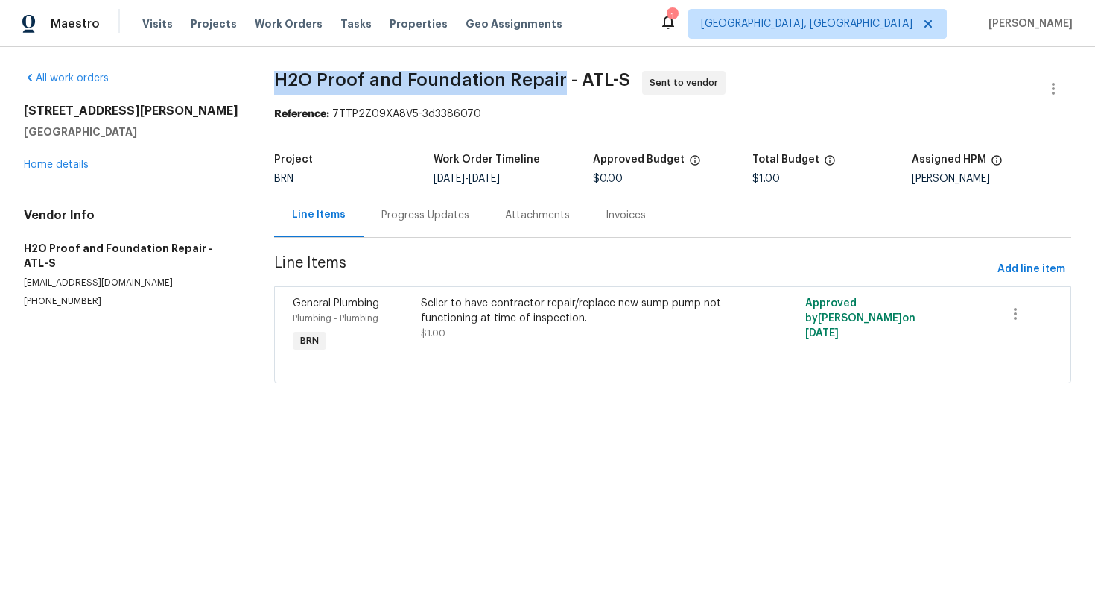
drag, startPoint x: 276, startPoint y: 79, endPoint x: 554, endPoint y: 75, distance: 278.0
click at [557, 73] on span "H2O Proof and Foundation Repair - ATL-S" at bounding box center [452, 80] width 356 height 18
copy span "H2O Proof and Foundation Repai"
click at [499, 84] on span "H2O Proof and Foundation Repair - ATL-S" at bounding box center [452, 80] width 356 height 18
drag, startPoint x: 279, startPoint y: 80, endPoint x: 559, endPoint y: 72, distance: 279.6
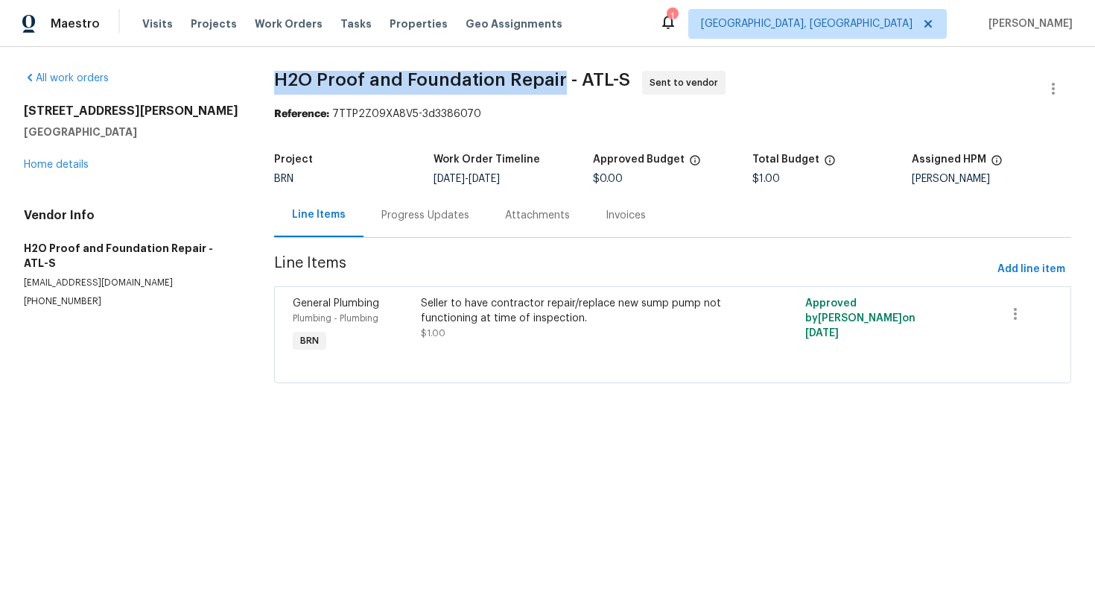
click at [559, 72] on span "H2O Proof and Foundation Repair - ATL-S" at bounding box center [452, 80] width 356 height 18
copy span "H2O Proof and Foundation Repair"
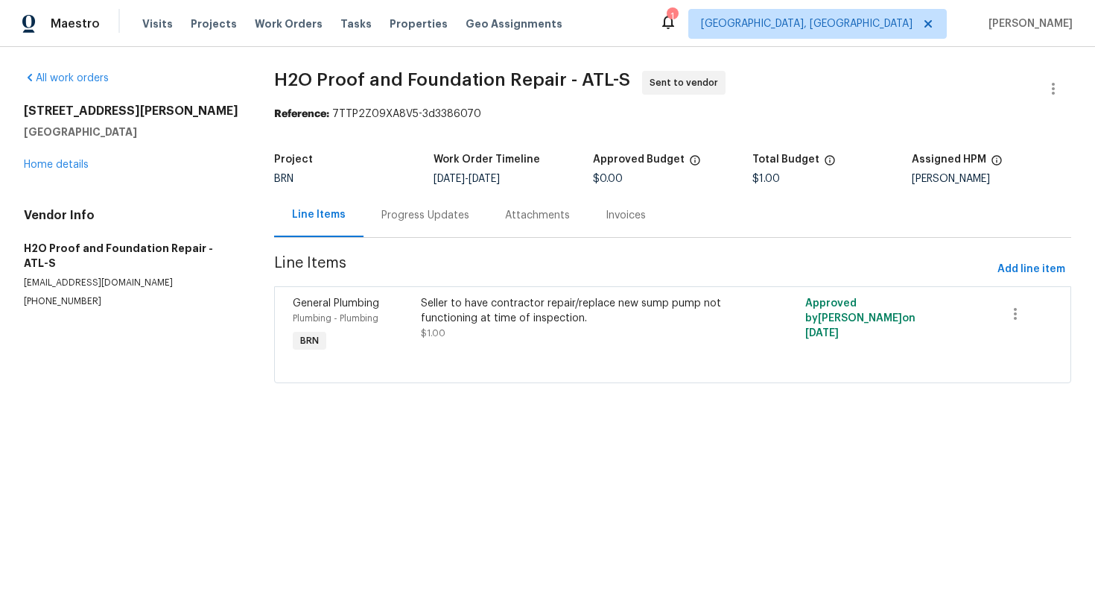
click at [674, 122] on section "H2O Proof and Foundation Repair - ATL-S Sent to vendor Reference: 7TTP2Z09XA8V5…" at bounding box center [672, 236] width 797 height 330
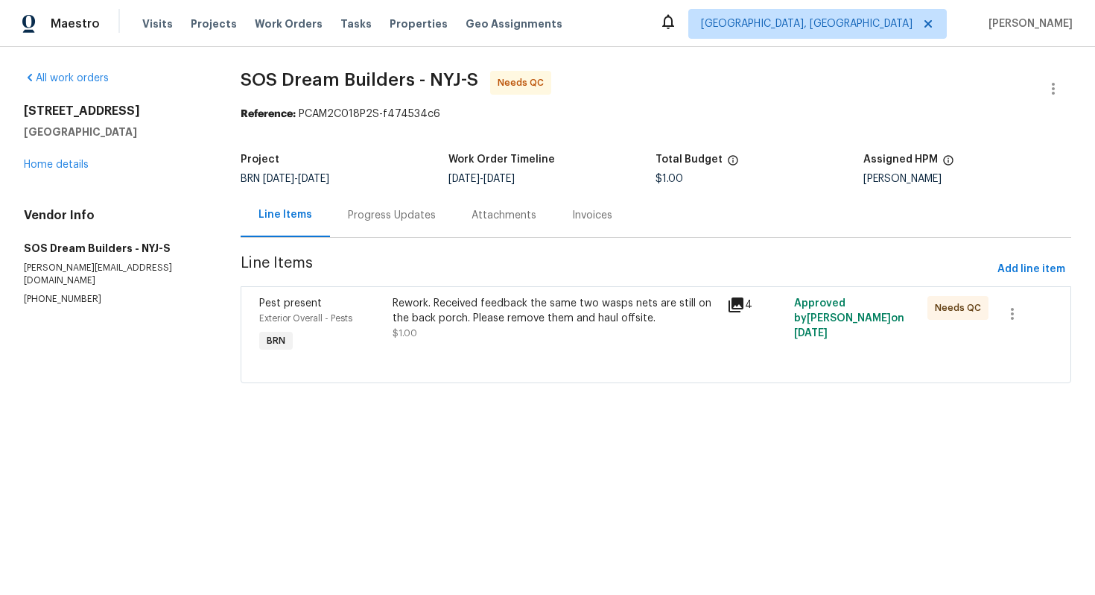
click at [390, 221] on div "Progress Updates" at bounding box center [392, 215] width 88 height 15
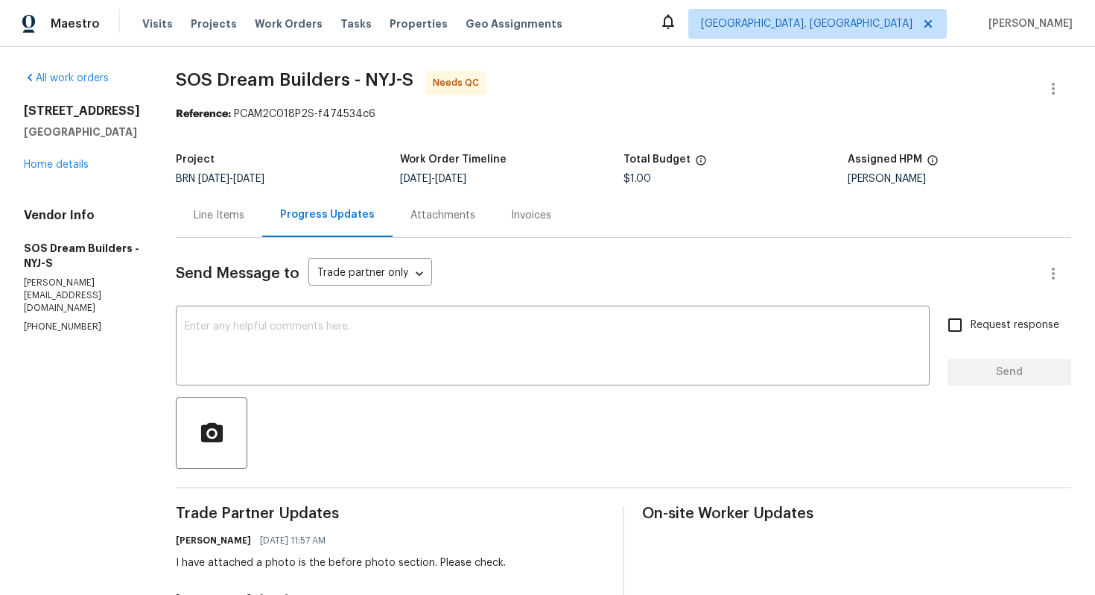
click at [262, 224] on div "Line Items" at bounding box center [219, 215] width 86 height 44
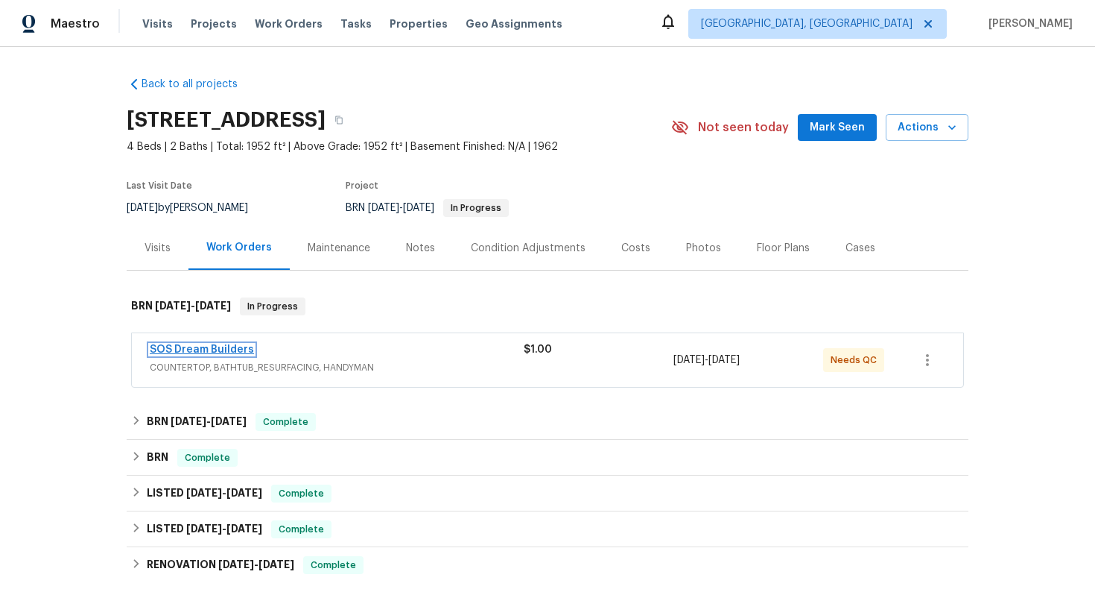
click at [232, 347] on link "SOS Dream Builders" at bounding box center [202, 349] width 104 height 10
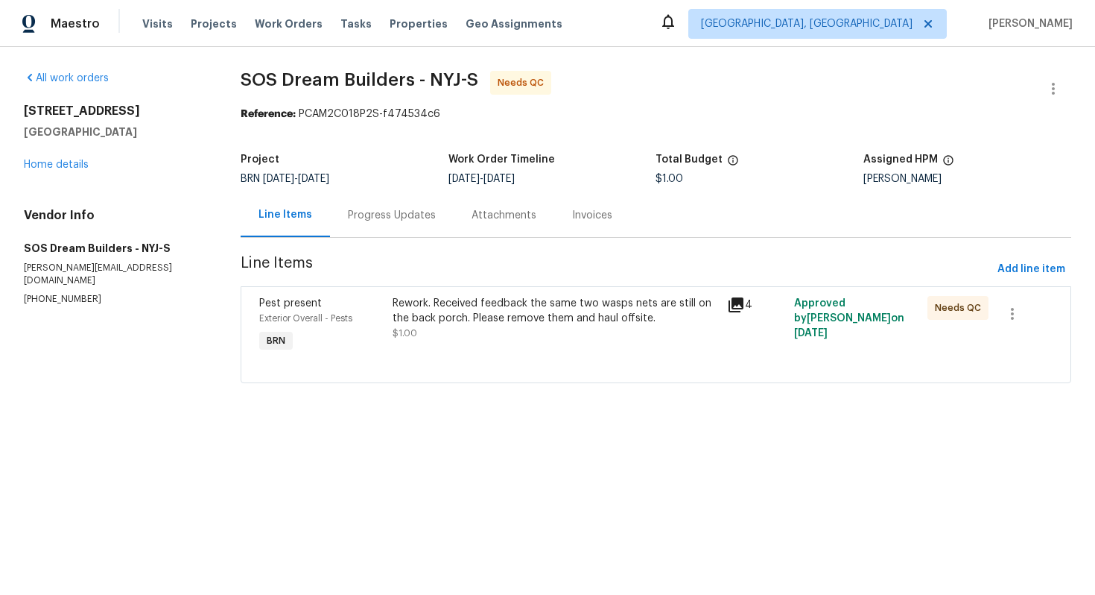
click at [382, 223] on div "Progress Updates" at bounding box center [392, 215] width 124 height 44
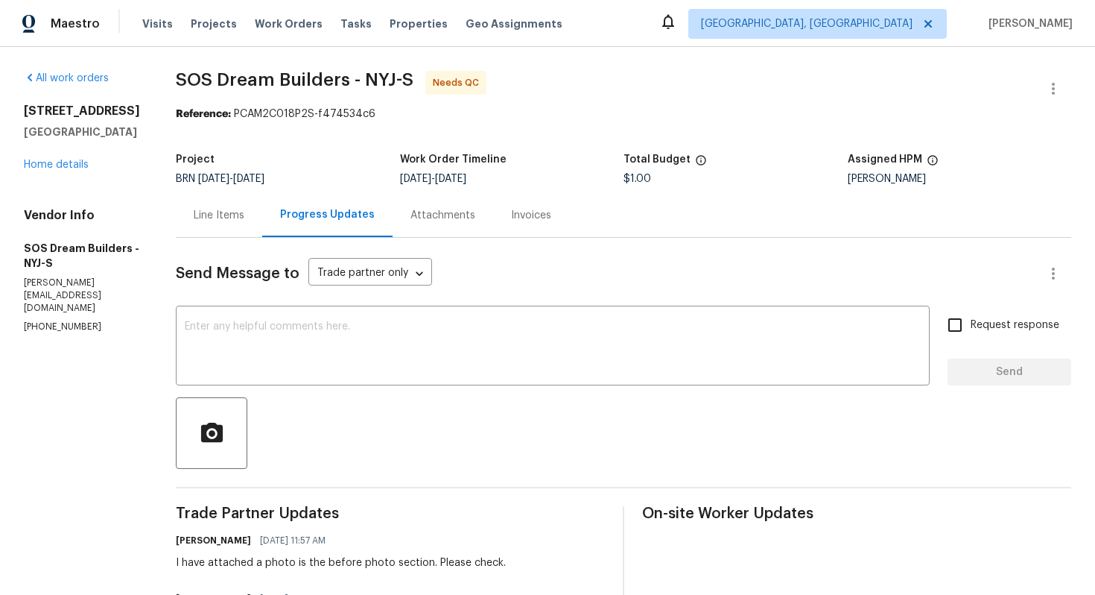
click at [240, 221] on div "Line Items" at bounding box center [219, 215] width 51 height 15
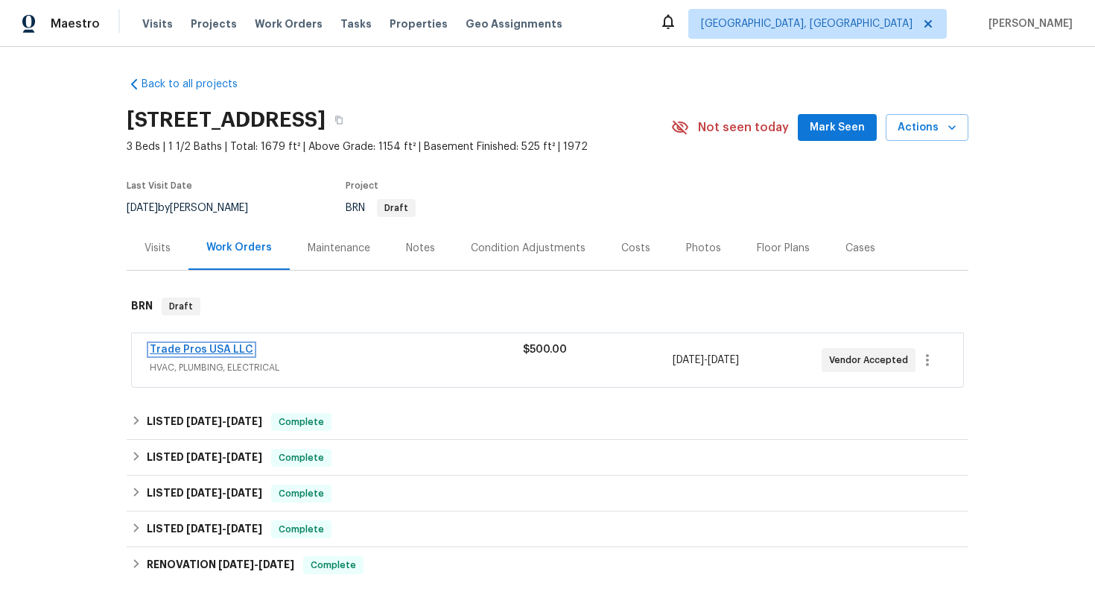
click at [219, 352] on link "Trade Pros USA LLC" at bounding box center [202, 349] width 104 height 10
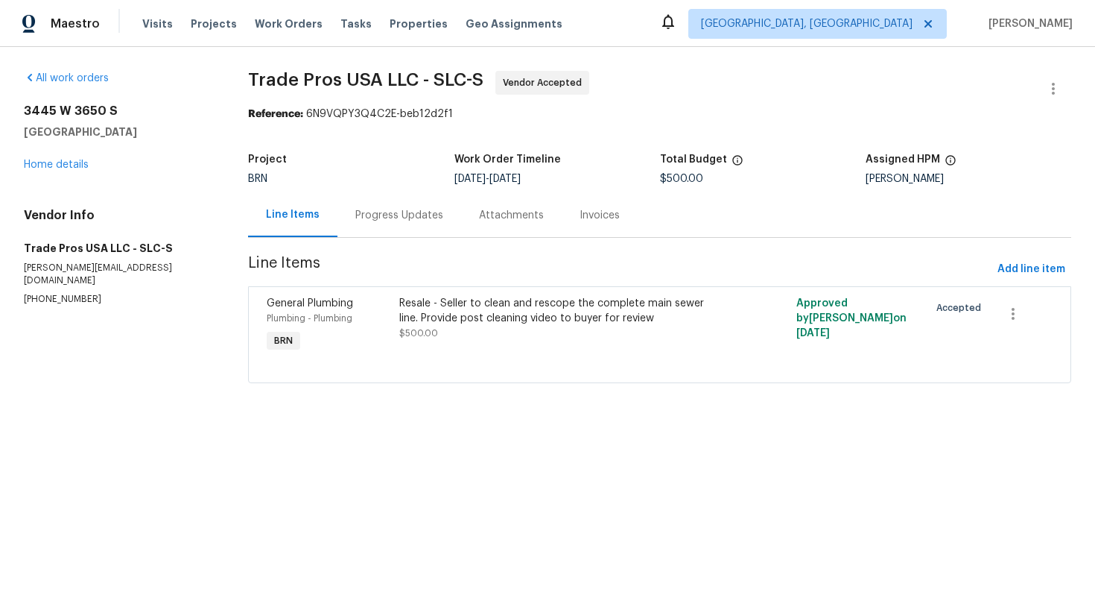
click at [393, 234] on div "Progress Updates" at bounding box center [400, 215] width 124 height 44
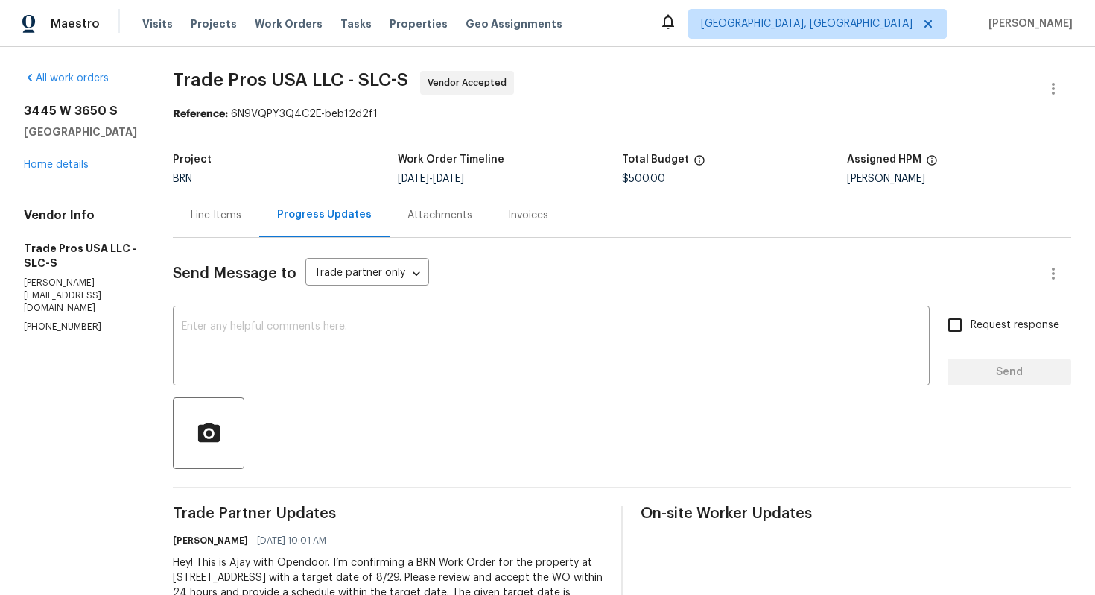
click at [224, 223] on div "Line Items" at bounding box center [216, 215] width 86 height 44
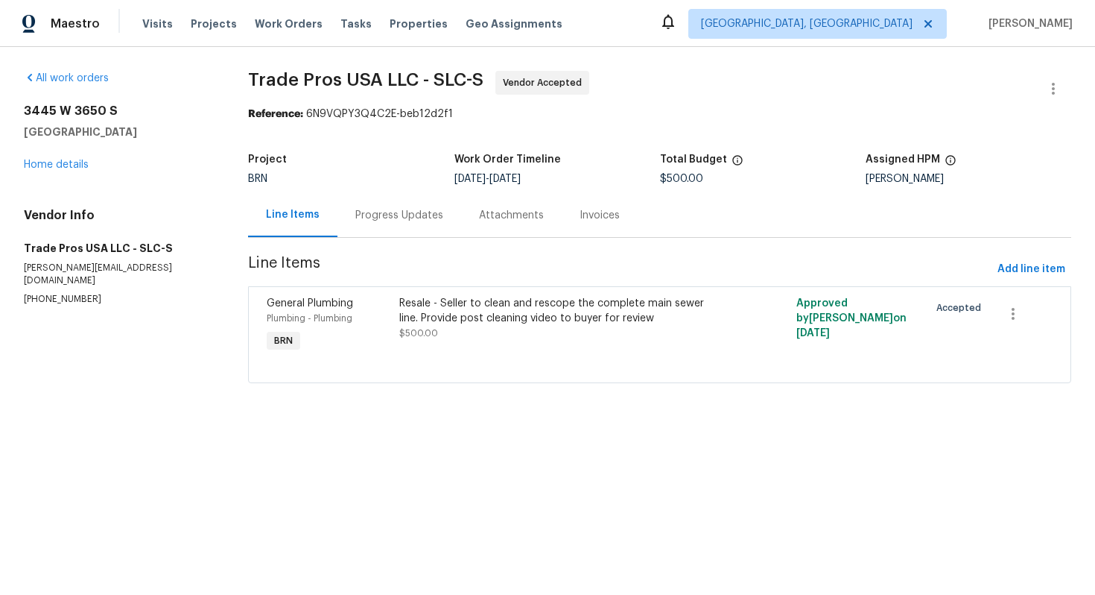
click at [65, 293] on p "[PHONE_NUMBER]" at bounding box center [118, 299] width 189 height 13
copy p "[PHONE_NUMBER]"
click at [435, 226] on div "Progress Updates" at bounding box center [400, 215] width 124 height 44
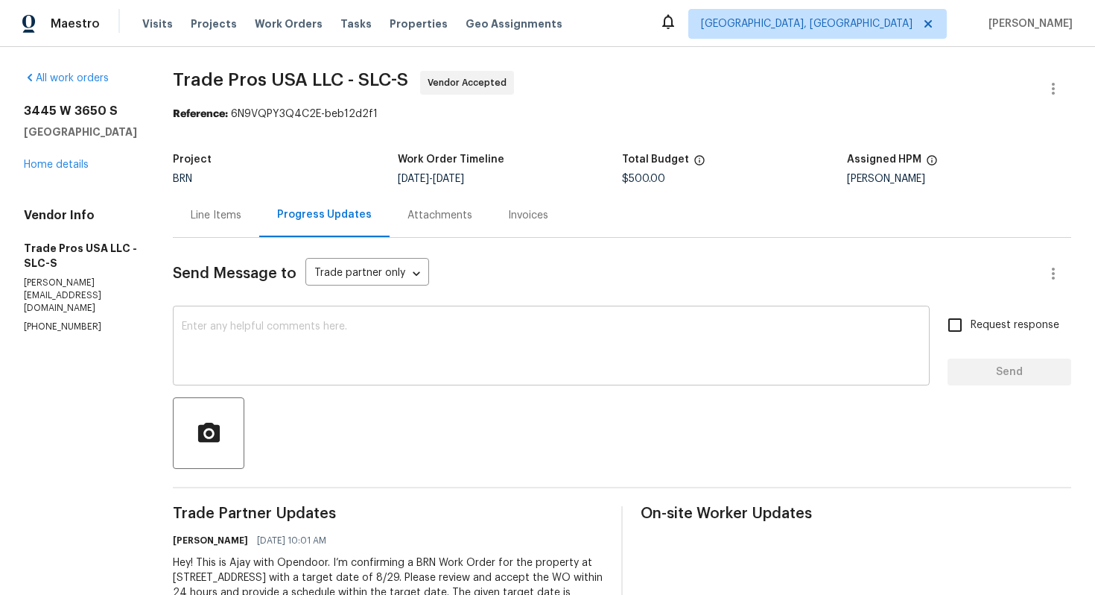
click at [398, 332] on textarea at bounding box center [551, 347] width 739 height 52
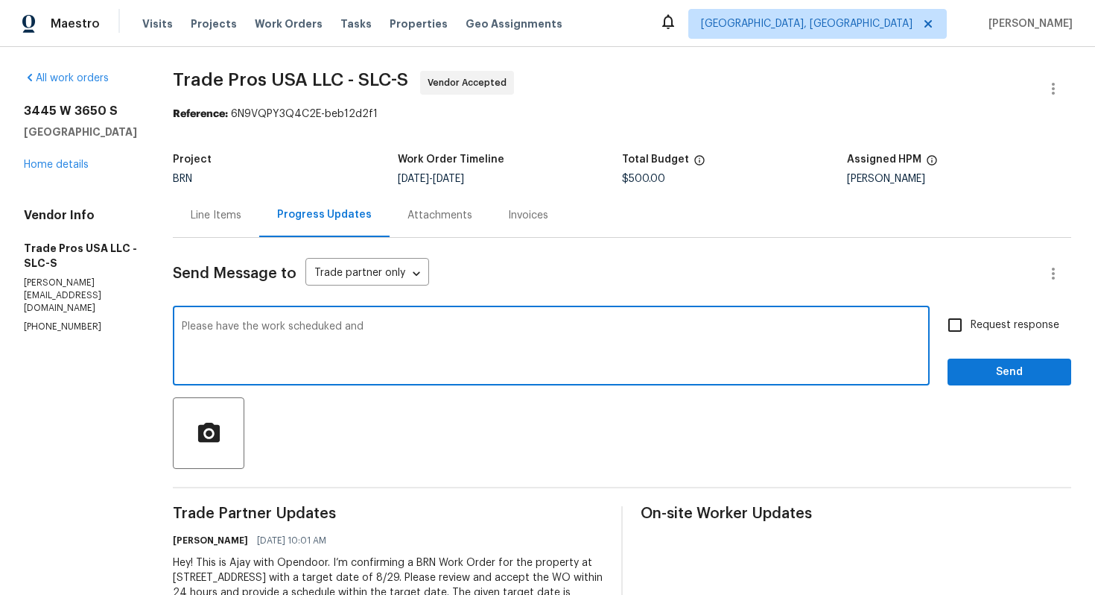
click at [322, 329] on textarea "Please have the work scheduked and" at bounding box center [551, 347] width 739 height 52
type textarea "Please have the work scheduled and update me in the portal with the date."
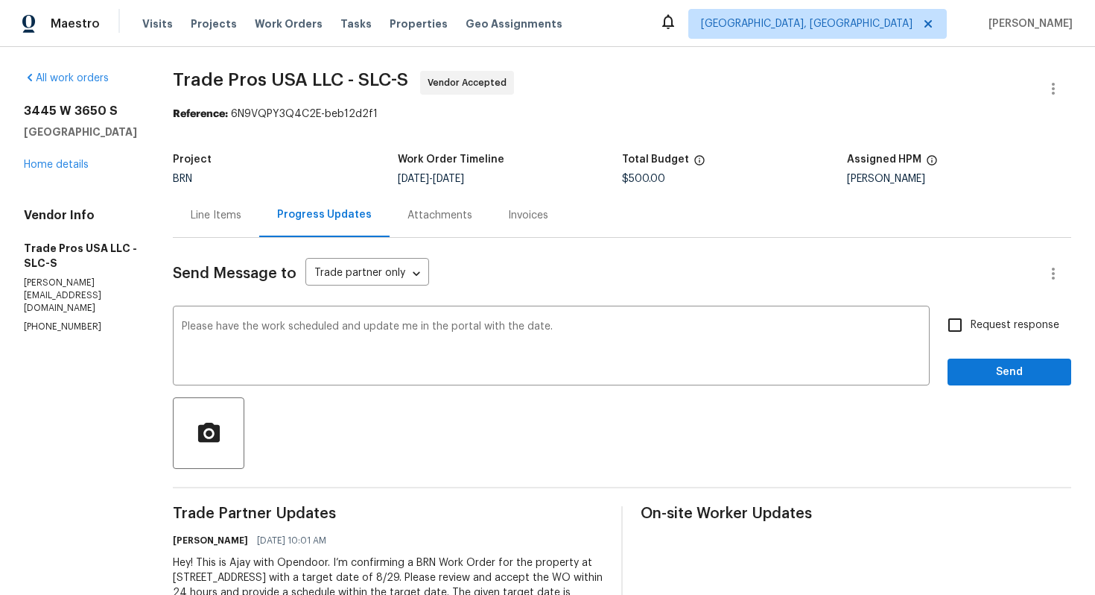
click at [1008, 327] on span "Request response" at bounding box center [1015, 325] width 89 height 16
click at [971, 327] on input "Request response" at bounding box center [955, 324] width 31 height 31
checkbox input "true"
click at [1008, 358] on button "Send" at bounding box center [1010, 372] width 124 height 28
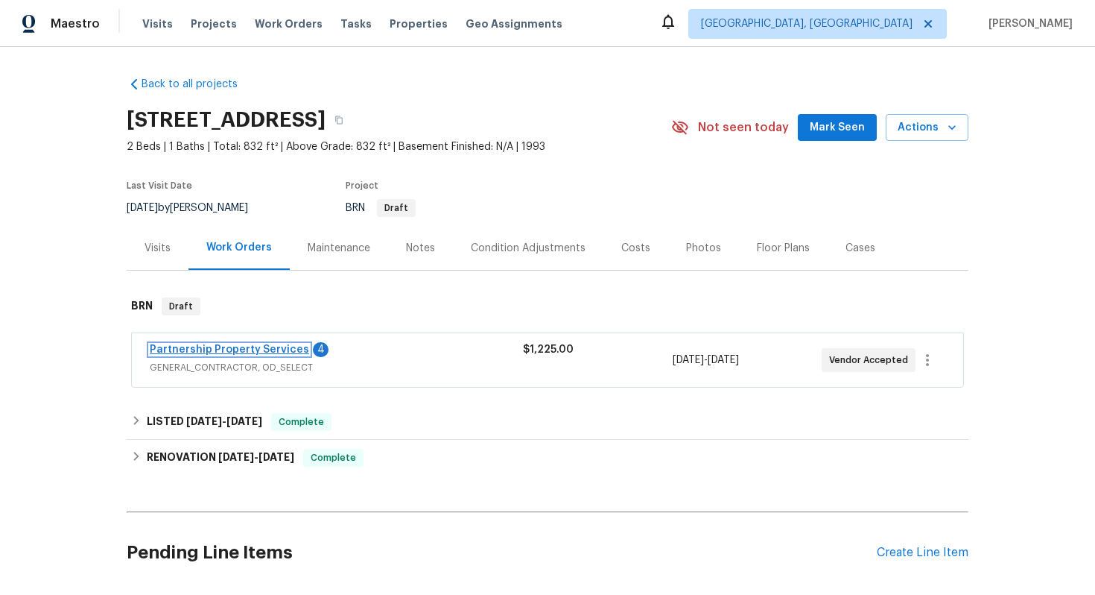
click at [244, 352] on link "Partnership Property Services" at bounding box center [229, 349] width 159 height 10
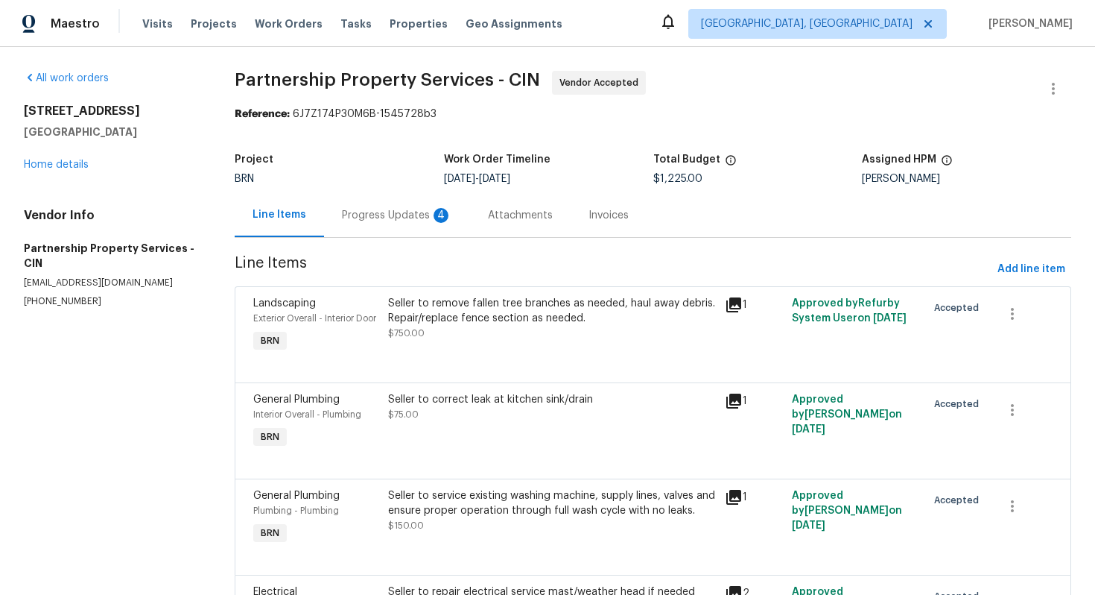
click at [408, 218] on div "Progress Updates 4" at bounding box center [397, 215] width 110 height 15
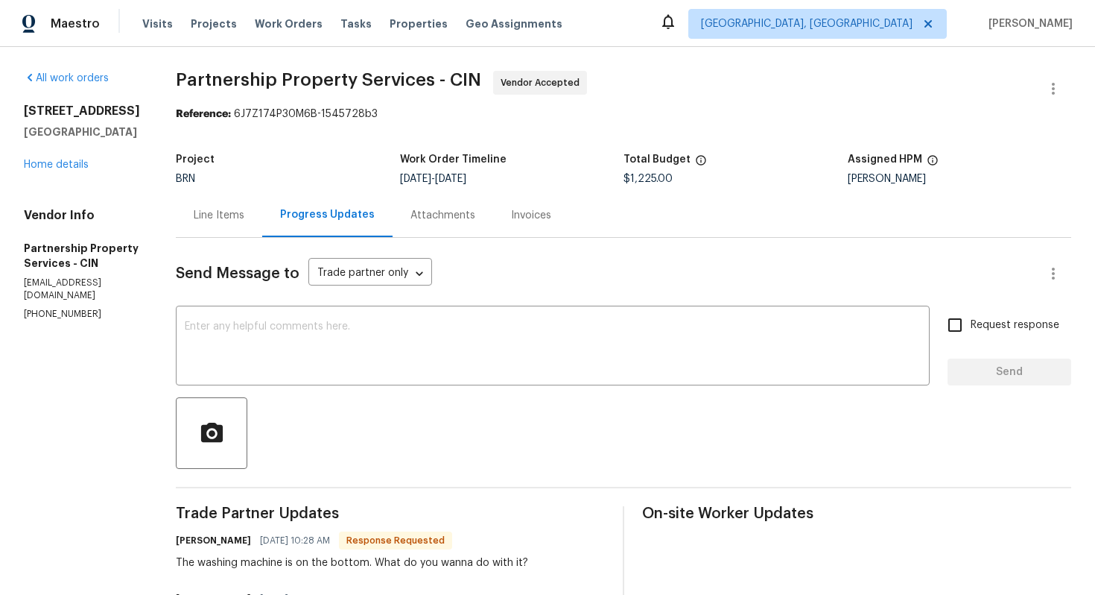
click at [262, 205] on div "Line Items" at bounding box center [219, 215] width 86 height 44
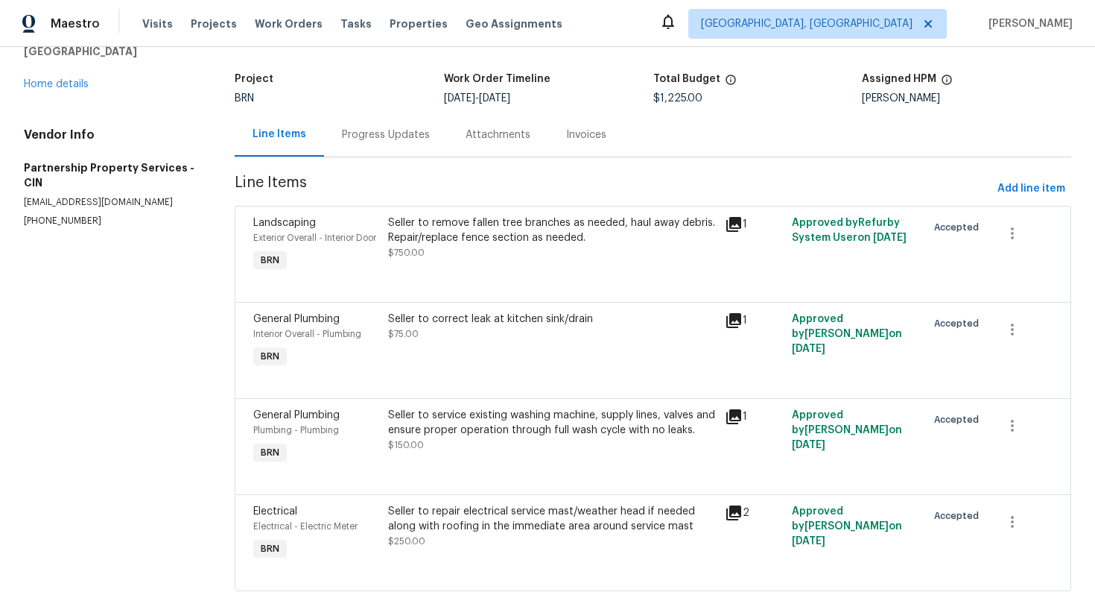
scroll to position [135, 0]
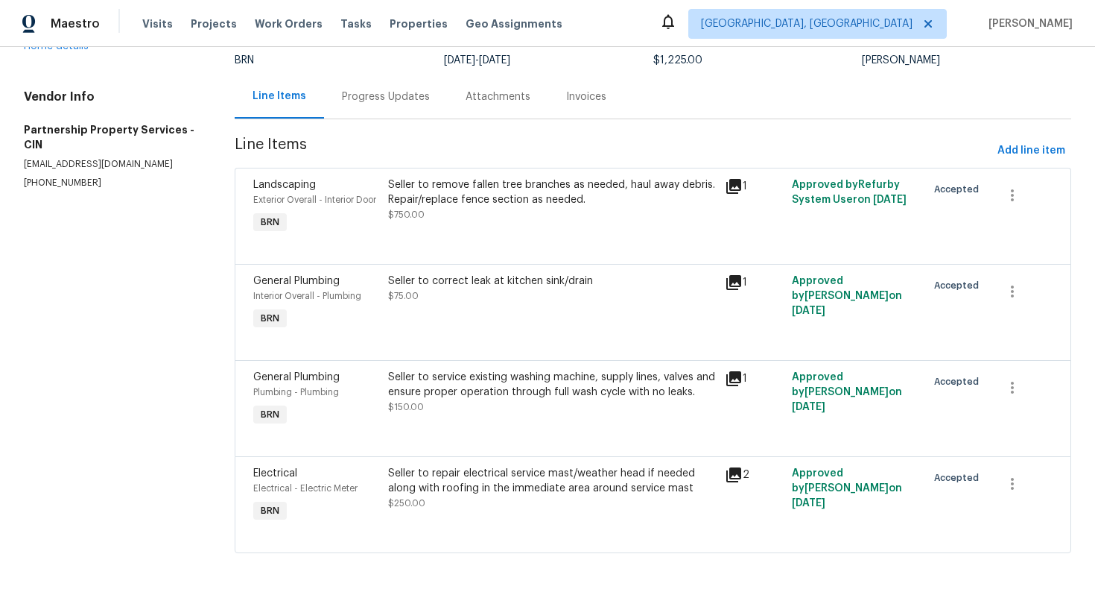
click at [487, 393] on div "Seller to service existing washing machine, supply lines, valves and ensure pro…" at bounding box center [552, 385] width 328 height 30
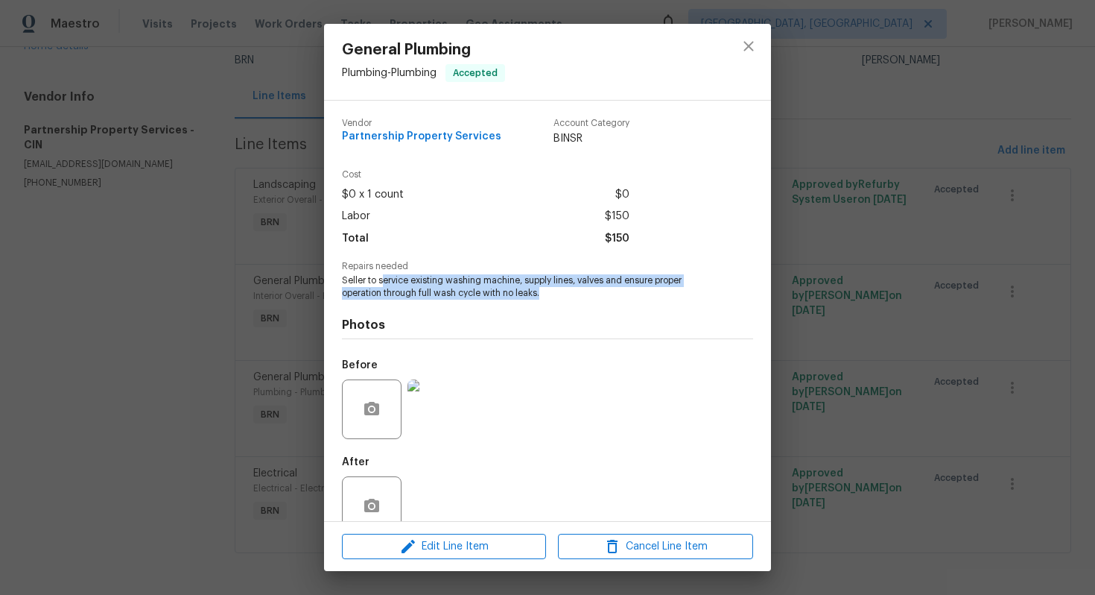
drag, startPoint x: 382, startPoint y: 283, endPoint x: 545, endPoint y: 295, distance: 162.9
click at [545, 293] on span "Seller to service existing washing machine, supply lines, valves and ensure pro…" at bounding box center [527, 286] width 370 height 25
copy span "ervice existing washing machine, supply lines, valves and ensure proper operati…"
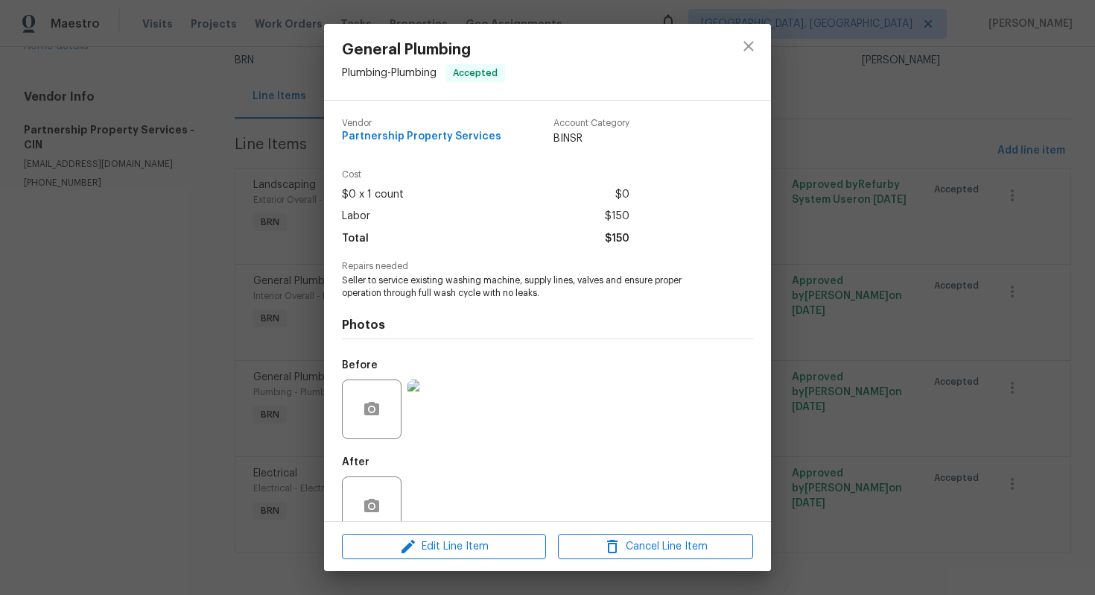
click at [92, 334] on div "General Plumbing Plumbing - Plumbing Accepted Vendor Partnership Property Servi…" at bounding box center [547, 297] width 1095 height 595
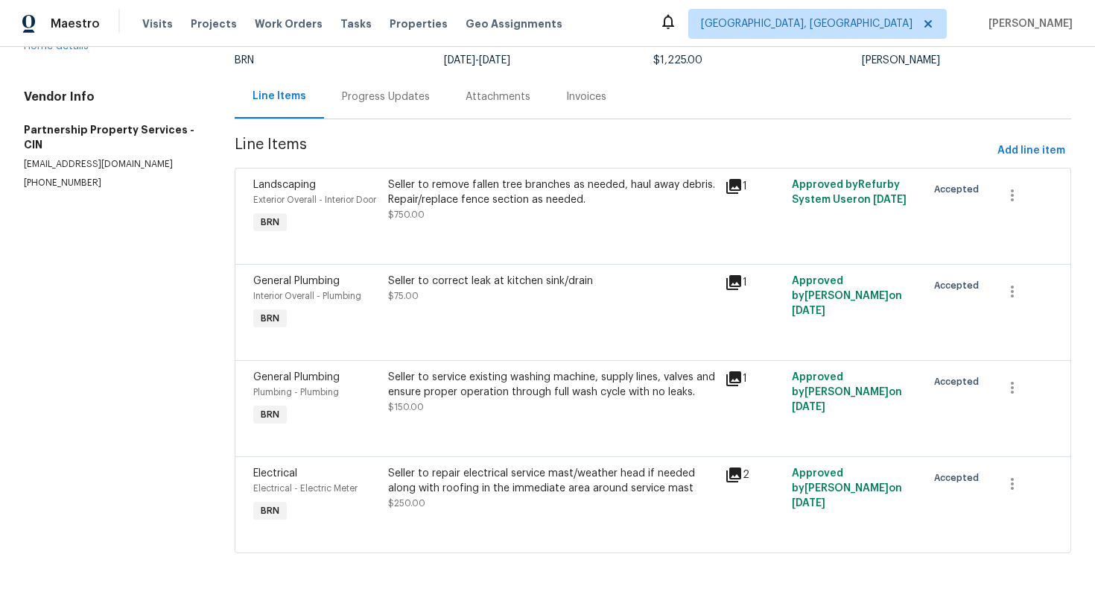
click at [385, 89] on div "Progress Updates" at bounding box center [386, 96] width 88 height 15
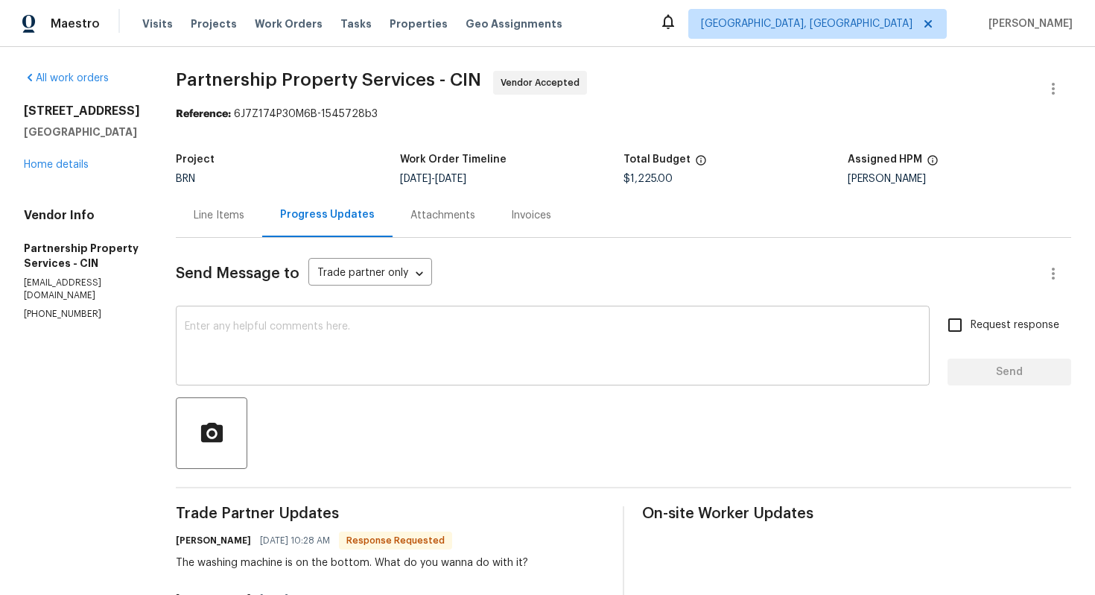
click at [405, 344] on textarea at bounding box center [553, 347] width 736 height 52
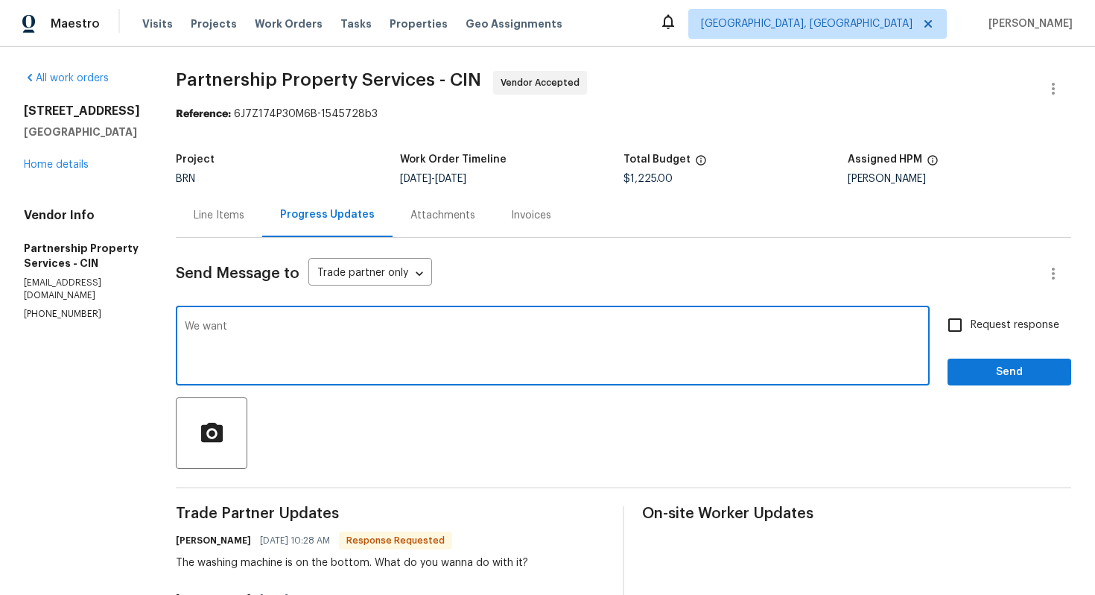
paste textarea "ervice existing washing machine, supply lines, valves and ensure proper operati…"
click at [306, 329] on textarea "We want ervice existing washing machine, supply lines, valves and ensure proper…" at bounding box center [553, 347] width 736 height 52
type textarea "We want to service existing washing machine, supply lines, valves and ensure pr…"
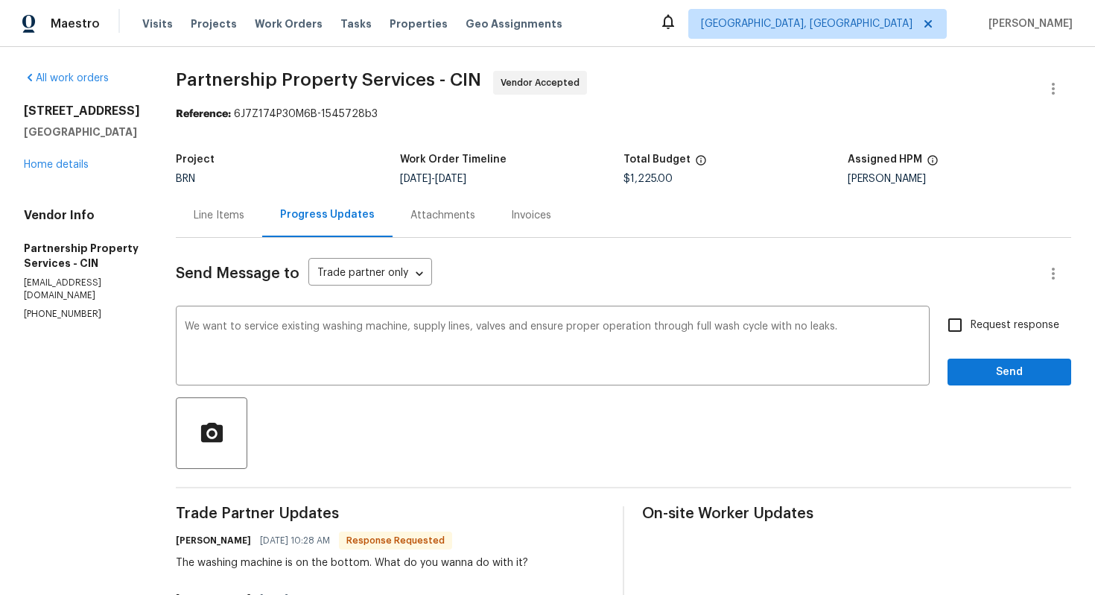
click at [973, 316] on label "Request response" at bounding box center [1000, 324] width 120 height 31
click at [971, 316] on input "Request response" at bounding box center [955, 324] width 31 height 31
checkbox input "true"
click at [981, 362] on button "Send" at bounding box center [1010, 372] width 124 height 28
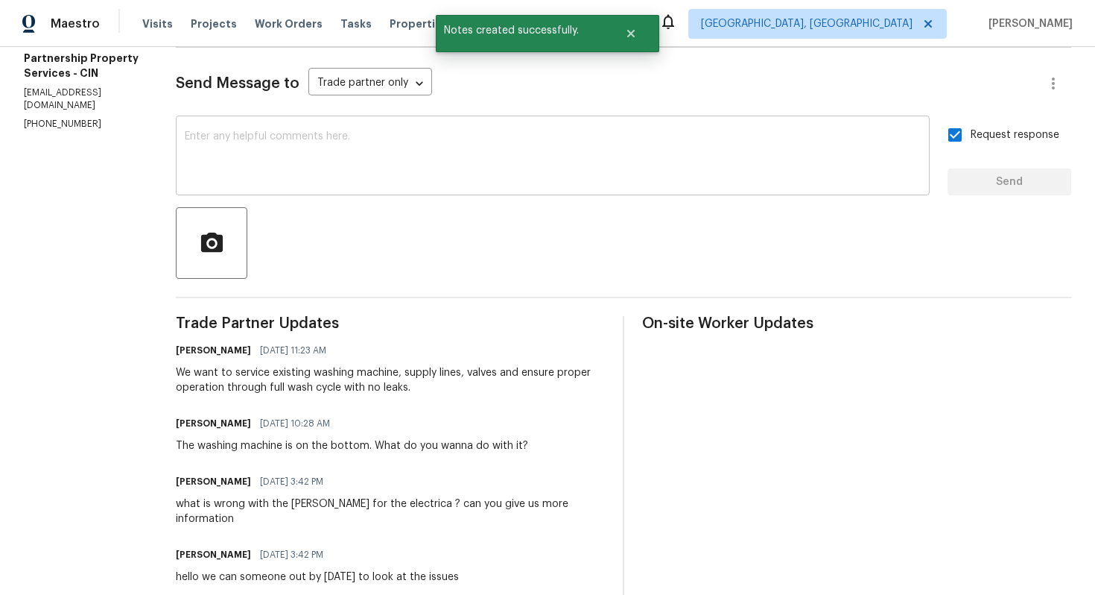
scroll to position [193, 0]
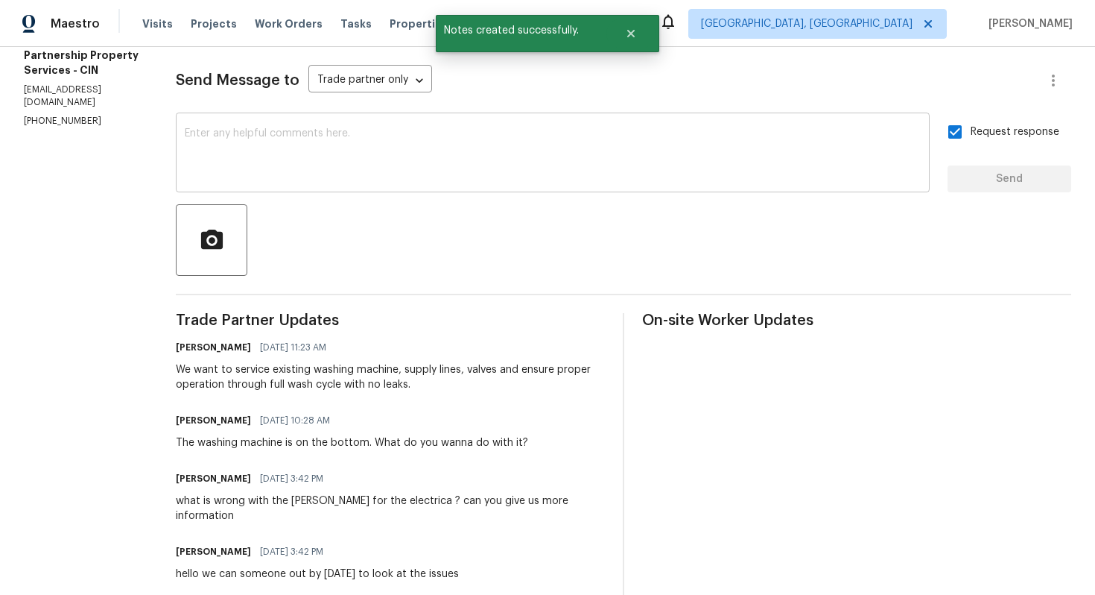
click at [402, 358] on div "[PERSON_NAME] [DATE] 11:23 AM" at bounding box center [390, 347] width 429 height 21
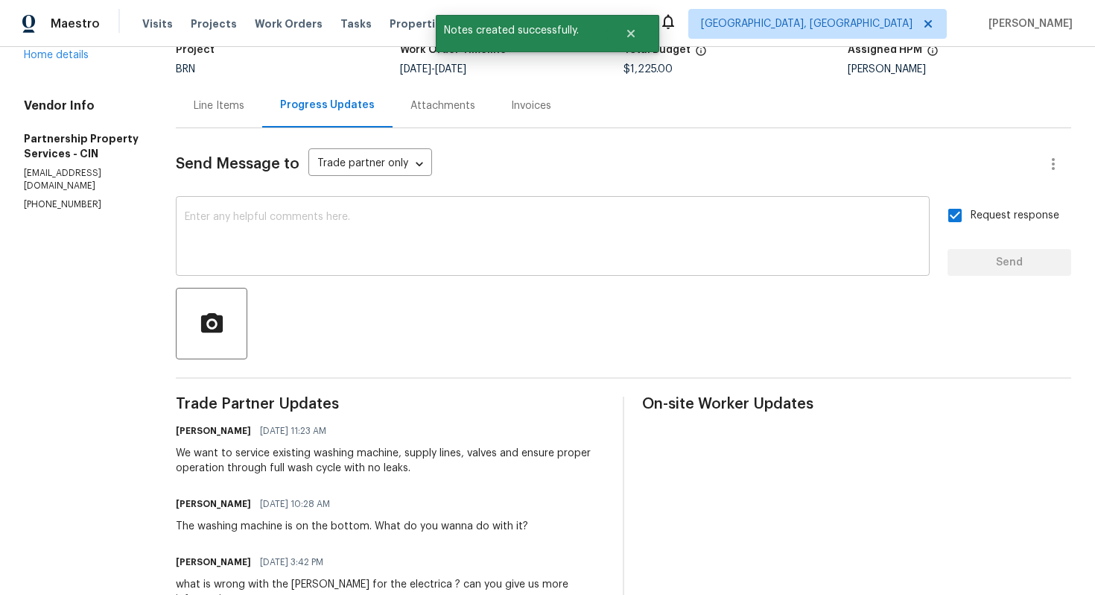
scroll to position [0, 0]
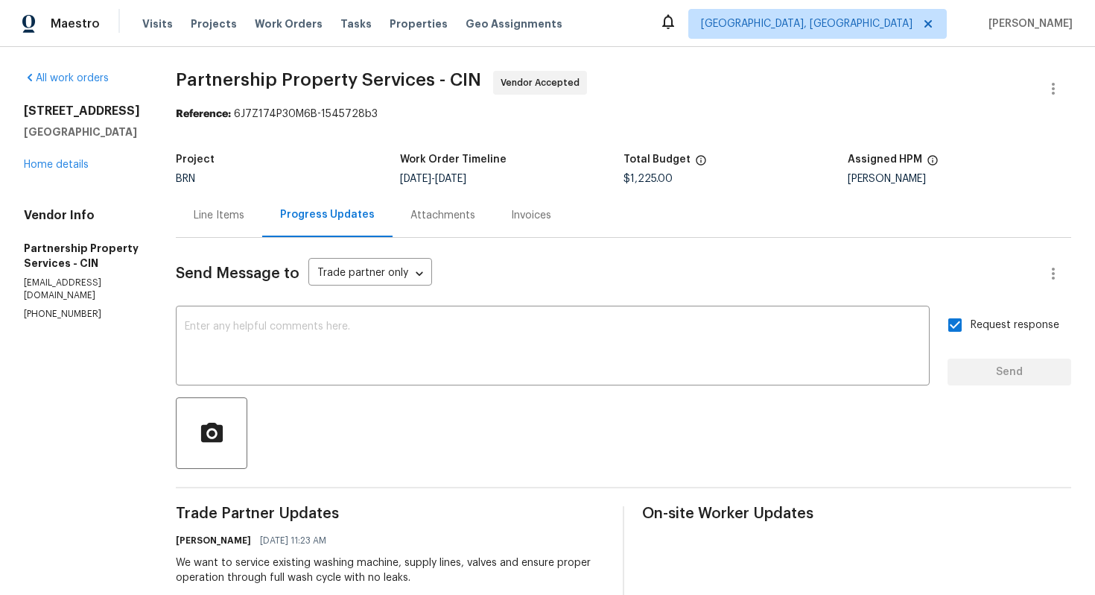
click at [262, 232] on div "Line Items" at bounding box center [219, 215] width 86 height 44
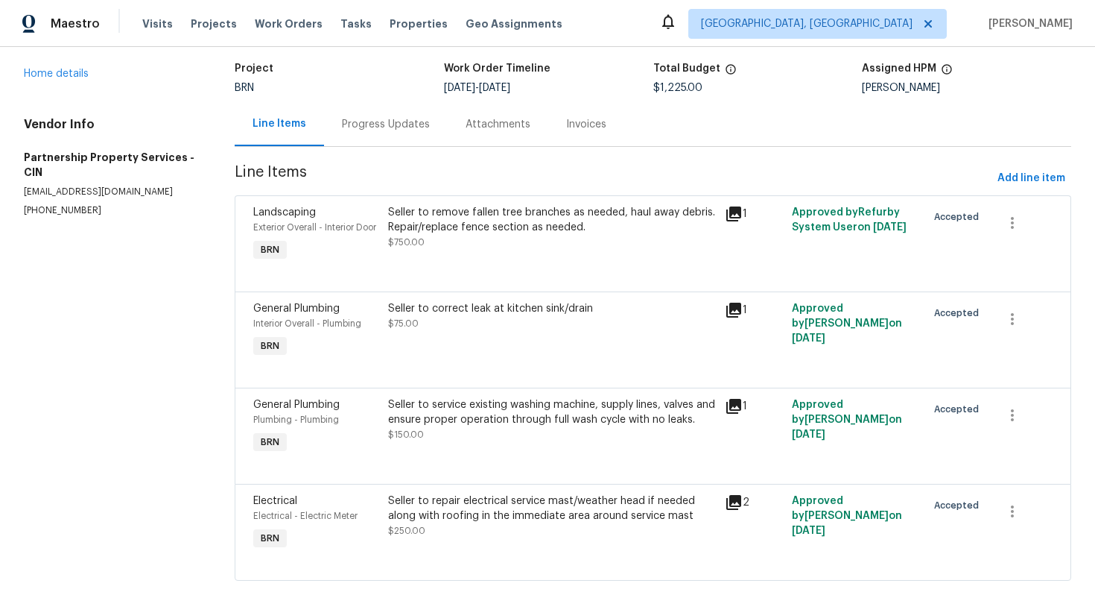
scroll to position [135, 0]
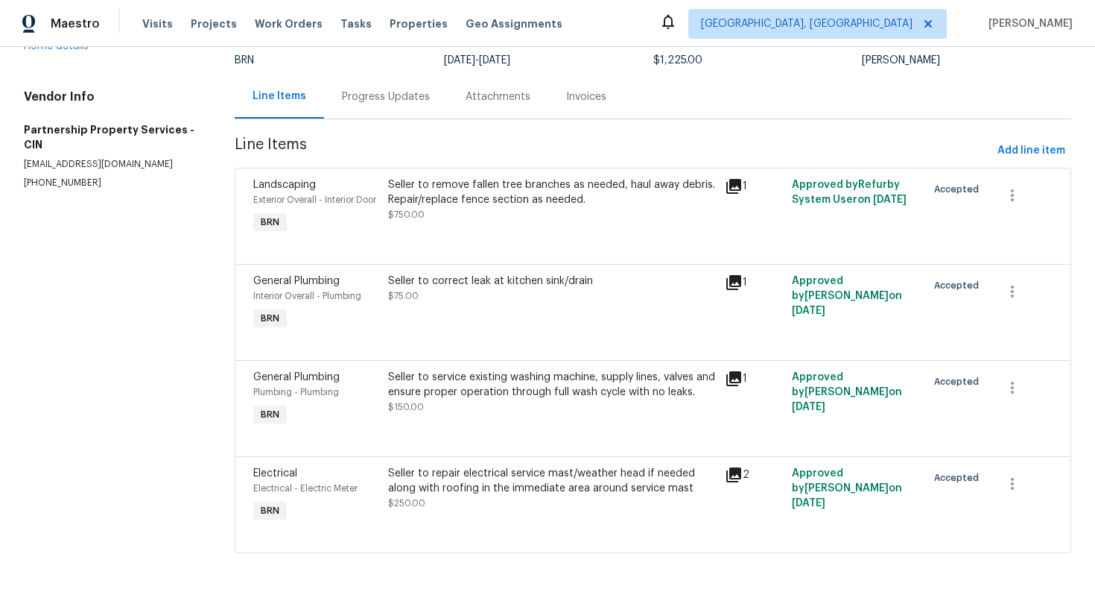
click at [490, 469] on div "Seller to repair electrical service mast/weather head if needed along with roof…" at bounding box center [552, 481] width 328 height 30
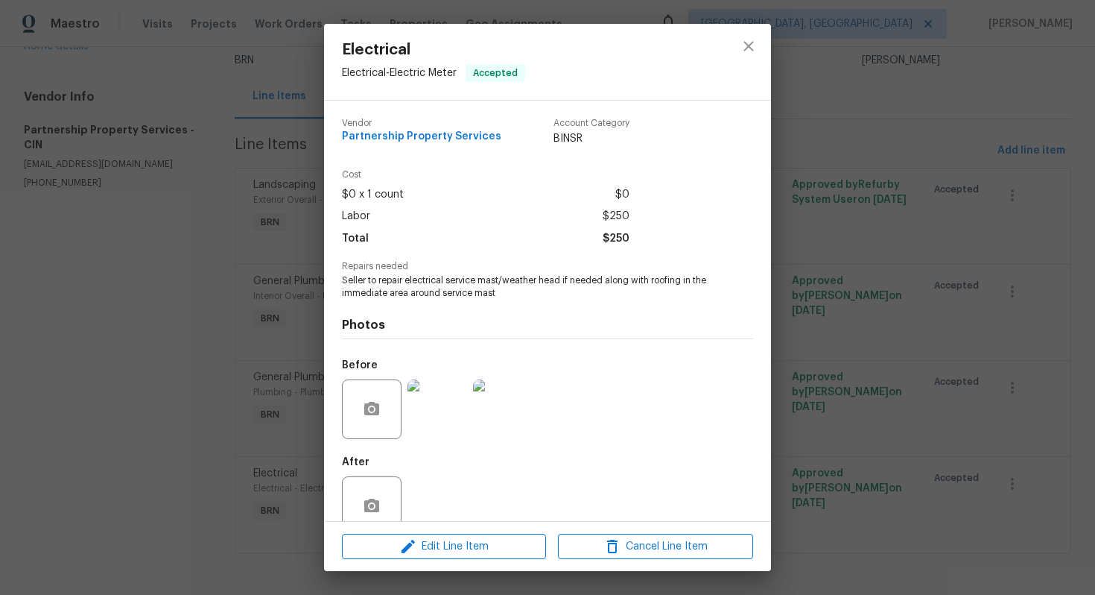
click at [497, 423] on img at bounding box center [503, 409] width 60 height 60
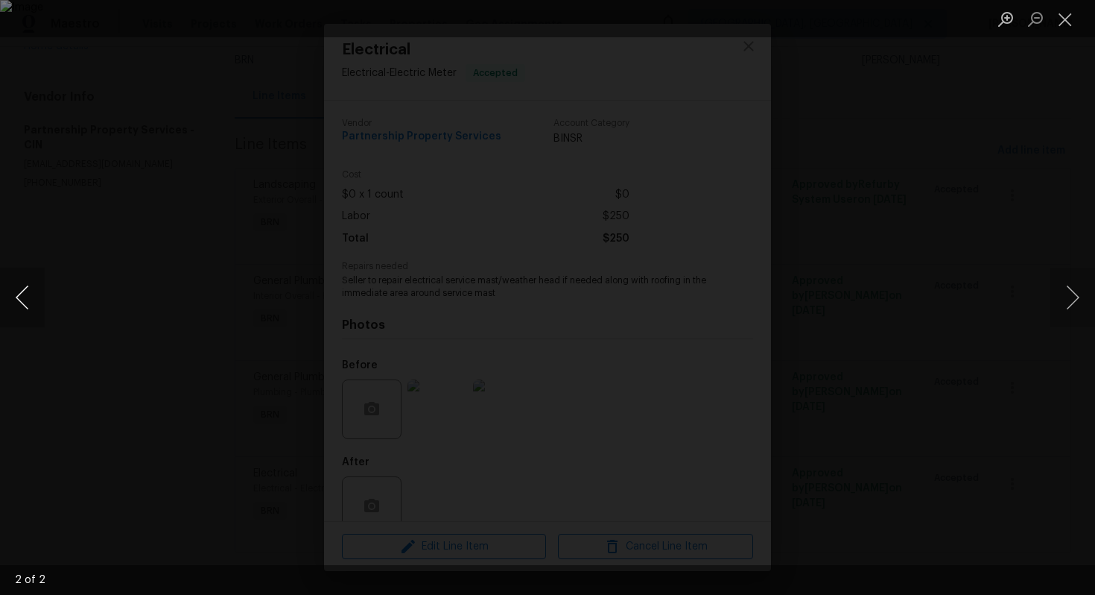
click at [18, 294] on button "Previous image" at bounding box center [22, 298] width 45 height 60
click at [1075, 308] on button "Next image" at bounding box center [1073, 298] width 45 height 60
click at [1066, 13] on button "Close lightbox" at bounding box center [1066, 19] width 30 height 26
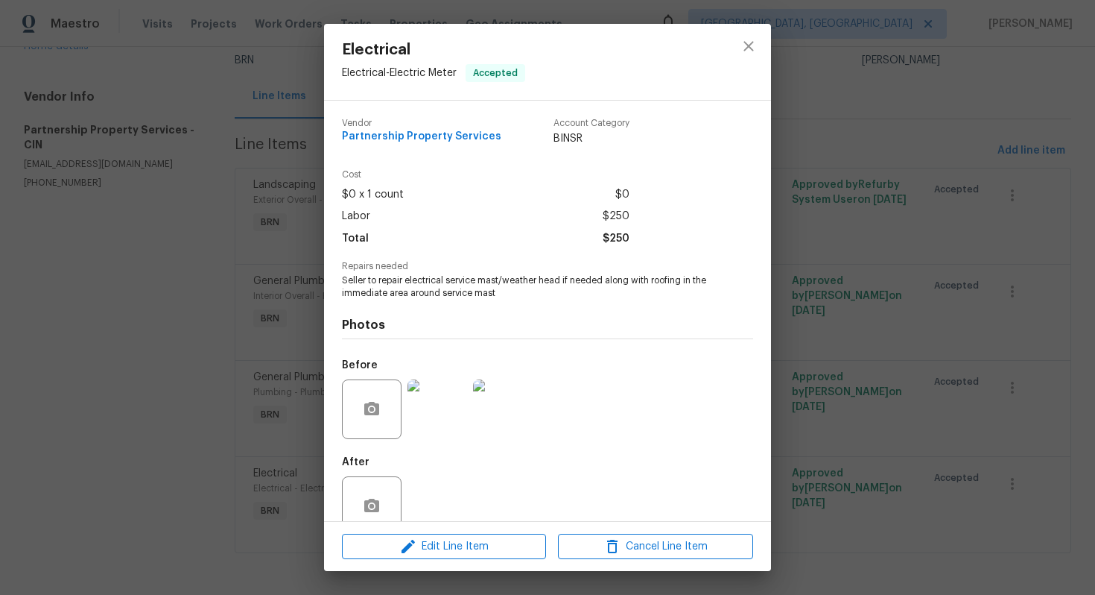
click at [809, 197] on div "Electrical Electrical - Electric Meter Accepted Vendor Partnership Property Ser…" at bounding box center [547, 297] width 1095 height 595
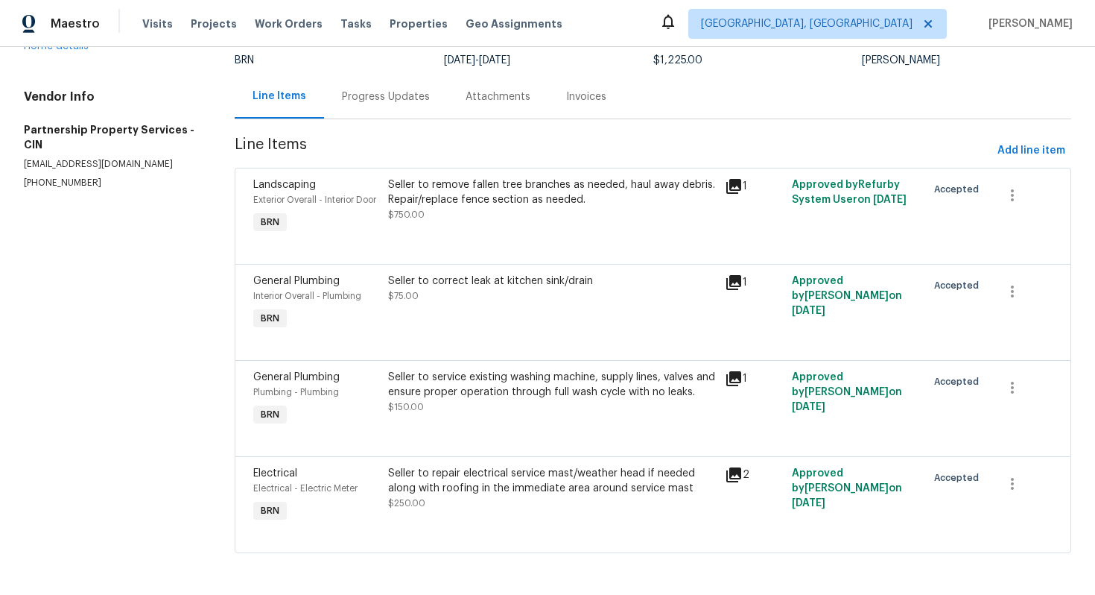
click at [505, 490] on div "Seller to repair electrical service mast/weather head if needed along with roof…" at bounding box center [552, 481] width 328 height 30
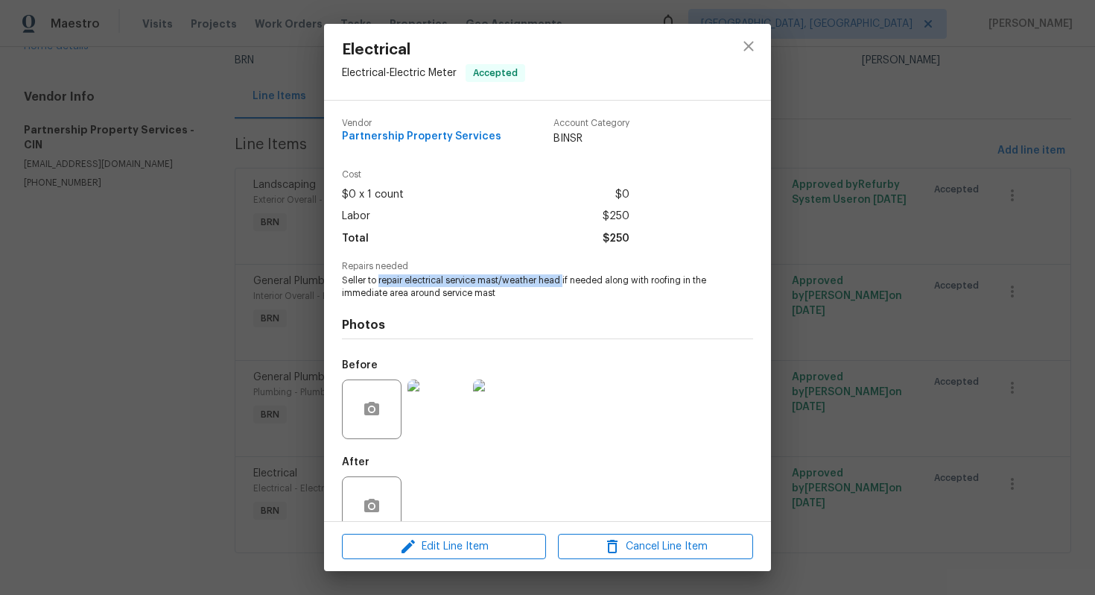
drag, startPoint x: 379, startPoint y: 283, endPoint x: 562, endPoint y: 279, distance: 182.6
click at [562, 279] on span "Seller to repair electrical service mast/weather head if needed along with roof…" at bounding box center [527, 286] width 370 height 25
copy span "repair electrical service mast/weather head"
click at [865, 285] on div "Electrical Electrical - Electric Meter Accepted Vendor Partnership Property Ser…" at bounding box center [547, 297] width 1095 height 595
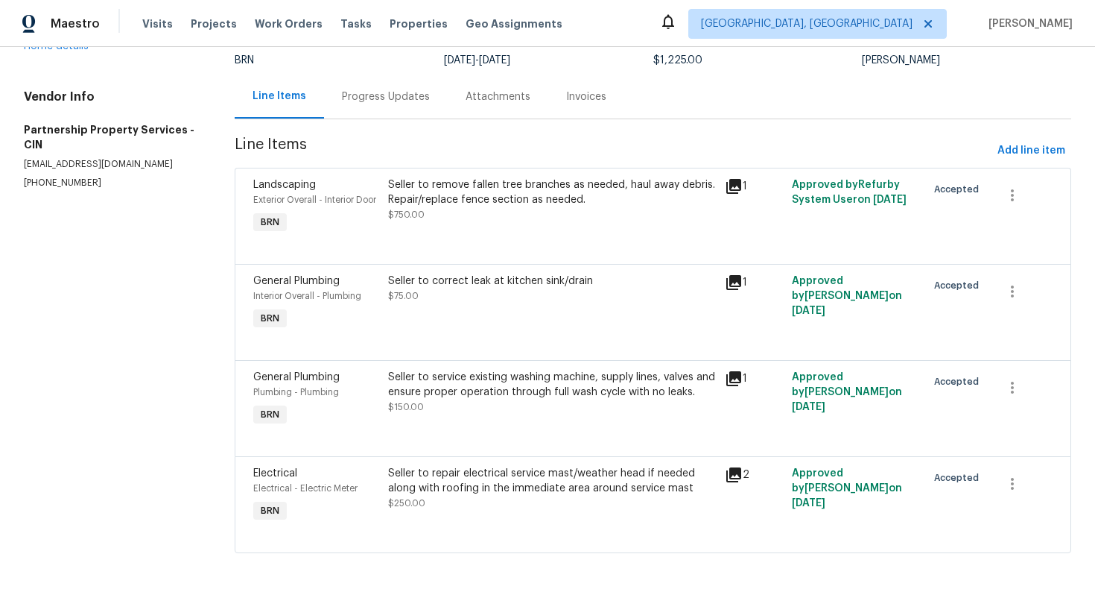
scroll to position [0, 0]
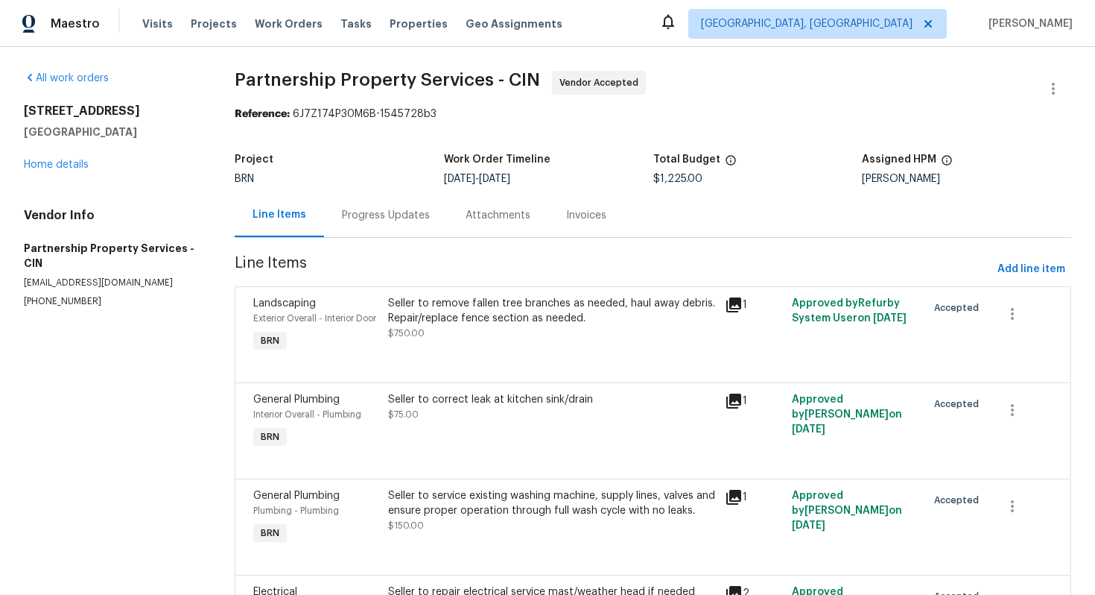
click at [423, 230] on div "Progress Updates" at bounding box center [386, 215] width 124 height 44
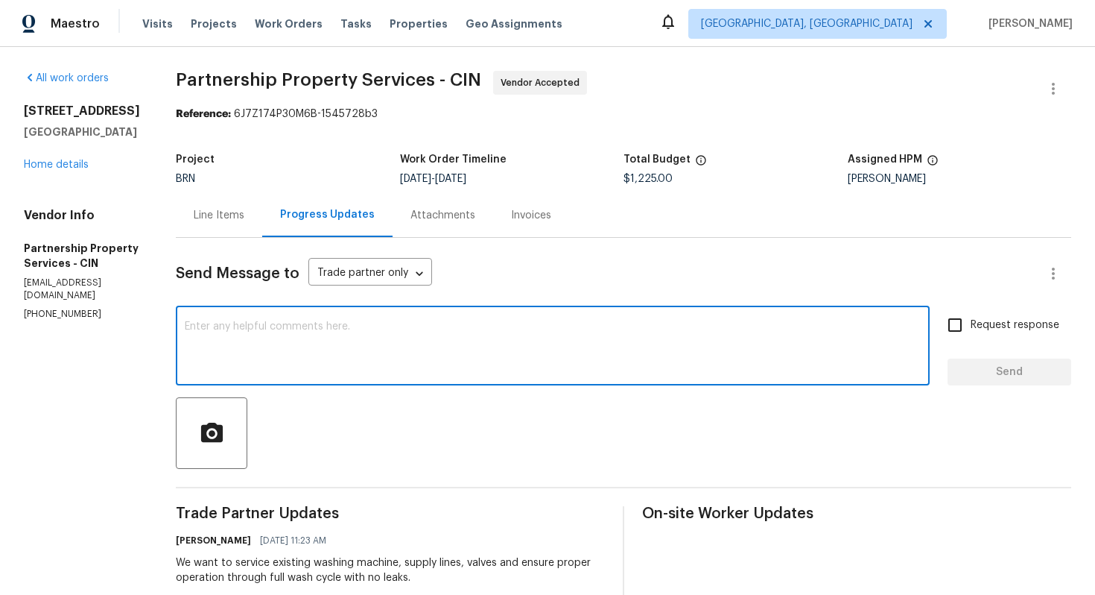
click at [458, 371] on textarea at bounding box center [553, 347] width 736 height 52
paste textarea "repair electrical service mast/weather head"
click at [307, 329] on textarea "We need repair electrical service mast/weather head" at bounding box center [553, 347] width 736 height 52
click at [542, 331] on textarea "We need to repair electrical service mast/weather head" at bounding box center [553, 347] width 736 height 52
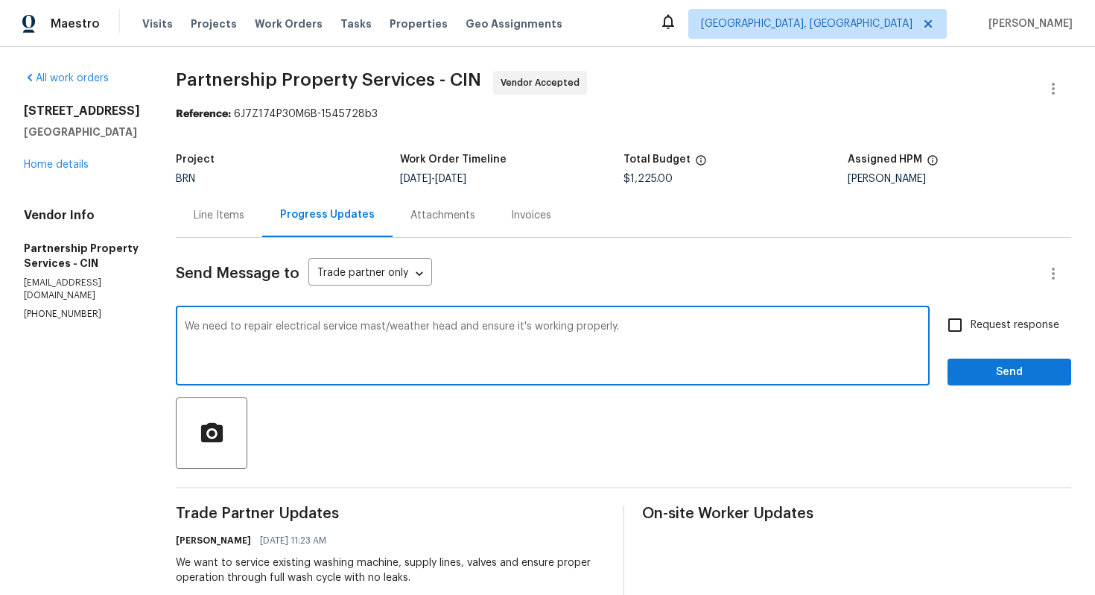
type textarea "We need to repair electrical service mast/weather head and ensure it's working …"
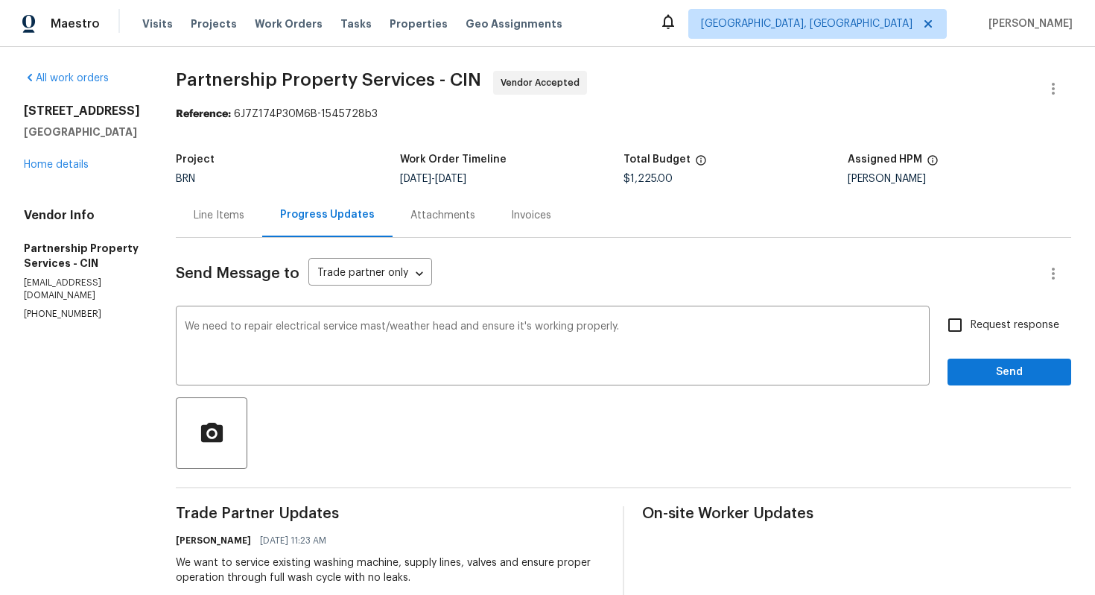
click at [982, 329] on span "Request response" at bounding box center [1015, 325] width 89 height 16
click at [971, 329] on input "Request response" at bounding box center [955, 324] width 31 height 31
checkbox input "true"
click at [993, 368] on span "Send" at bounding box center [1010, 372] width 100 height 19
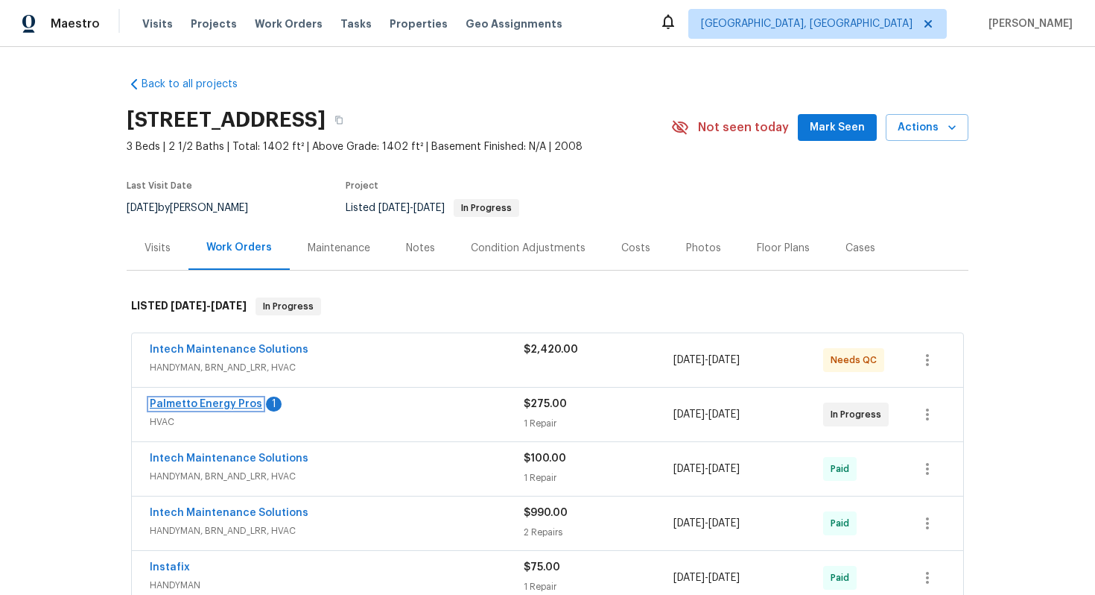
click at [224, 406] on link "Palmetto Energy Pros" at bounding box center [206, 404] width 113 height 10
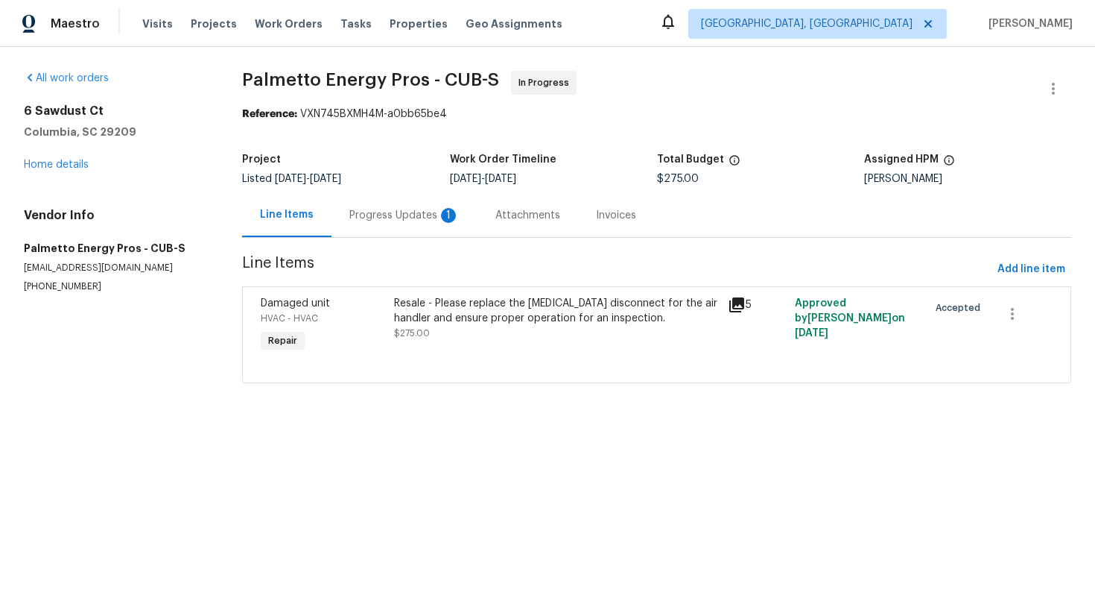
click at [388, 228] on div "Progress Updates 1" at bounding box center [405, 215] width 146 height 44
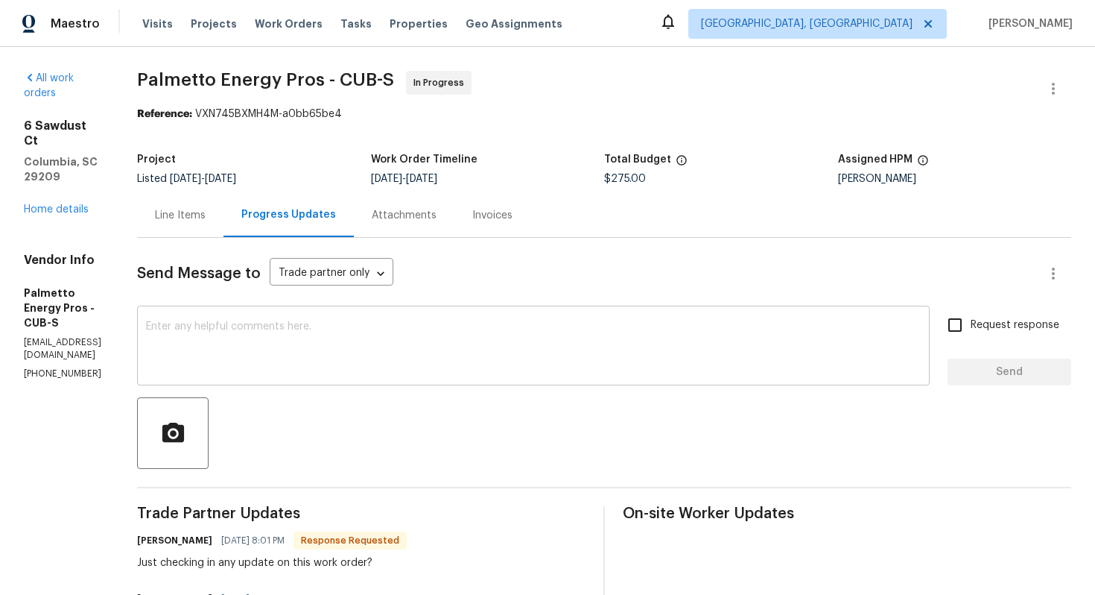
scroll to position [9, 0]
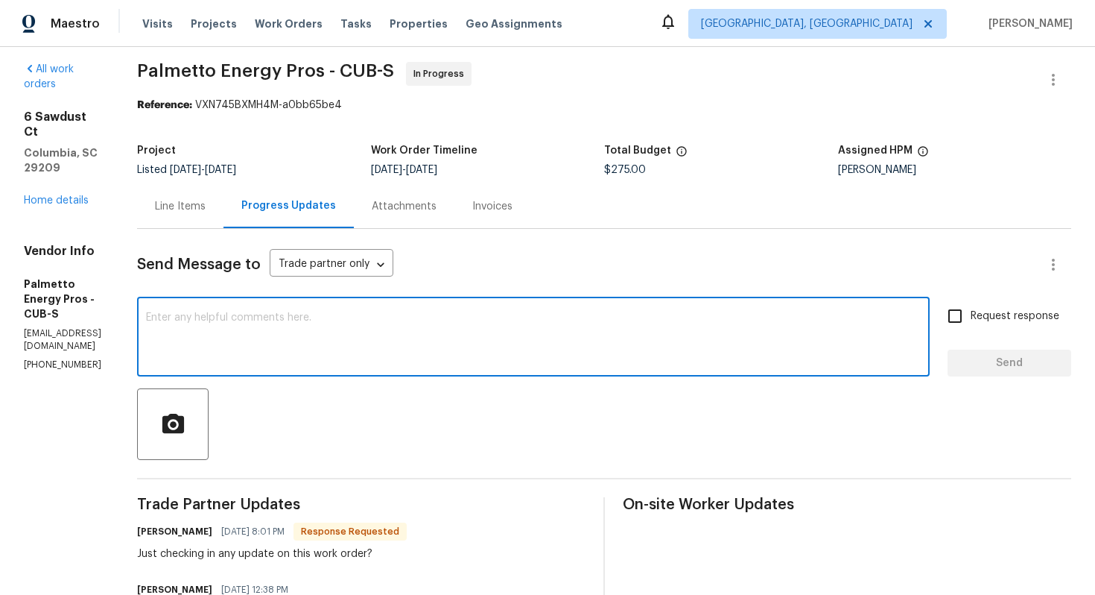
click at [411, 342] on textarea at bounding box center [533, 338] width 775 height 52
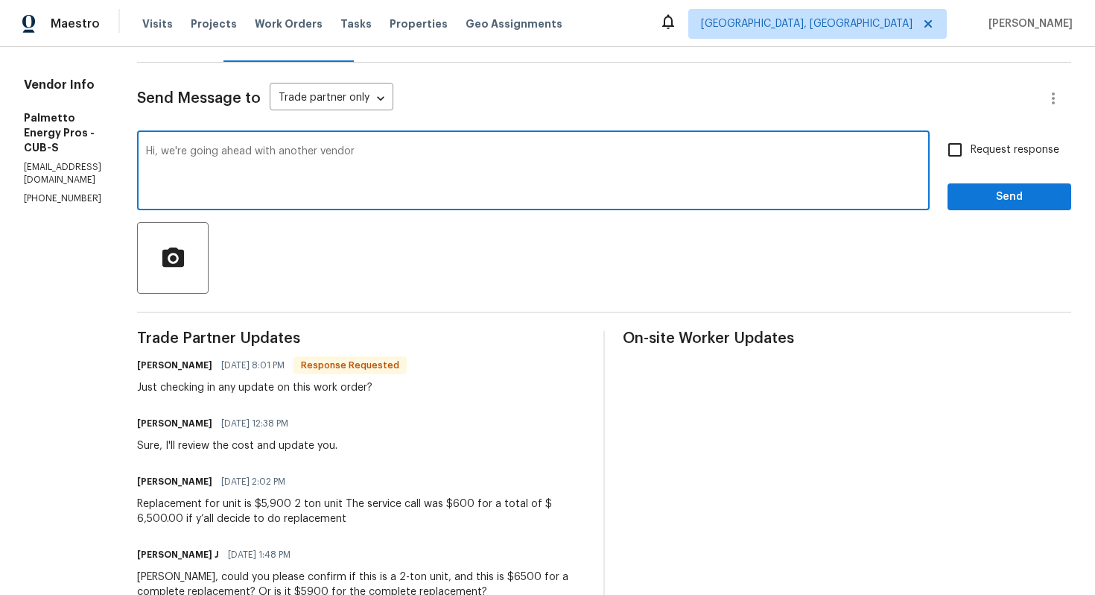
scroll to position [0, 0]
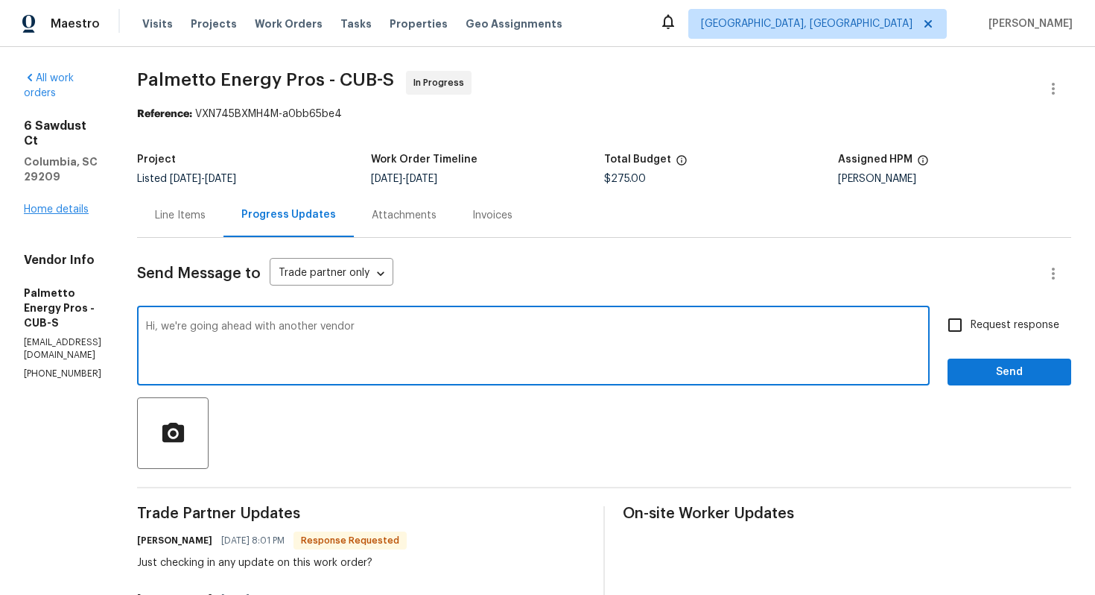
type textarea "Hi, we're going ahead with another vendor"
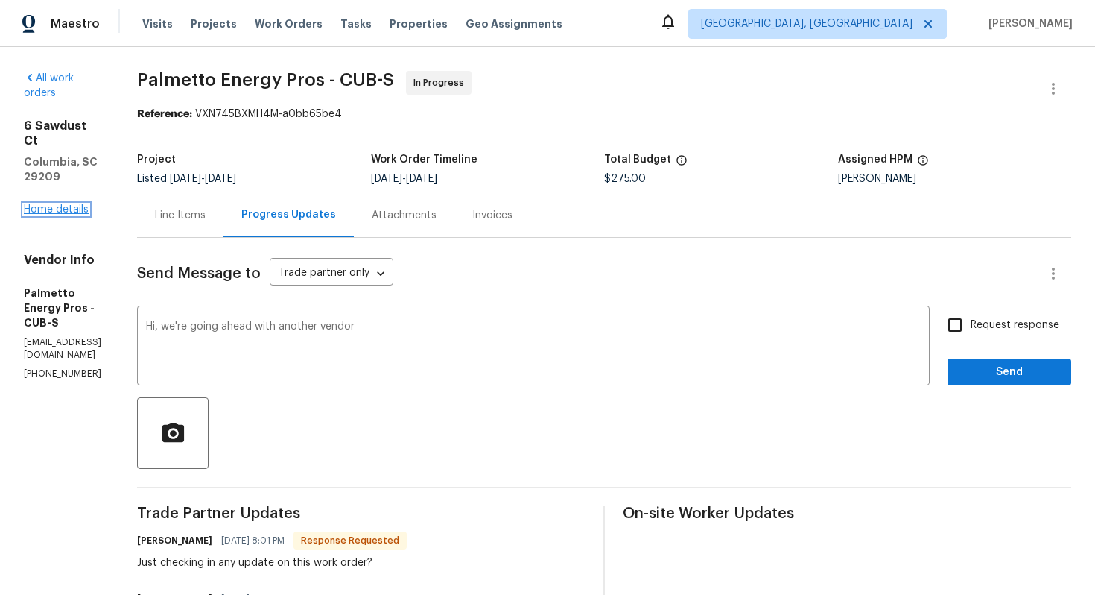
click at [81, 204] on link "Home details" at bounding box center [56, 209] width 65 height 10
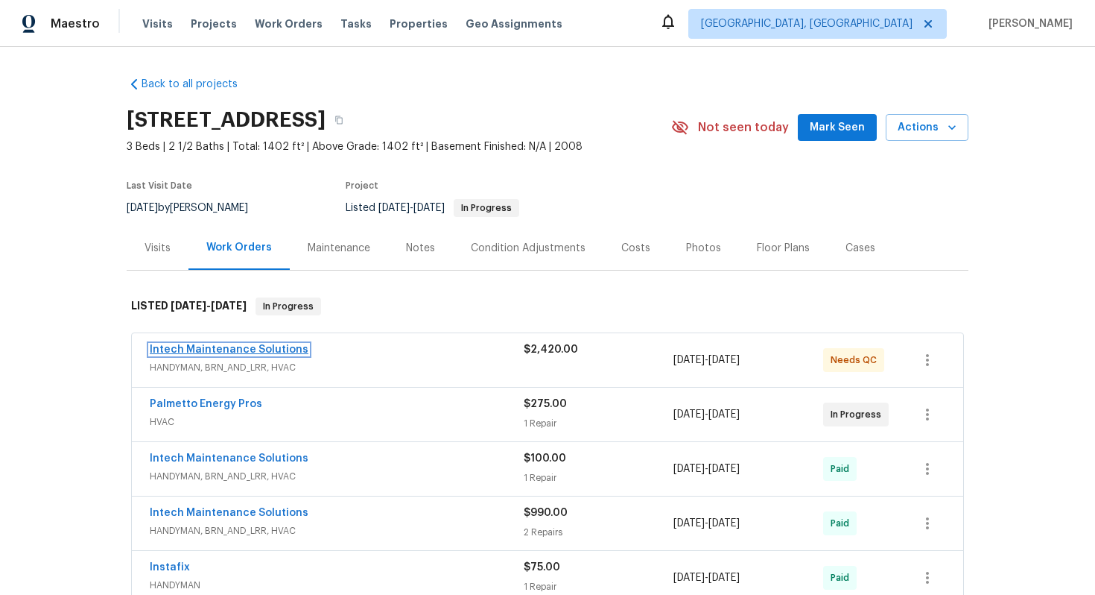
click at [272, 351] on link "Intech Maintenance Solutions" at bounding box center [229, 349] width 159 height 10
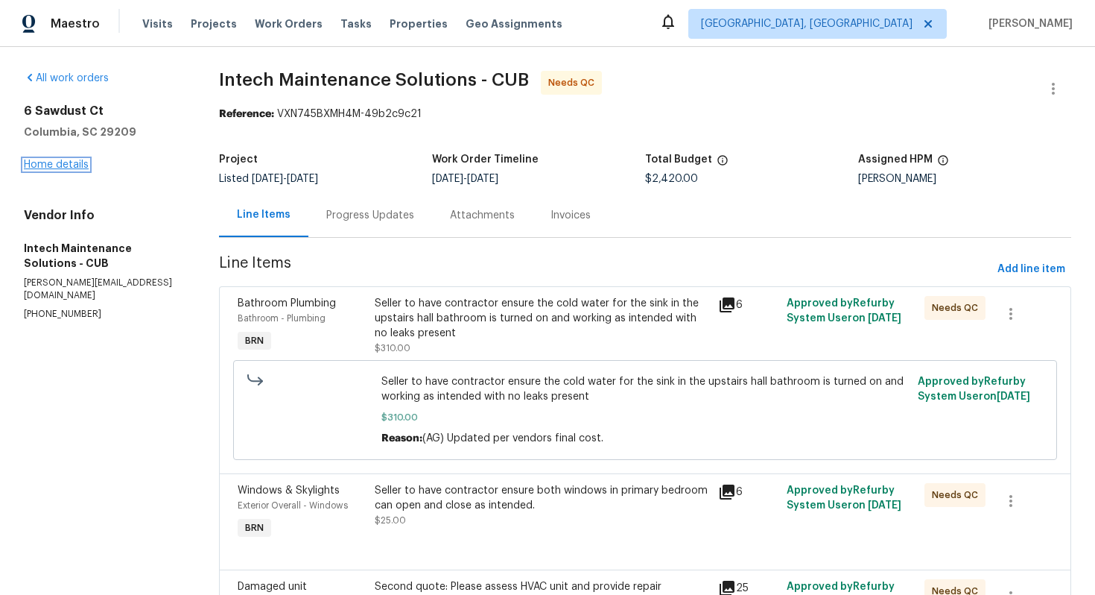
click at [71, 164] on link "Home details" at bounding box center [56, 164] width 65 height 10
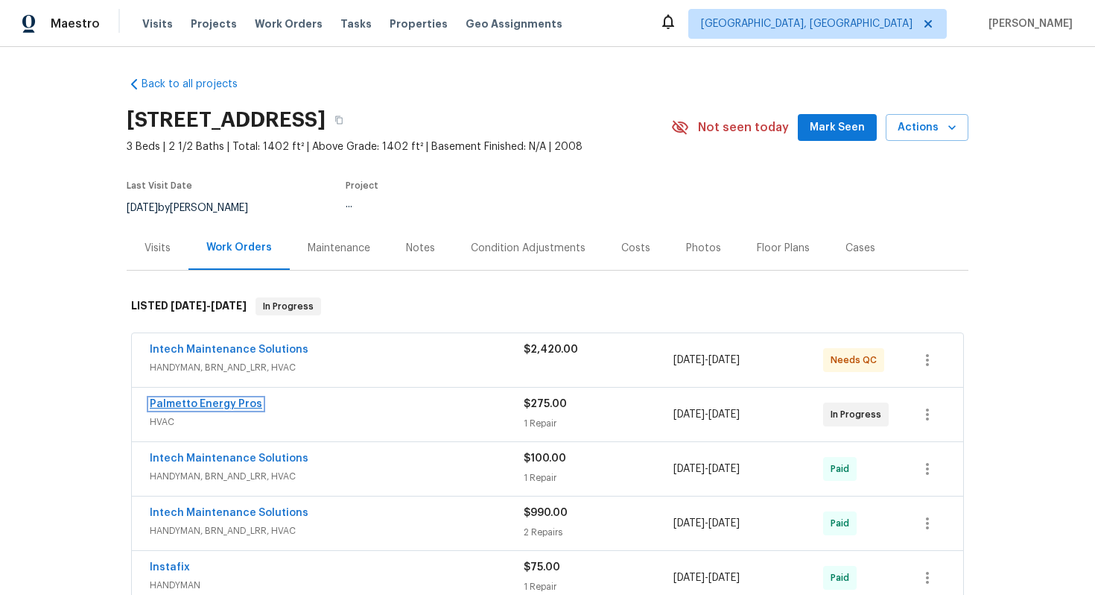
click at [205, 408] on link "Palmetto Energy Pros" at bounding box center [206, 404] width 113 height 10
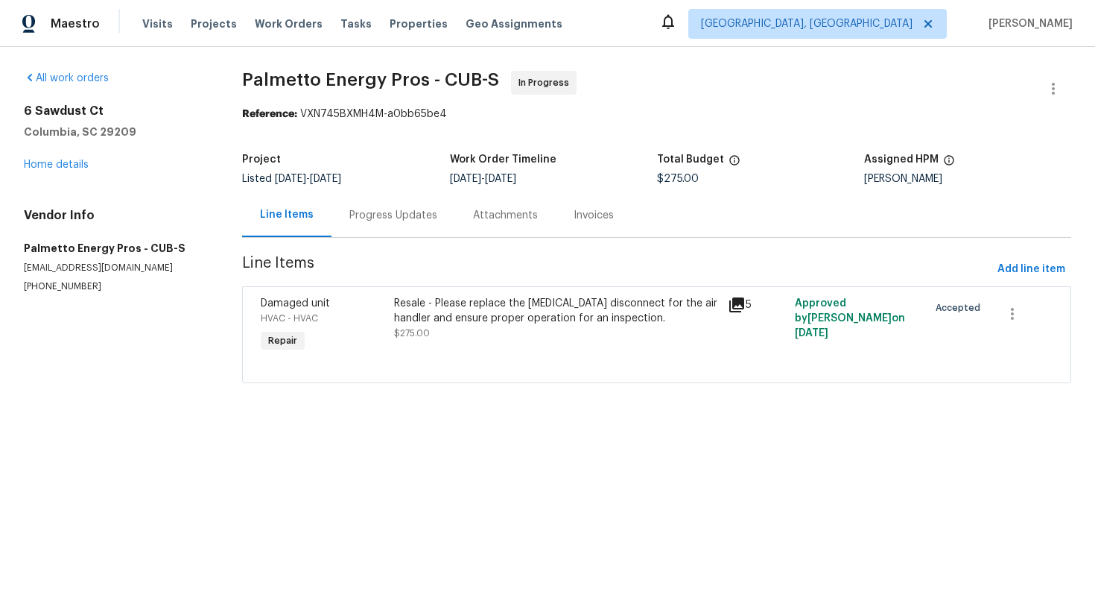
click at [395, 227] on div "Progress Updates" at bounding box center [394, 215] width 124 height 44
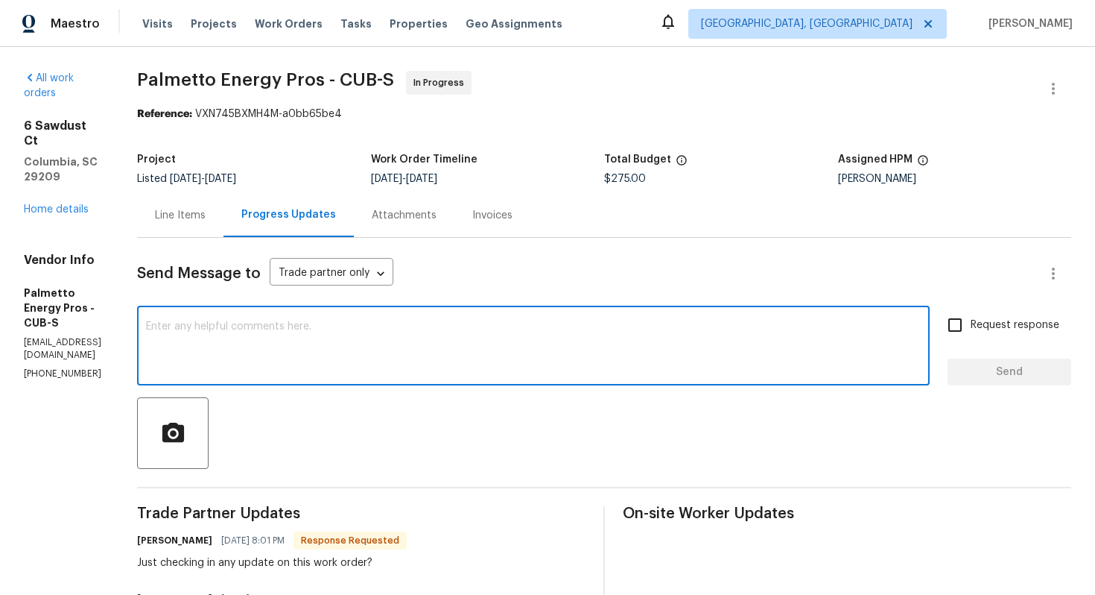
click at [395, 350] on textarea at bounding box center [533, 347] width 775 height 52
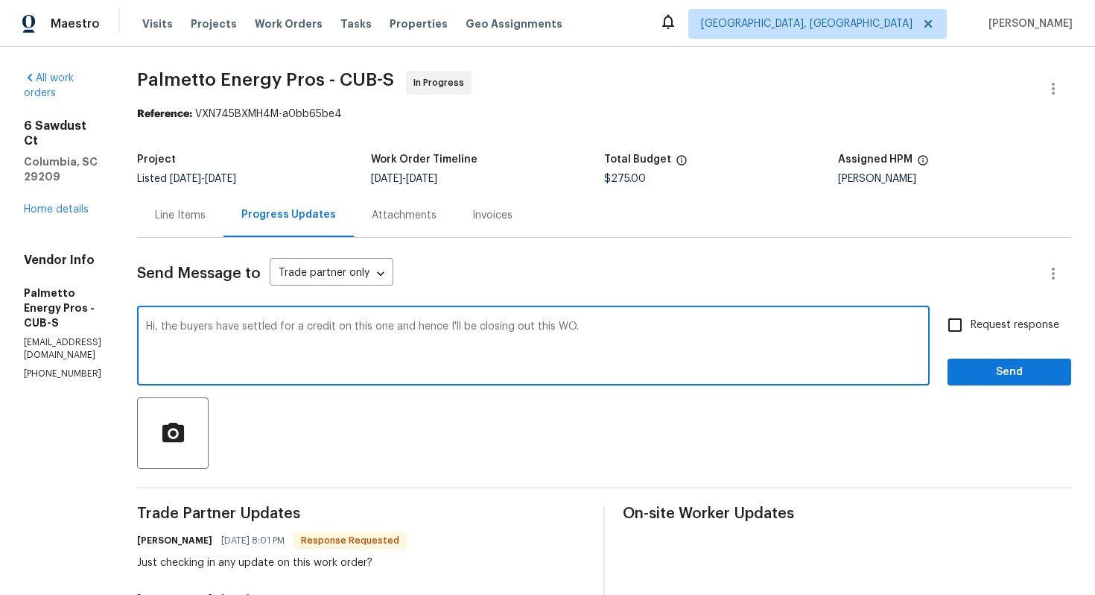
type textarea "Hi, the buyers have settled for a credit on this one and hence I'll be closing …"
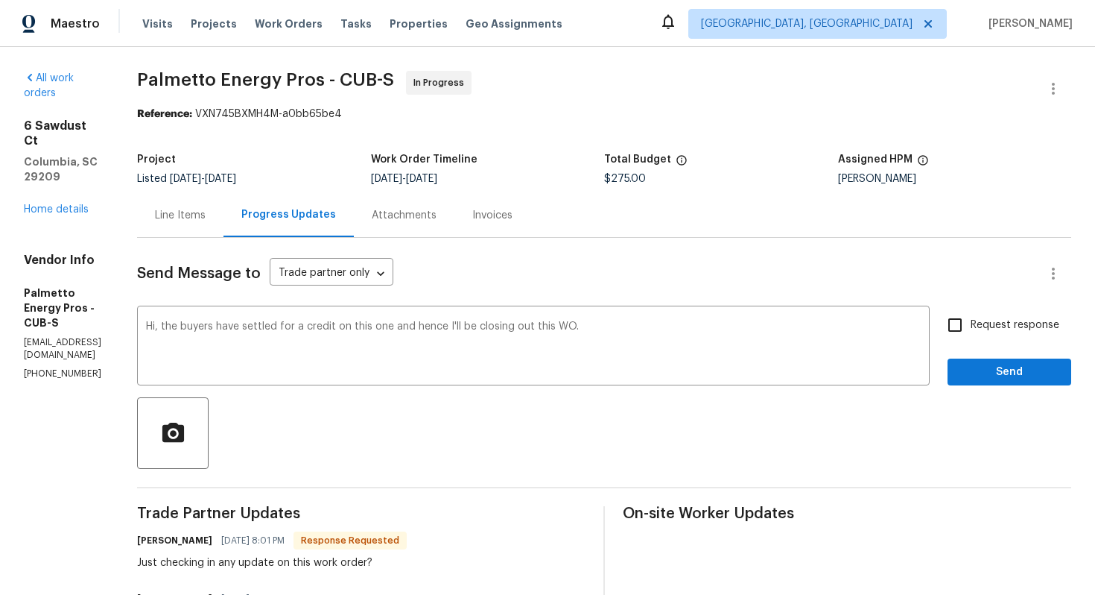
click at [997, 322] on span "Request response" at bounding box center [1015, 325] width 89 height 16
click at [971, 322] on input "Request response" at bounding box center [955, 324] width 31 height 31
checkbox input "true"
click at [993, 366] on span "Send" at bounding box center [1010, 372] width 100 height 19
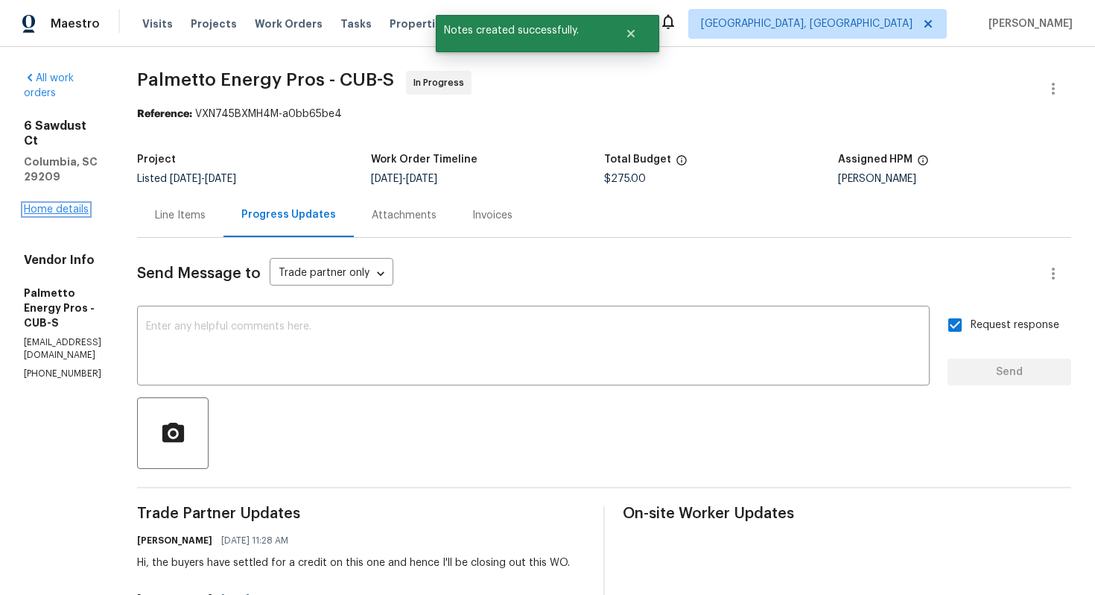
click at [72, 204] on link "Home details" at bounding box center [56, 209] width 65 height 10
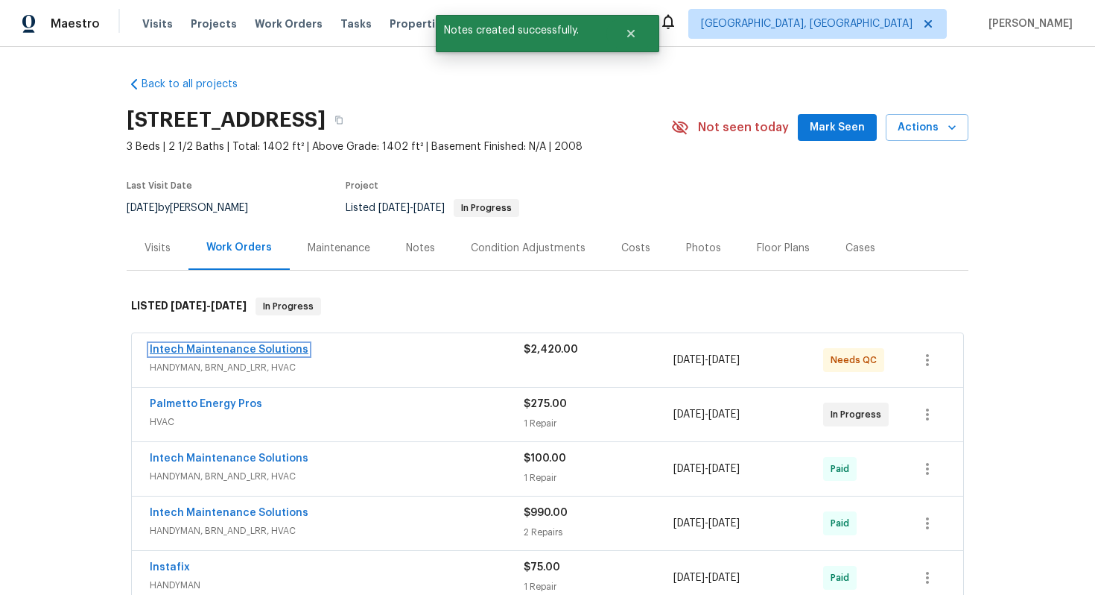
click at [221, 348] on link "Intech Maintenance Solutions" at bounding box center [229, 349] width 159 height 10
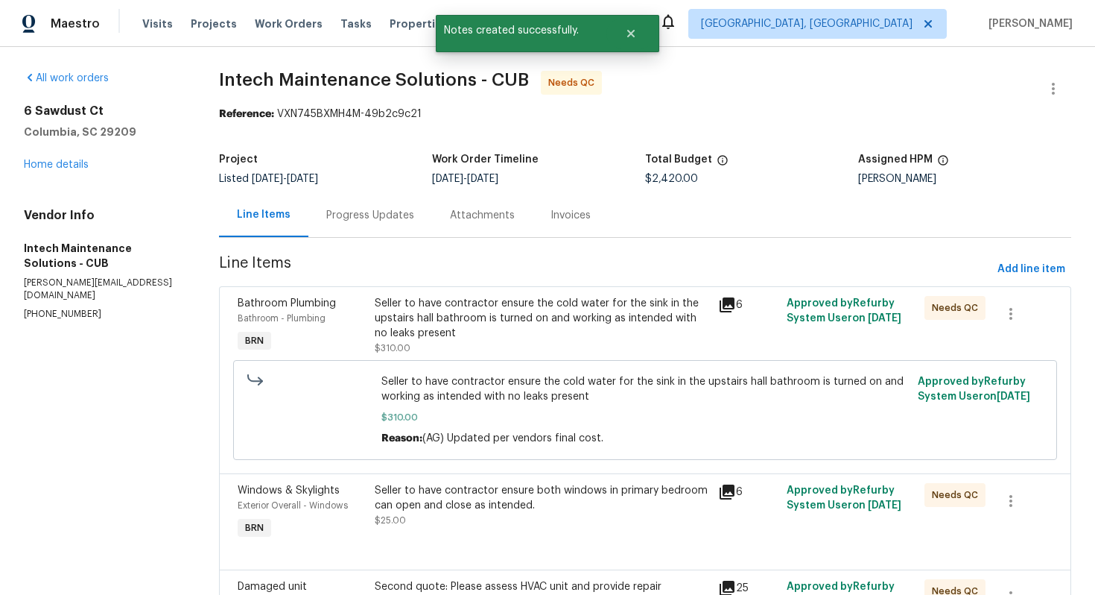
click at [391, 230] on div "Progress Updates" at bounding box center [371, 215] width 124 height 44
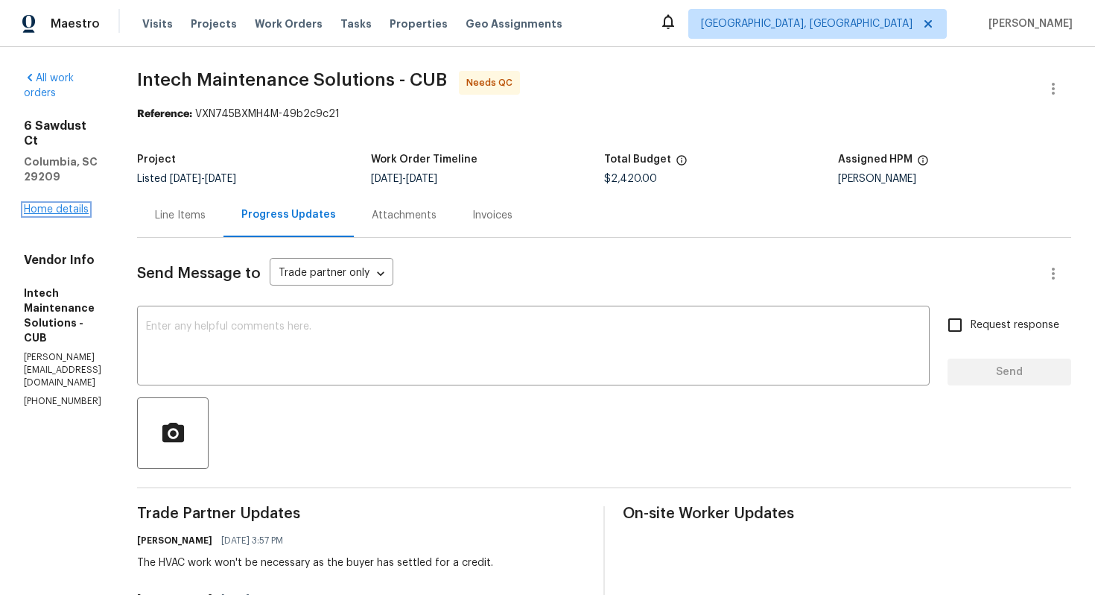
click at [80, 204] on link "Home details" at bounding box center [56, 209] width 65 height 10
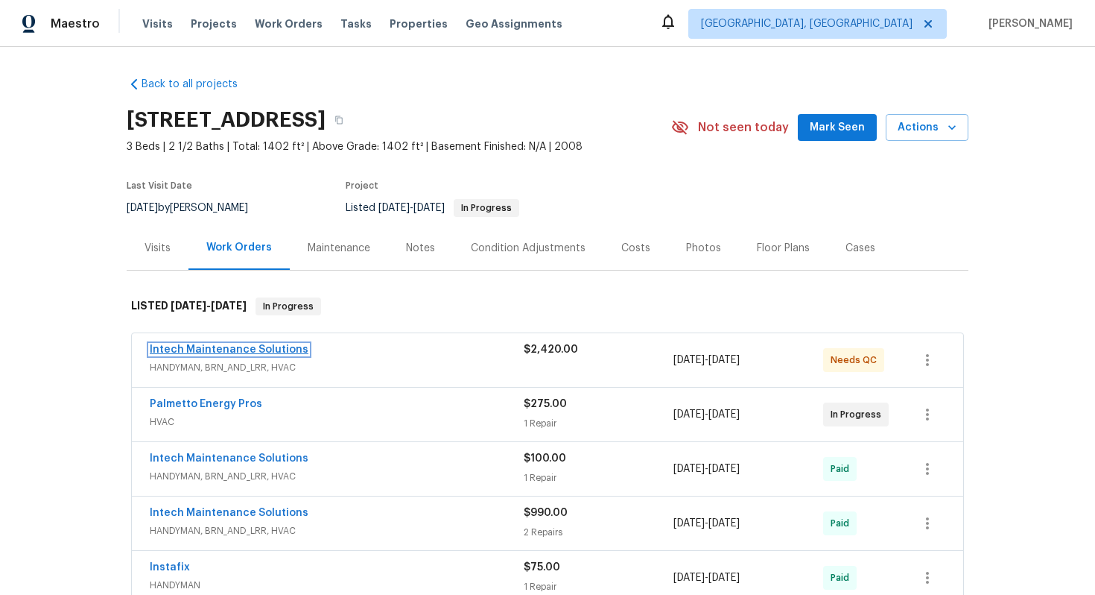
click at [273, 351] on link "Intech Maintenance Solutions" at bounding box center [229, 349] width 159 height 10
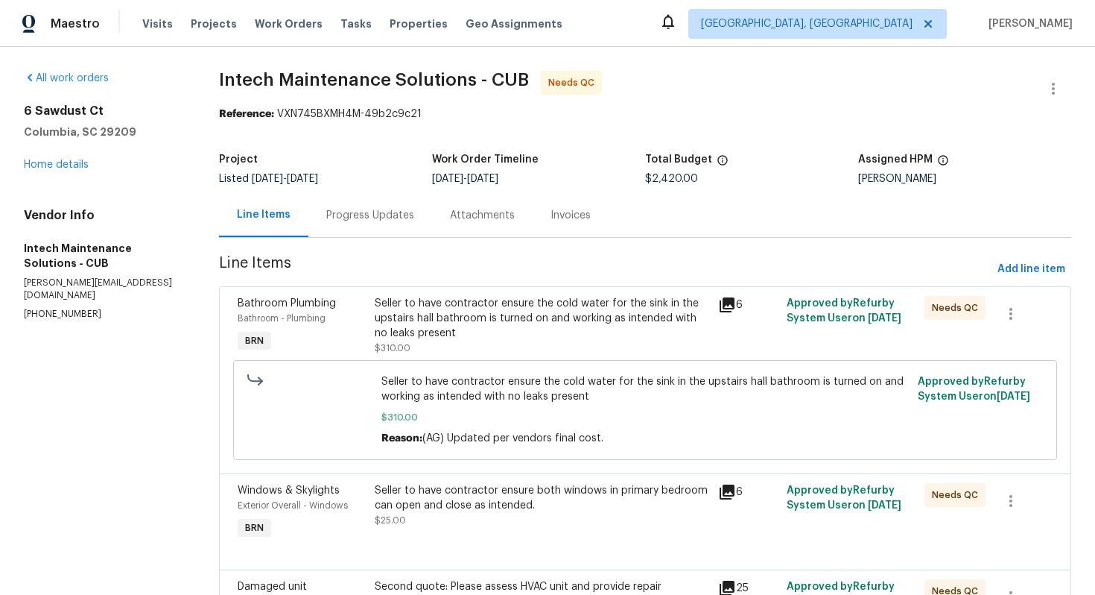
click at [352, 227] on div "Progress Updates" at bounding box center [371, 215] width 124 height 44
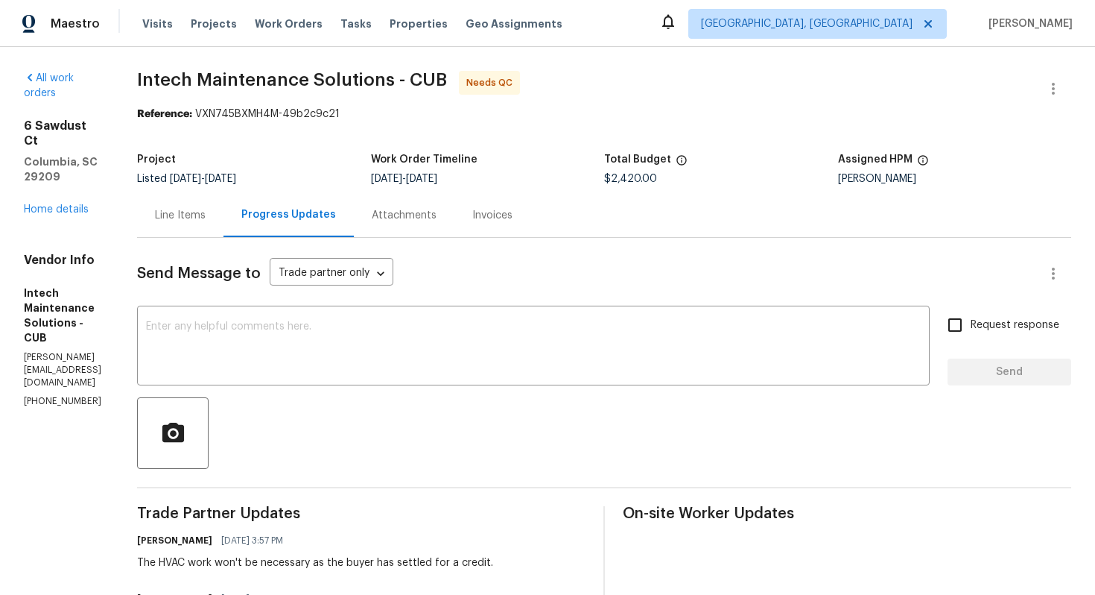
click at [194, 206] on div "Line Items" at bounding box center [180, 215] width 86 height 44
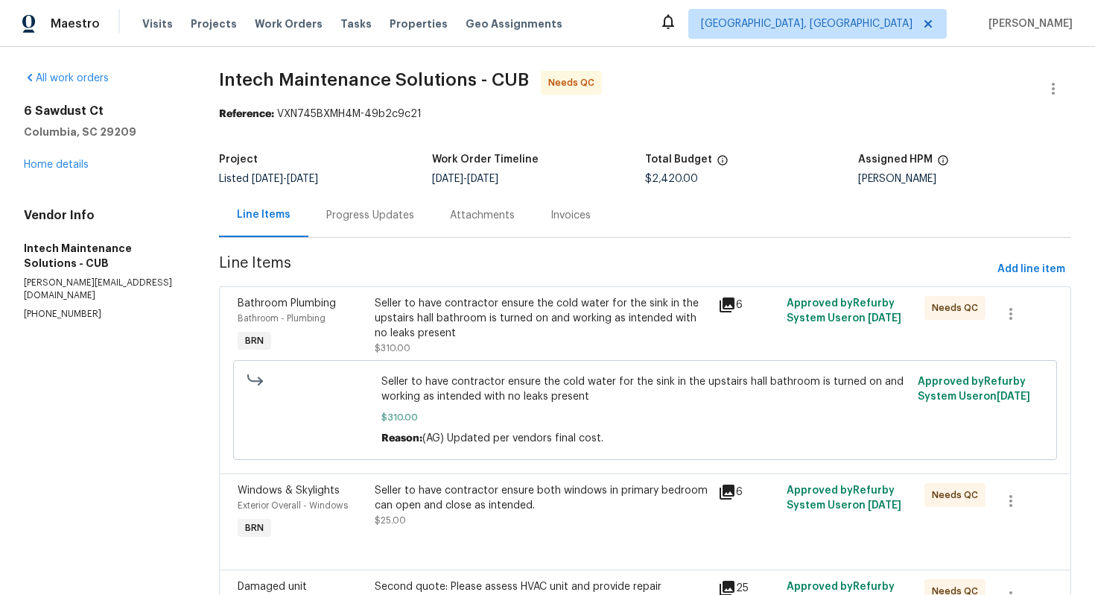
click at [70, 154] on div "6 Sawdust Ct Columbia, SC 29209 Home details" at bounding box center [103, 138] width 159 height 69
click at [66, 163] on link "Home details" at bounding box center [56, 164] width 65 height 10
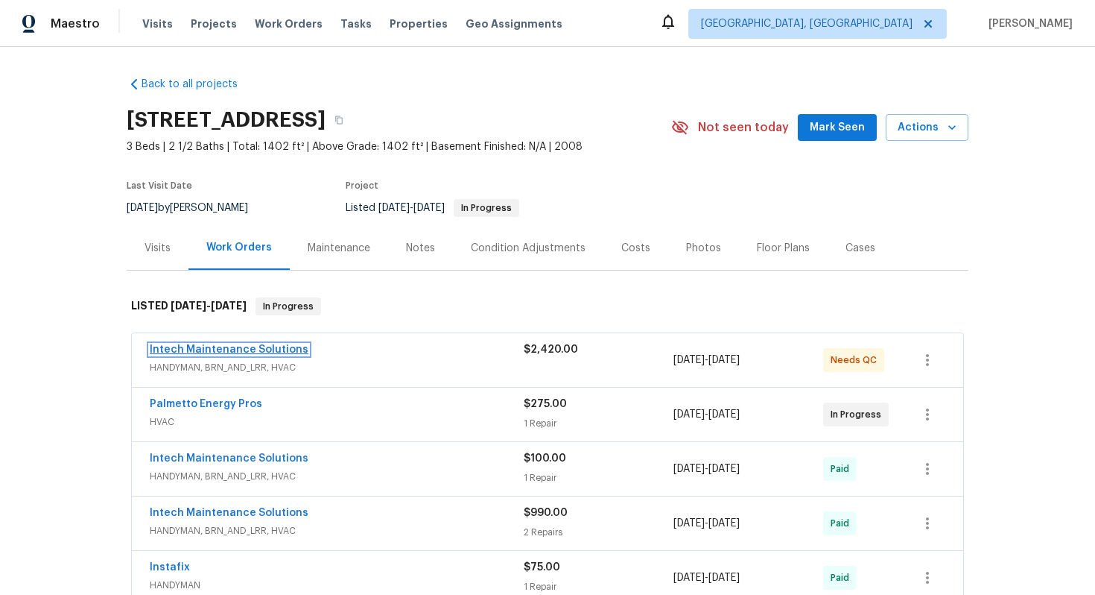
click at [273, 352] on link "Intech Maintenance Solutions" at bounding box center [229, 349] width 159 height 10
drag, startPoint x: 144, startPoint y: 348, endPoint x: 311, endPoint y: 348, distance: 166.9
click at [311, 348] on div "Intech Maintenance Solutions HANDYMAN, BRN_AND_LRR, HVAC $2,420.00 [DATE] - [DA…" at bounding box center [548, 360] width 832 height 54
copy link "Intech Maintenance Solutions"
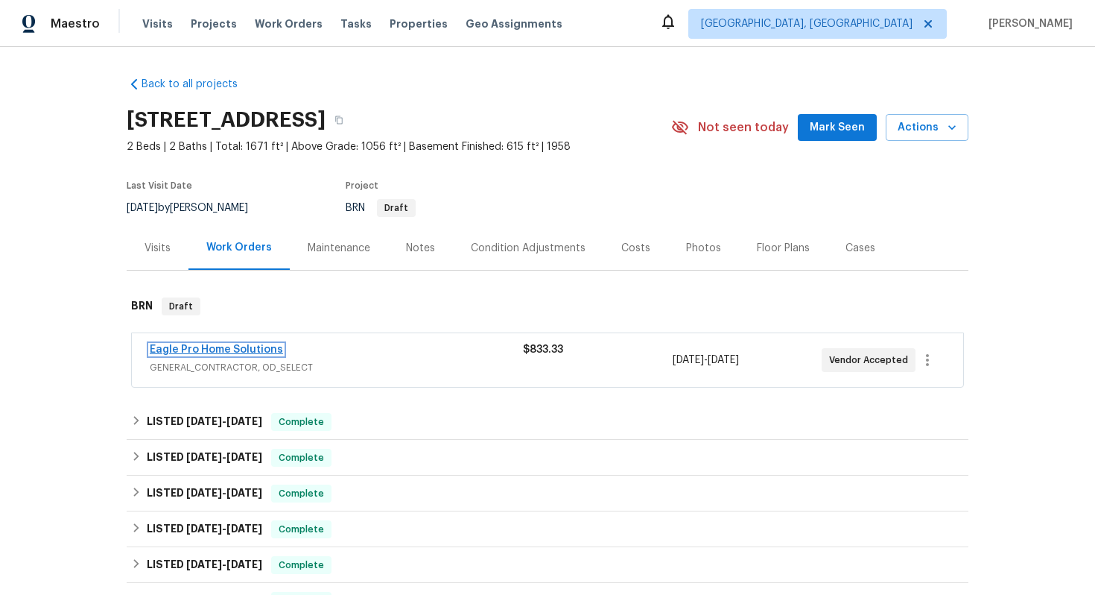
click at [222, 351] on link "Eagle Pro Home Solutions" at bounding box center [216, 349] width 133 height 10
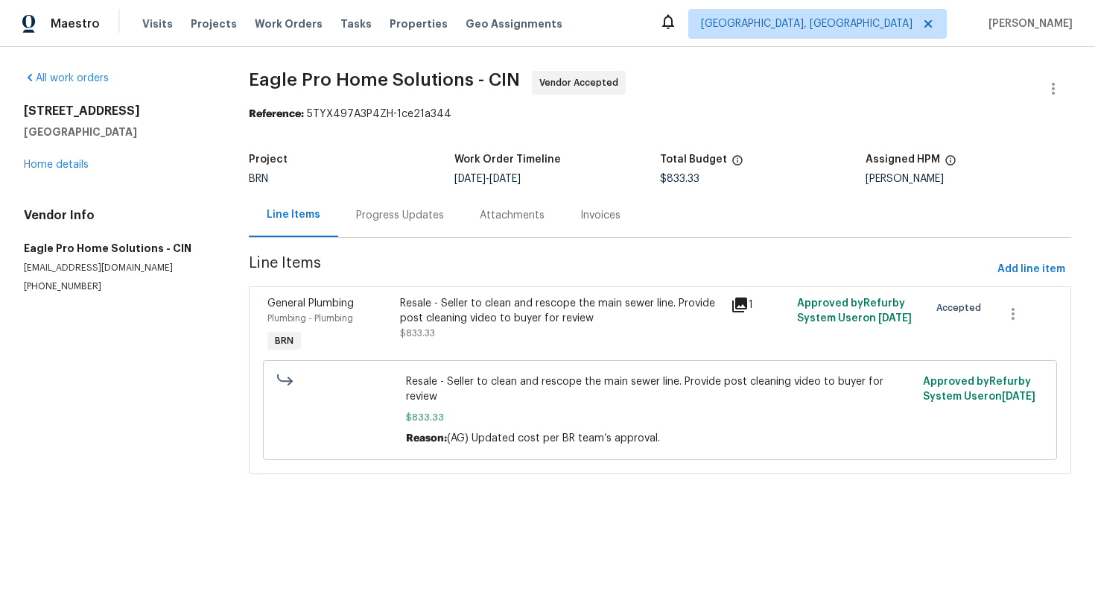
click at [381, 229] on div "Progress Updates" at bounding box center [400, 215] width 124 height 44
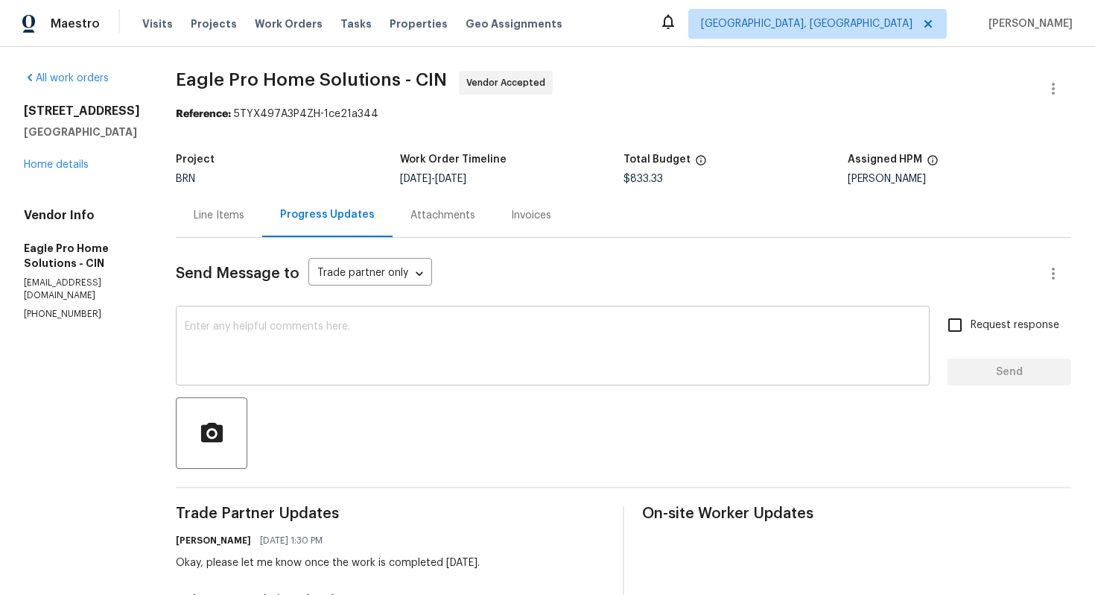
click at [353, 341] on textarea at bounding box center [553, 347] width 736 height 52
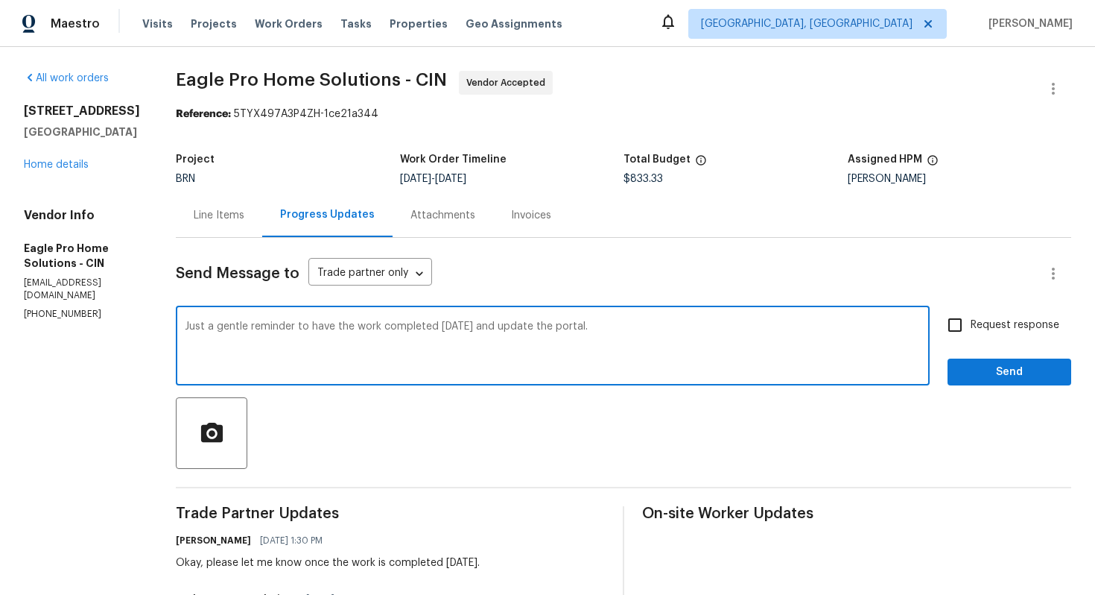
type textarea "Just a gentle reminder to have the work completed [DATE] and update the portal."
click at [957, 328] on input "Request response" at bounding box center [955, 324] width 31 height 31
checkbox input "true"
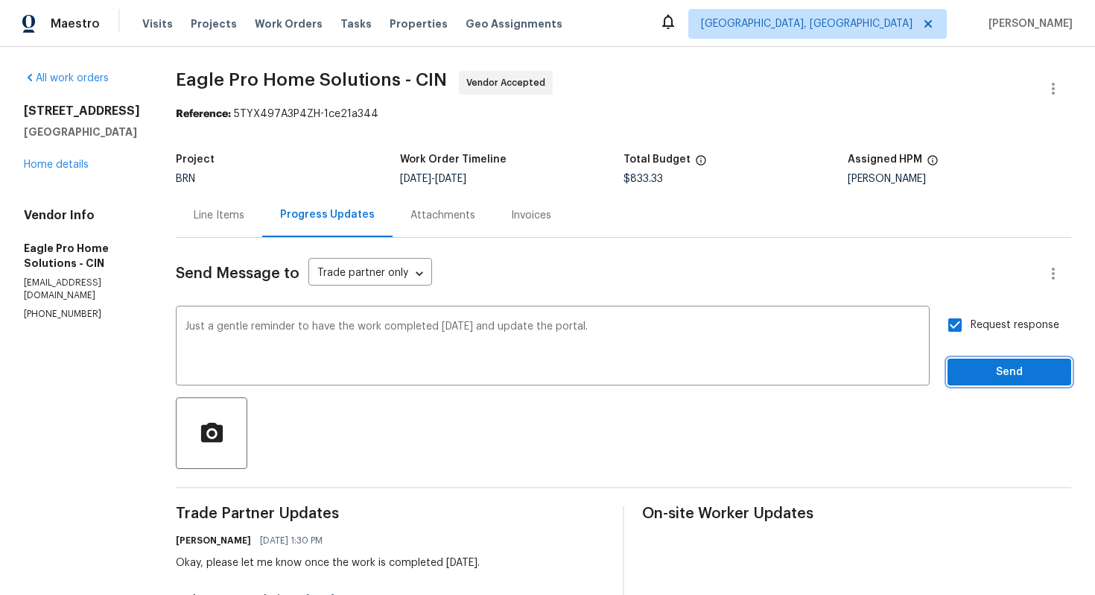
click at [999, 376] on span "Send" at bounding box center [1010, 372] width 100 height 19
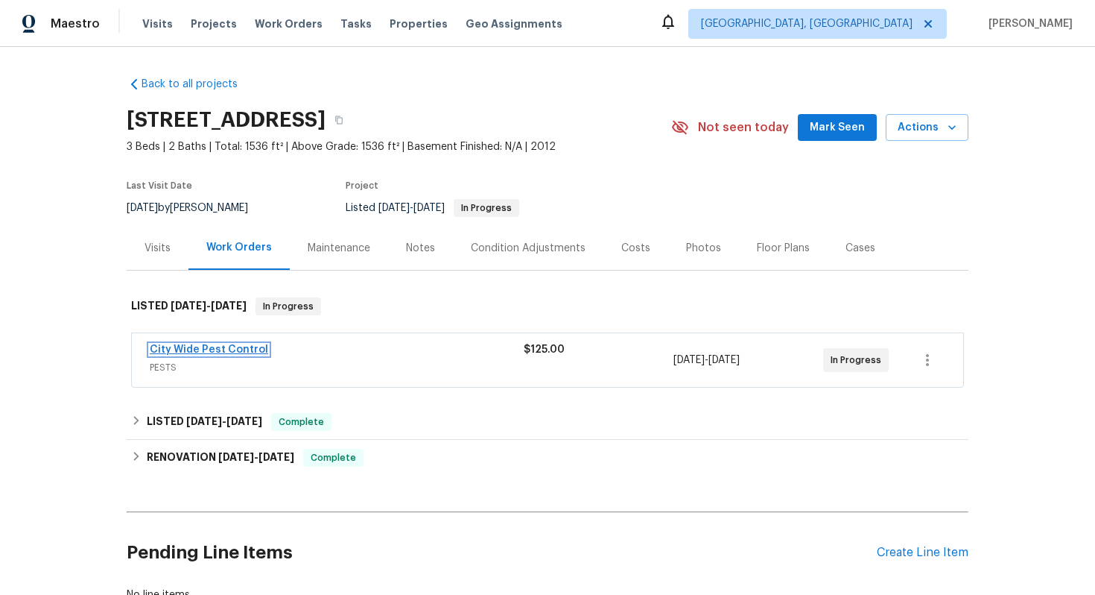
click at [241, 352] on link "City Wide Pest Control" at bounding box center [209, 349] width 118 height 10
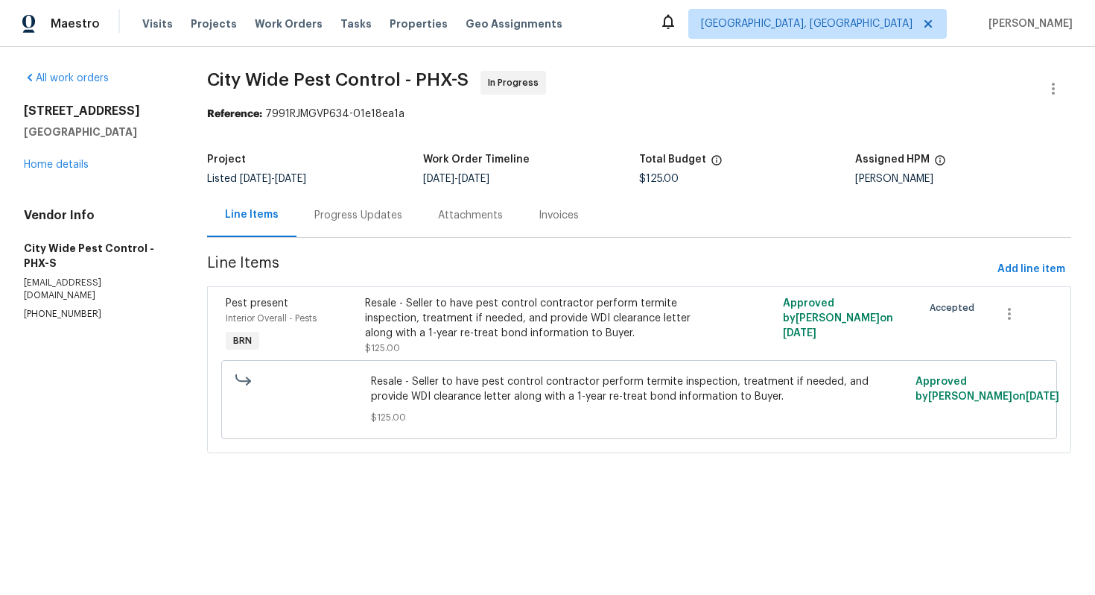
click at [332, 220] on div "Progress Updates" at bounding box center [358, 215] width 88 height 15
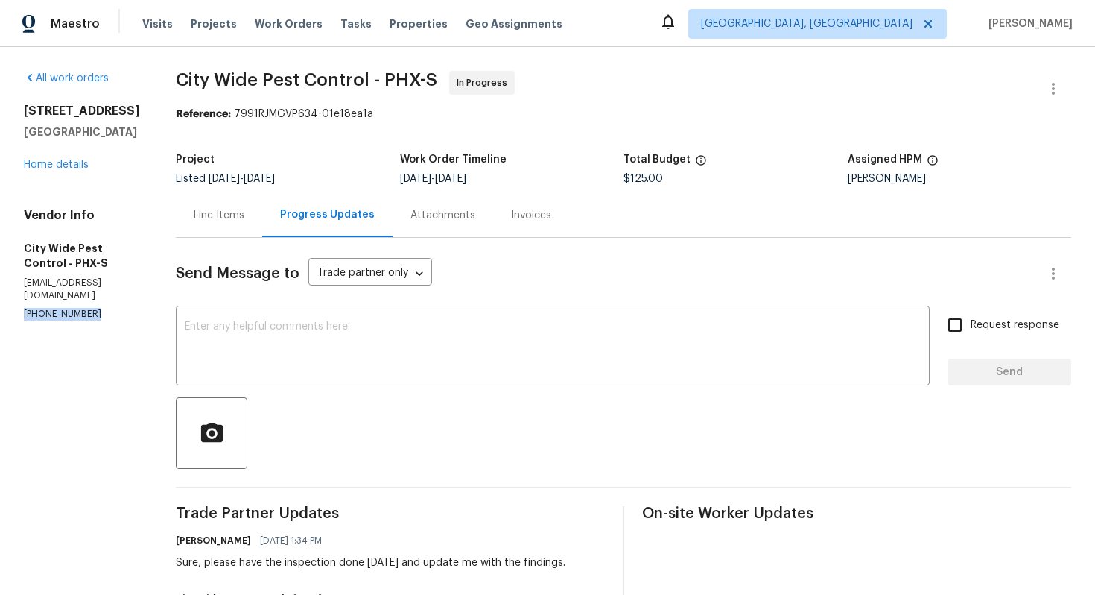
drag, startPoint x: 22, startPoint y: 330, endPoint x: 95, endPoint y: 330, distance: 73.0
click at [95, 330] on div "All work orders [STREET_ADDRESS] Home details Vendor Info City Wide Pest Contro…" at bounding box center [547, 454] width 1095 height 815
copy p "[PHONE_NUMBER]"
click at [271, 346] on textarea at bounding box center [553, 347] width 736 height 52
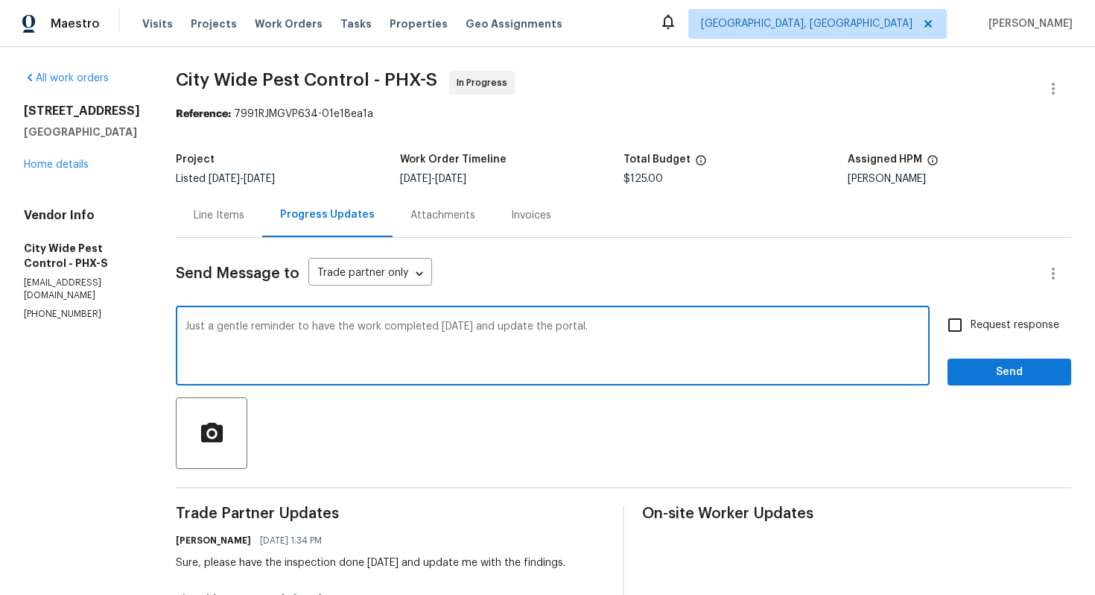
type textarea "Just a gentle reminder to have the work completed [DATE] and update the portal."
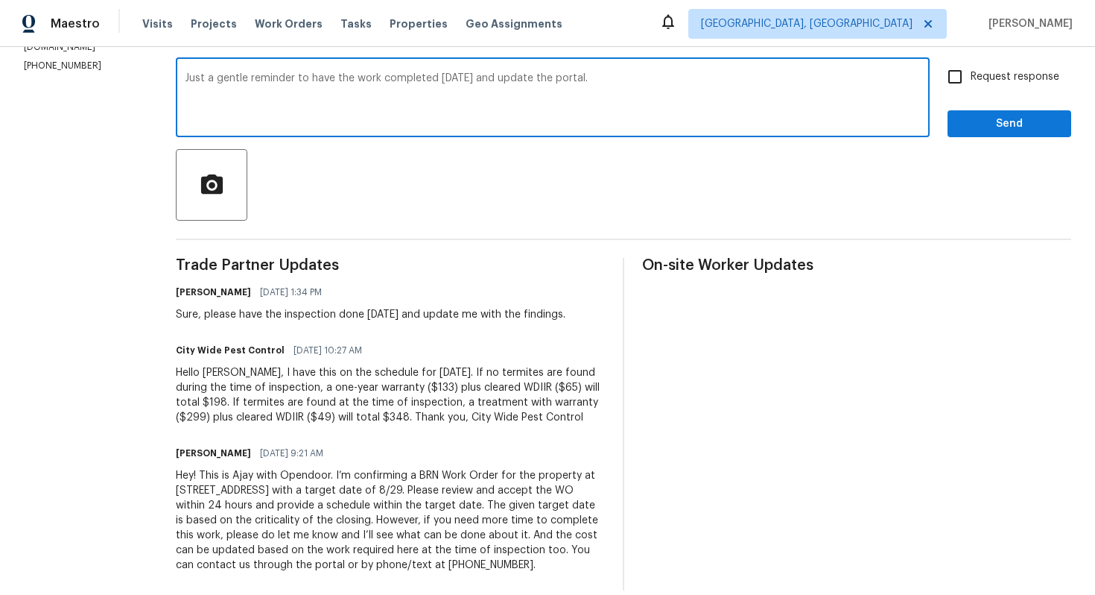
scroll to position [256, 0]
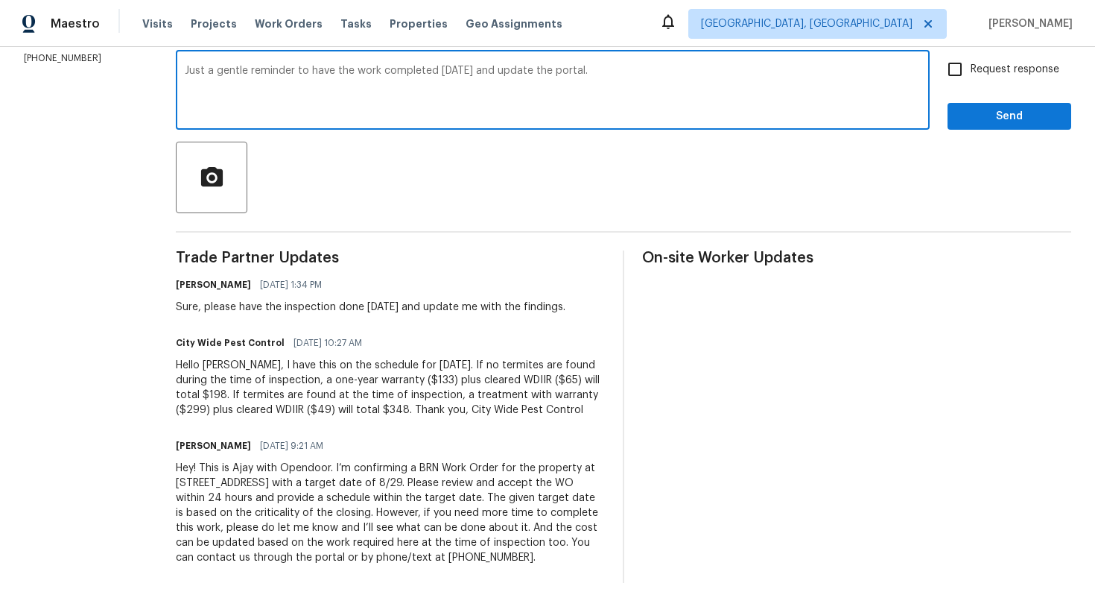
click at [953, 66] on input "Request response" at bounding box center [955, 69] width 31 height 31
checkbox input "true"
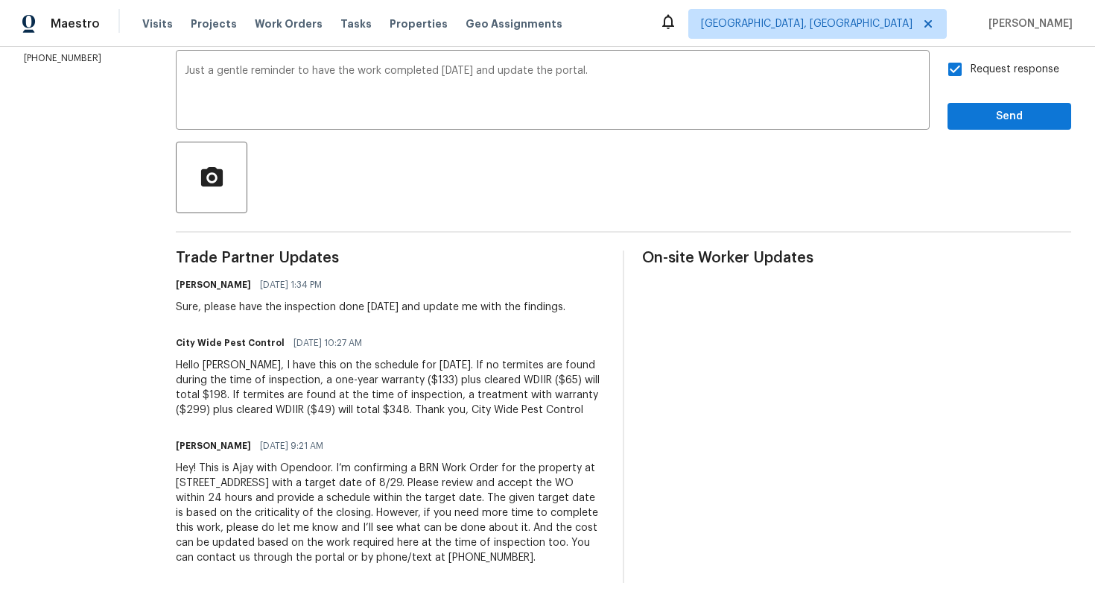
click at [971, 130] on div "Send Message to Trade partner only Trade partner only ​ Just a gentle reminder …" at bounding box center [624, 282] width 896 height 601
click at [973, 122] on span "Send" at bounding box center [1010, 116] width 100 height 19
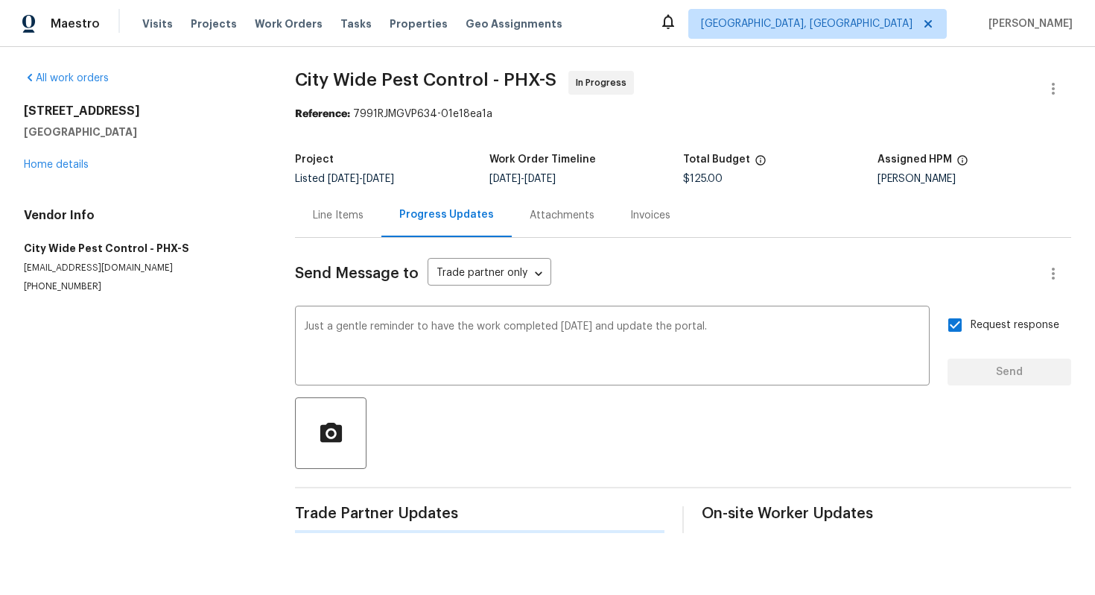
scroll to position [0, 0]
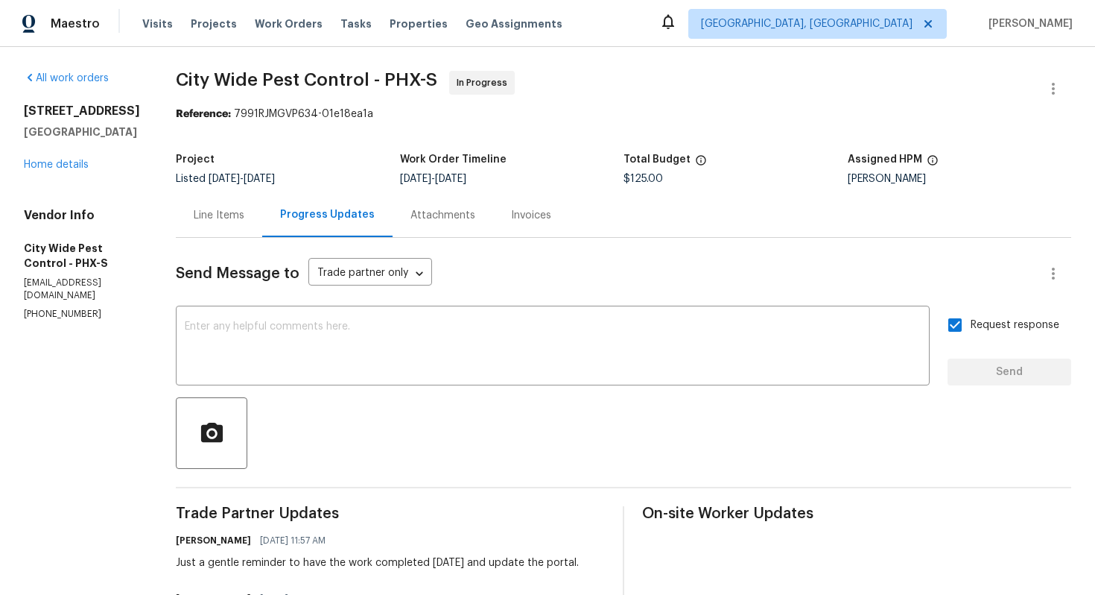
click at [202, 227] on div "Line Items" at bounding box center [219, 215] width 86 height 44
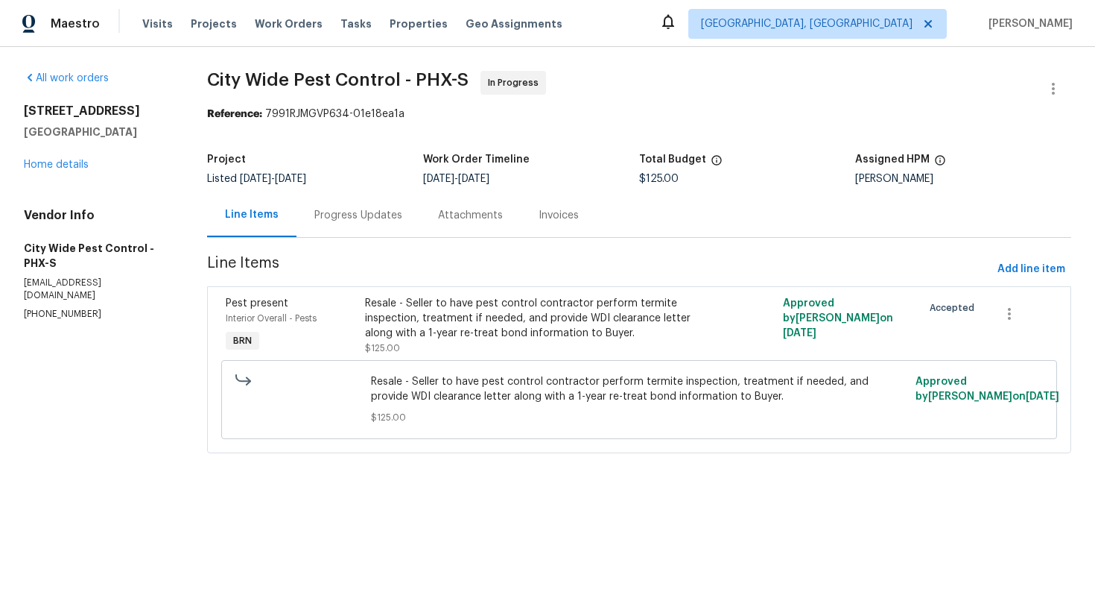
click at [387, 209] on div "Progress Updates" at bounding box center [358, 215] width 88 height 15
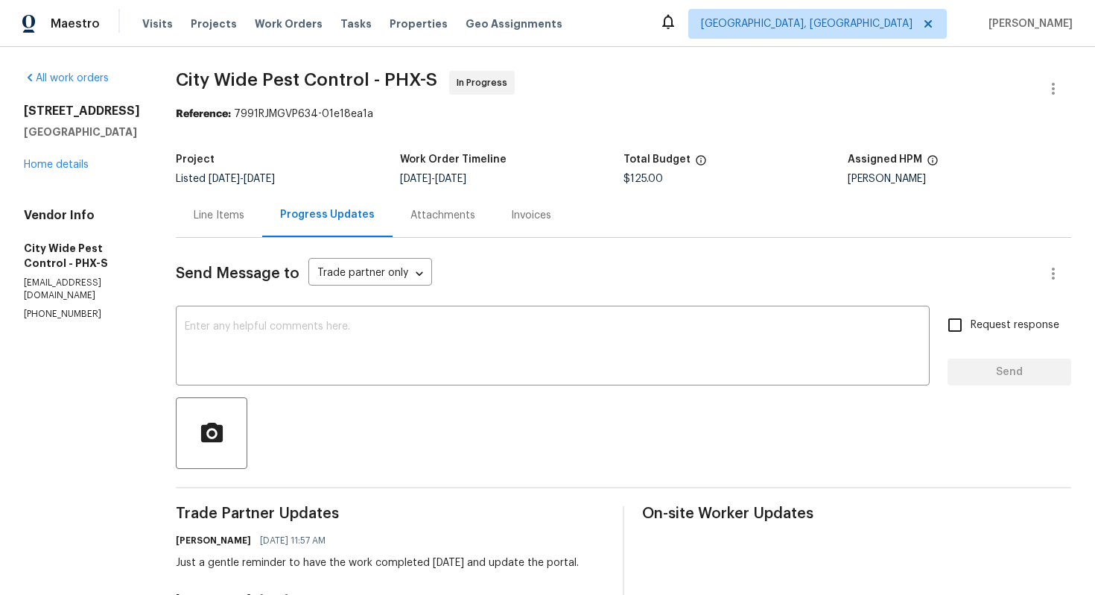
click at [223, 222] on div "Line Items" at bounding box center [219, 215] width 51 height 15
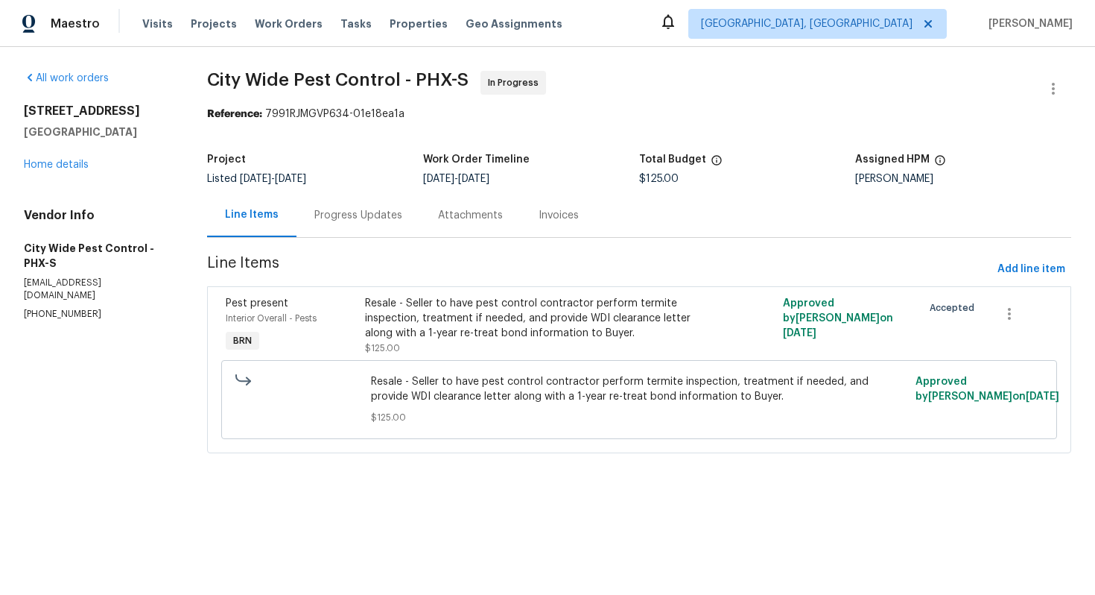
click at [372, 214] on div "Progress Updates" at bounding box center [358, 215] width 88 height 15
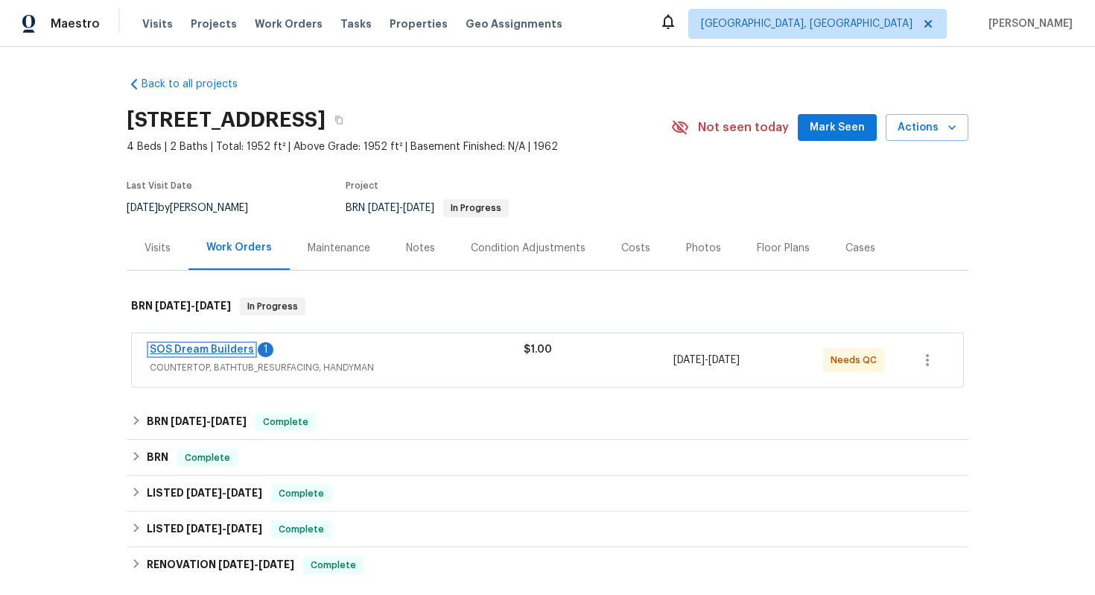
click at [220, 351] on link "SOS Dream Builders" at bounding box center [202, 349] width 104 height 10
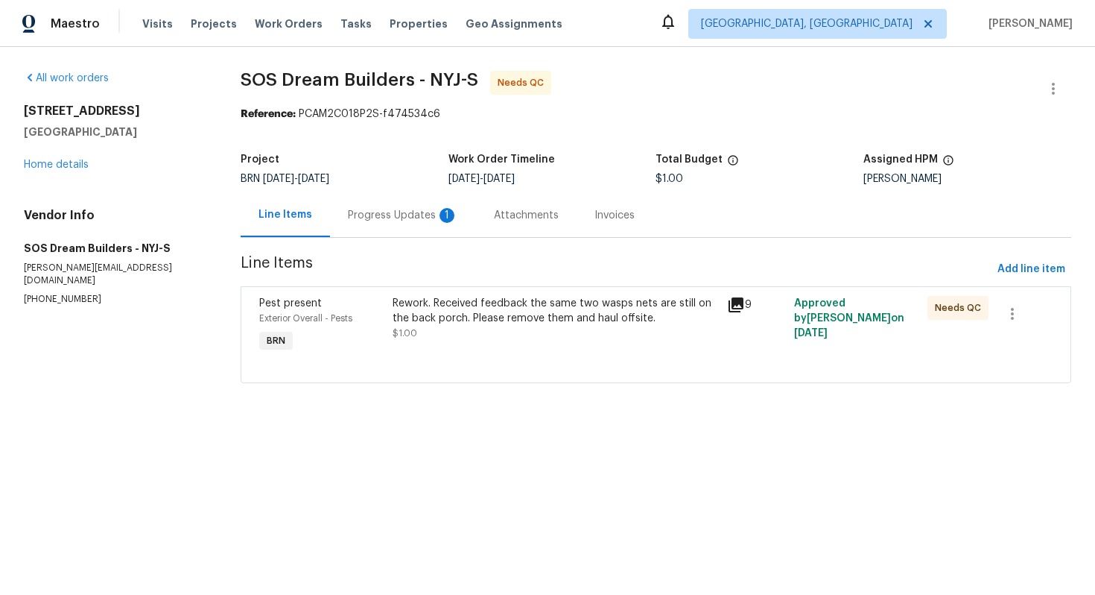
click at [407, 215] on div "Progress Updates 1" at bounding box center [403, 215] width 110 height 15
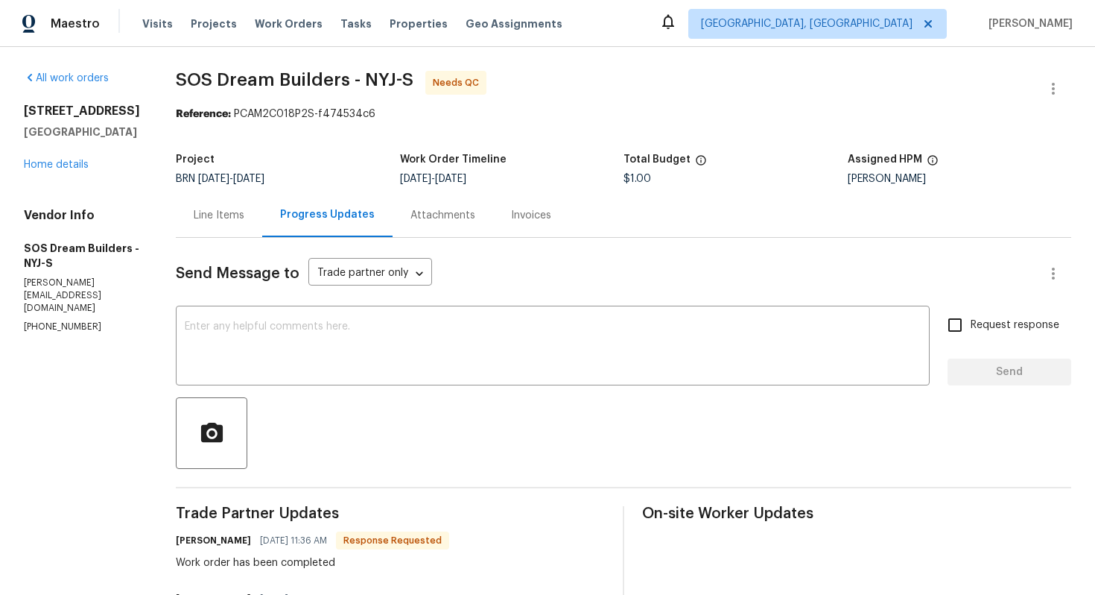
click at [244, 221] on div "Line Items" at bounding box center [219, 215] width 51 height 15
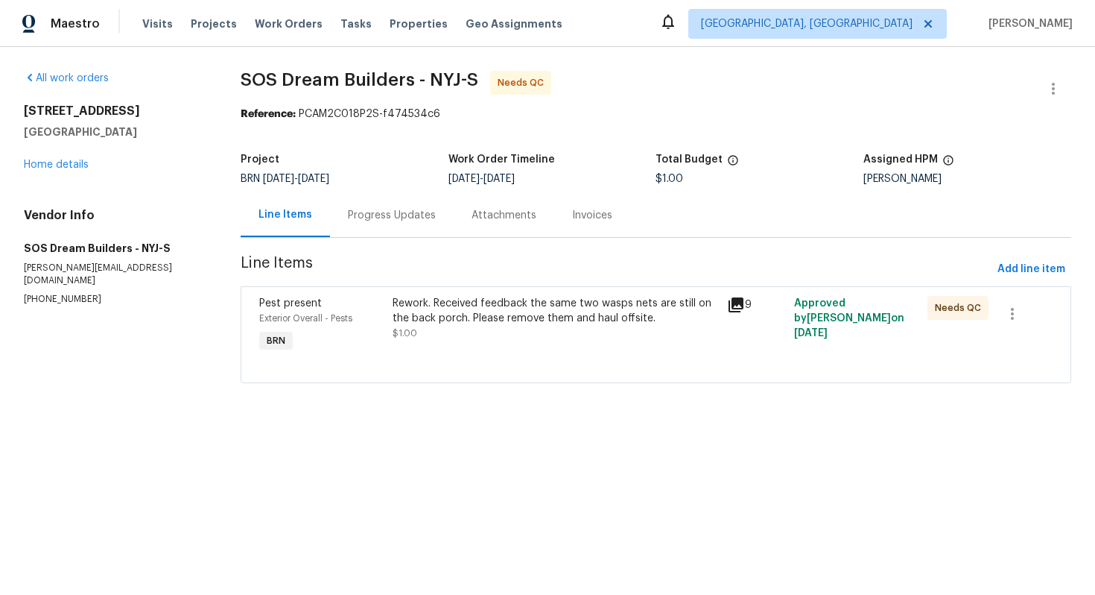
click at [555, 344] on div "Rework. Received feedback the same two wasps nets are still on the back porch. …" at bounding box center [555, 325] width 335 height 69
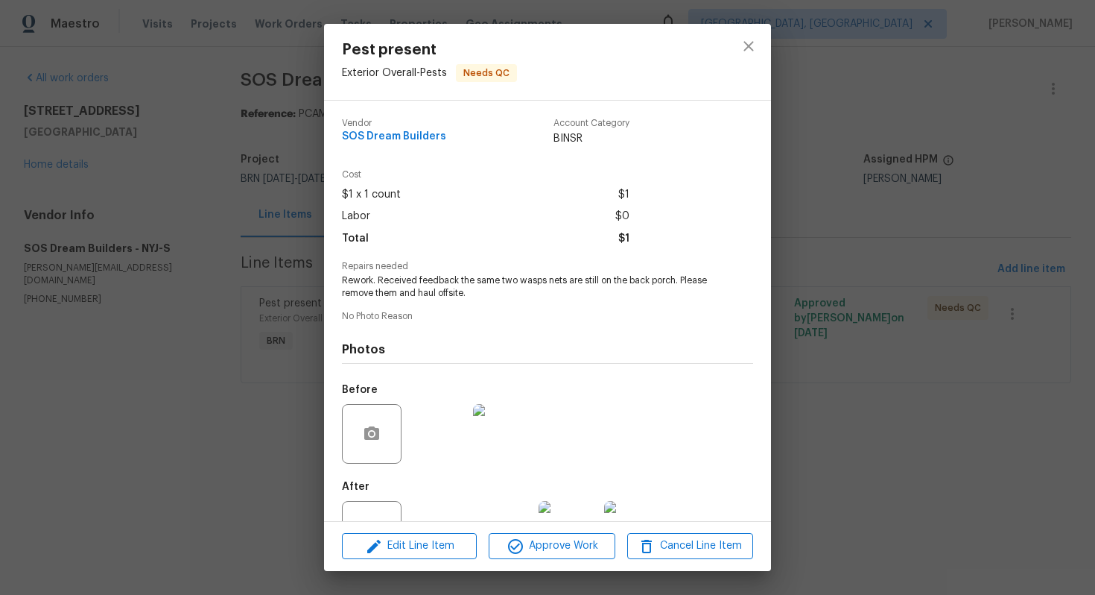
scroll to position [54, 0]
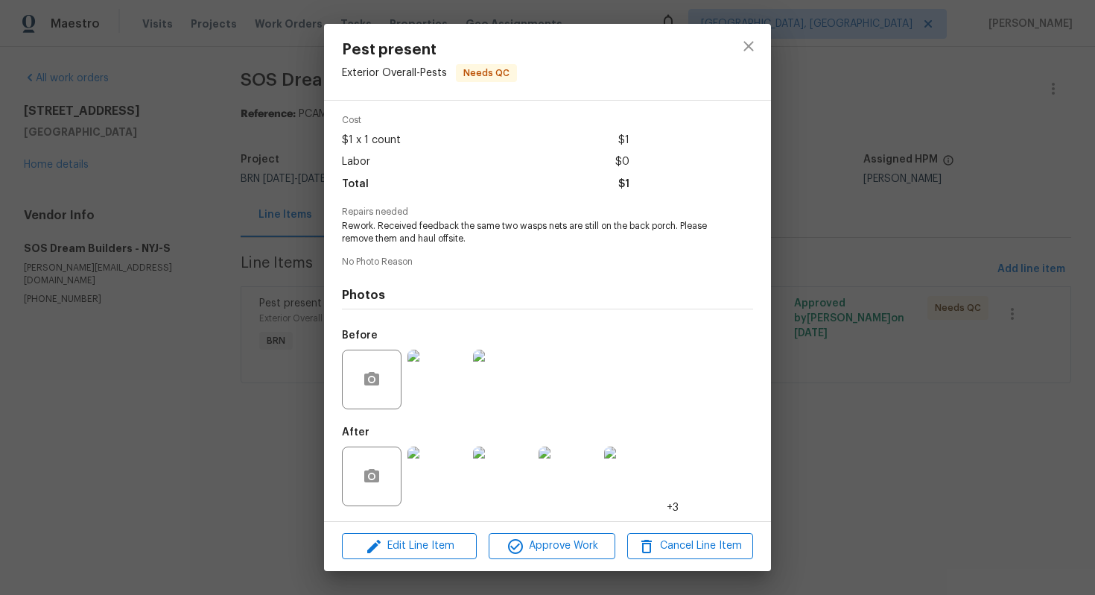
click at [451, 465] on img at bounding box center [438, 476] width 60 height 60
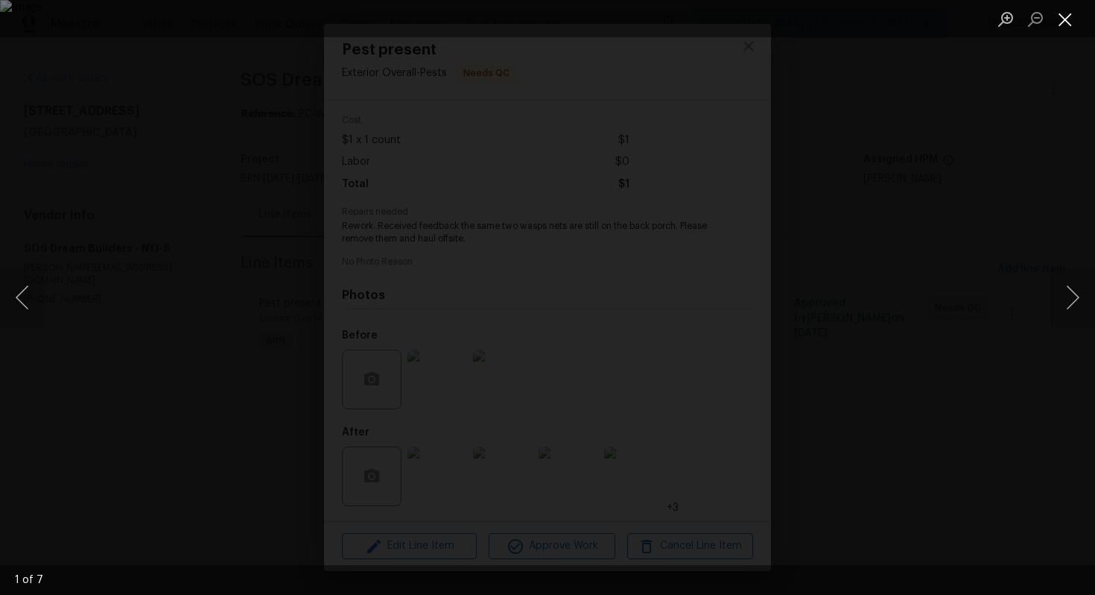
click at [1060, 25] on button "Close lightbox" at bounding box center [1066, 19] width 30 height 26
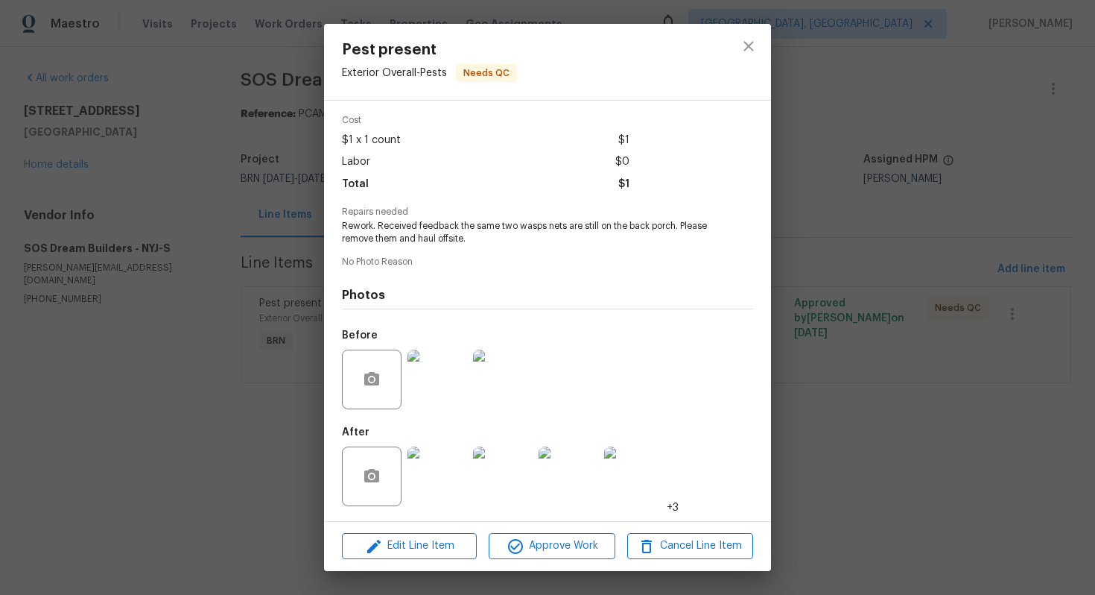
click at [444, 380] on img at bounding box center [438, 380] width 60 height 60
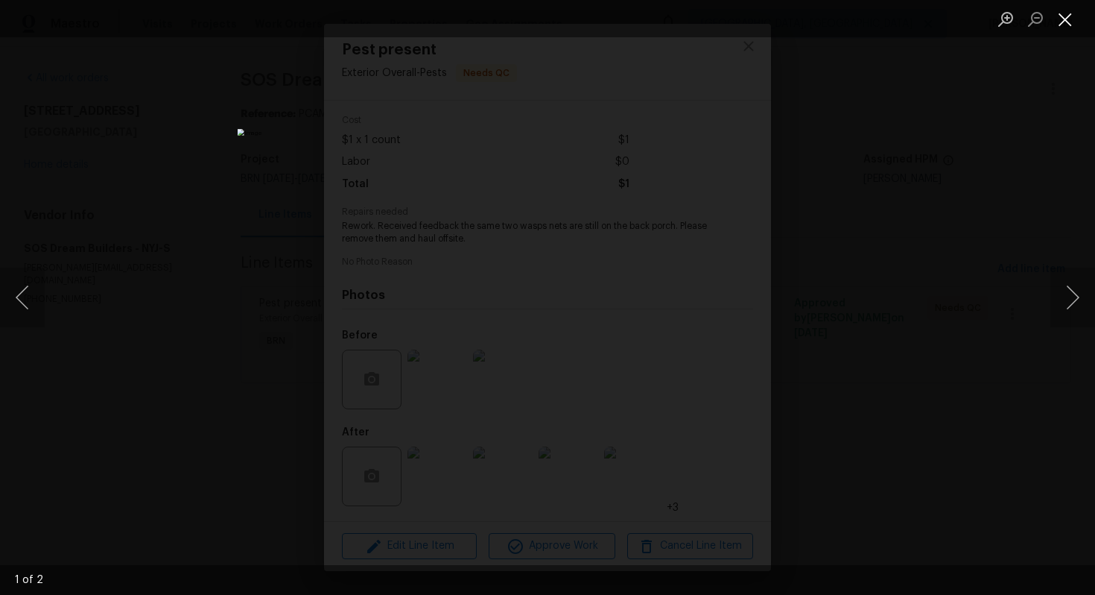
click at [1066, 15] on button "Close lightbox" at bounding box center [1066, 19] width 30 height 26
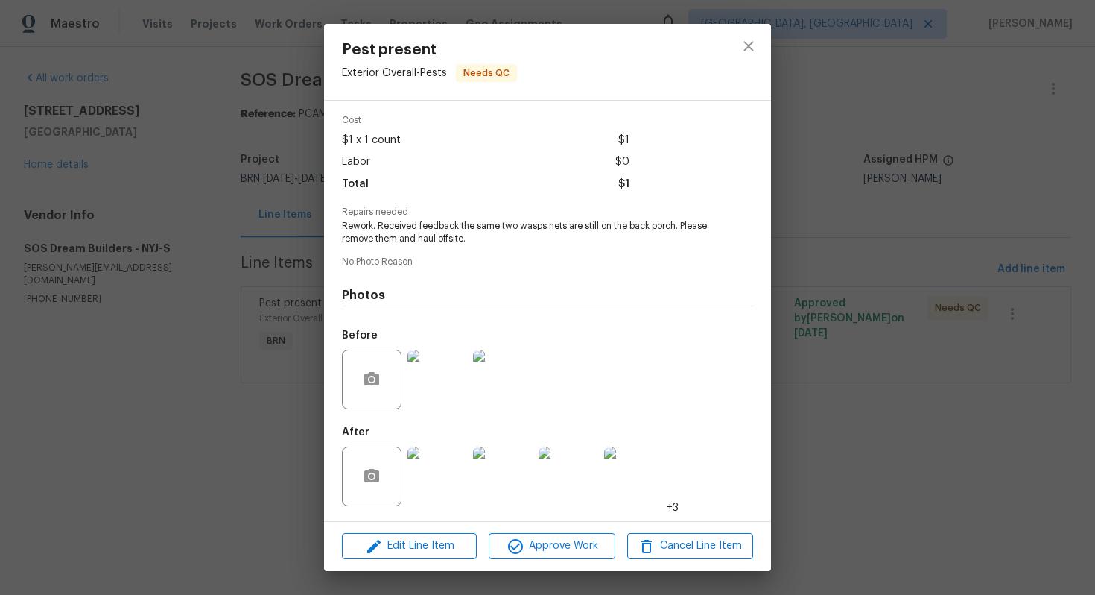
click at [449, 472] on img at bounding box center [438, 476] width 60 height 60
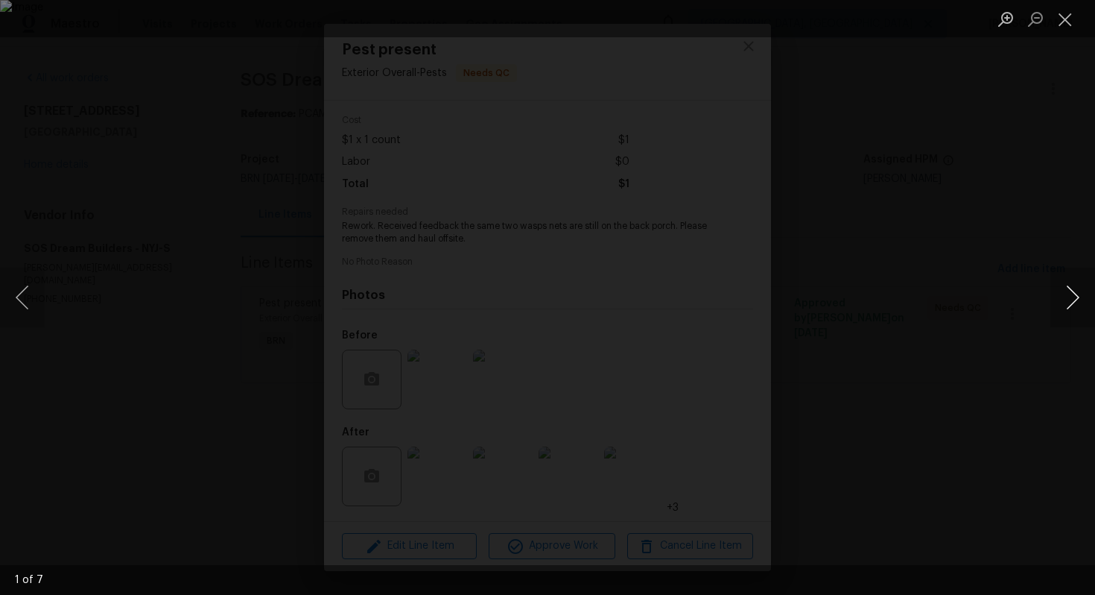
click at [1071, 308] on button "Next image" at bounding box center [1073, 298] width 45 height 60
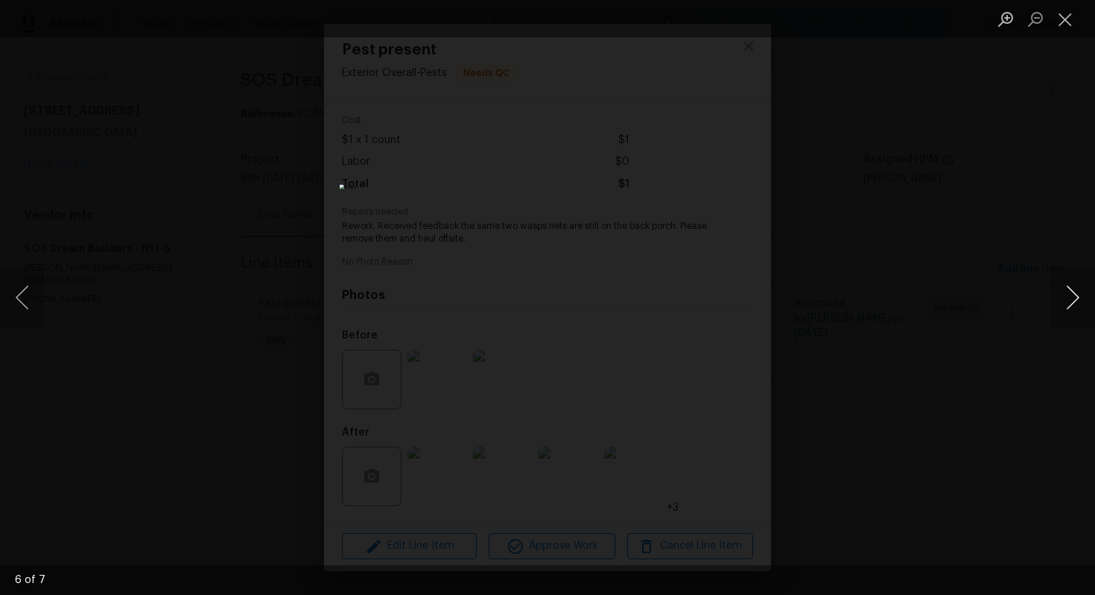
click at [1071, 308] on button "Next image" at bounding box center [1073, 298] width 45 height 60
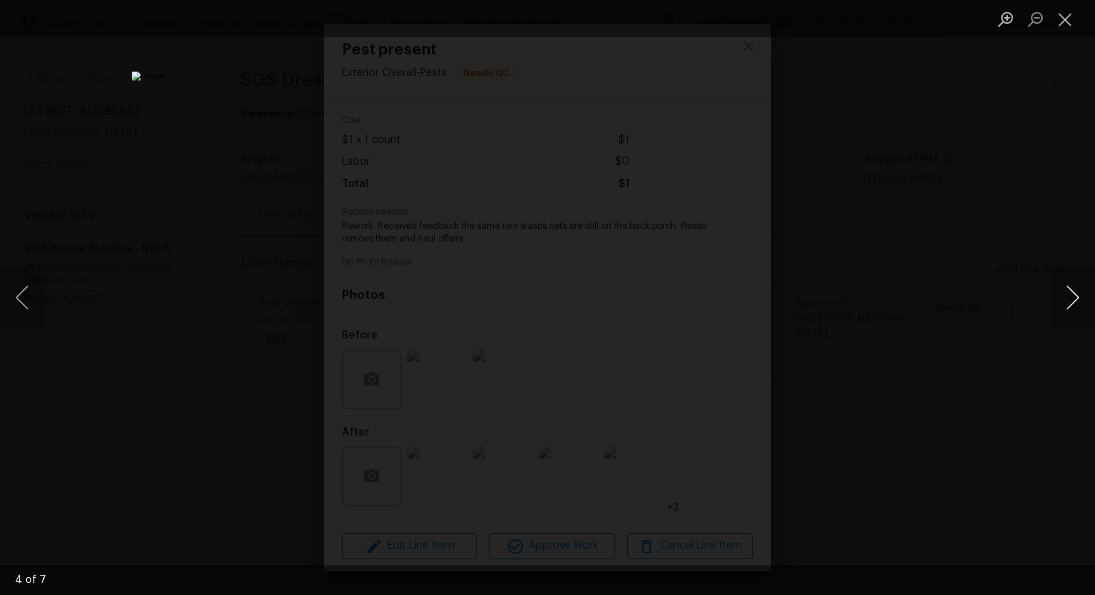
click at [1071, 308] on button "Next image" at bounding box center [1073, 298] width 45 height 60
click at [1062, 17] on button "Close lightbox" at bounding box center [1066, 19] width 30 height 26
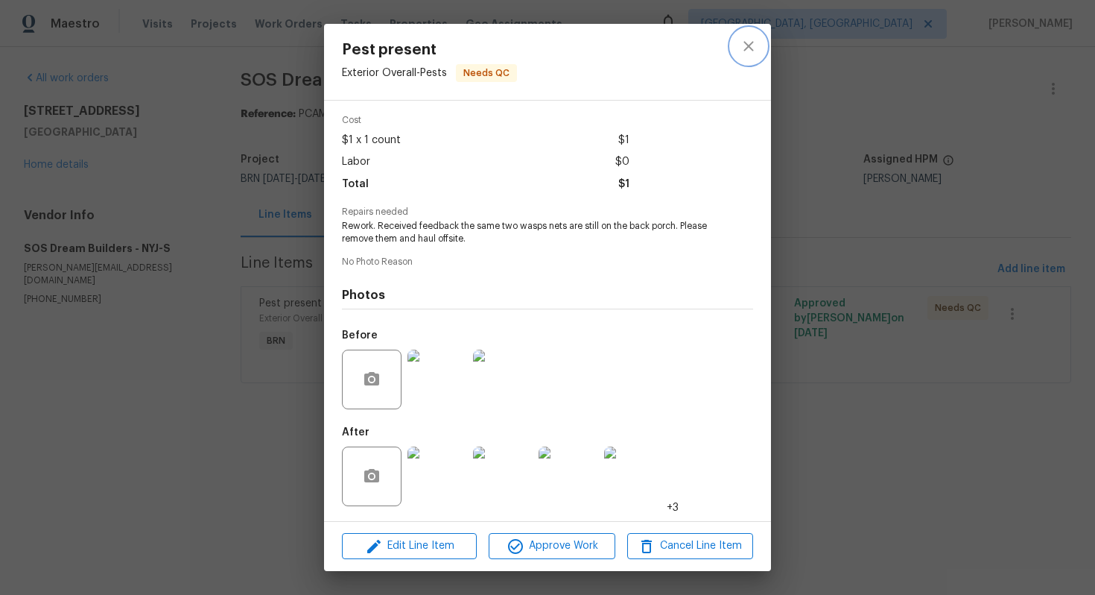
click at [753, 42] on icon "close" at bounding box center [749, 46] width 18 height 18
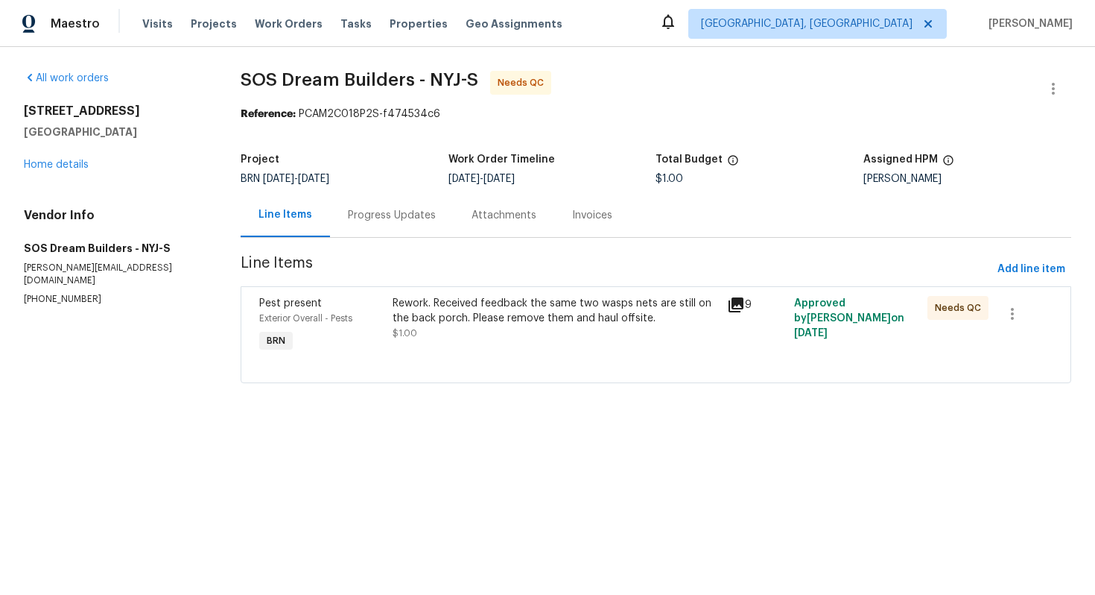
click at [396, 222] on div "Progress Updates" at bounding box center [392, 215] width 88 height 15
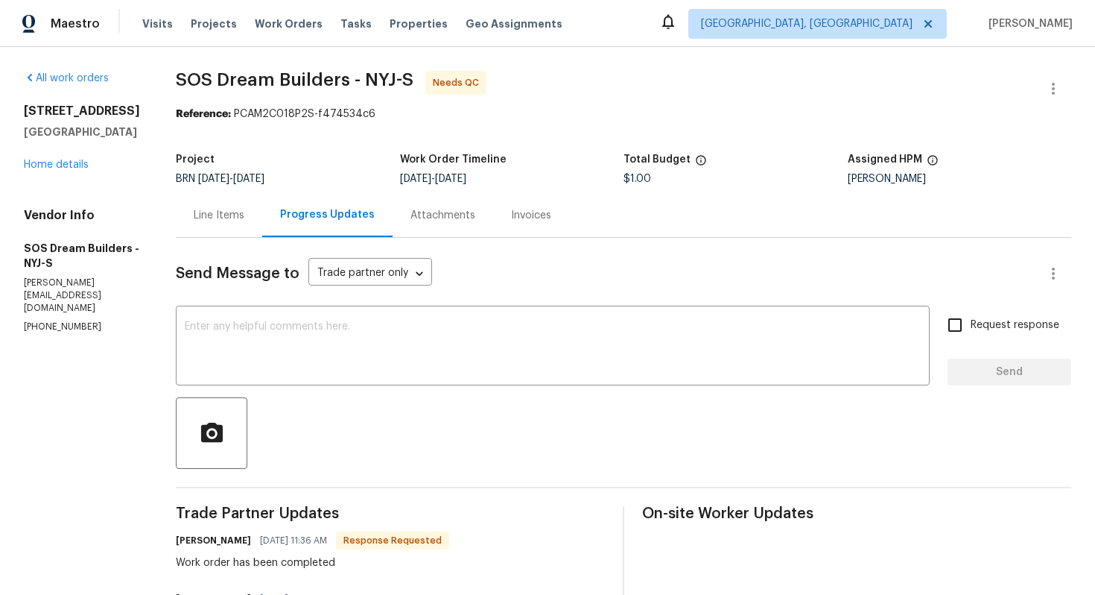
click at [244, 209] on div "Line Items" at bounding box center [219, 215] width 51 height 15
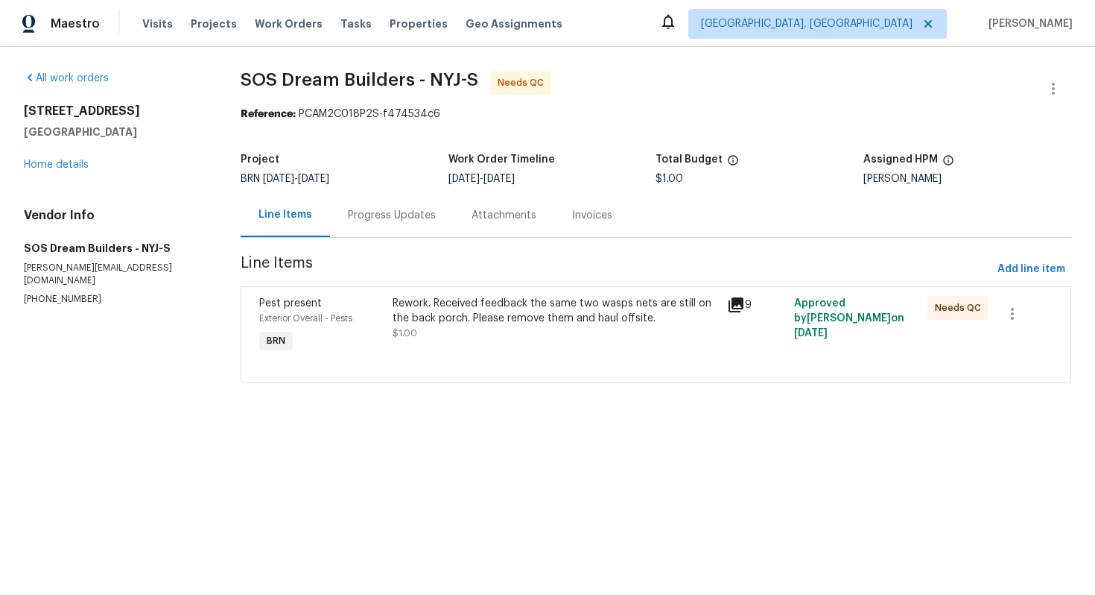
click at [439, 335] on div "Rework. Received feedback the same two wasps nets are still on the back porch. …" at bounding box center [556, 318] width 326 height 45
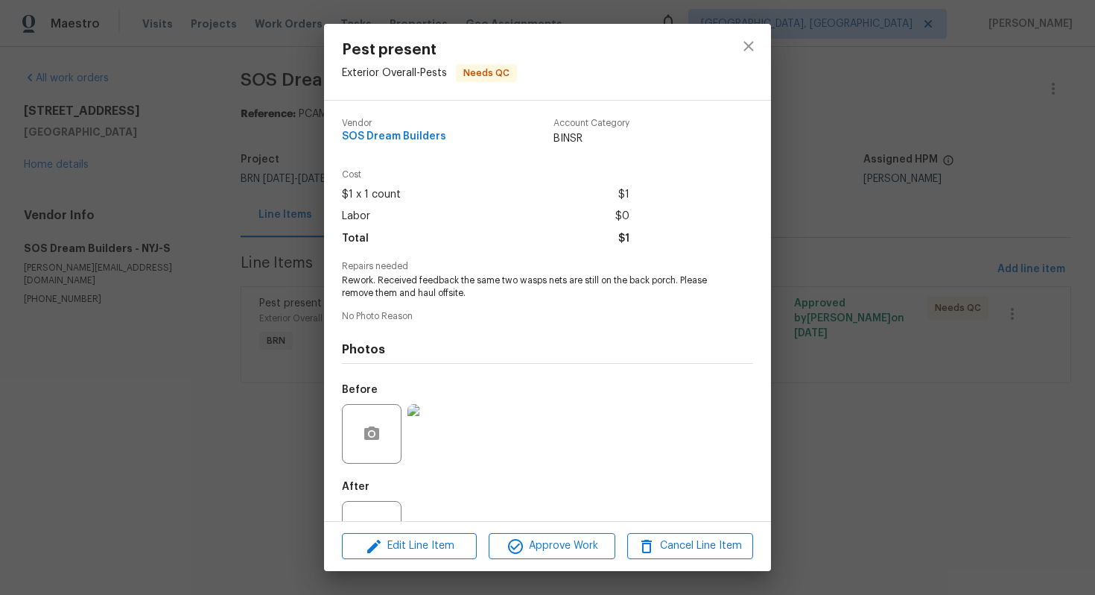
scroll to position [54, 0]
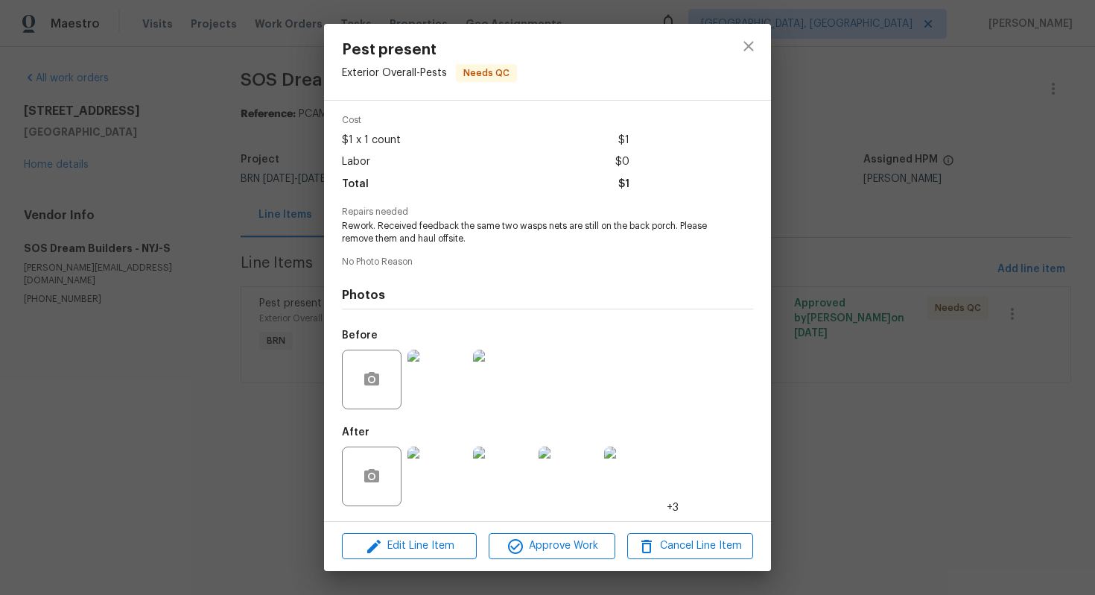
click at [443, 382] on img at bounding box center [438, 380] width 60 height 60
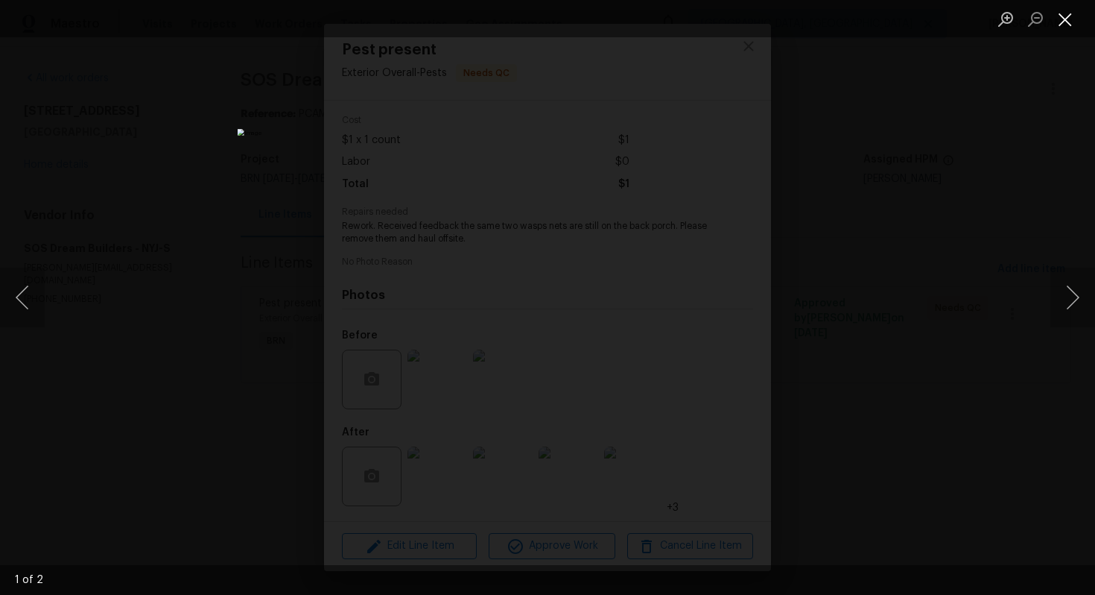
click at [1066, 21] on button "Close lightbox" at bounding box center [1066, 19] width 30 height 26
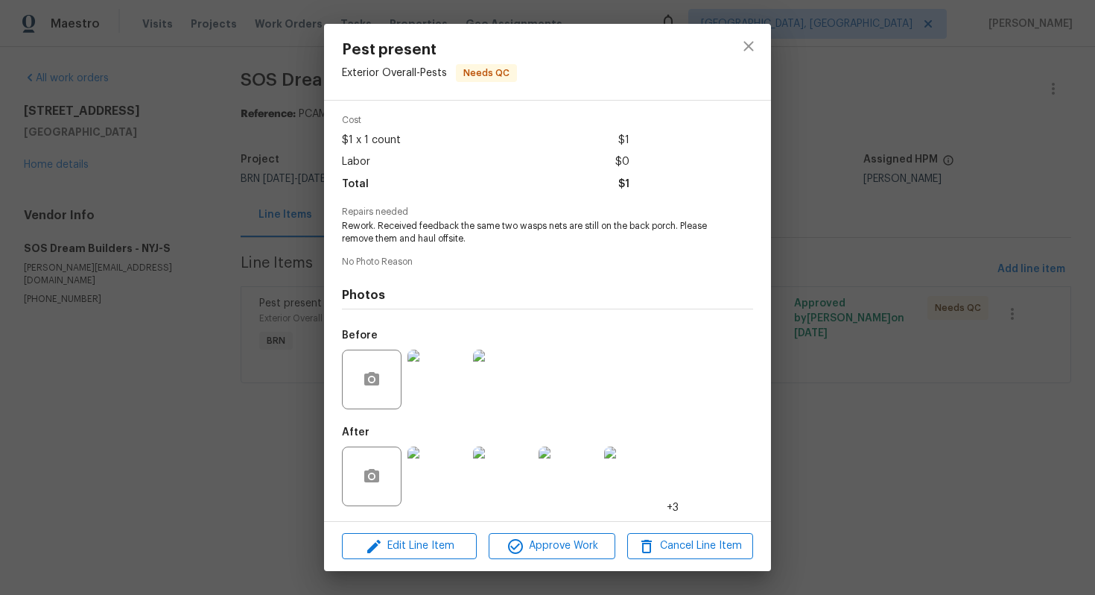
click at [446, 479] on img at bounding box center [438, 476] width 60 height 60
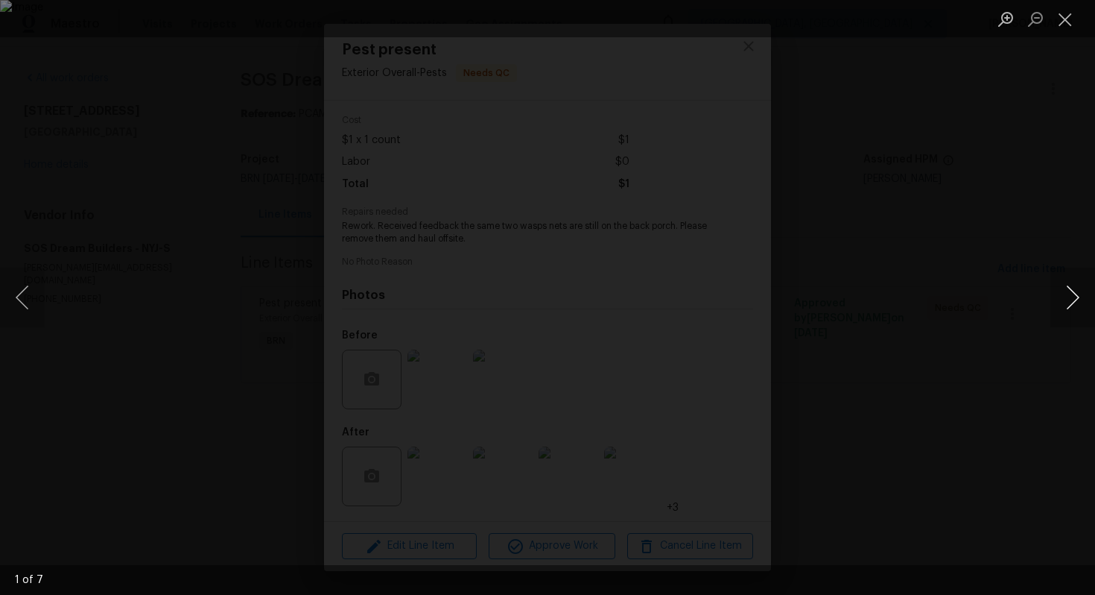
click at [1074, 299] on button "Next image" at bounding box center [1073, 298] width 45 height 60
click at [1075, 299] on button "Next image" at bounding box center [1073, 298] width 45 height 60
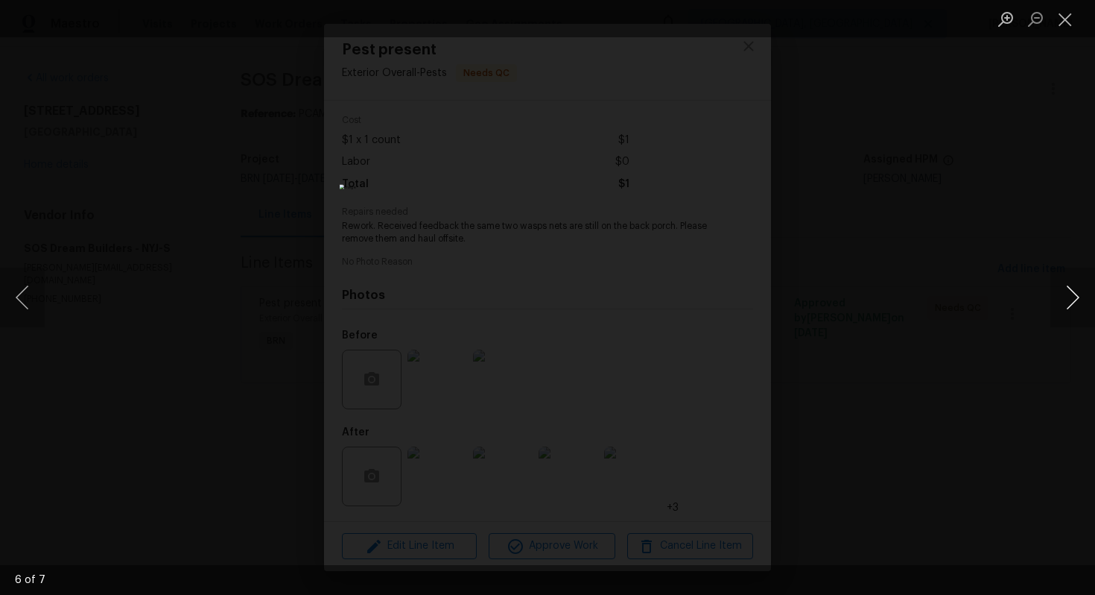
click at [1075, 299] on button "Next image" at bounding box center [1073, 298] width 45 height 60
click at [1071, 6] on button "Close lightbox" at bounding box center [1066, 19] width 30 height 26
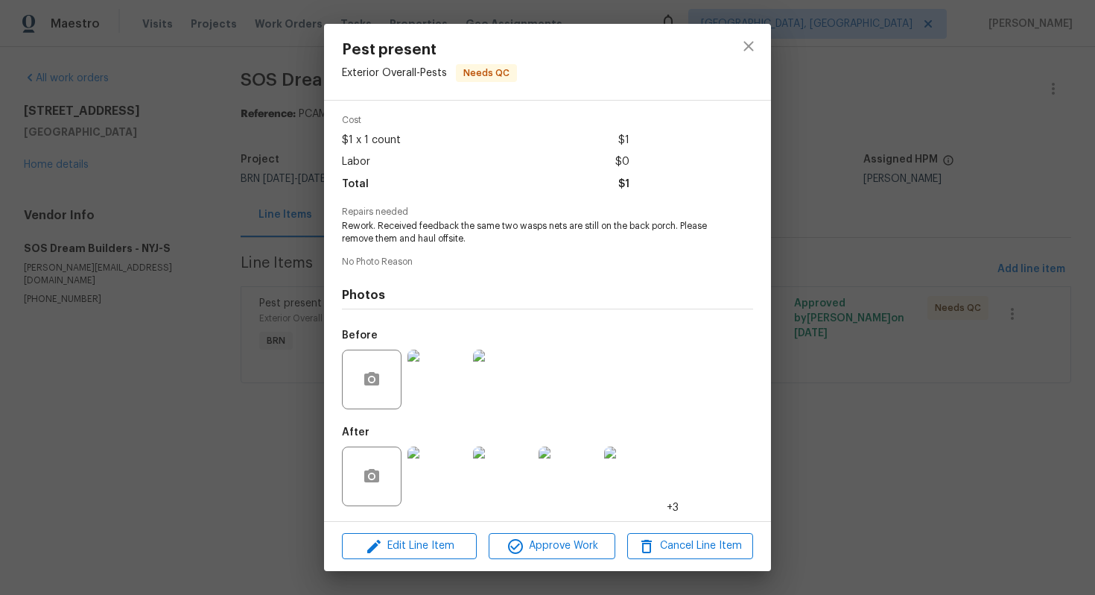
click at [455, 358] on img at bounding box center [438, 380] width 60 height 60
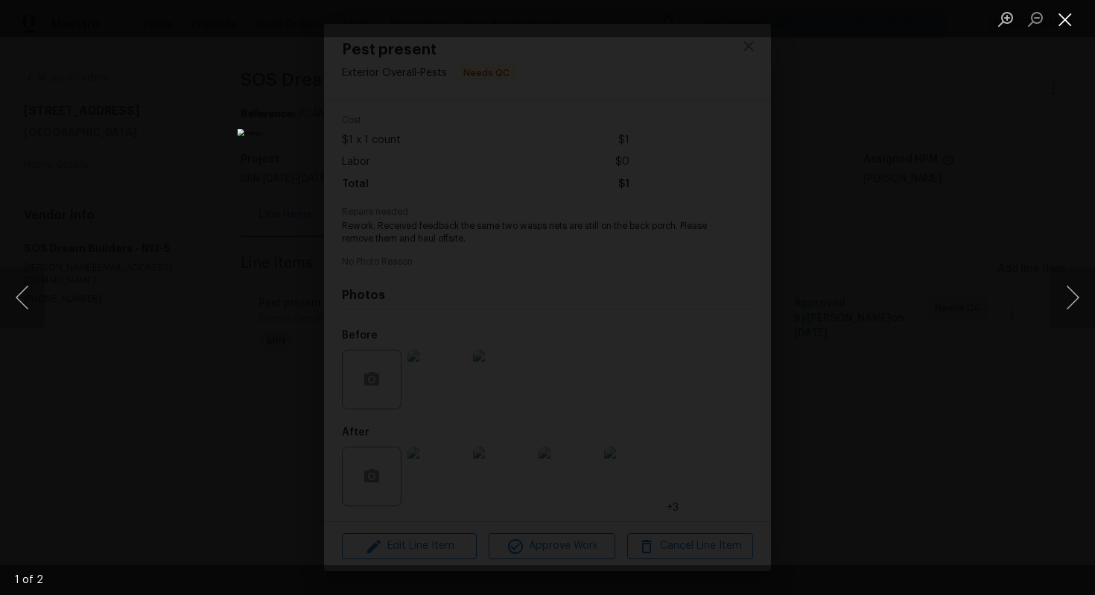
click at [1075, 24] on button "Close lightbox" at bounding box center [1066, 19] width 30 height 26
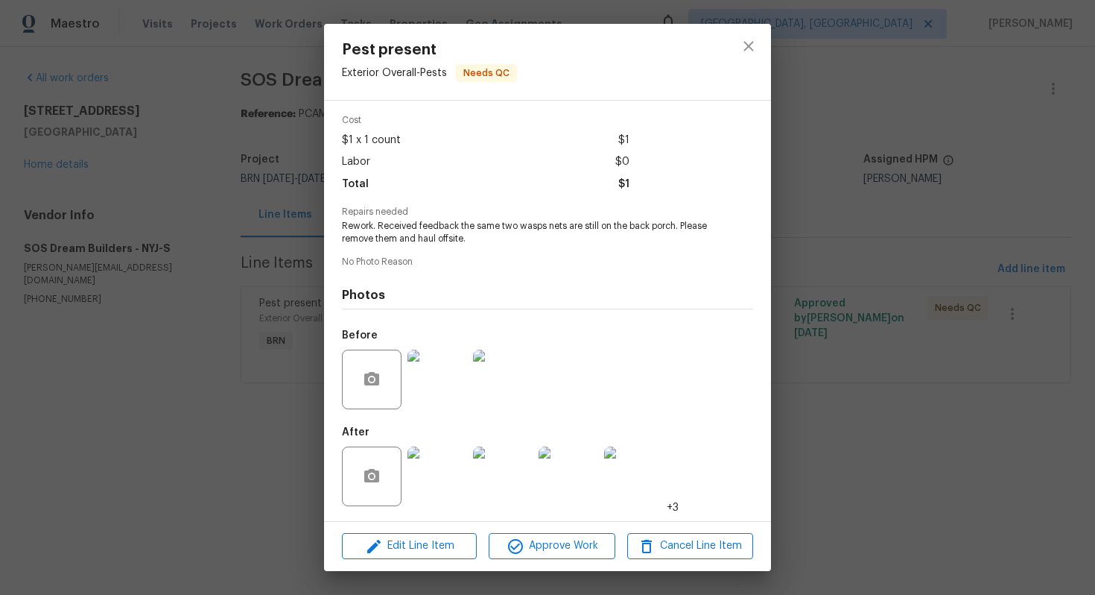
click at [434, 481] on img at bounding box center [438, 476] width 60 height 60
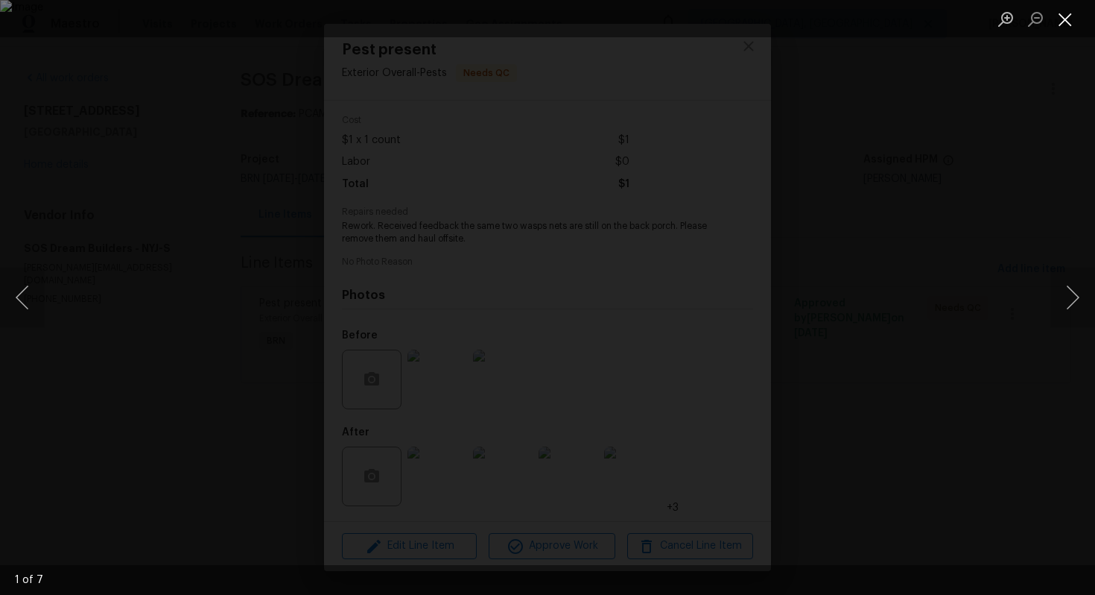
click at [1063, 26] on button "Close lightbox" at bounding box center [1066, 19] width 30 height 26
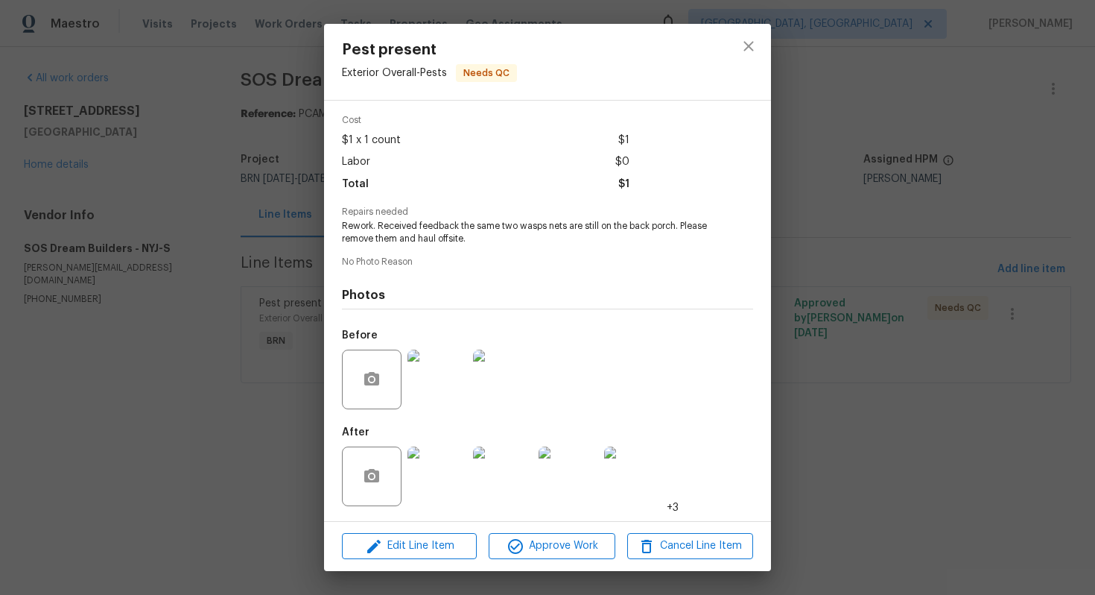
scroll to position [13, 0]
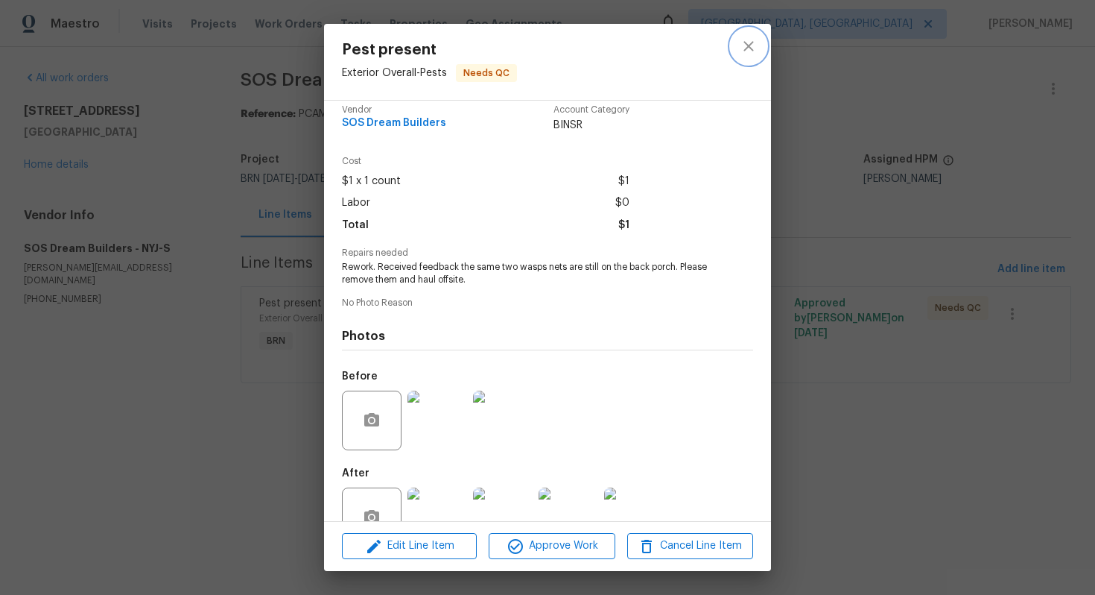
click at [744, 30] on button "close" at bounding box center [749, 46] width 36 height 36
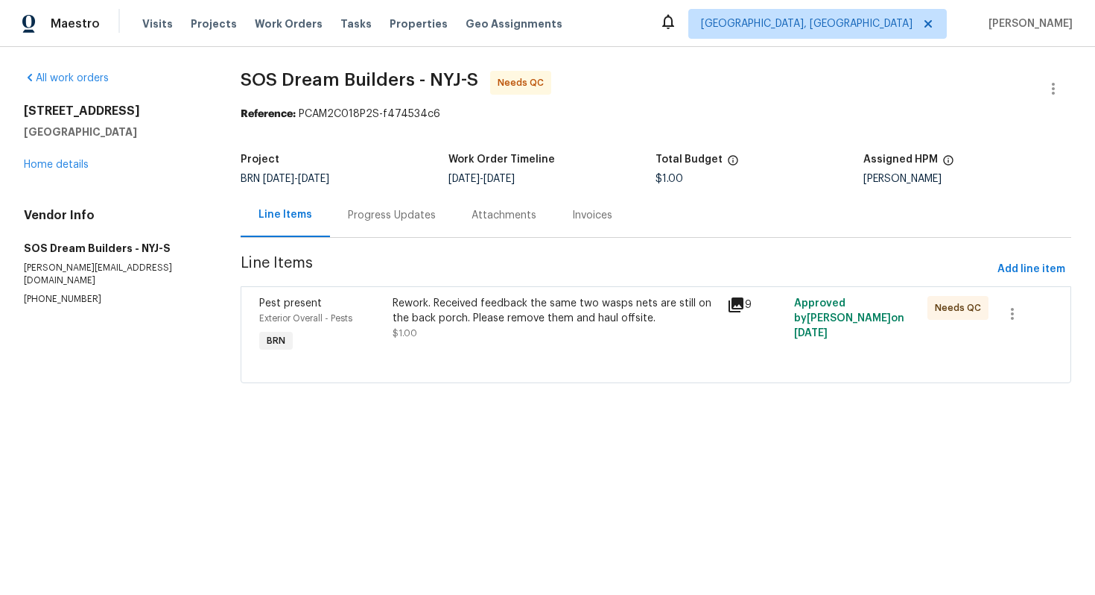
click at [744, 42] on div "Maestro Visits Projects Work Orders Tasks Properties Geo Assignments Albuquerqu…" at bounding box center [547, 23] width 1095 height 47
click at [395, 230] on div "Progress Updates" at bounding box center [392, 215] width 124 height 44
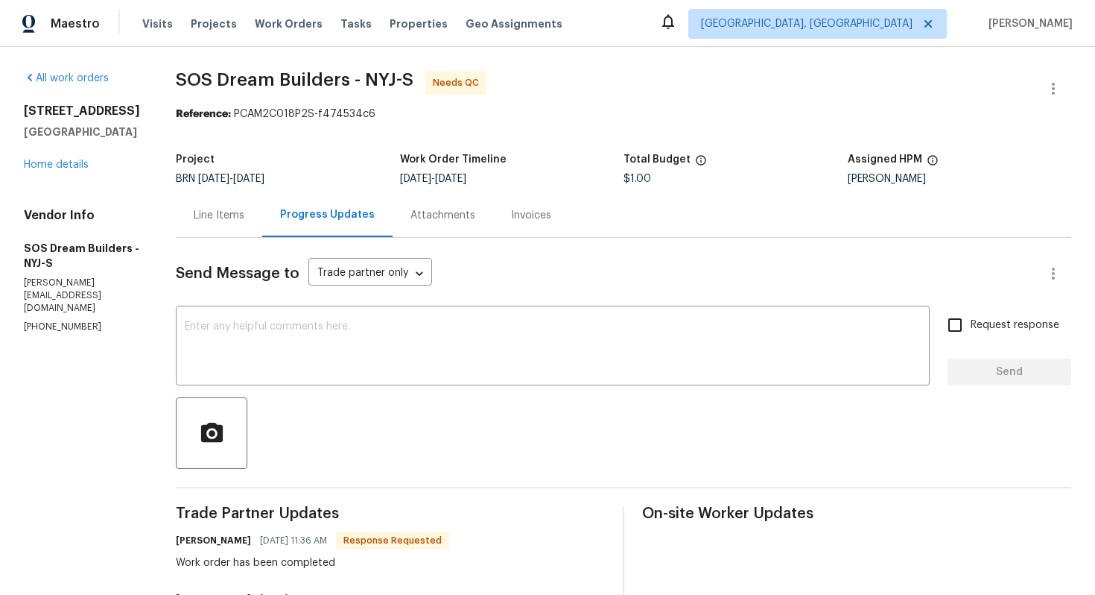
click at [238, 215] on div "Line Items" at bounding box center [219, 215] width 51 height 15
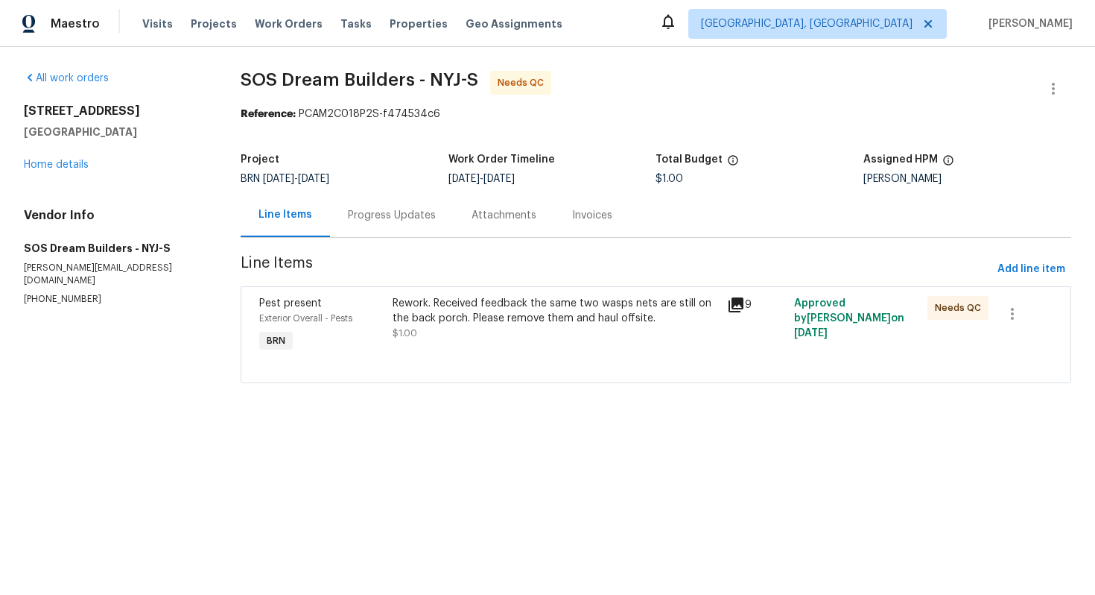
click at [400, 238] on section "SOS Dream Builders - NYJ-S Needs QC Reference: PCAM2C018P2S-f474534c6 Project B…" at bounding box center [656, 236] width 831 height 330
click at [399, 227] on div "Progress Updates" at bounding box center [392, 215] width 124 height 44
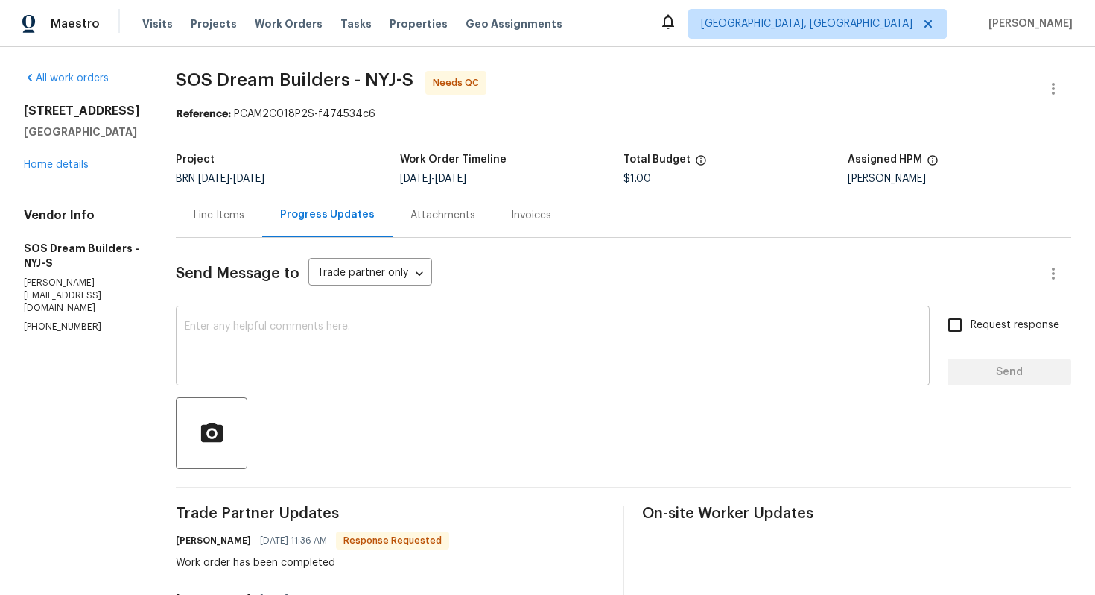
click at [395, 364] on textarea at bounding box center [553, 347] width 736 height 52
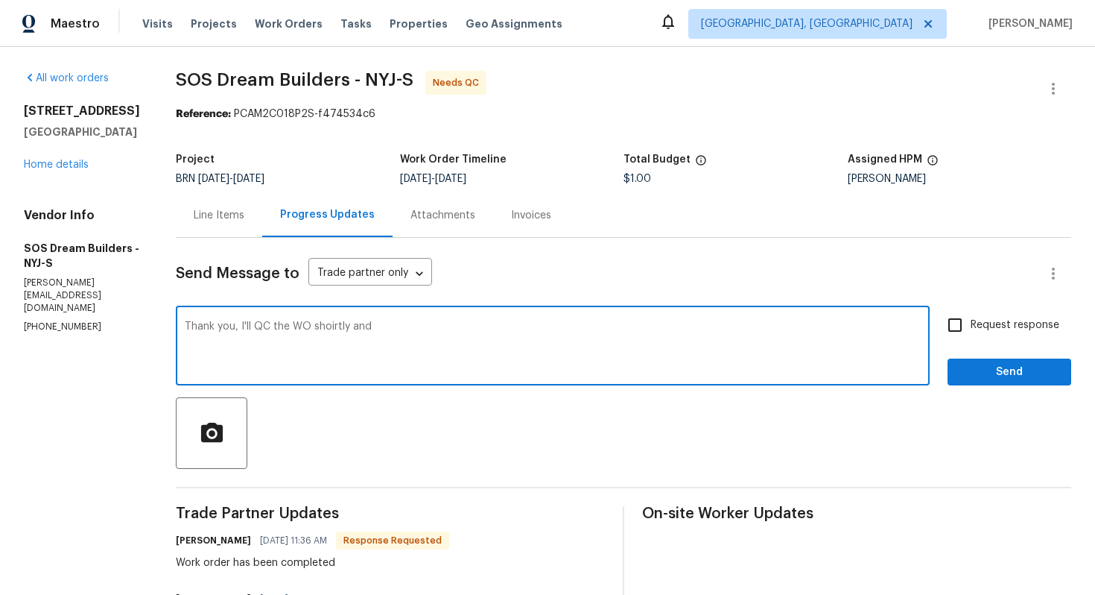
click at [347, 329] on textarea "Thank you, I'll QC the WO shoirtly and" at bounding box center [553, 347] width 736 height 52
click at [426, 329] on textarea "Thank you, I'll QC the WO shortly and" at bounding box center [553, 347] width 736 height 52
type textarea "Thank you, I'll QC the WO shortly and close it out."
click at [949, 317] on input "Request response" at bounding box center [955, 324] width 31 height 31
checkbox input "true"
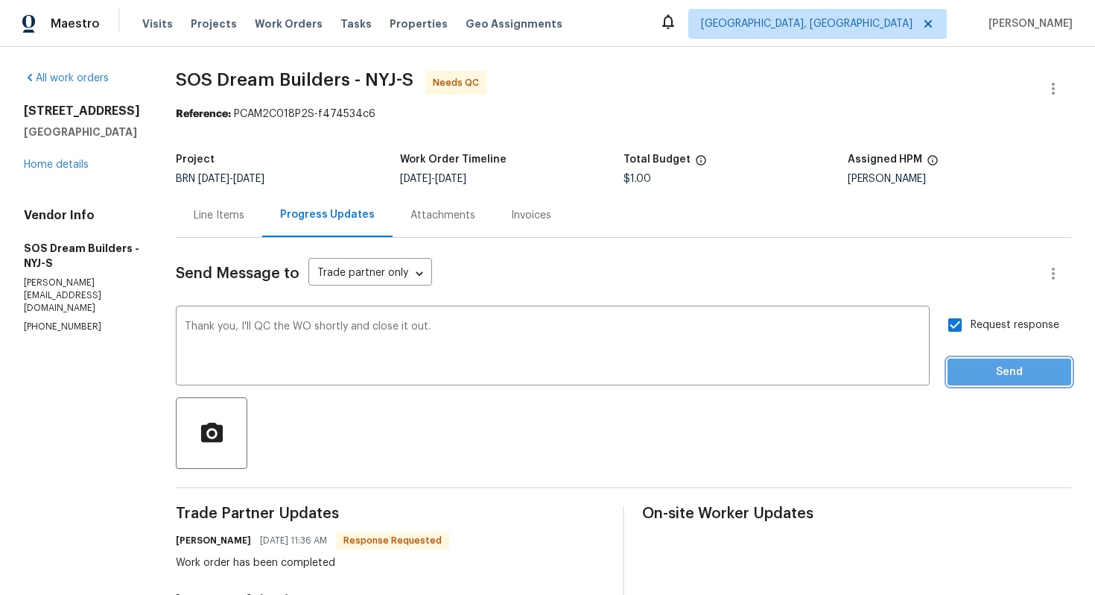
click at [996, 371] on span "Send" at bounding box center [1010, 372] width 100 height 19
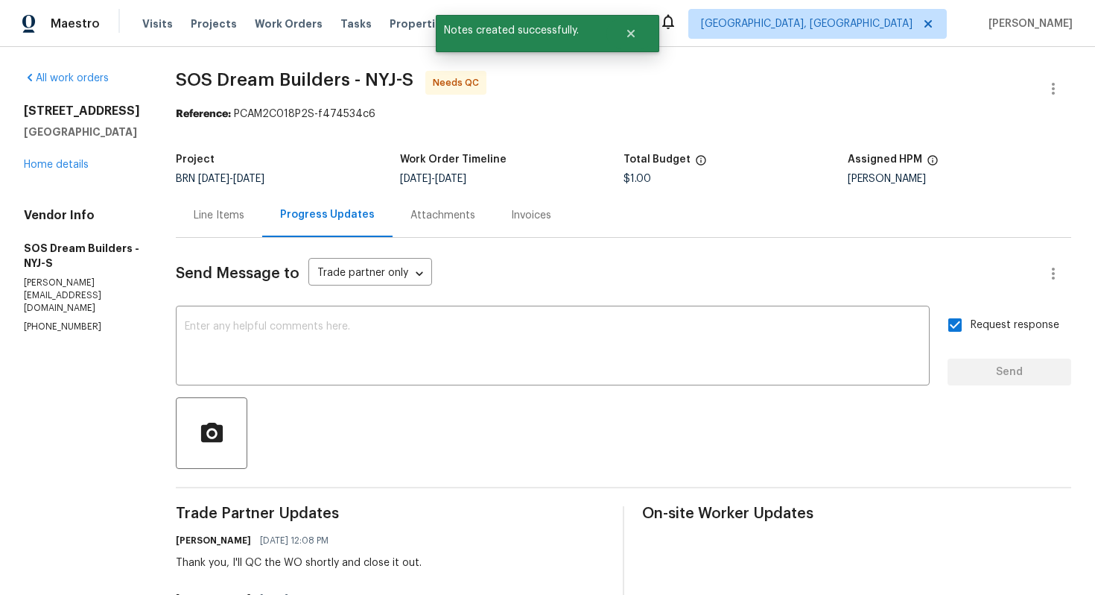
click at [243, 227] on div "Line Items" at bounding box center [219, 215] width 86 height 44
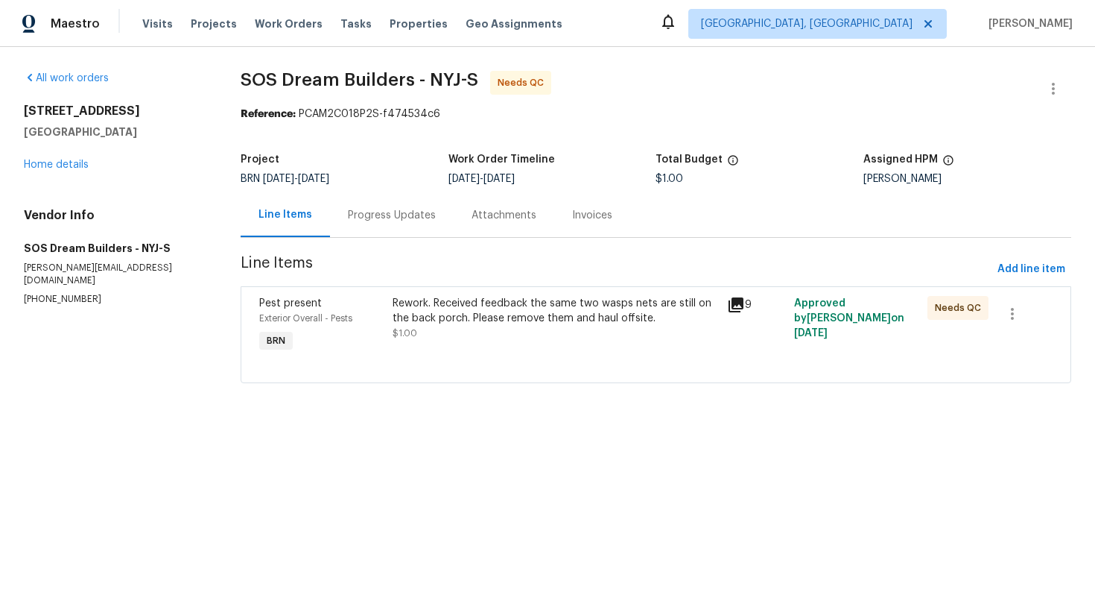
click at [376, 220] on div "Progress Updates" at bounding box center [392, 215] width 88 height 15
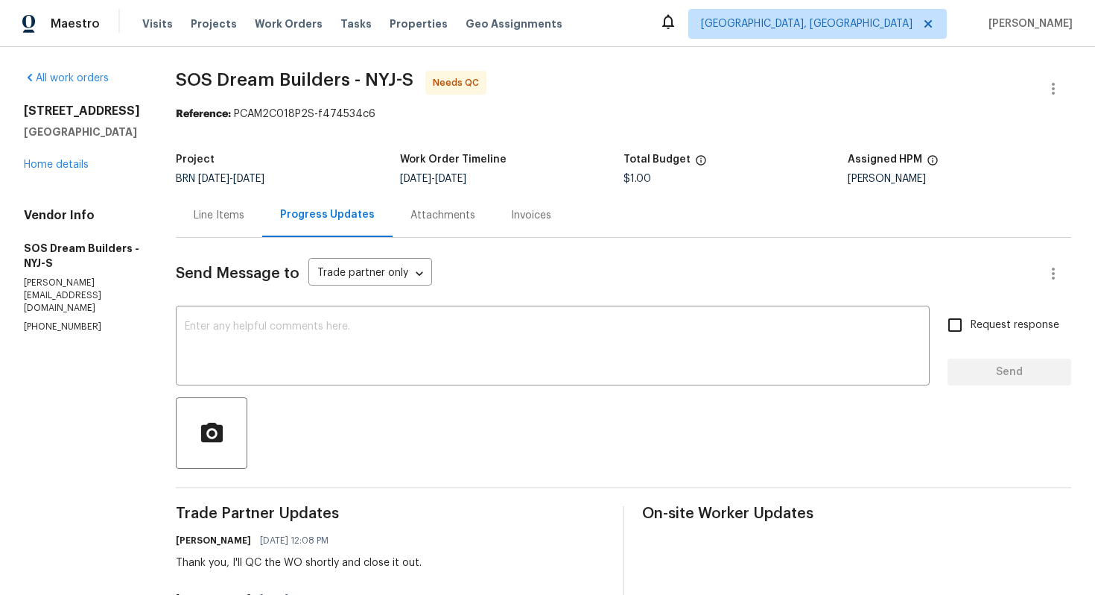
click at [236, 216] on div "Line Items" at bounding box center [219, 215] width 51 height 15
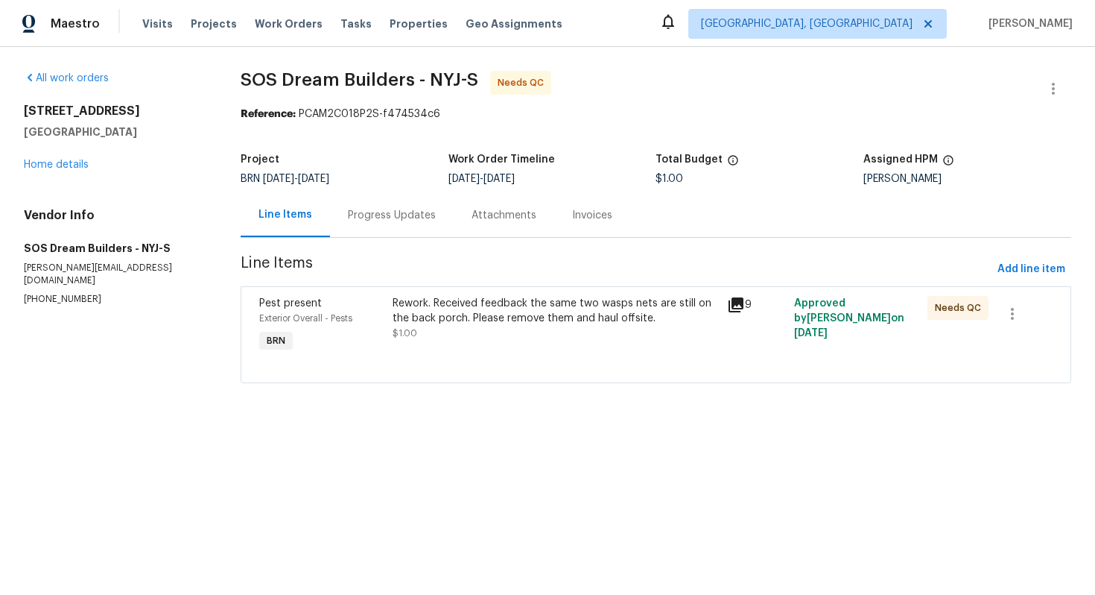
click at [495, 318] on div "Rework. Received feedback the same two wasps nets are still on the back porch. …" at bounding box center [556, 311] width 326 height 30
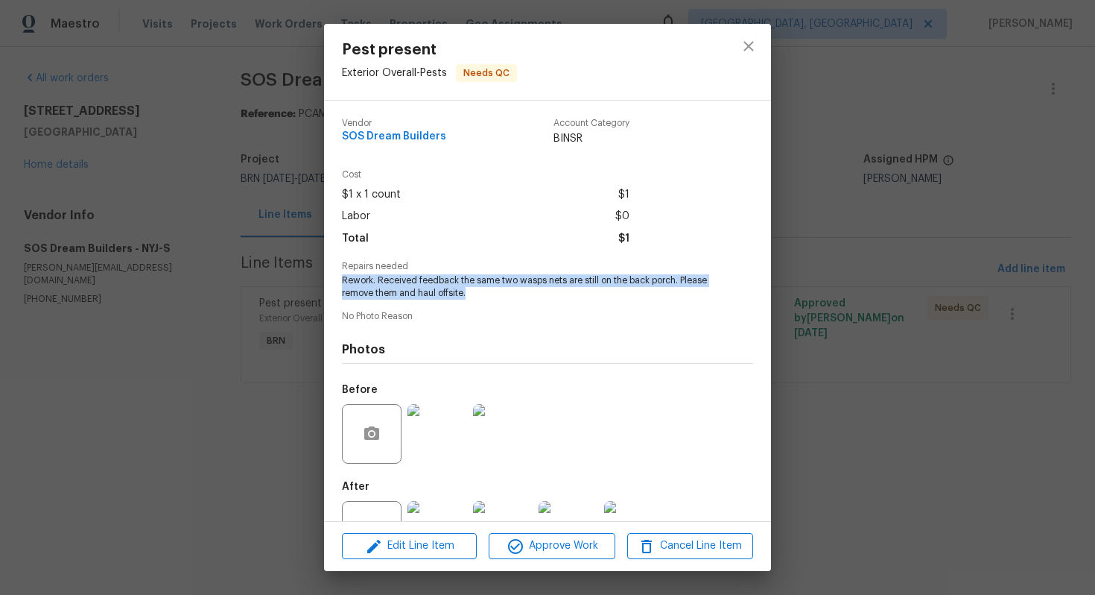
drag, startPoint x: 338, startPoint y: 281, endPoint x: 499, endPoint y: 302, distance: 162.3
click at [499, 302] on div "Vendor SOS Dream Builders Account Category BINSR Cost $1 x 1 count $1 Labor $0 …" at bounding box center [547, 311] width 447 height 420
copy span "Rework. Received feedback the same two wasps nets are still on the back porch. …"
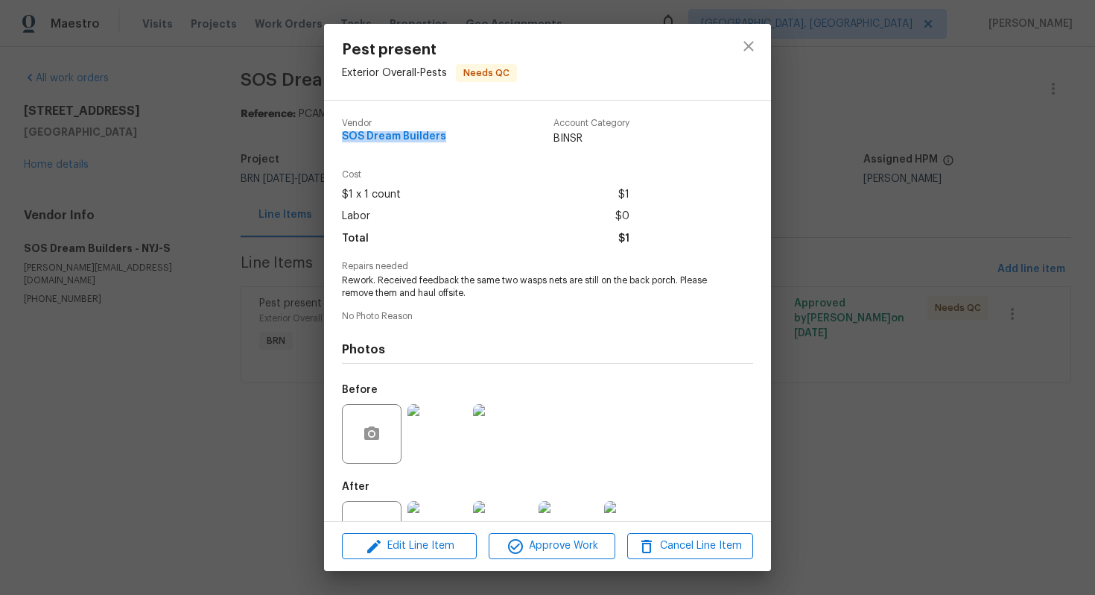
drag, startPoint x: 336, startPoint y: 138, endPoint x: 446, endPoint y: 139, distance: 110.3
click at [446, 139] on div "Vendor SOS Dream Builders Account Category BINSR Cost $1 x 1 count $1 Labor $0 …" at bounding box center [547, 311] width 447 height 420
copy span "SOS Dream Builders"
click at [546, 371] on div "Photos Before After +3" at bounding box center [547, 446] width 411 height 245
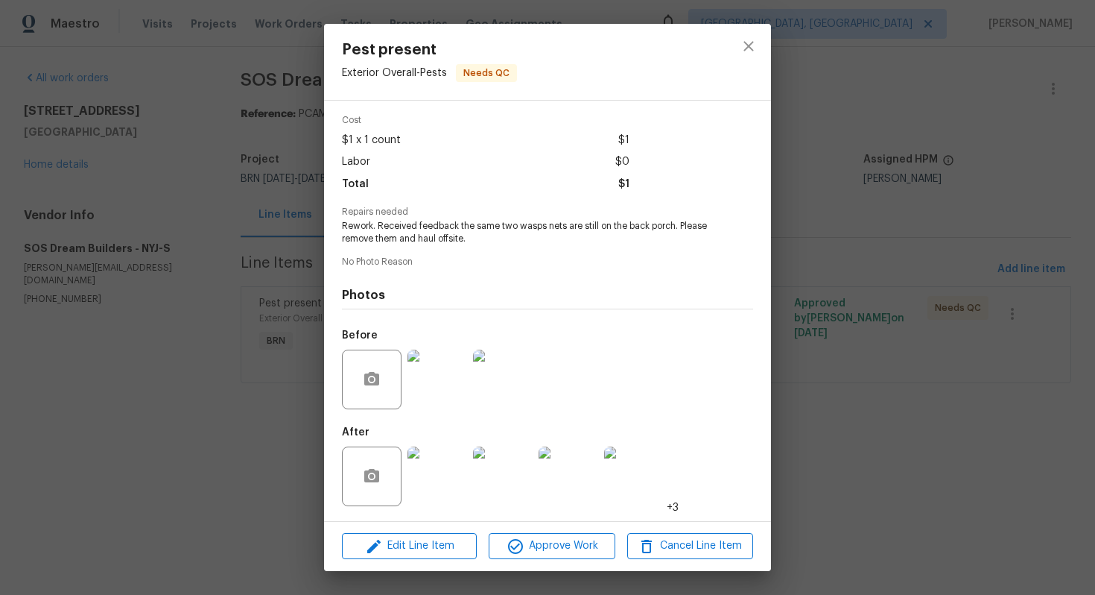
click at [510, 387] on img at bounding box center [503, 380] width 60 height 60
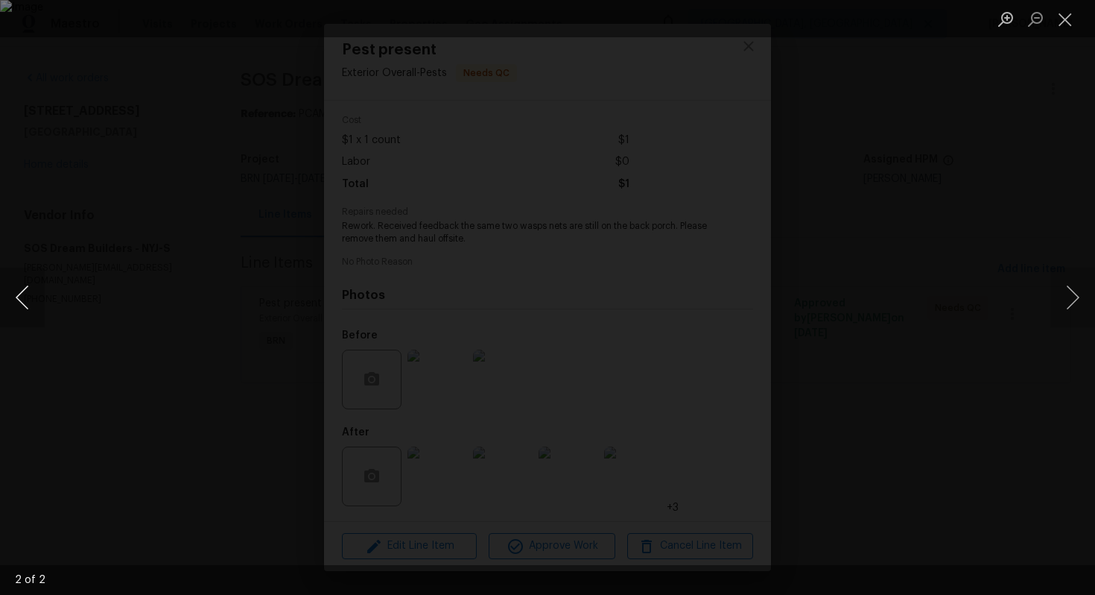
click at [22, 301] on button "Previous image" at bounding box center [22, 298] width 45 height 60
click at [1057, 19] on button "Close lightbox" at bounding box center [1066, 19] width 30 height 26
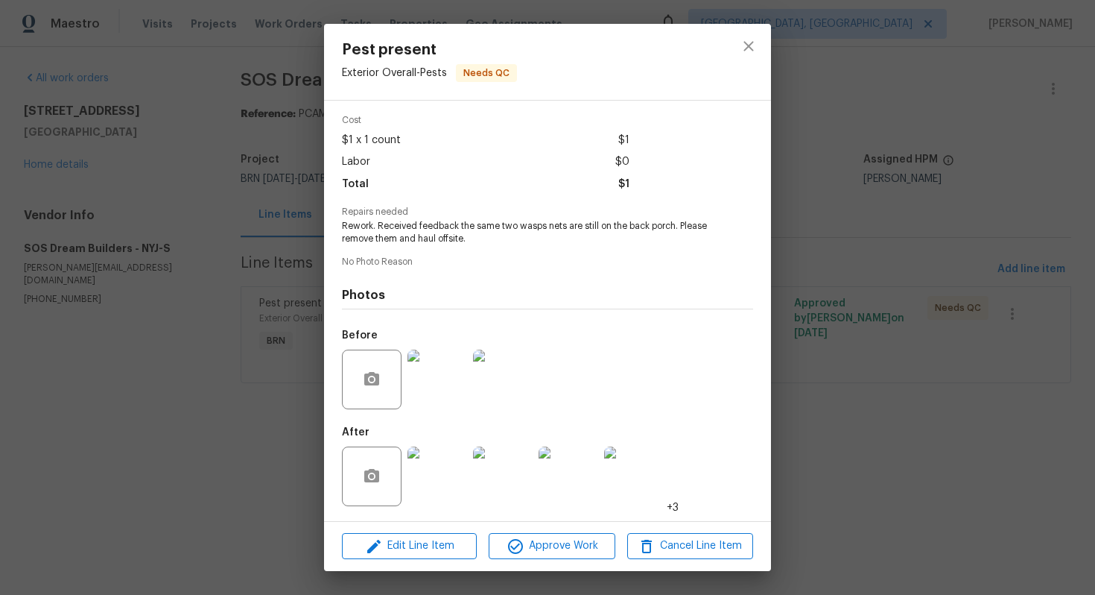
click at [434, 458] on img at bounding box center [438, 476] width 60 height 60
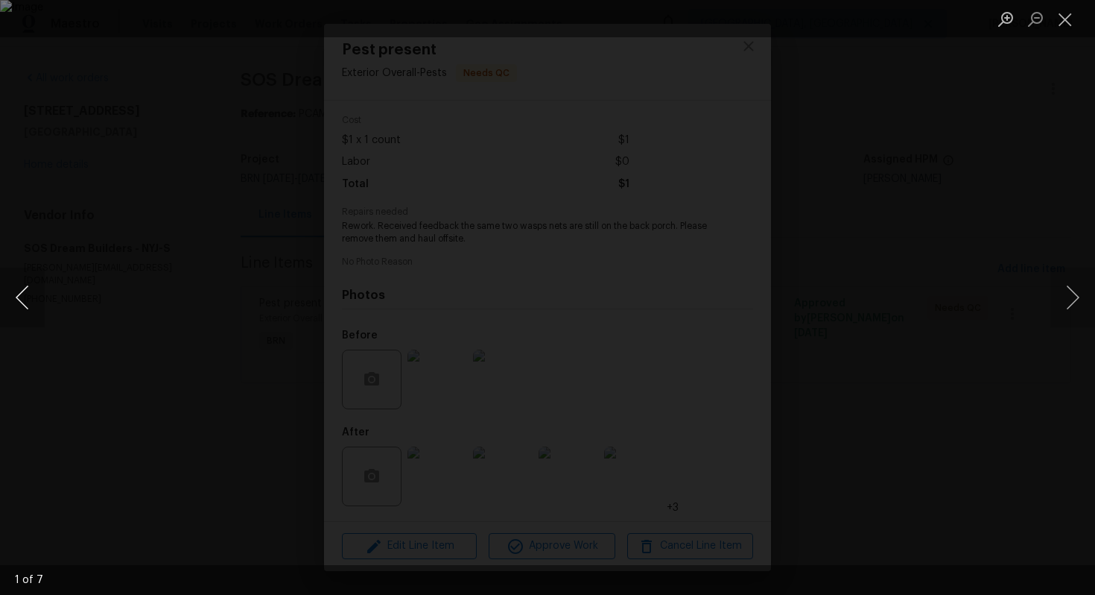
click at [28, 292] on button "Previous image" at bounding box center [22, 298] width 45 height 60
click at [32, 280] on button "Previous image" at bounding box center [22, 298] width 45 height 60
click at [23, 292] on button "Previous image" at bounding box center [22, 298] width 45 height 60
click at [34, 304] on button "Previous image" at bounding box center [22, 298] width 45 height 60
click at [21, 305] on button "Previous image" at bounding box center [22, 298] width 45 height 60
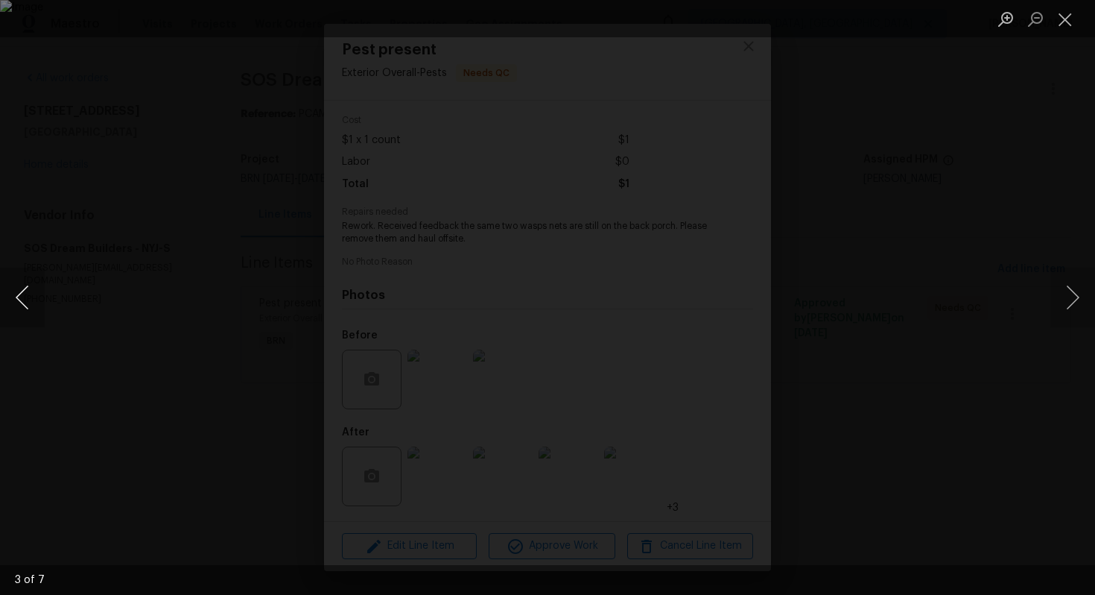
click at [14, 302] on button "Previous image" at bounding box center [22, 298] width 45 height 60
click at [34, 283] on button "Previous image" at bounding box center [22, 298] width 45 height 60
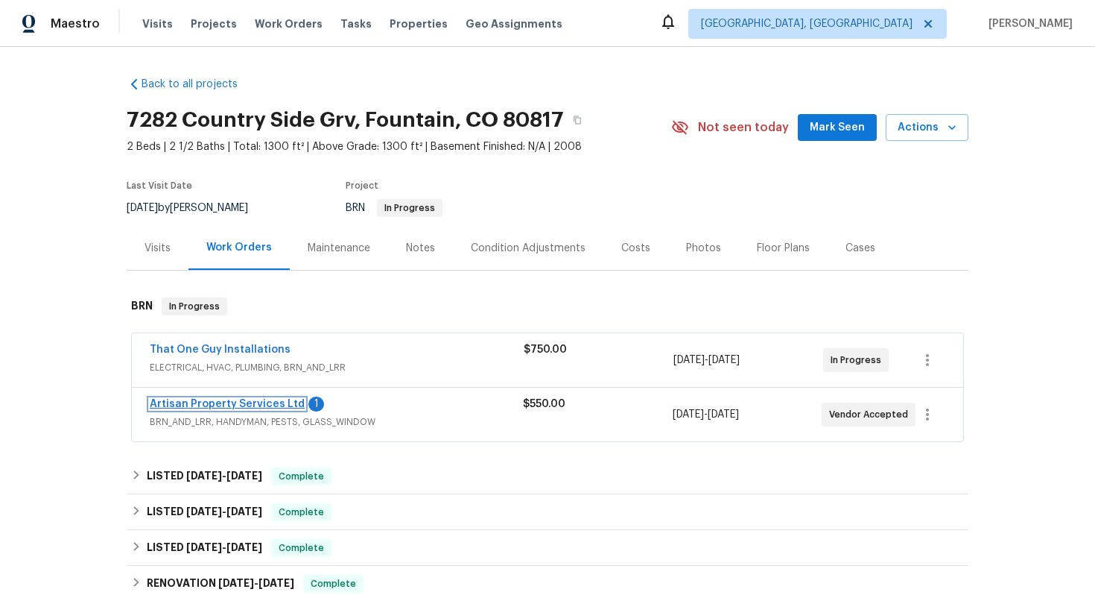
click at [233, 402] on link "Artisan Property Services Ltd" at bounding box center [227, 404] width 155 height 10
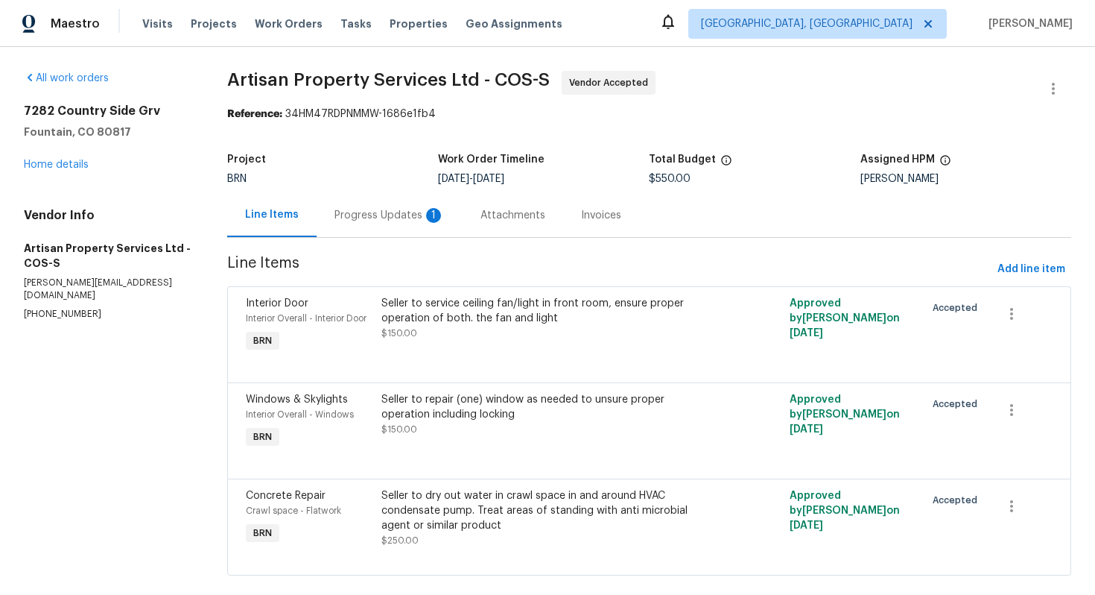
click at [378, 223] on div "Progress Updates 1" at bounding box center [390, 215] width 146 height 44
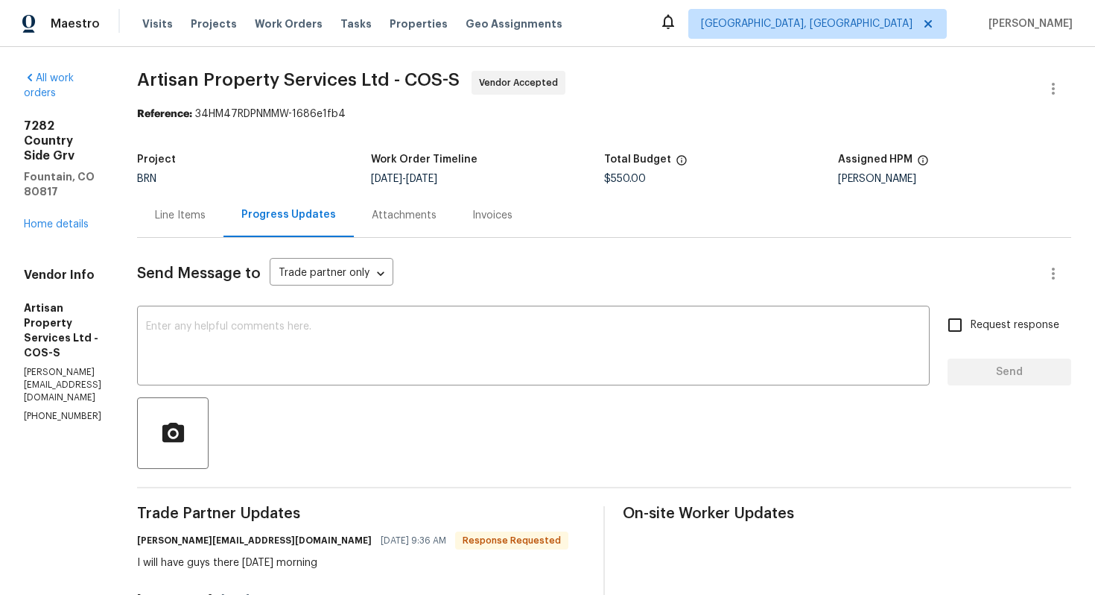
click at [178, 223] on div "Line Items" at bounding box center [180, 215] width 86 height 44
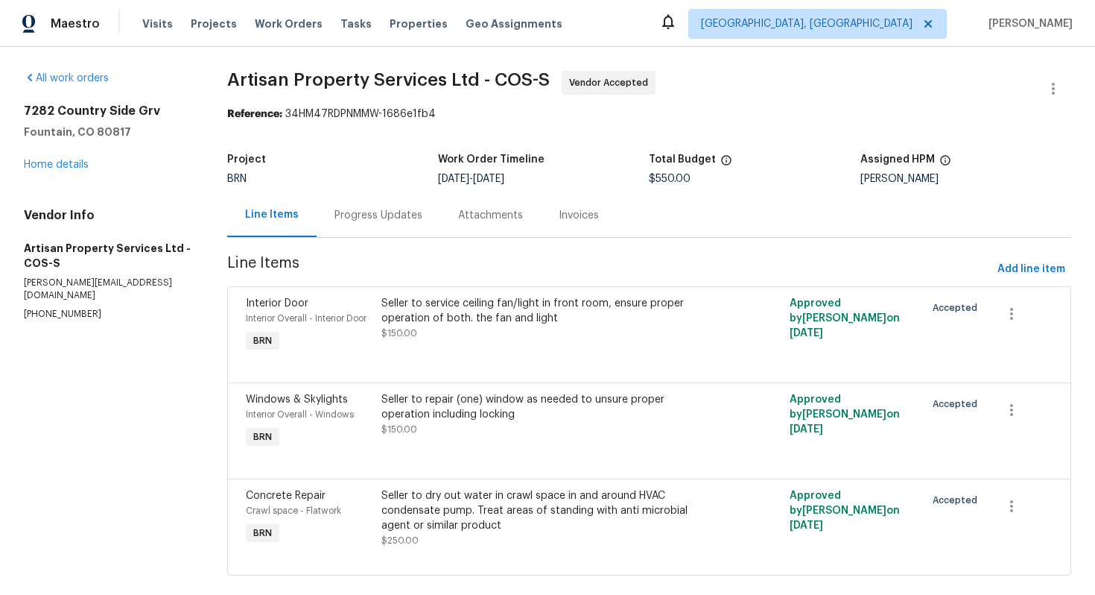
click at [393, 227] on div "Progress Updates" at bounding box center [379, 215] width 124 height 44
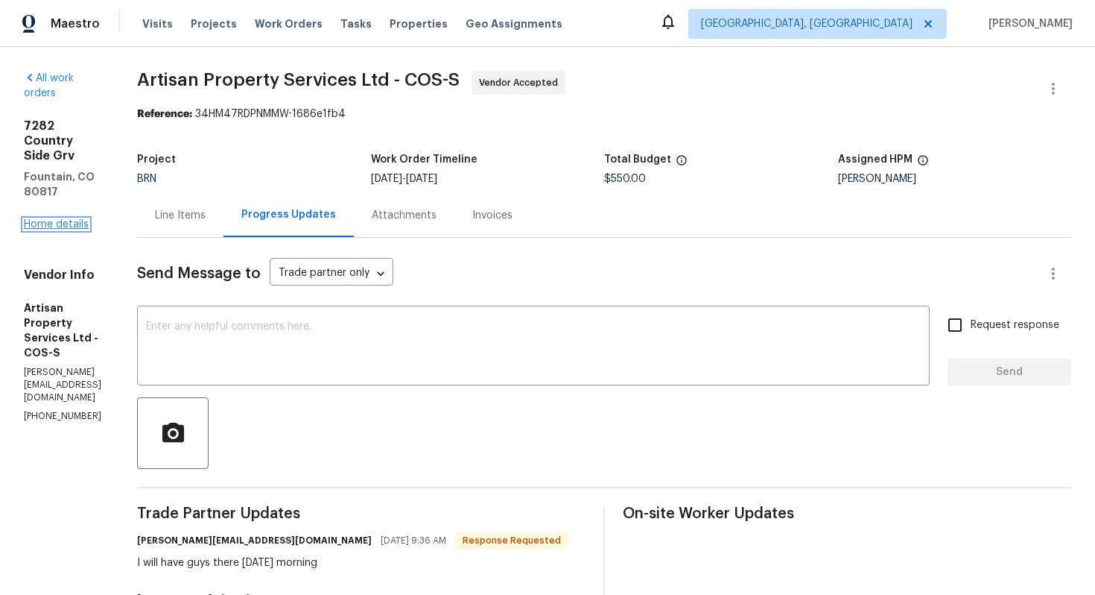
click at [81, 222] on link "Home details" at bounding box center [56, 224] width 65 height 10
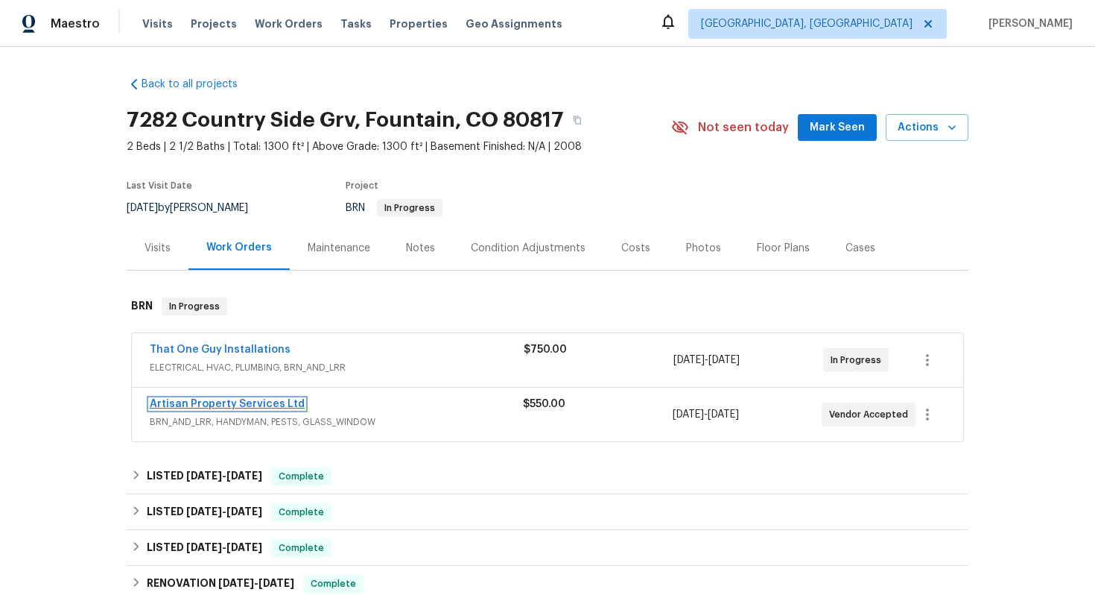
click at [239, 403] on link "Artisan Property Services Ltd" at bounding box center [227, 404] width 155 height 10
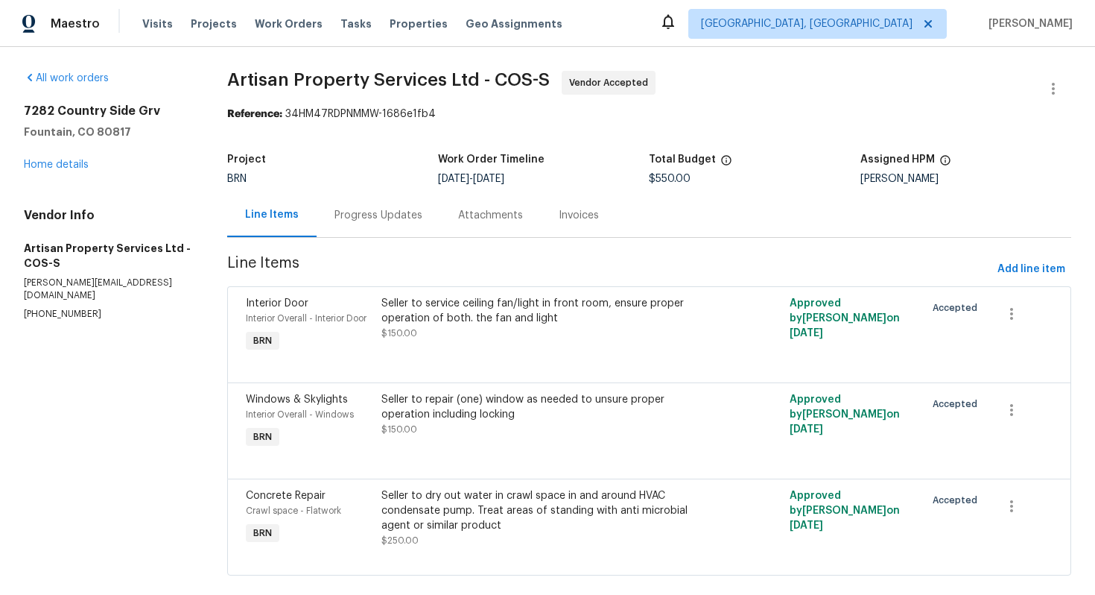
click at [365, 215] on div "Progress Updates" at bounding box center [379, 215] width 88 height 15
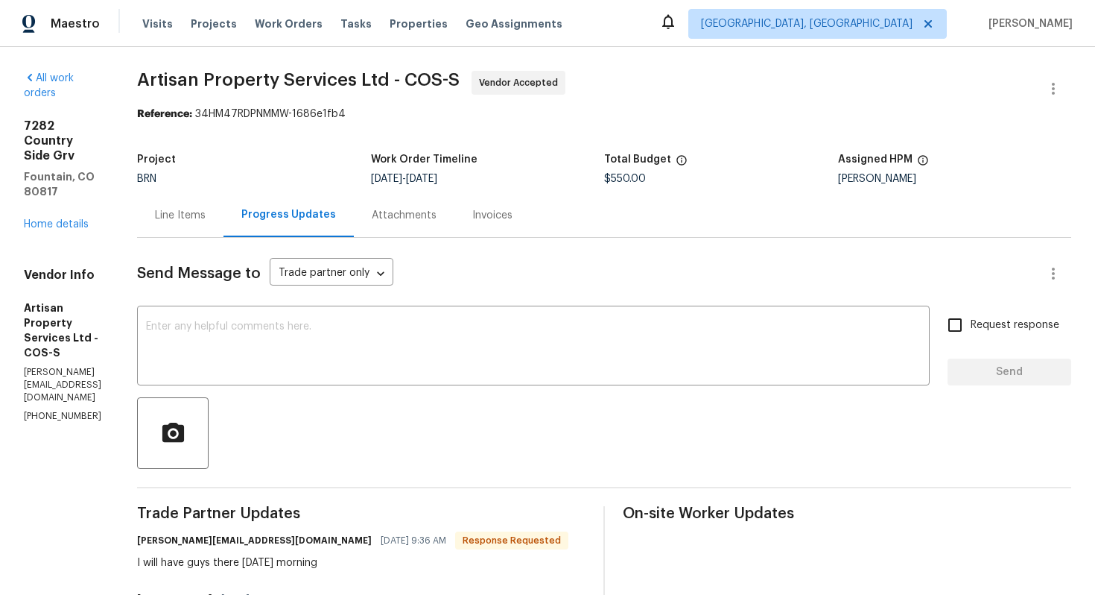
click at [71, 217] on div "7282 Country Side Grv Fountain, CO 80817 Home details" at bounding box center [63, 174] width 78 height 113
click at [67, 219] on link "Home details" at bounding box center [56, 224] width 65 height 10
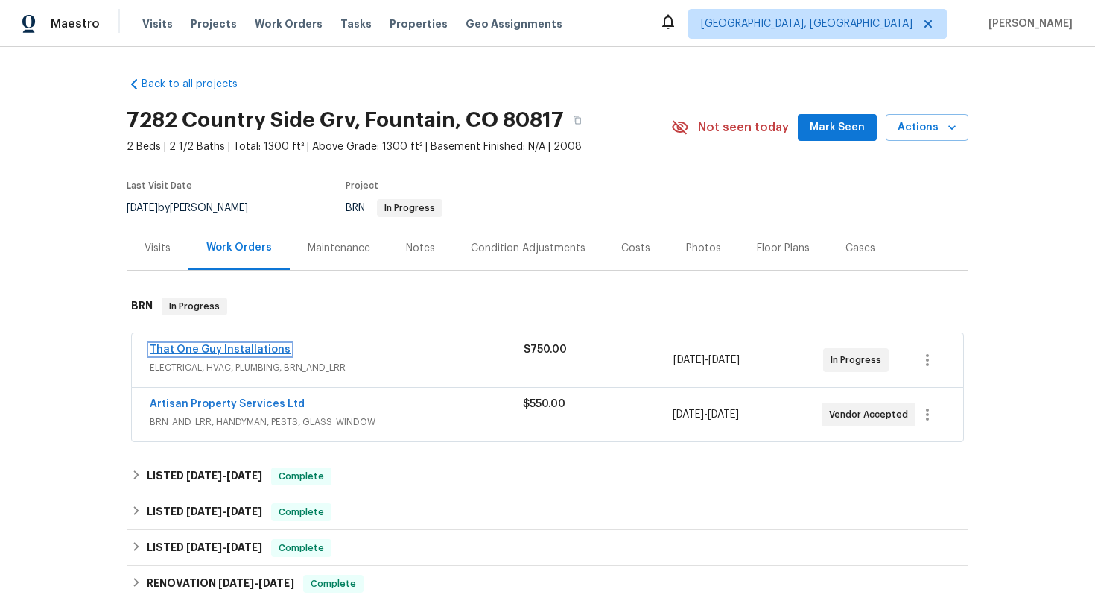
click at [203, 349] on link "That One Guy Installations" at bounding box center [220, 349] width 141 height 10
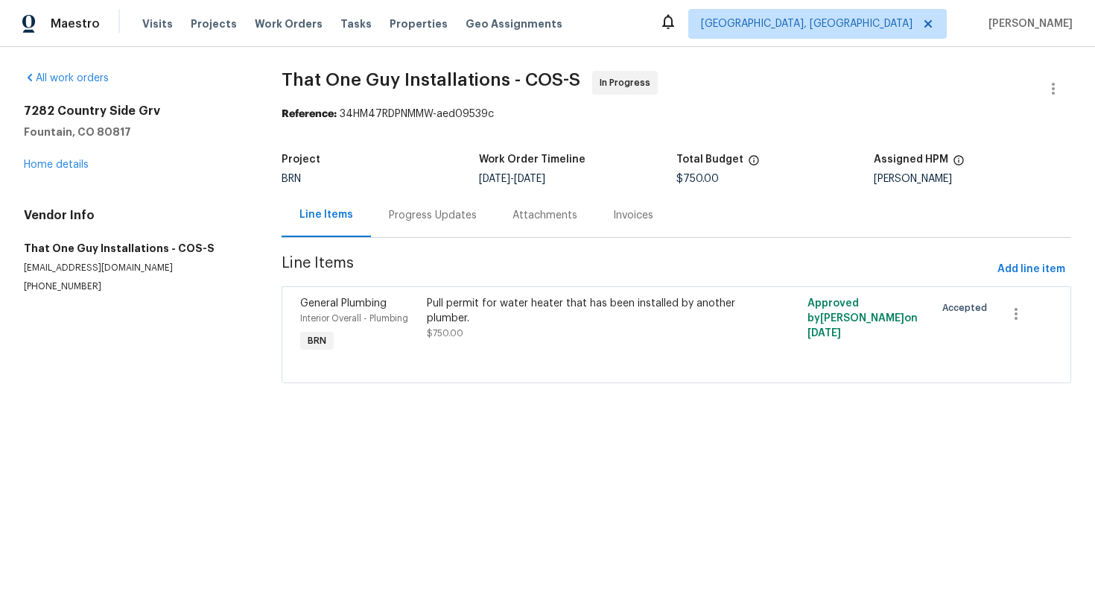
click at [408, 222] on div "Progress Updates" at bounding box center [433, 215] width 88 height 15
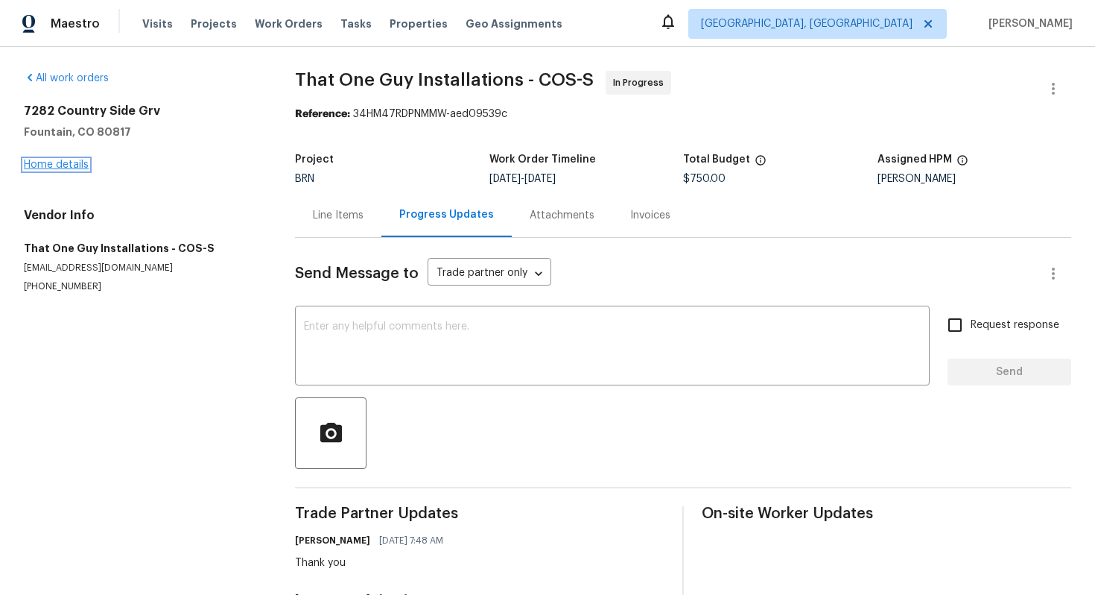
click at [71, 162] on link "Home details" at bounding box center [56, 164] width 65 height 10
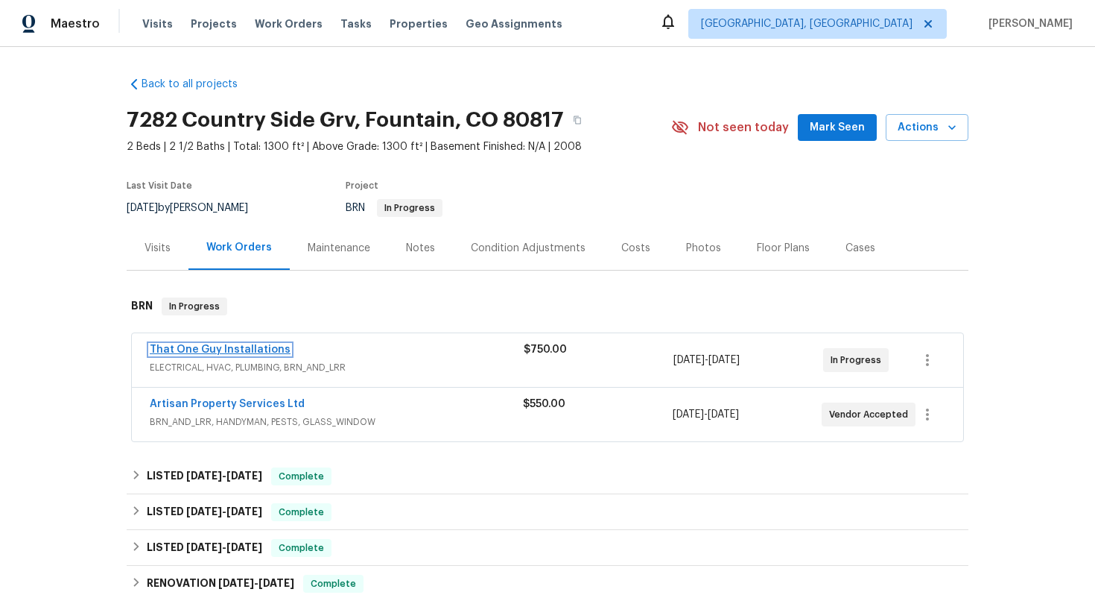
click at [195, 345] on link "That One Guy Installations" at bounding box center [220, 349] width 141 height 10
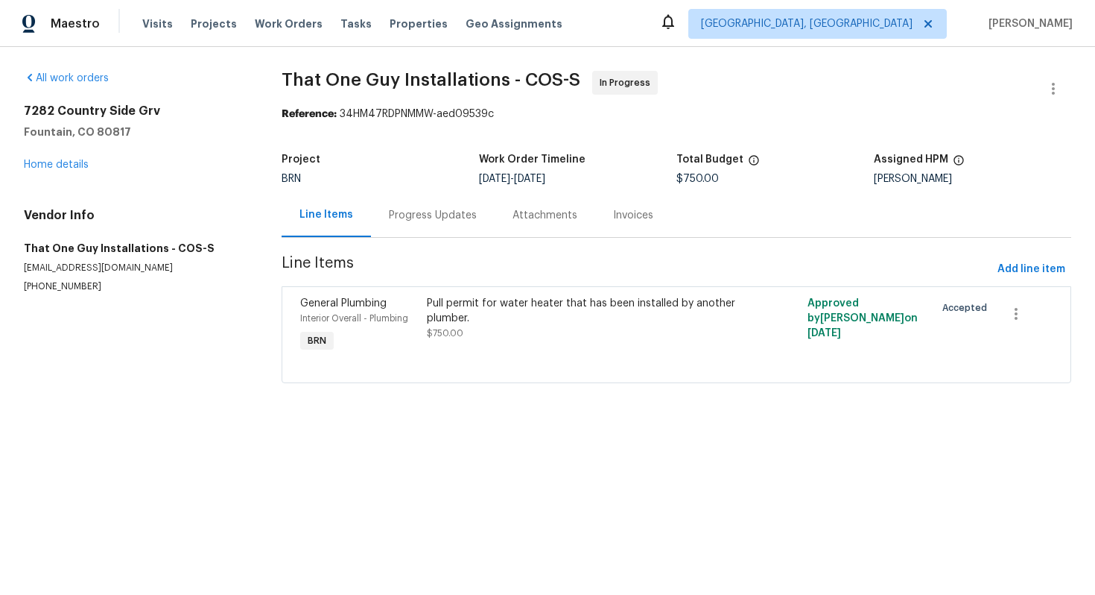
click at [394, 223] on div "Progress Updates" at bounding box center [433, 215] width 124 height 44
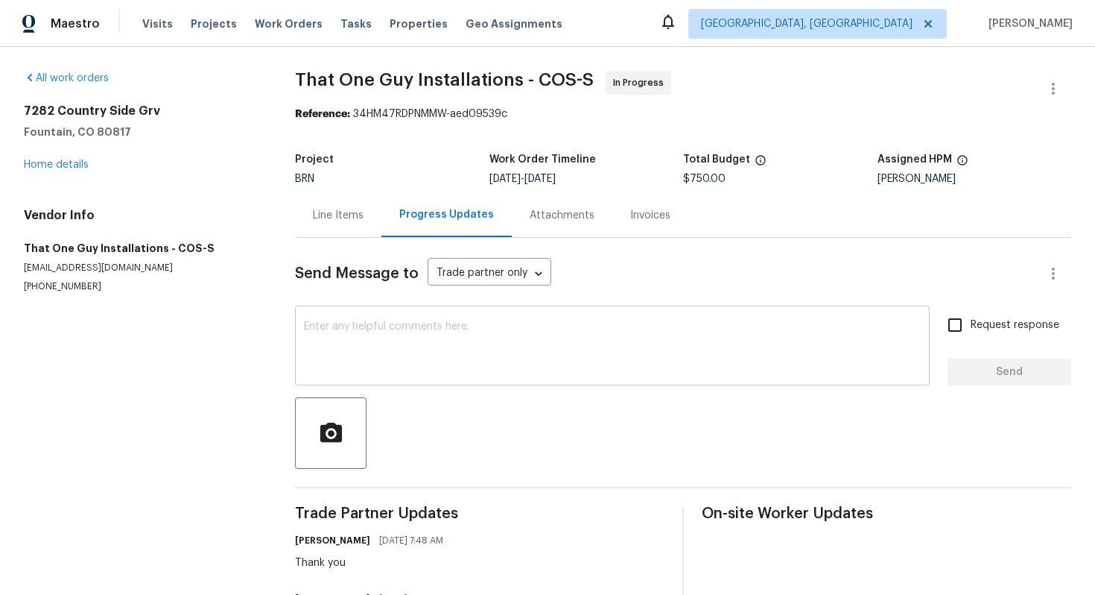
scroll to position [75, 0]
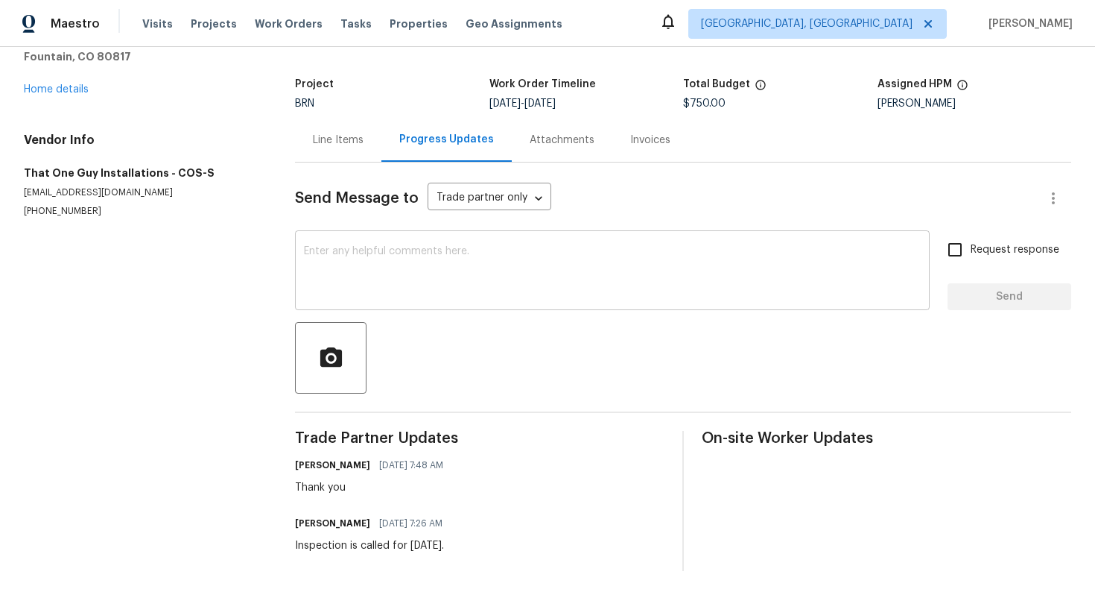
click at [415, 338] on div at bounding box center [683, 358] width 777 height 72
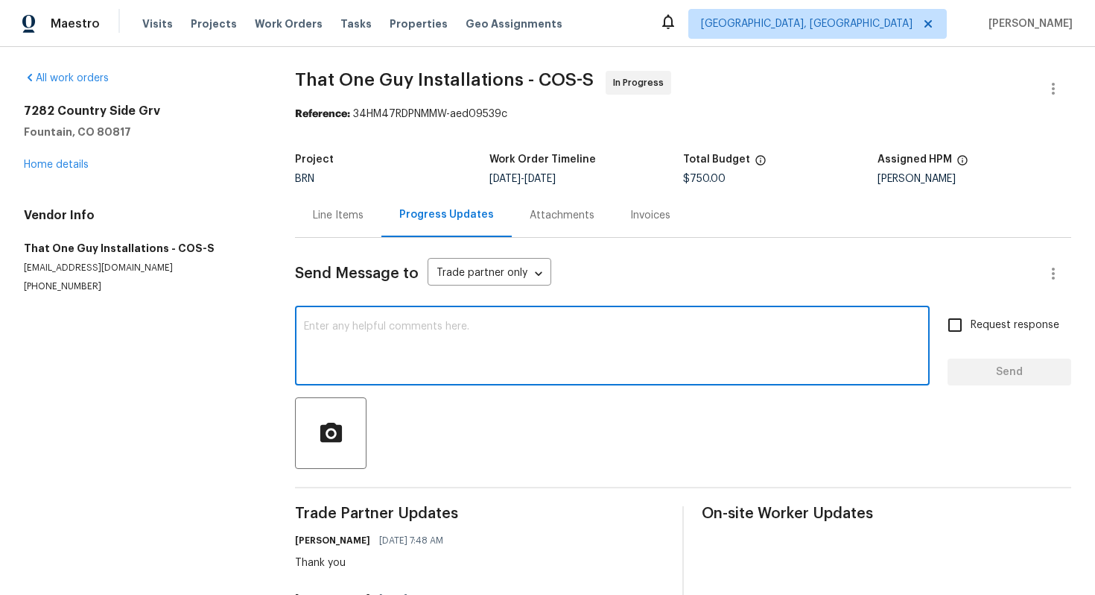
click at [408, 347] on textarea at bounding box center [612, 347] width 617 height 52
type textarea "Hi! May I know if the inspection has been completed and may I know the findings?"
click at [954, 332] on input "Request response" at bounding box center [955, 324] width 31 height 31
checkbox input "true"
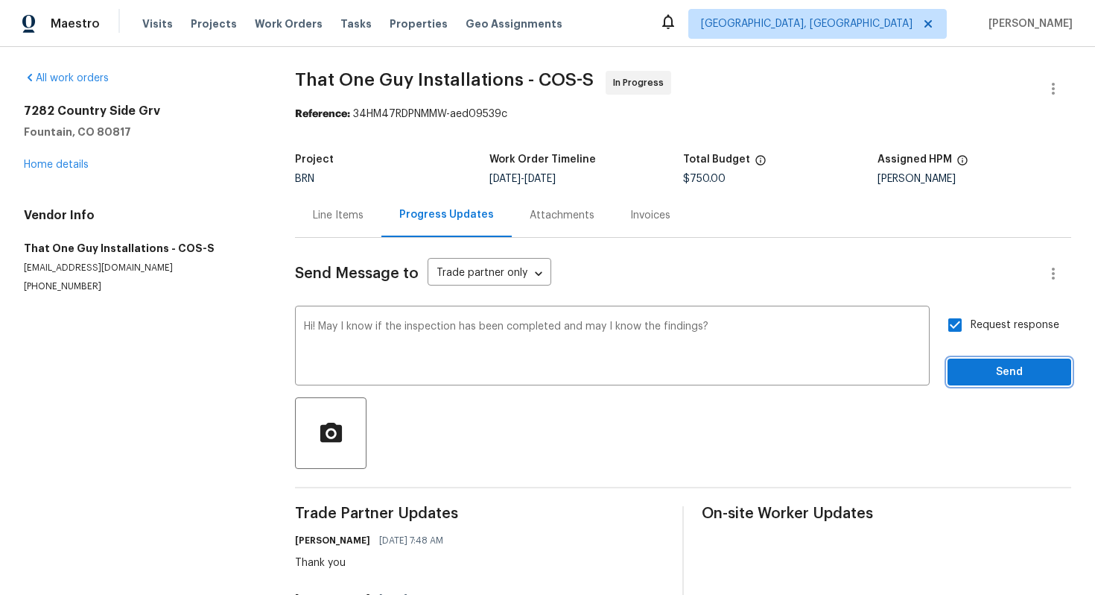
click at [977, 370] on span "Send" at bounding box center [1010, 372] width 100 height 19
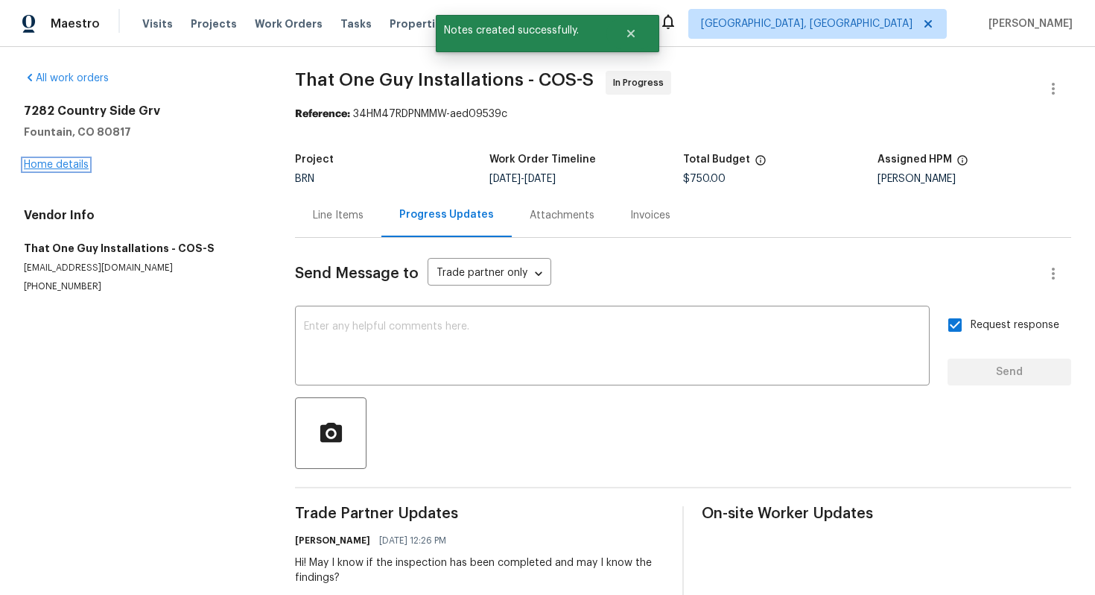
click at [78, 168] on link "Home details" at bounding box center [56, 164] width 65 height 10
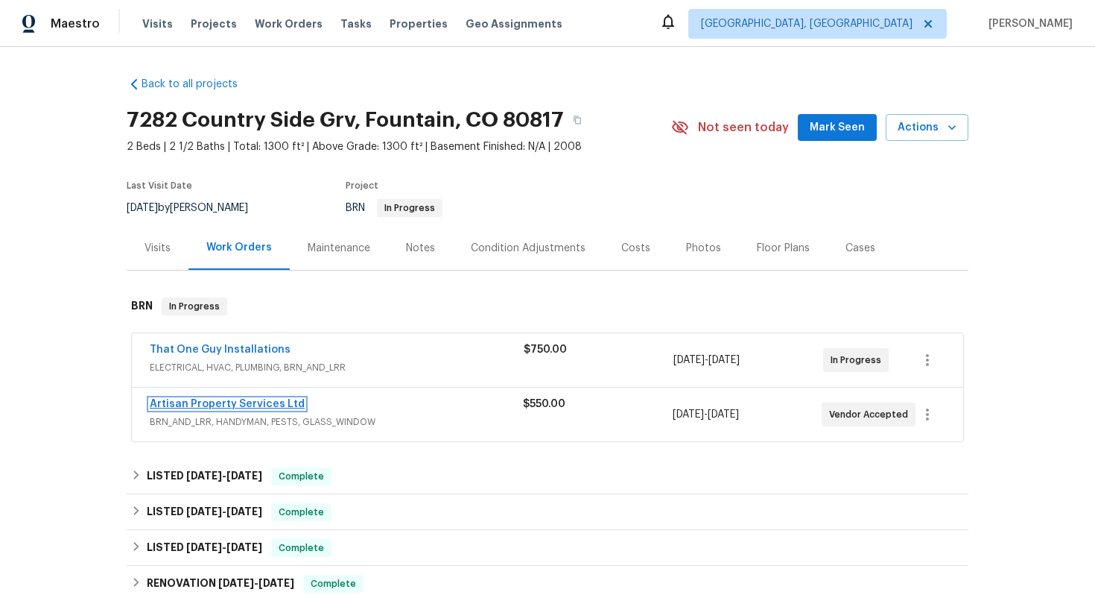
click at [202, 401] on link "Artisan Property Services Ltd" at bounding box center [227, 404] width 155 height 10
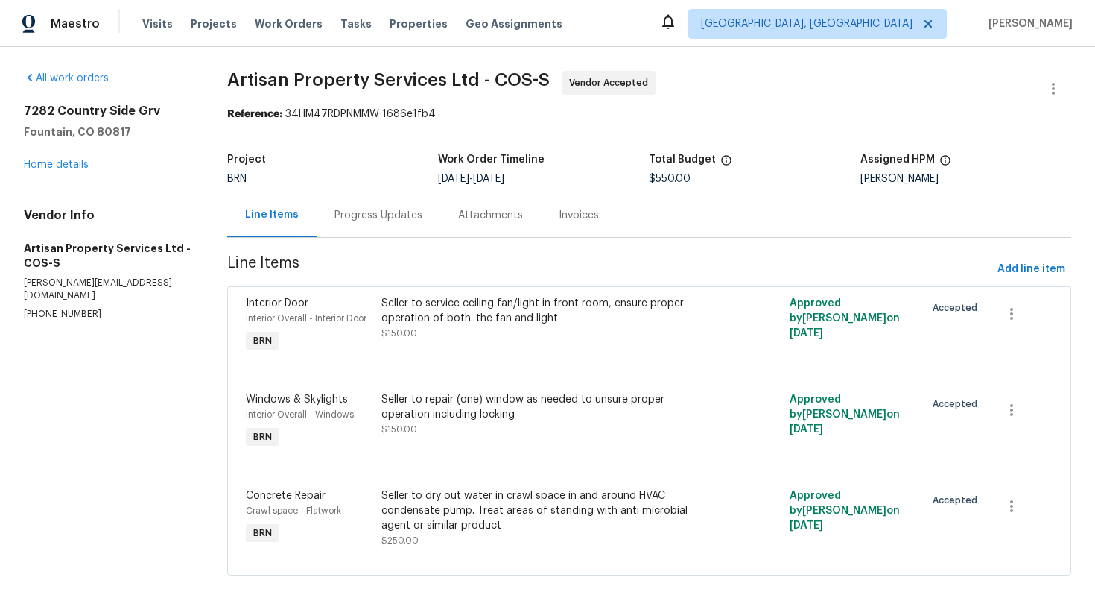
click at [389, 225] on div "Progress Updates" at bounding box center [379, 215] width 124 height 44
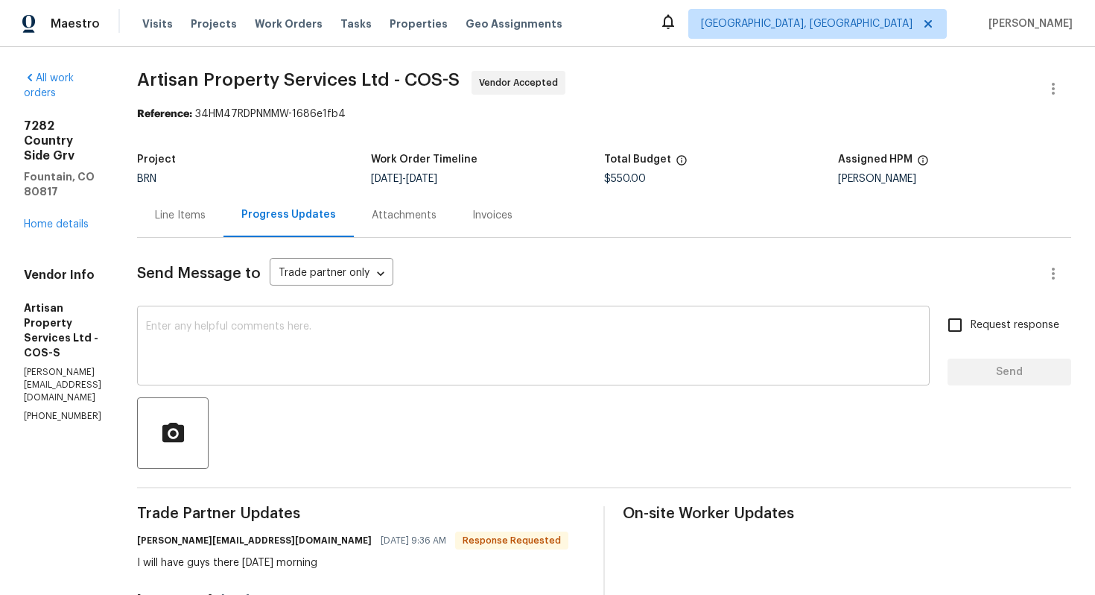
click at [380, 349] on textarea at bounding box center [533, 347] width 775 height 52
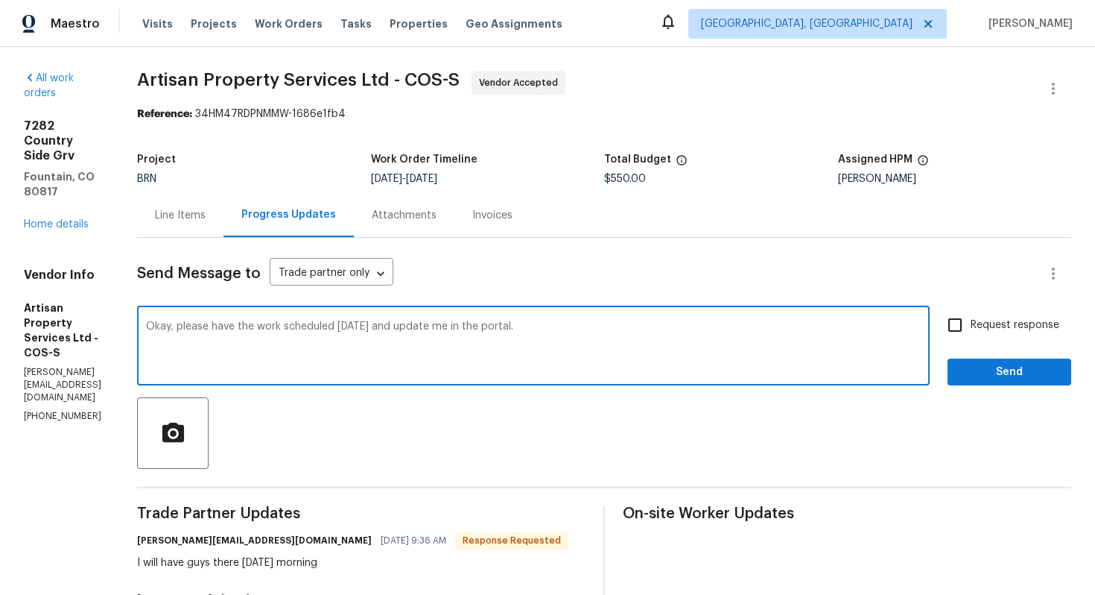
type textarea "Okay, please have the work scheduled [DATE] and update me in the portal."
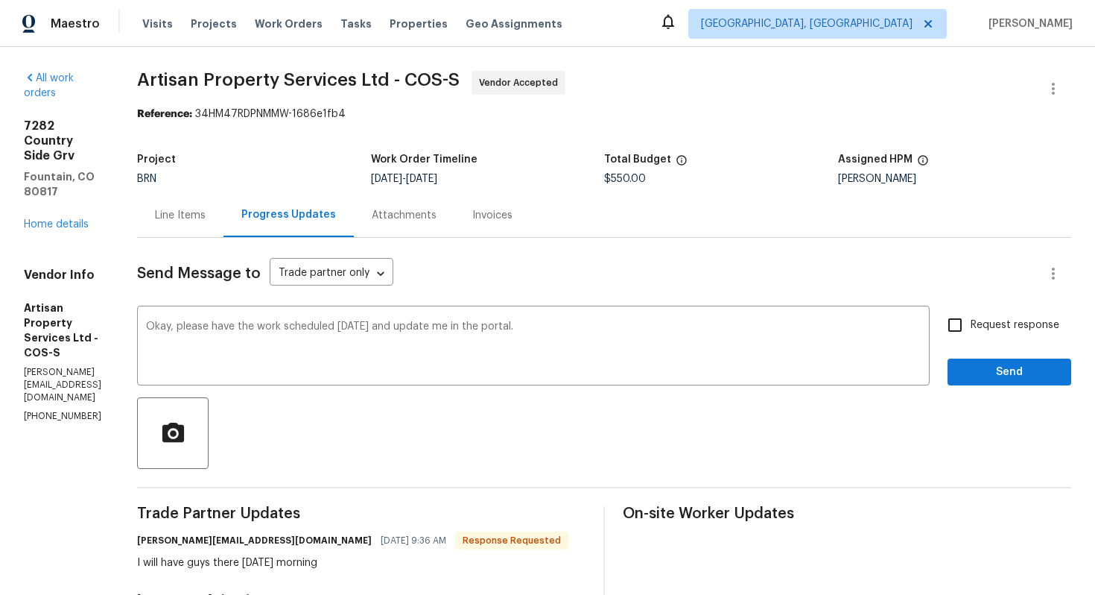
click at [1001, 321] on span "Request response" at bounding box center [1015, 325] width 89 height 16
click at [971, 321] on input "Request response" at bounding box center [955, 324] width 31 height 31
checkbox input "true"
click at [990, 368] on span "Send" at bounding box center [1010, 372] width 100 height 19
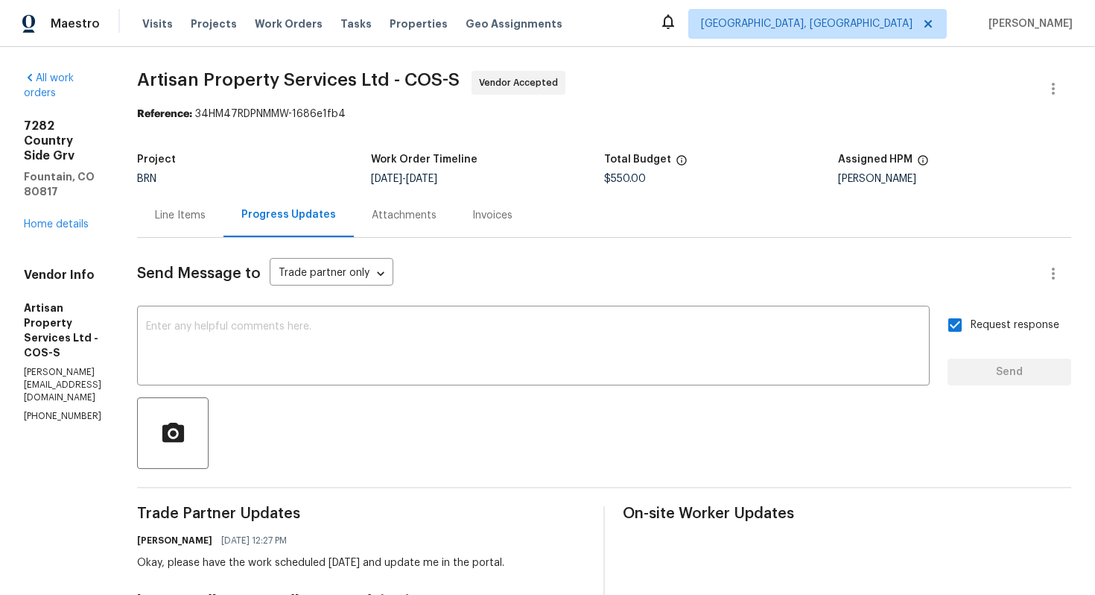
click at [171, 218] on div "Line Items" at bounding box center [180, 215] width 51 height 15
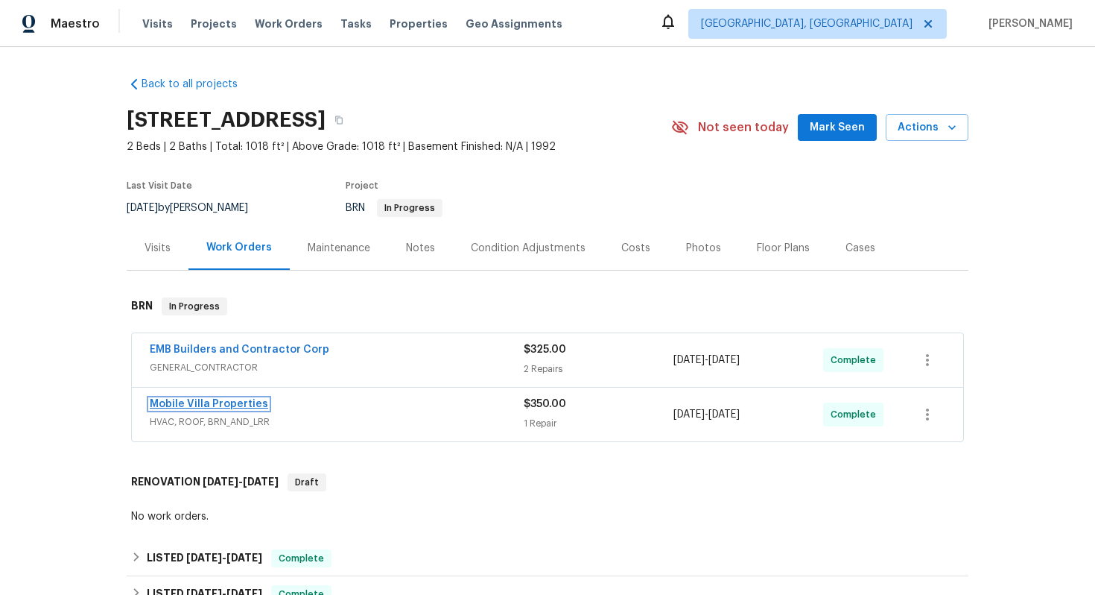
click at [212, 409] on link "Mobile Villa Properties" at bounding box center [209, 404] width 118 height 10
